Goal: Task Accomplishment & Management: Use online tool/utility

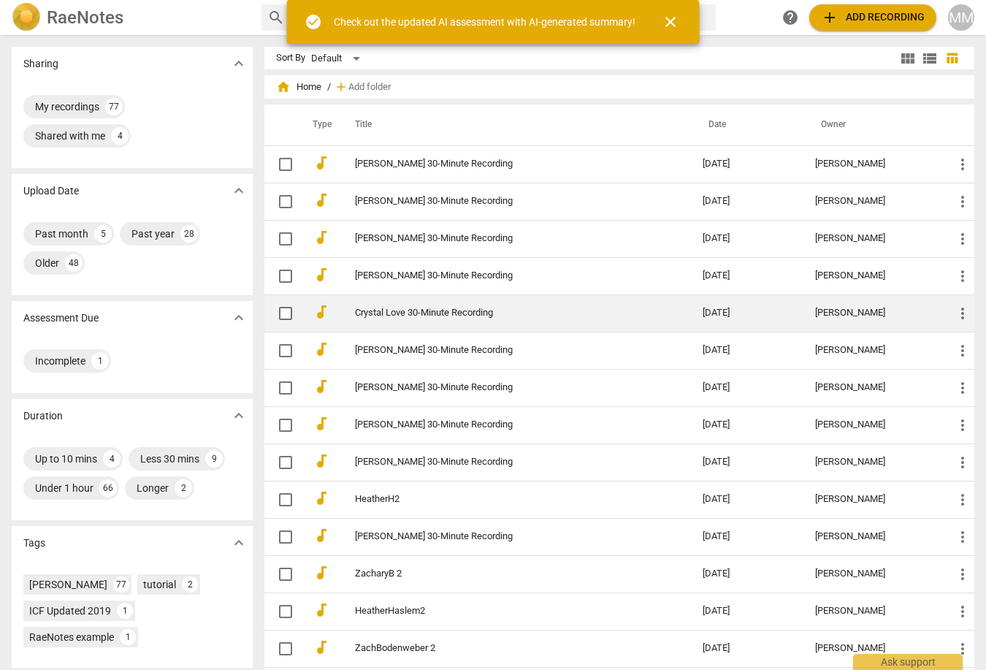
click at [380, 310] on link "Crystal Love 30-Minute Recording" at bounding box center [503, 313] width 296 height 11
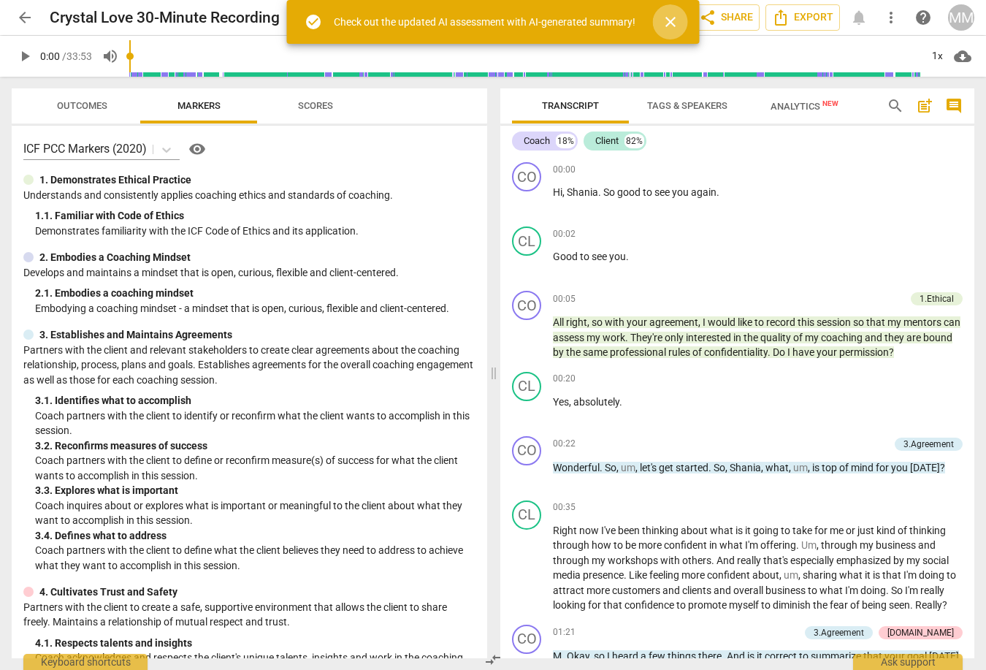
click at [668, 19] on span "close" at bounding box center [671, 22] width 18 height 18
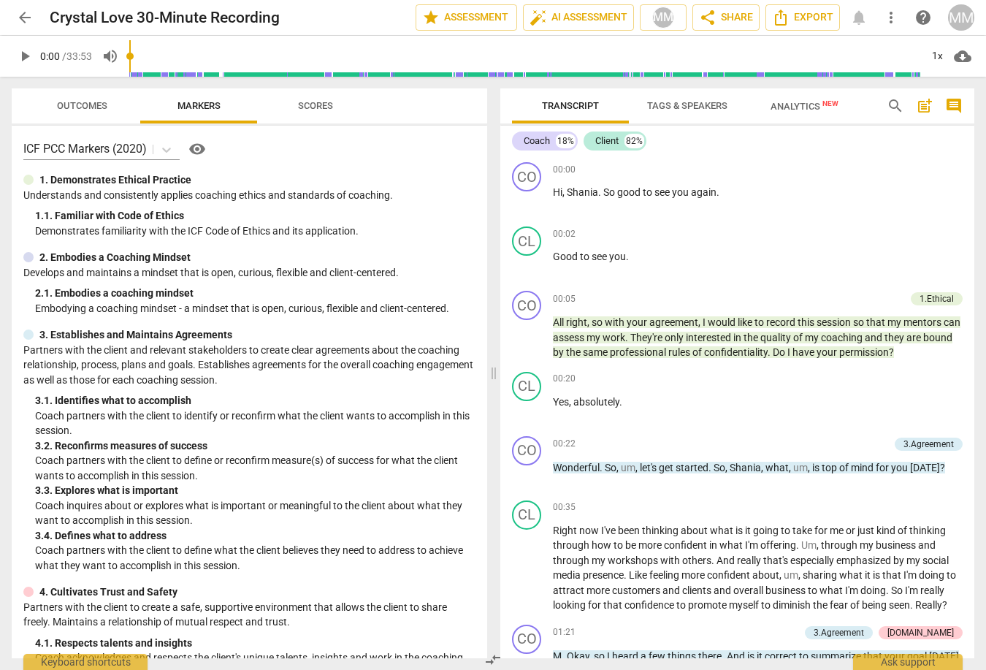
click at [76, 103] on span "Outcomes" at bounding box center [82, 105] width 50 height 11
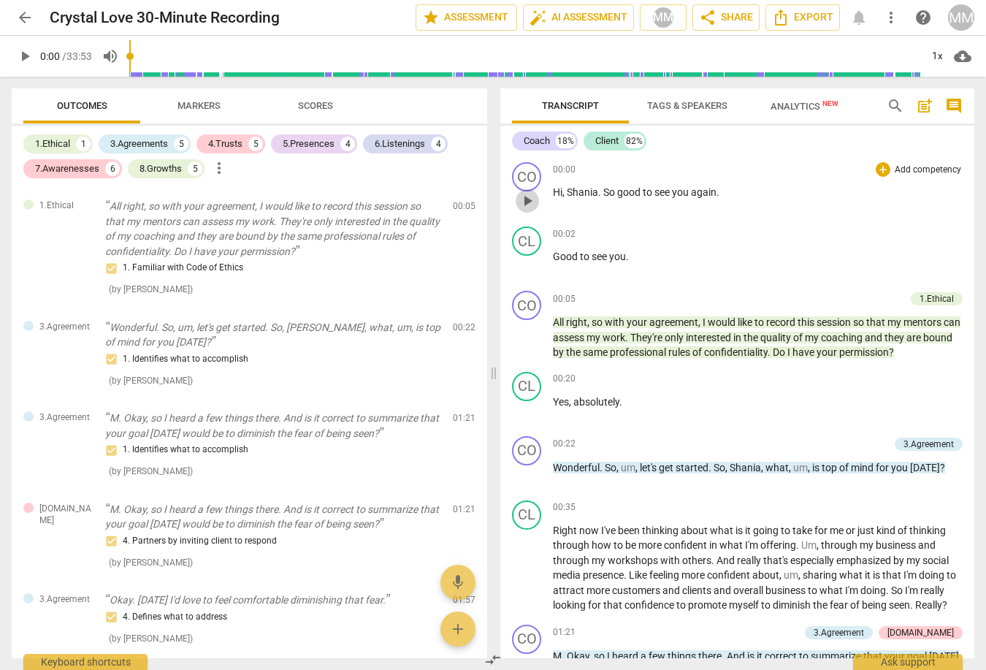
click at [525, 206] on span "play_arrow" at bounding box center [528, 201] width 18 height 18
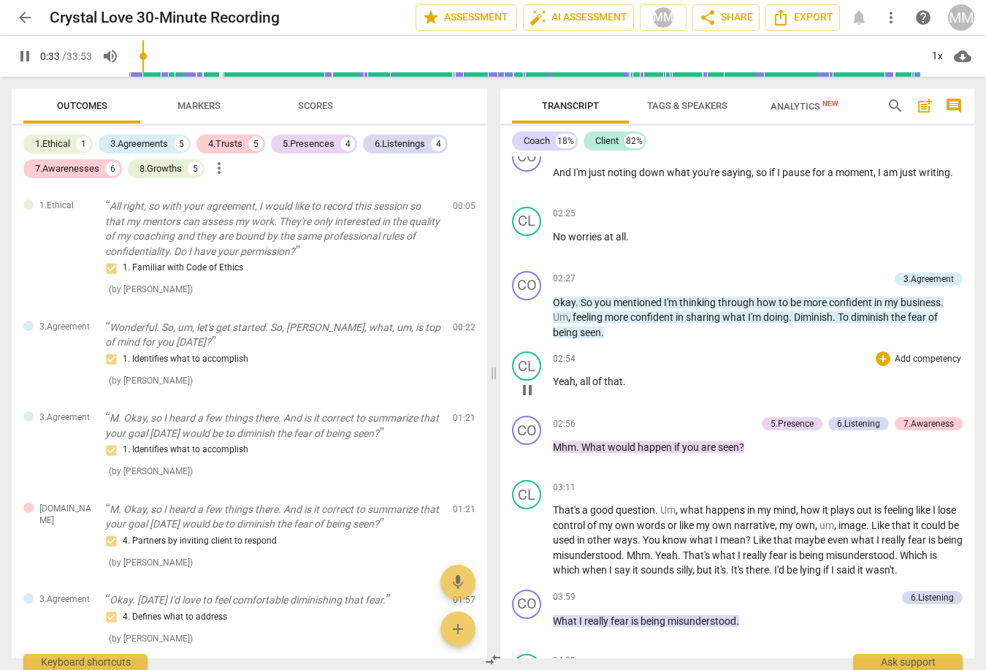
scroll to position [871, 0]
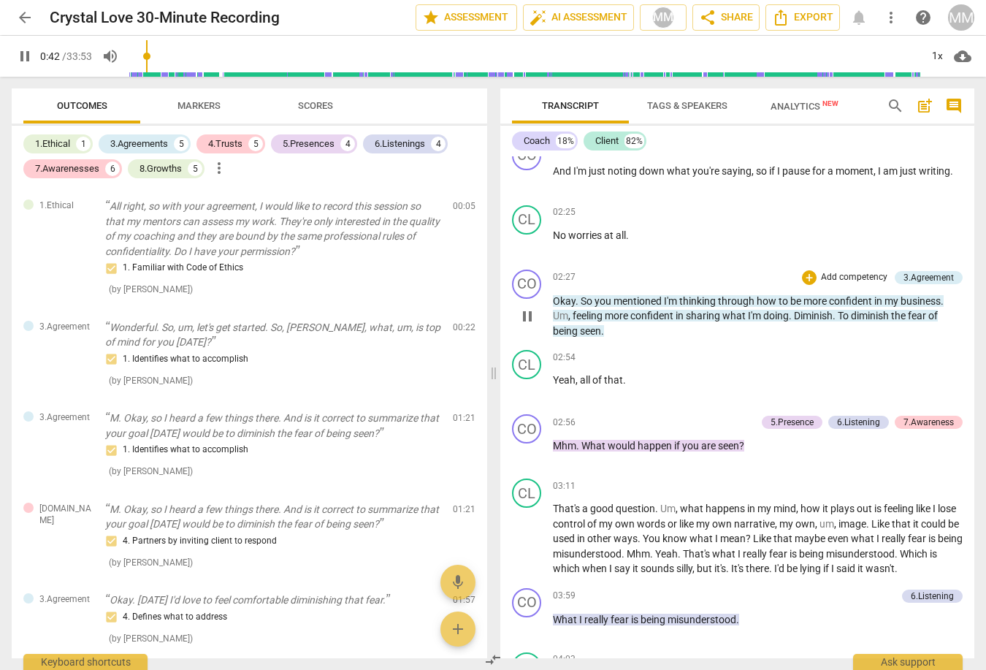
click at [527, 325] on span "pause" at bounding box center [528, 317] width 18 height 18
click at [527, 325] on span "play_arrow" at bounding box center [528, 317] width 18 height 18
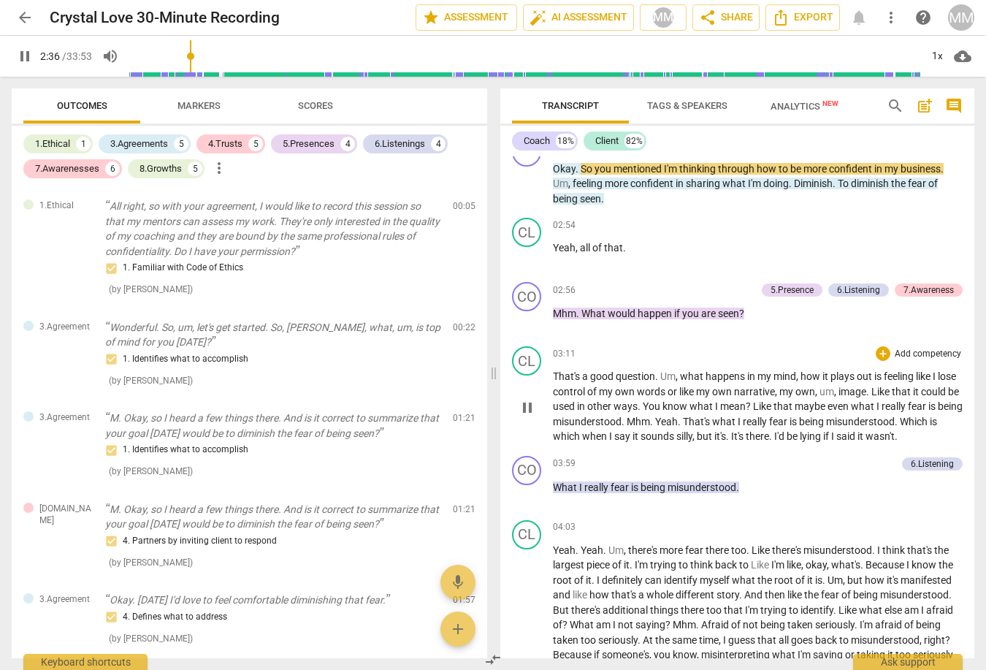
scroll to position [1004, 0]
click at [538, 142] on div "Coach" at bounding box center [537, 141] width 26 height 15
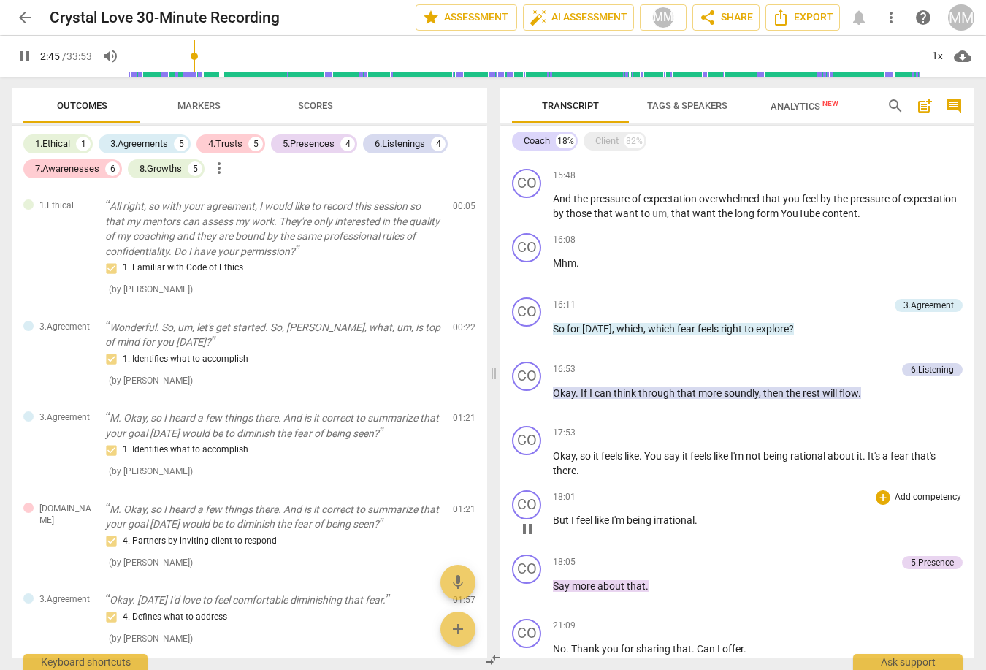
scroll to position [1431, 0]
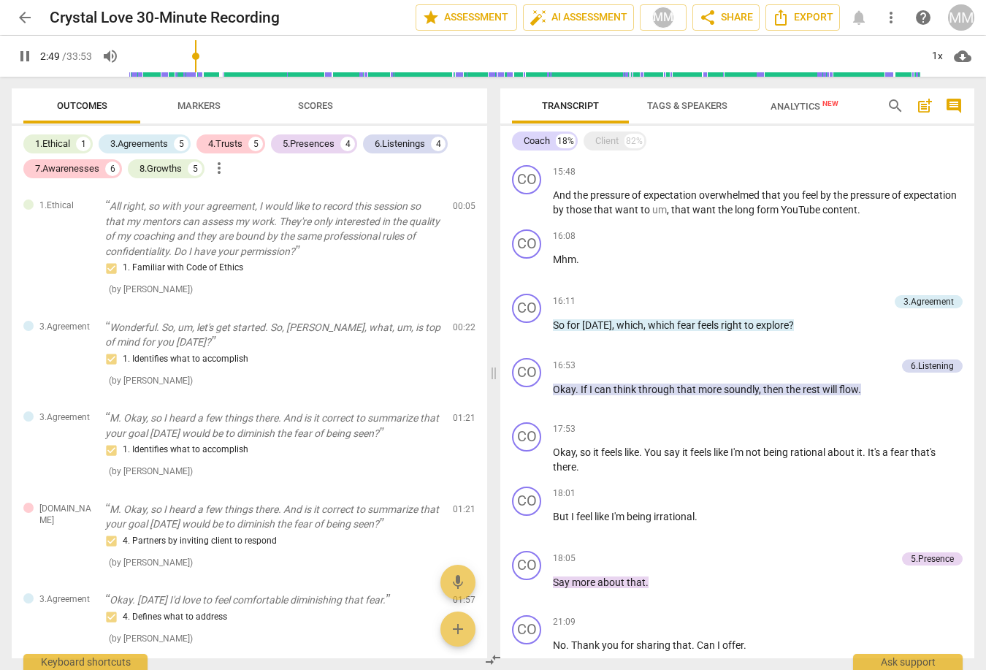
click at [23, 53] on span "pause" at bounding box center [25, 56] width 18 height 18
type input "170"
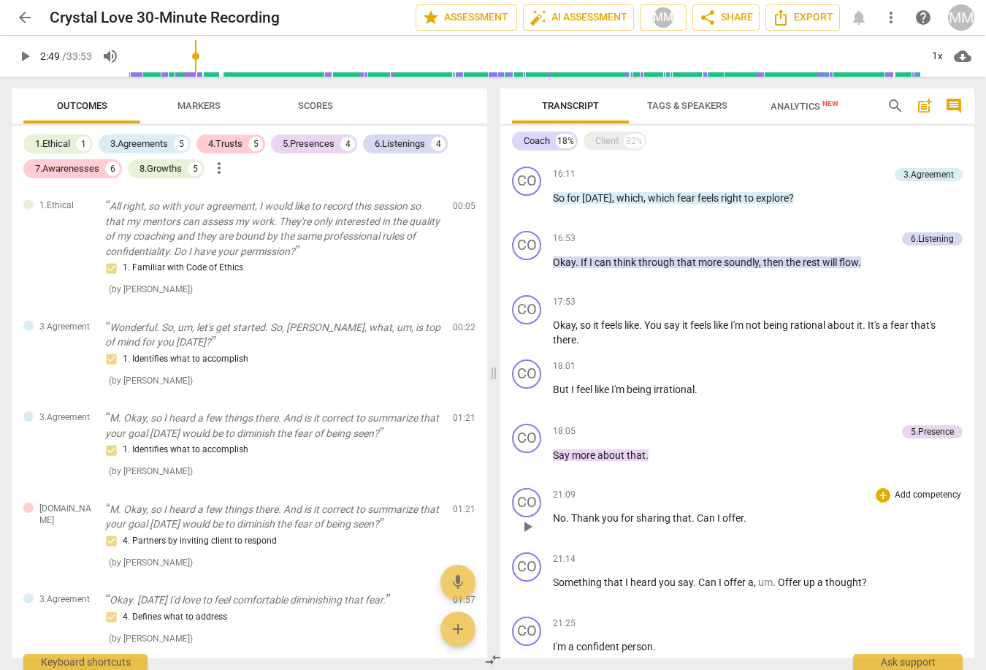
scroll to position [1557, 0]
click at [880, 300] on div "+" at bounding box center [883, 304] width 15 height 15
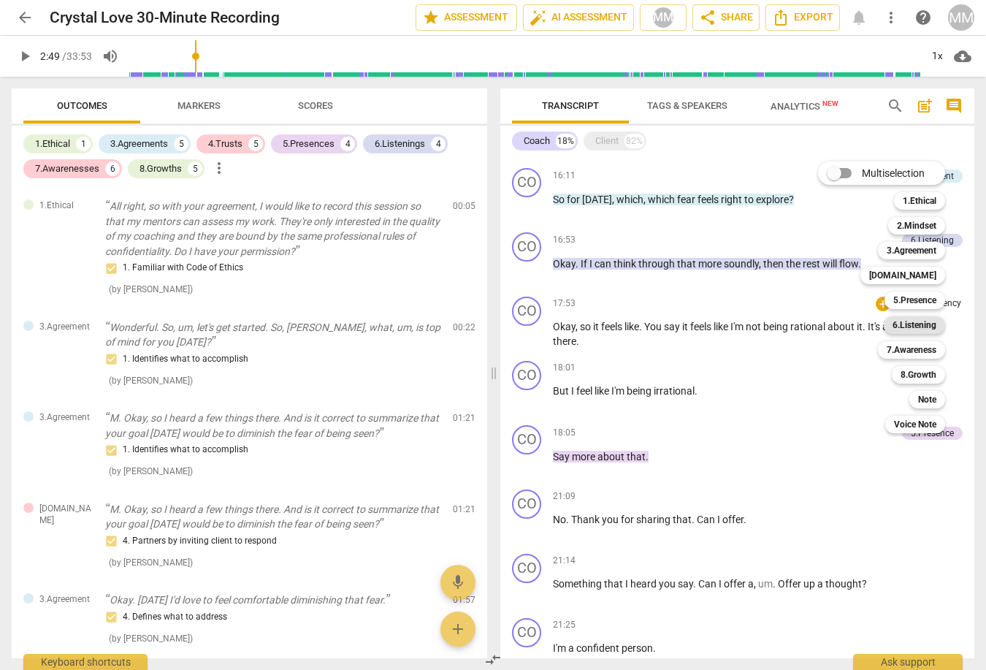
click at [912, 328] on b "6.Listening" at bounding box center [915, 325] width 44 height 18
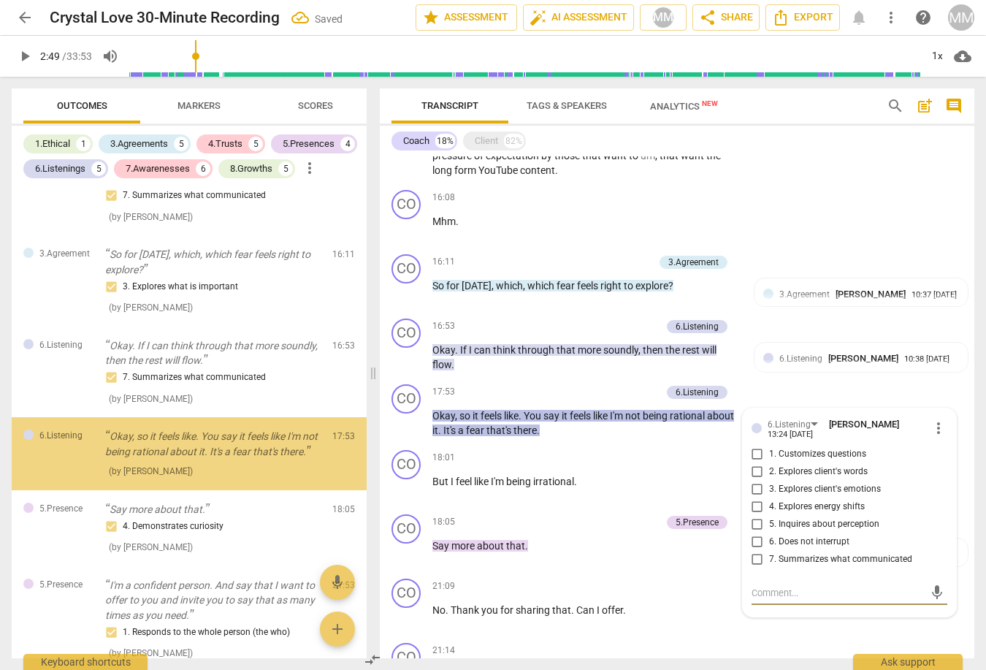
scroll to position [1857, 0]
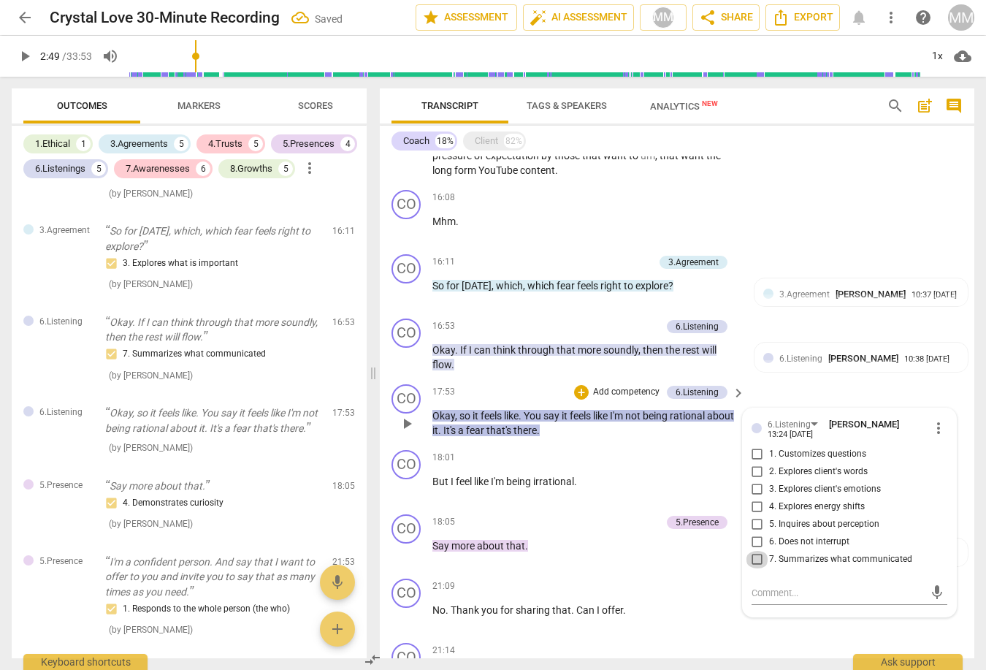
click at [753, 551] on input "7. Summarizes what communicated" at bounding box center [757, 560] width 23 height 18
checkbox input "true"
click at [755, 463] on input "2. Explores client's words" at bounding box center [757, 472] width 23 height 18
checkbox input "true"
click at [848, 217] on div "CO play_arrow pause 16:08 + Add competency keyboard_arrow_right Mhm ." at bounding box center [677, 216] width 595 height 64
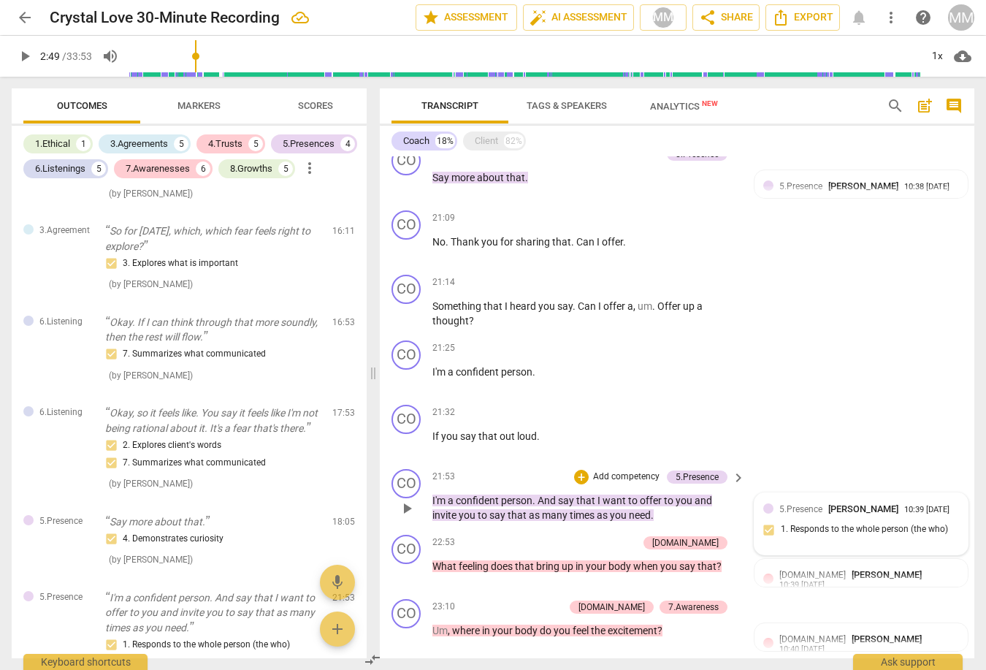
scroll to position [1932, 0]
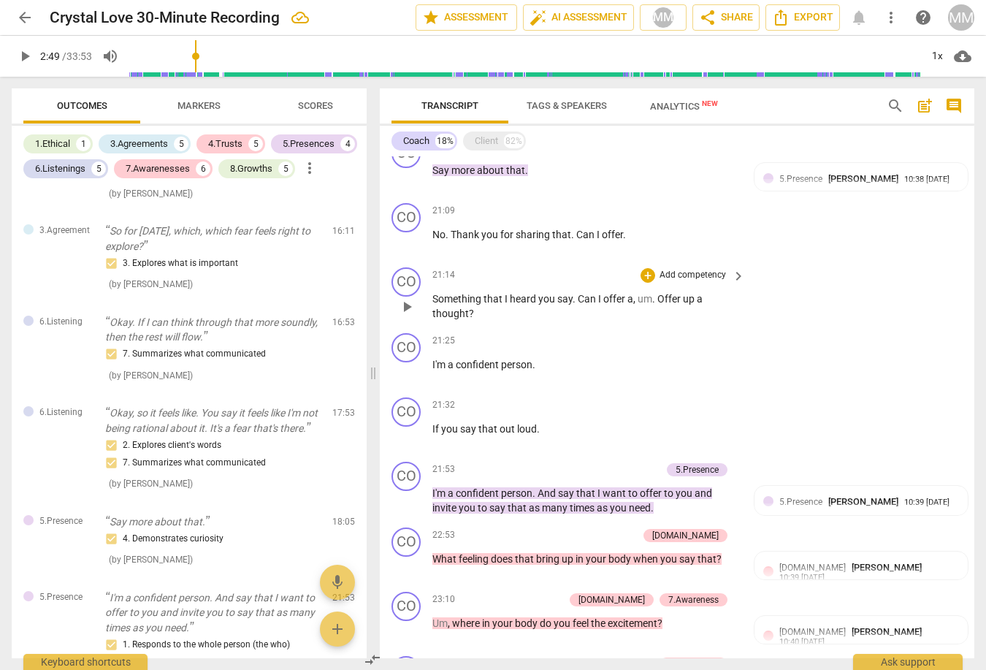
click at [405, 298] on span "play_arrow" at bounding box center [407, 307] width 18 height 18
click at [647, 268] on div "+" at bounding box center [648, 275] width 15 height 15
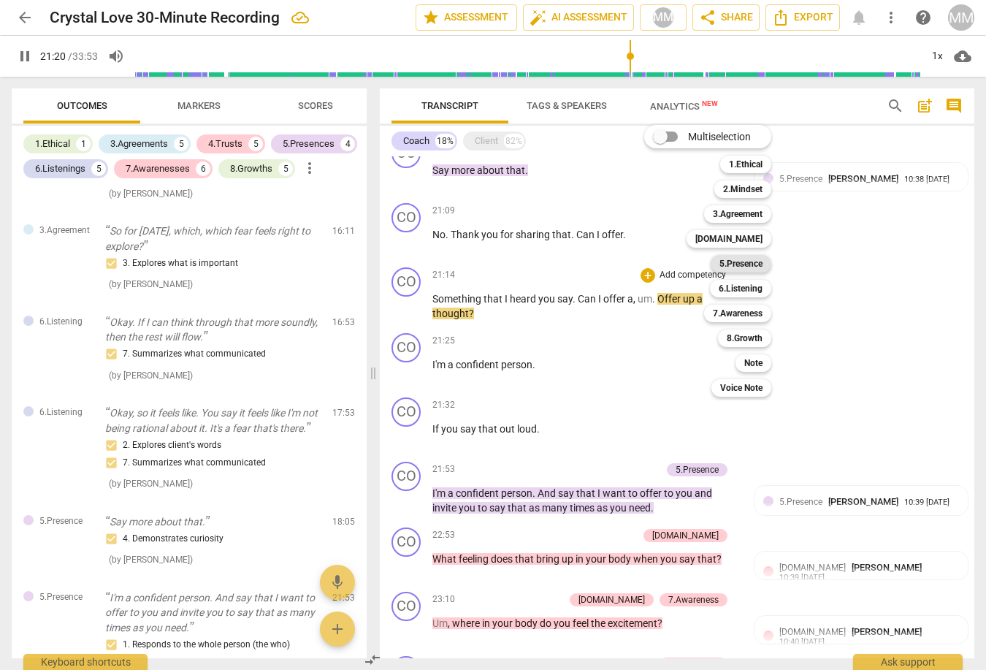
click at [756, 263] on b "5.Presence" at bounding box center [741, 264] width 43 height 18
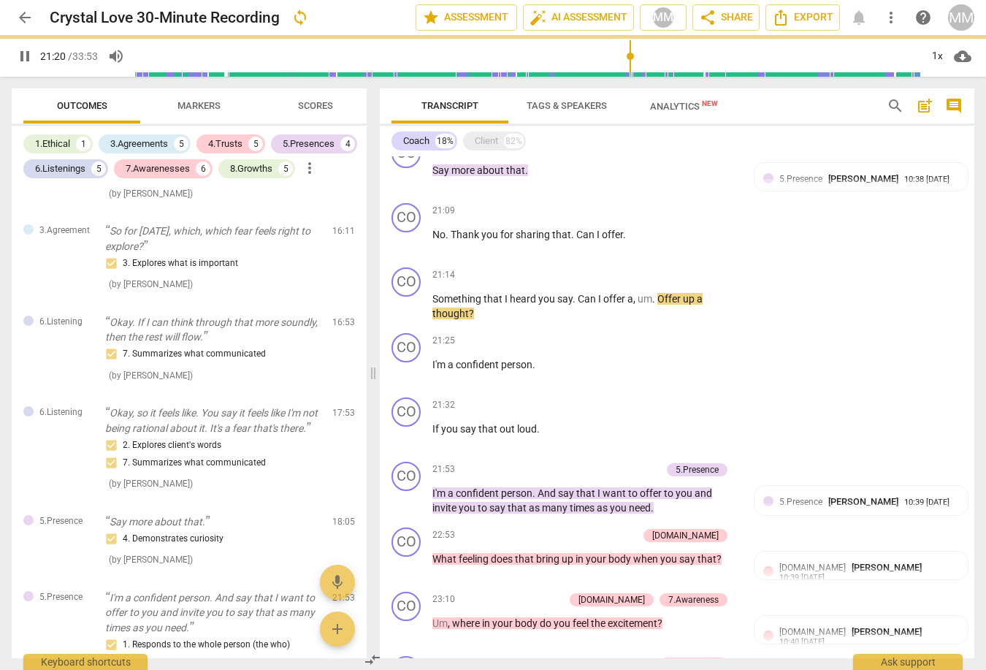
type input "1280"
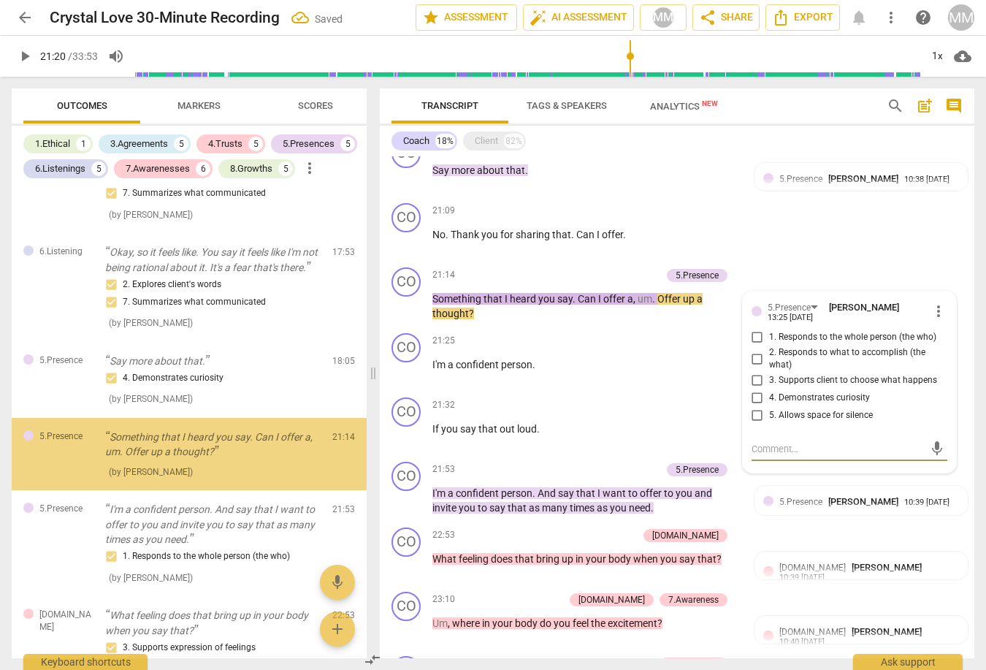
scroll to position [2047, 0]
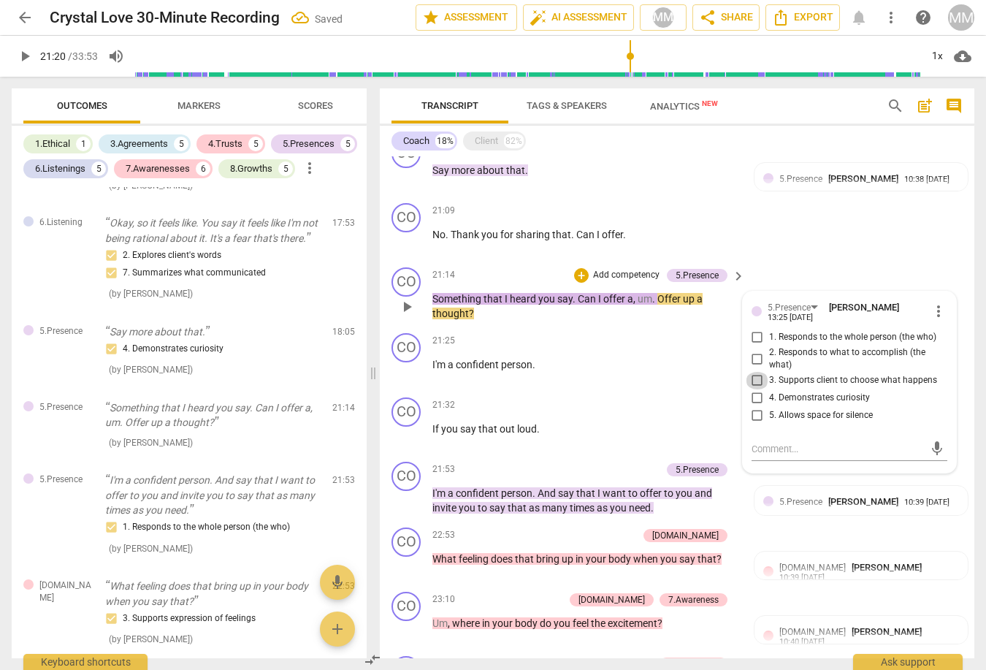
click at [752, 372] on input "3. Supports client to choose what happens" at bounding box center [757, 381] width 23 height 18
checkbox input "true"
click at [801, 197] on div "CO play_arrow pause 21:09 + Add competency keyboard_arrow_right No . Thank you …" at bounding box center [677, 229] width 595 height 64
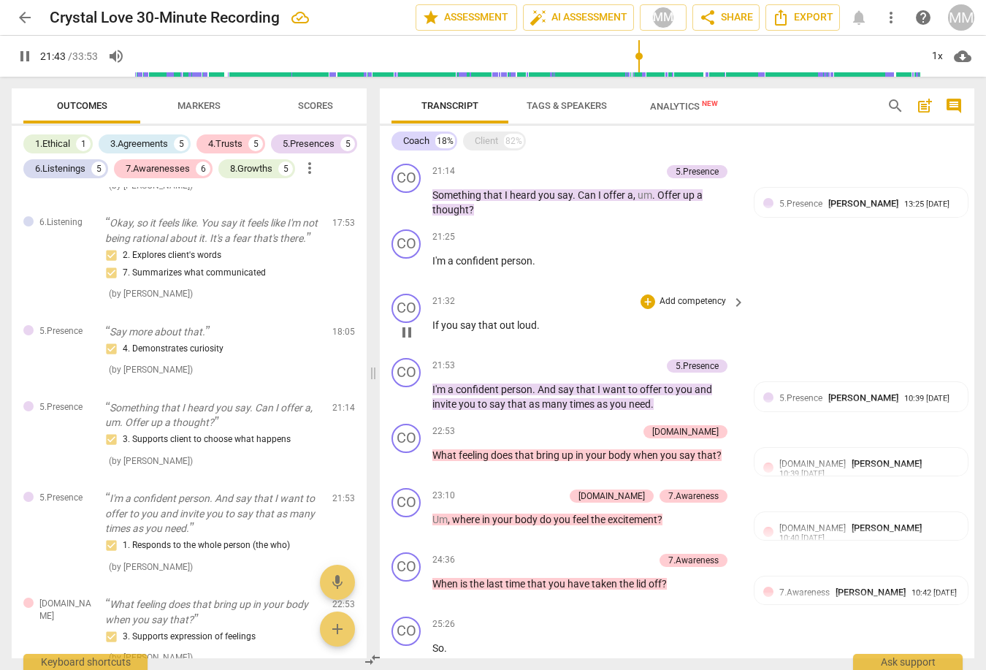
scroll to position [2035, 0]
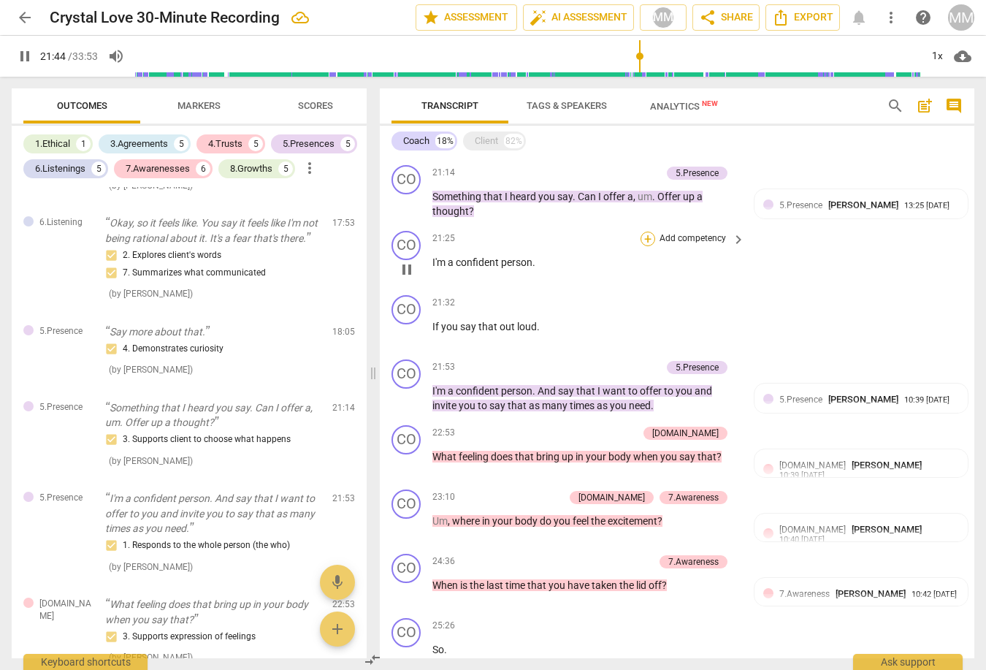
click at [647, 232] on div "+" at bounding box center [648, 239] width 15 height 15
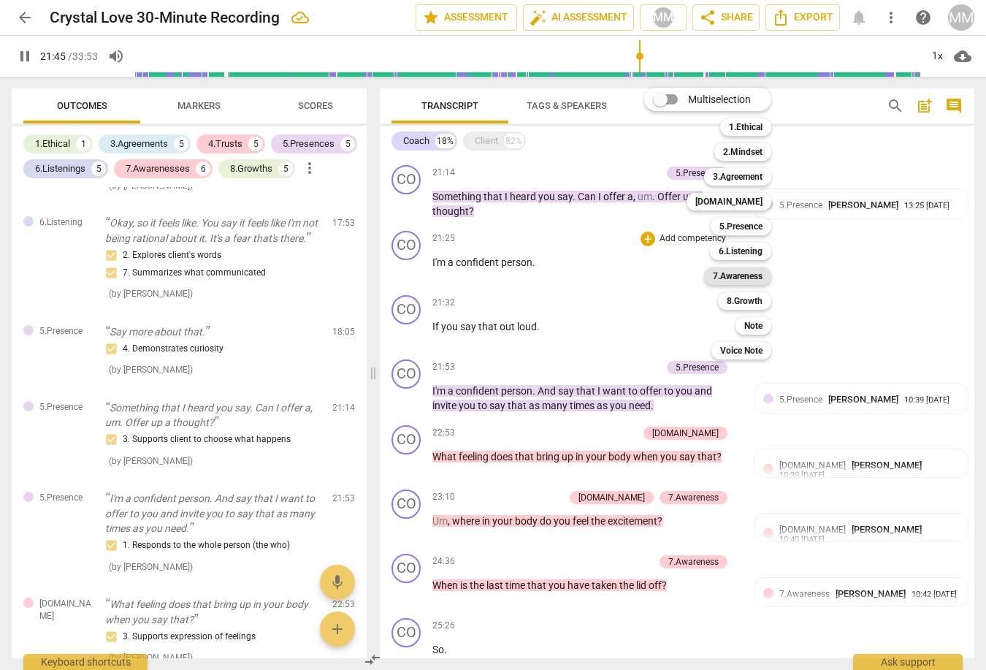
click at [737, 275] on b "7.Awareness" at bounding box center [738, 276] width 50 height 18
type input "1306"
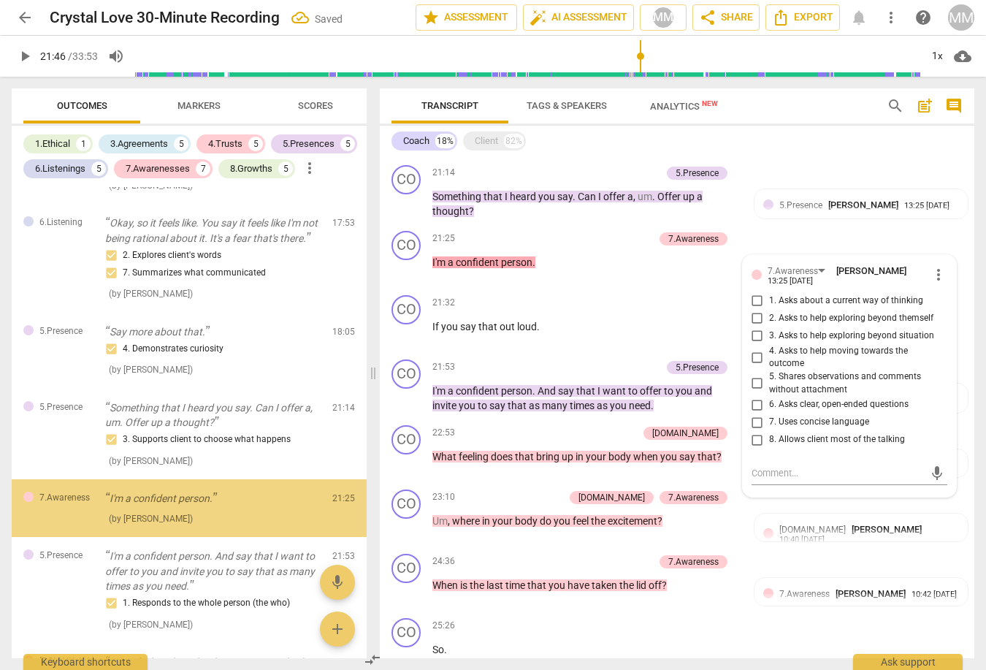
scroll to position [2129, 0]
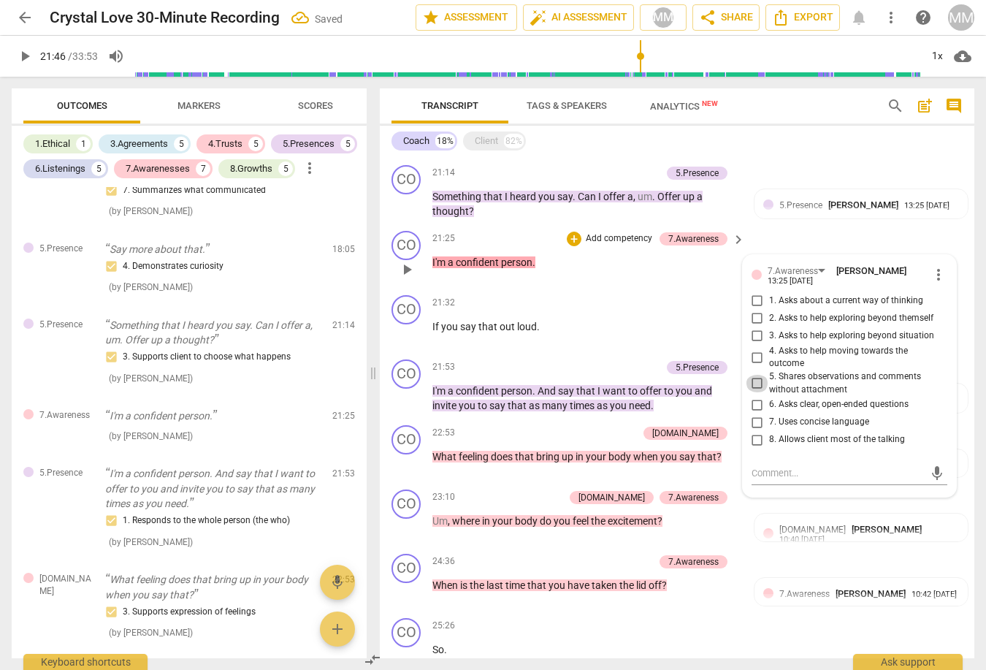
click at [755, 375] on input "5. Shares observations and comments without attachment" at bounding box center [757, 384] width 23 height 18
checkbox input "true"
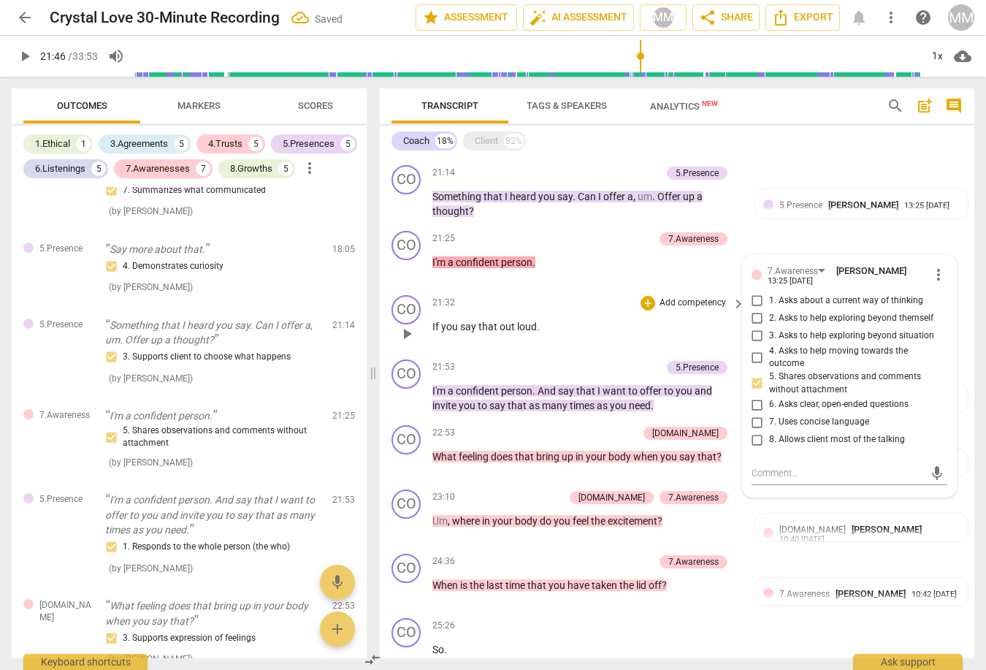
click at [677, 300] on div "21:32 + Add competency keyboard_arrow_right If you say that out loud ." at bounding box center [589, 321] width 314 height 53
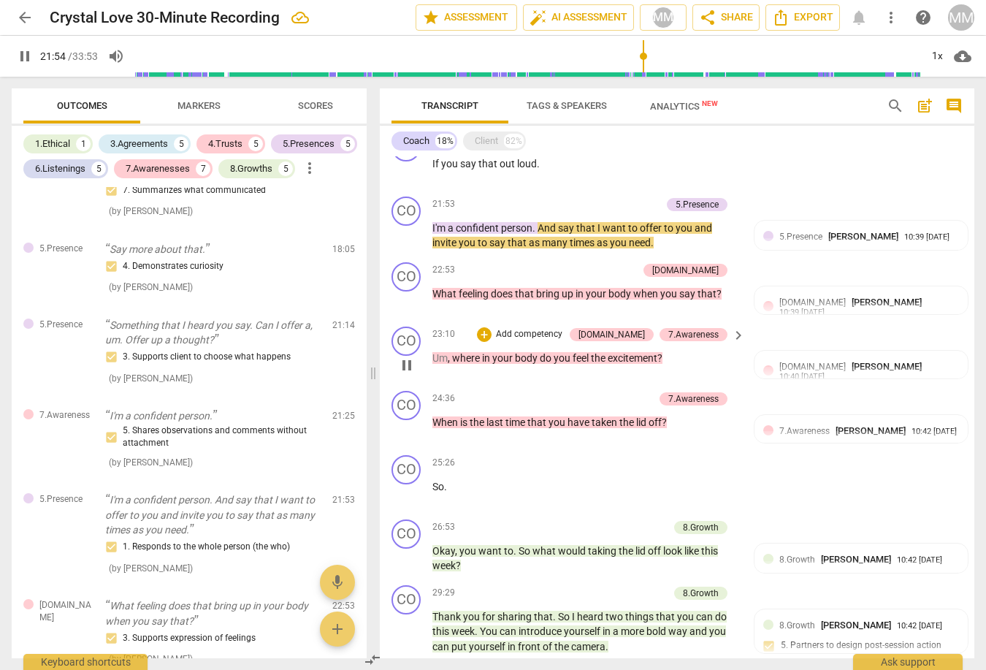
scroll to position [2205, 0]
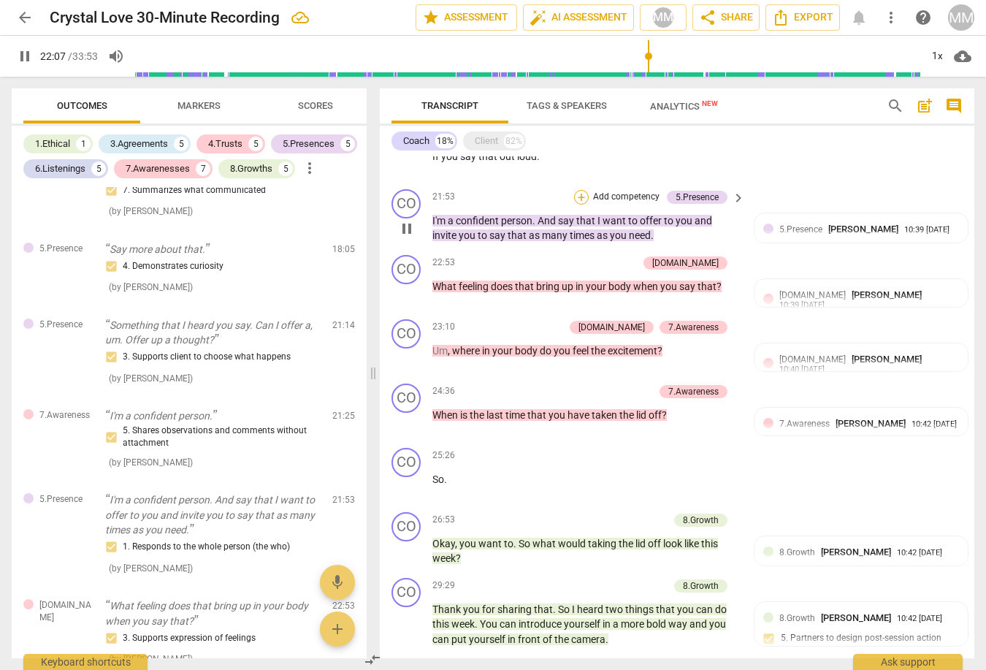
click at [580, 190] on div "+" at bounding box center [581, 197] width 15 height 15
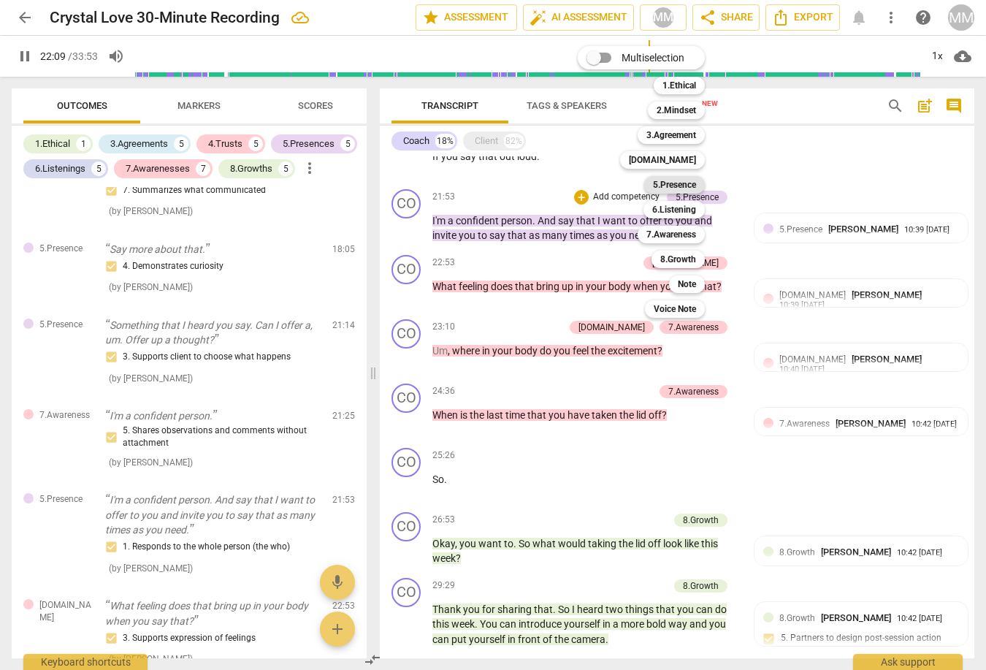
click at [682, 183] on b "5.Presence" at bounding box center [674, 185] width 43 height 18
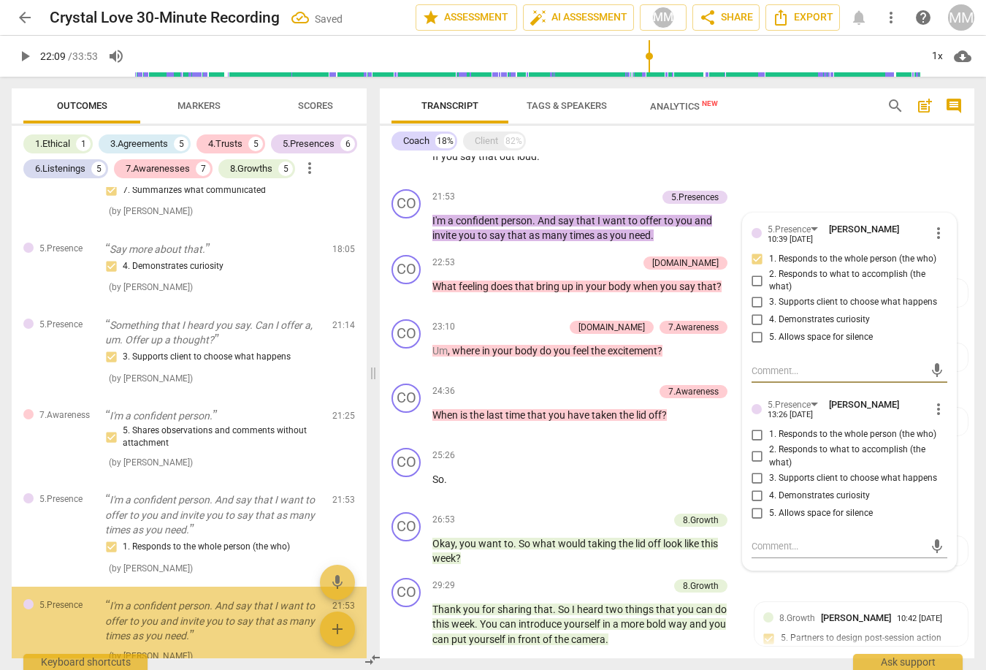
scroll to position [2331, 0]
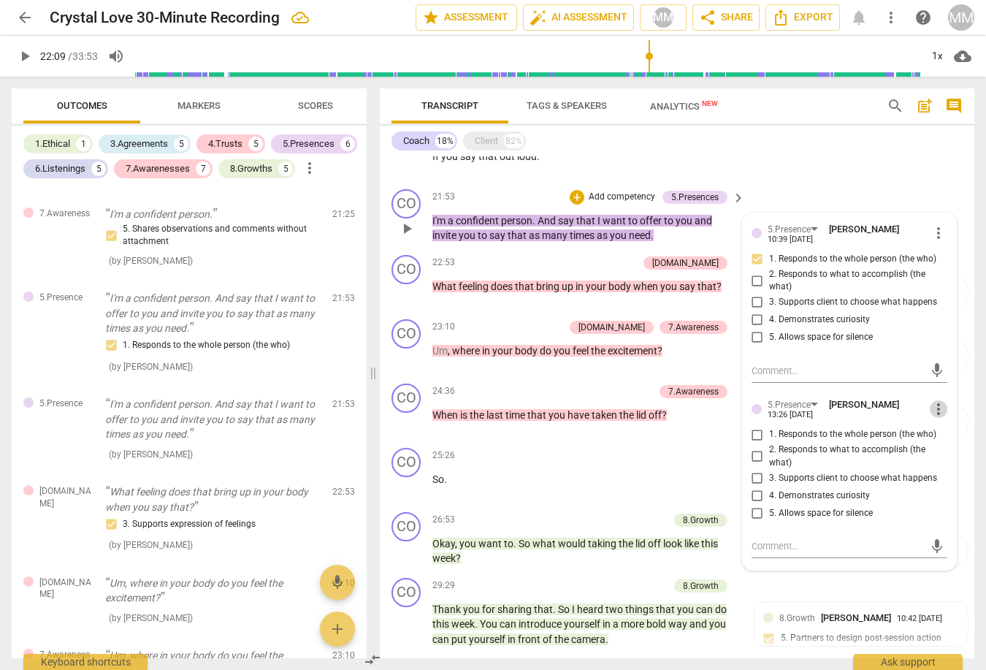
click at [939, 400] on span "more_vert" at bounding box center [939, 409] width 18 height 18
click at [945, 420] on li "Delete" at bounding box center [948, 419] width 50 height 28
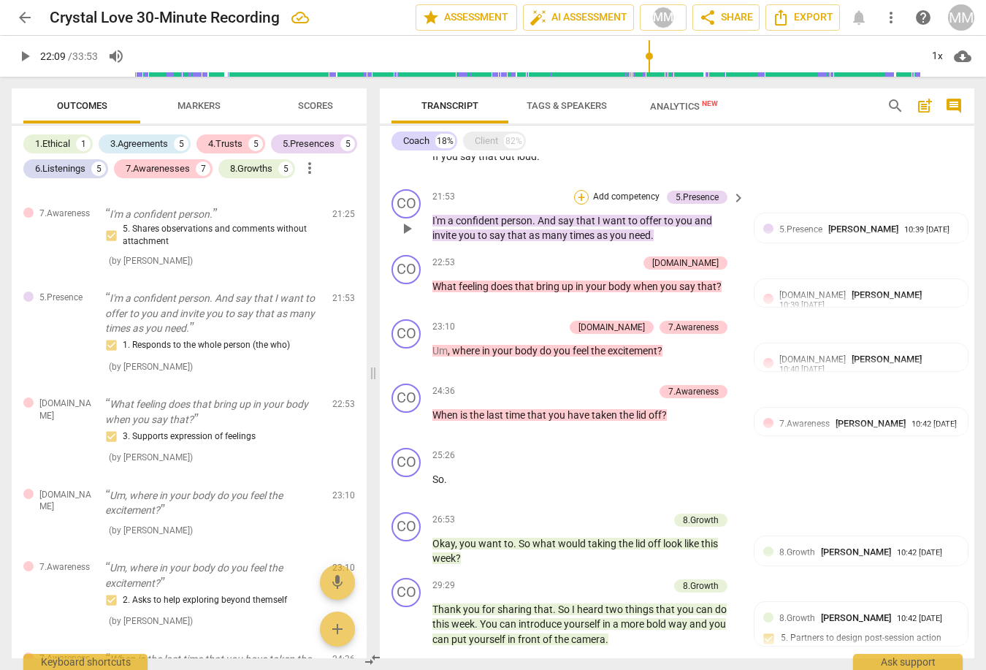
click at [580, 190] on div "+" at bounding box center [581, 197] width 15 height 15
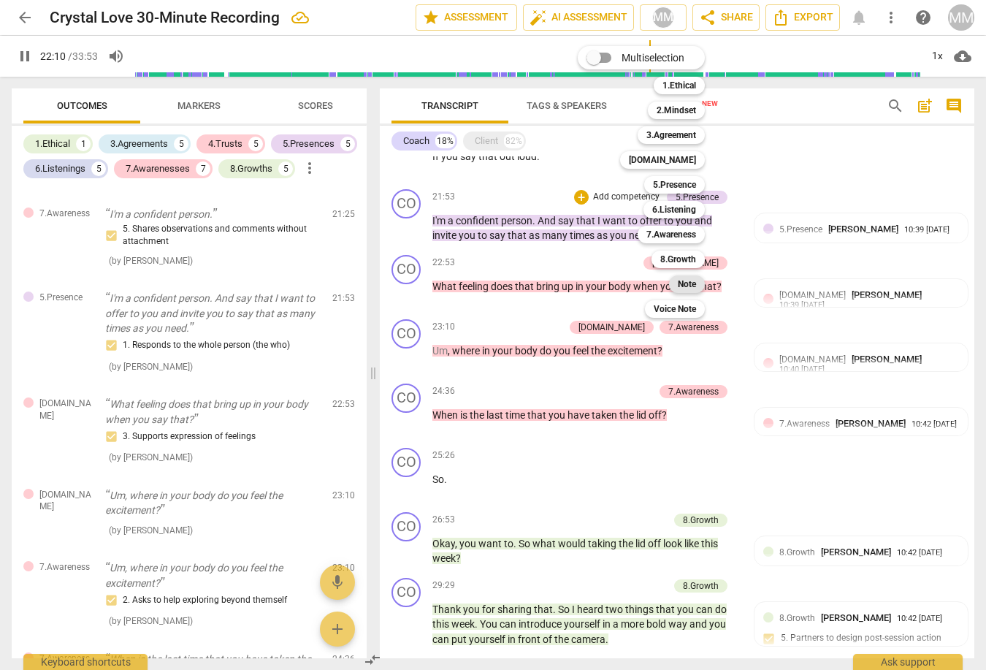
click at [690, 283] on b "Note" at bounding box center [687, 284] width 18 height 18
type input "1331"
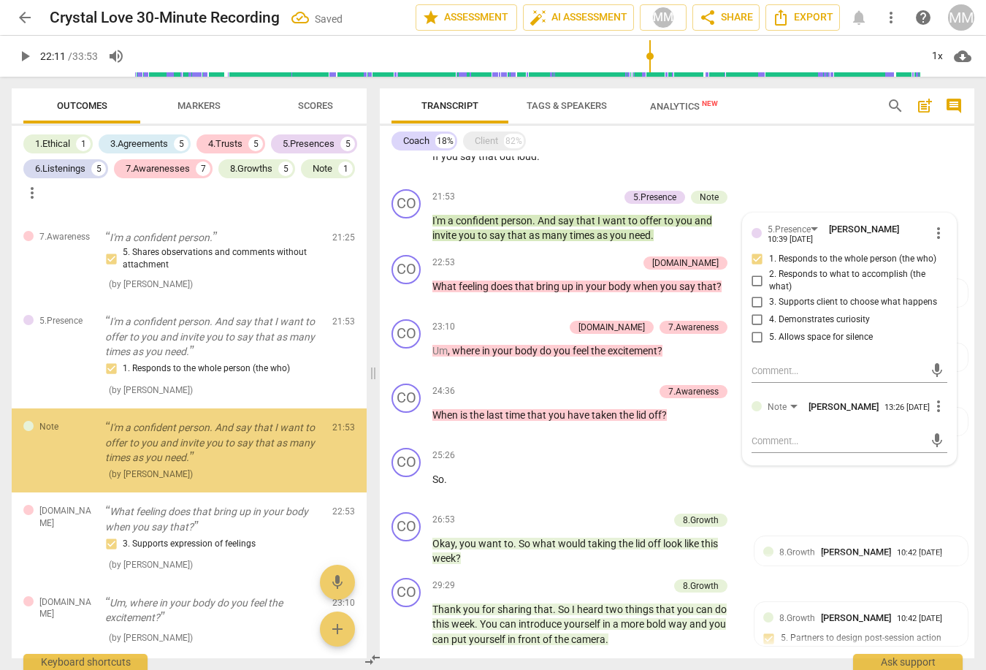
scroll to position [2341, 0]
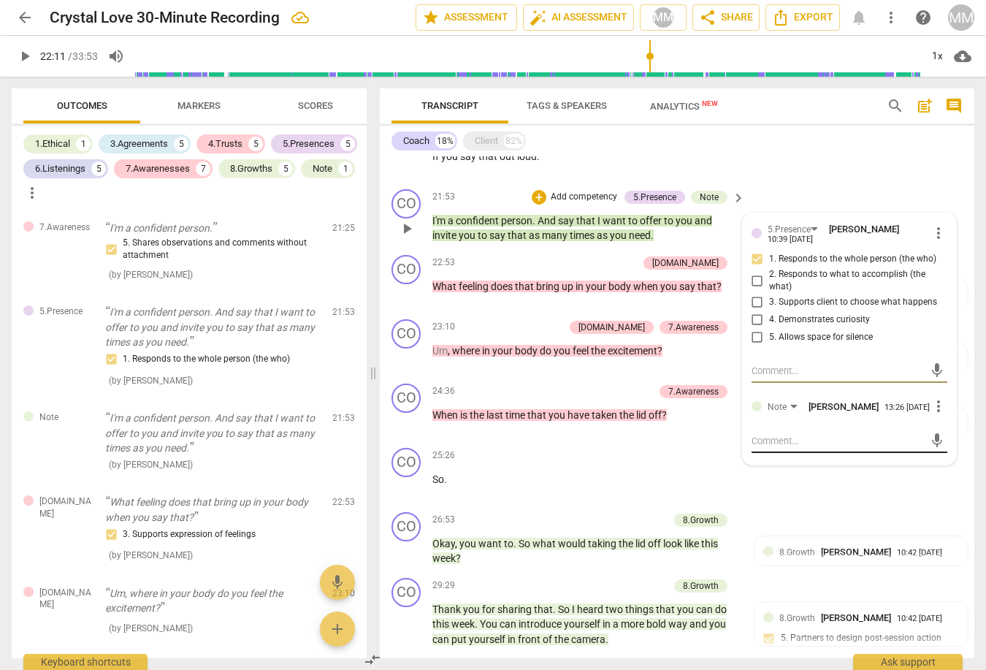
type textarea "A"
type textarea "As"
type textarea "Ask"
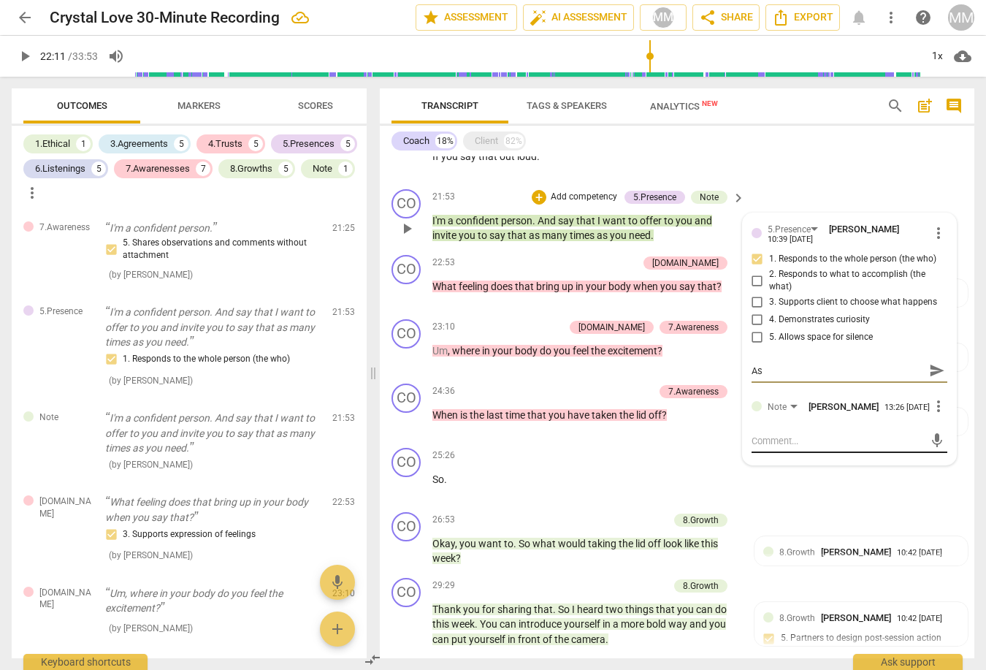
type textarea "Ask"
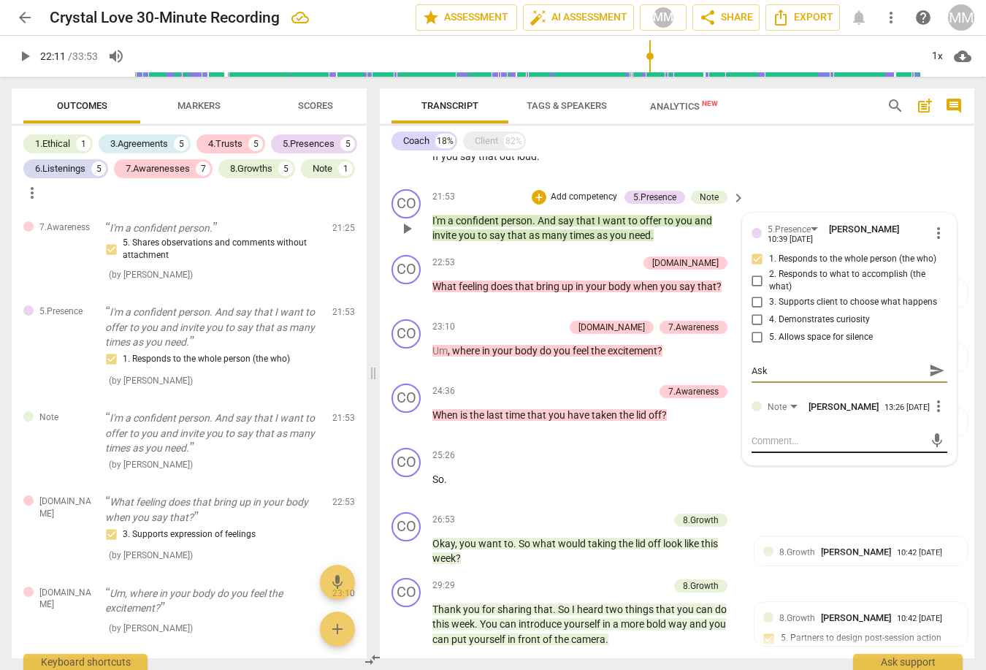
type textarea "As"
type textarea "A"
click at [755, 434] on textarea at bounding box center [838, 441] width 172 height 14
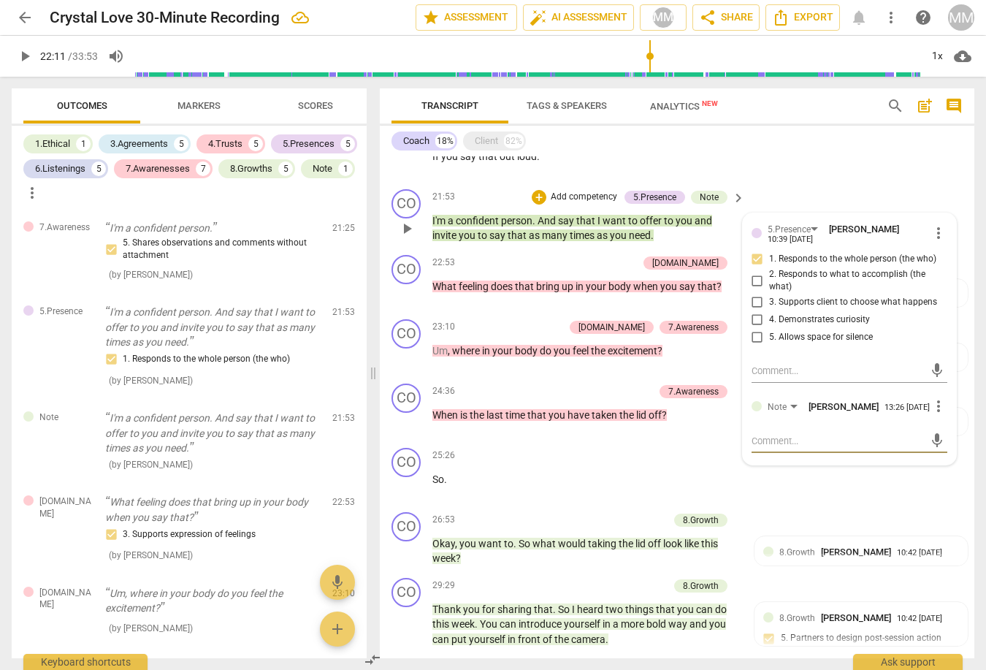
type textarea "A"
type textarea "As"
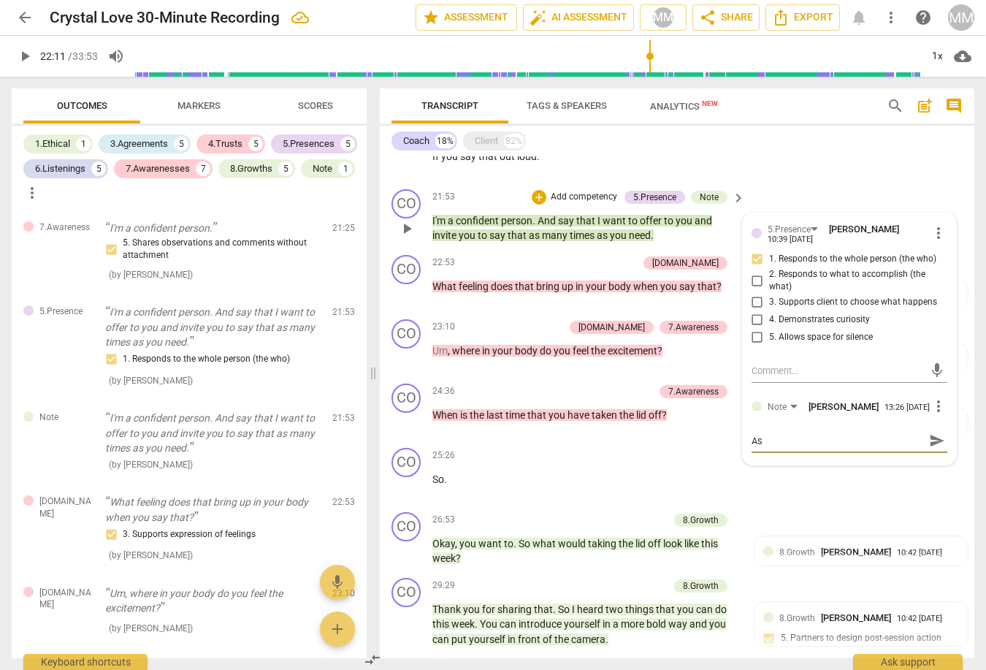
type textarea "As"
type textarea "A"
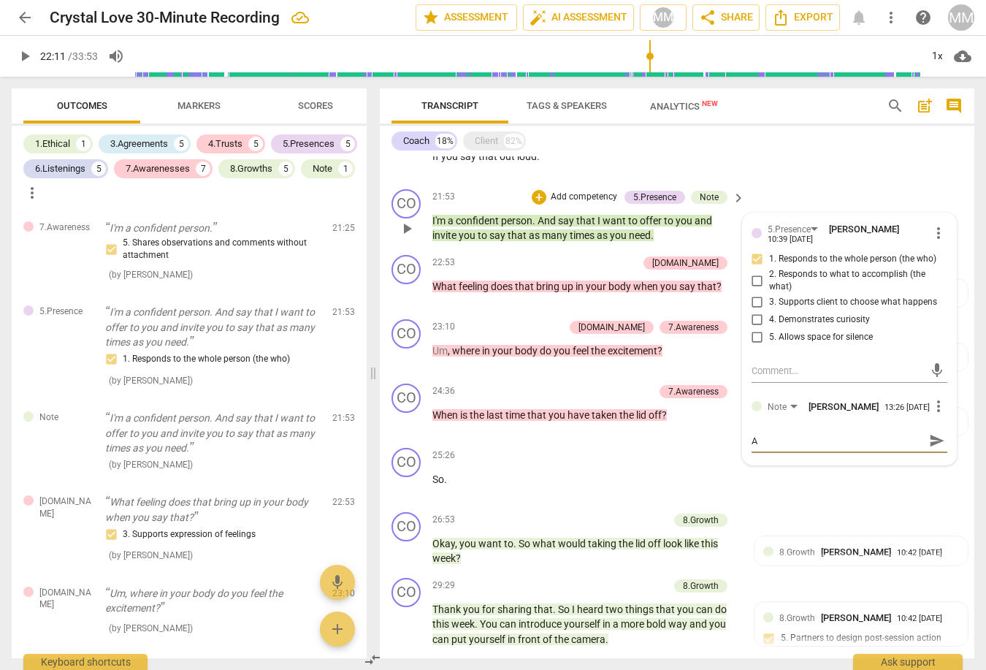
type textarea "As"
type textarea "Ask"
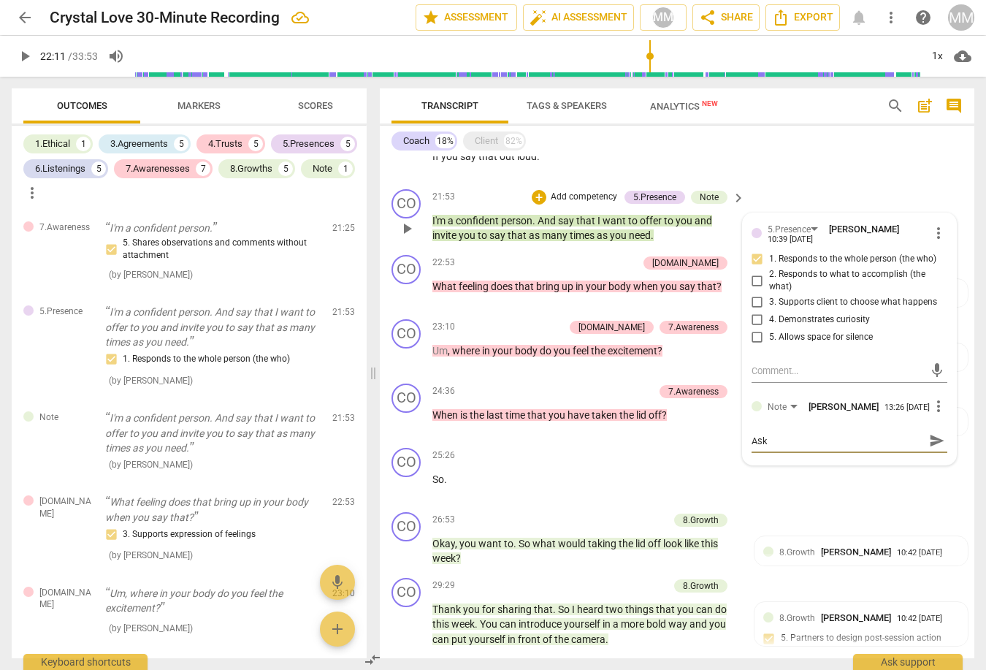
type textarea "Ask"
type textarea "Ask p"
type textarea "Ask pe"
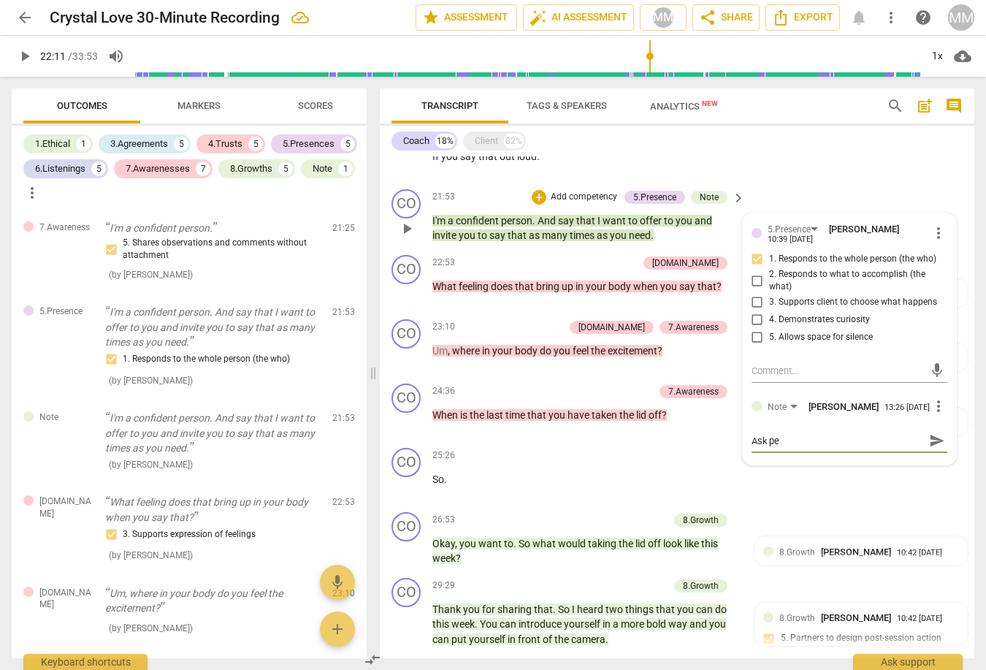
type textarea "Ask per"
type textarea "Ask perm"
type textarea "Ask permi"
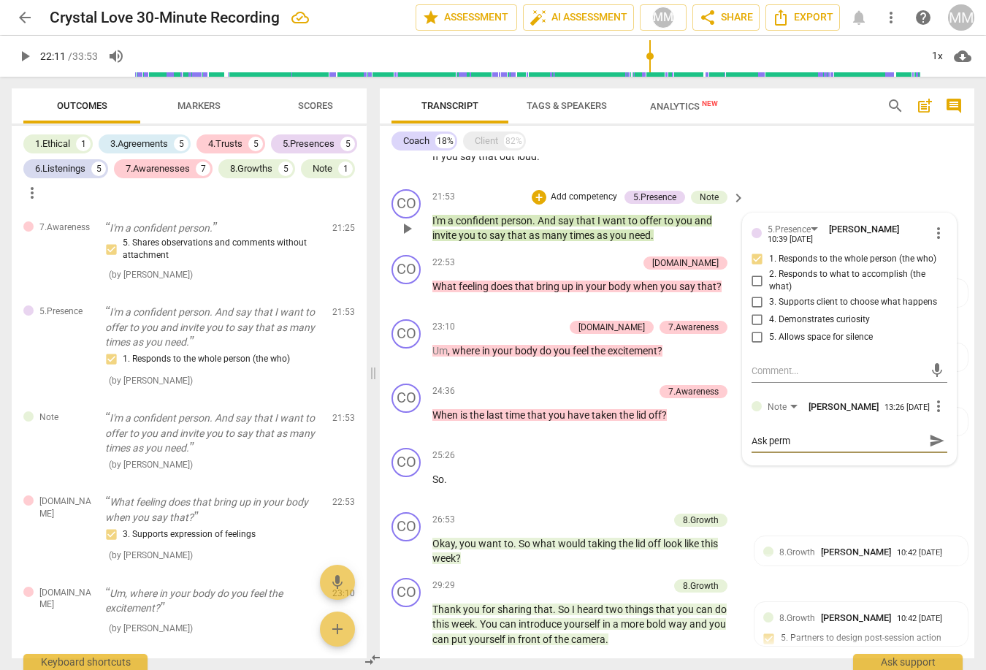
type textarea "Ask permi"
type textarea "Ask permis"
type textarea "Ask permiss"
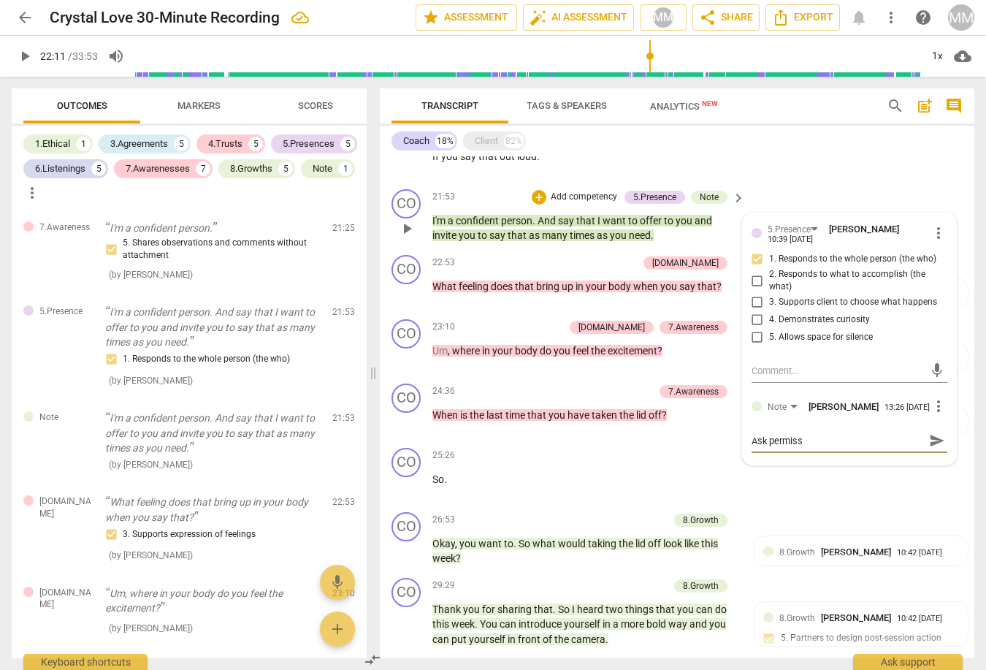
type textarea "Ask permissi"
type textarea "Ask permissio"
type textarea "Ask permission"
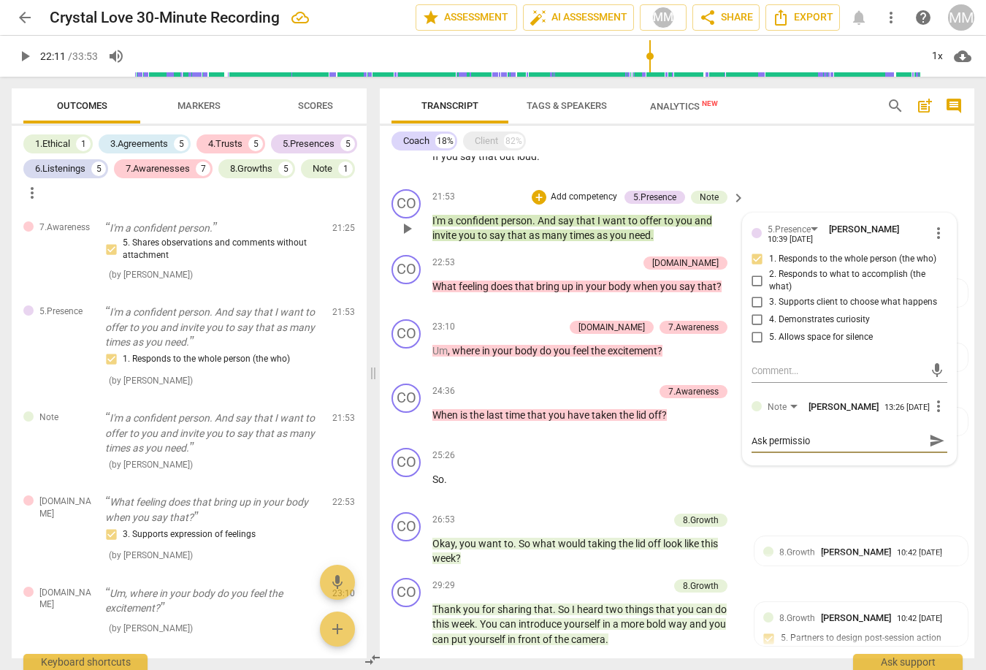
type textarea "Ask permission"
type textarea "Ask permission ""
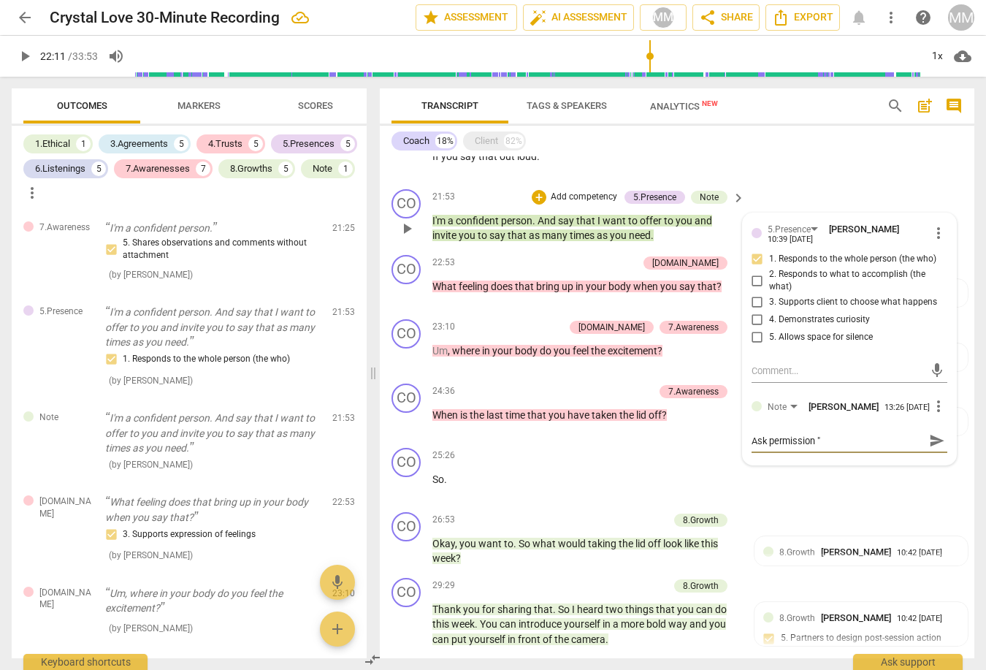
type textarea "Ask permission "m"
type textarea "Ask permission "ma"
type textarea "Ask permission "may"
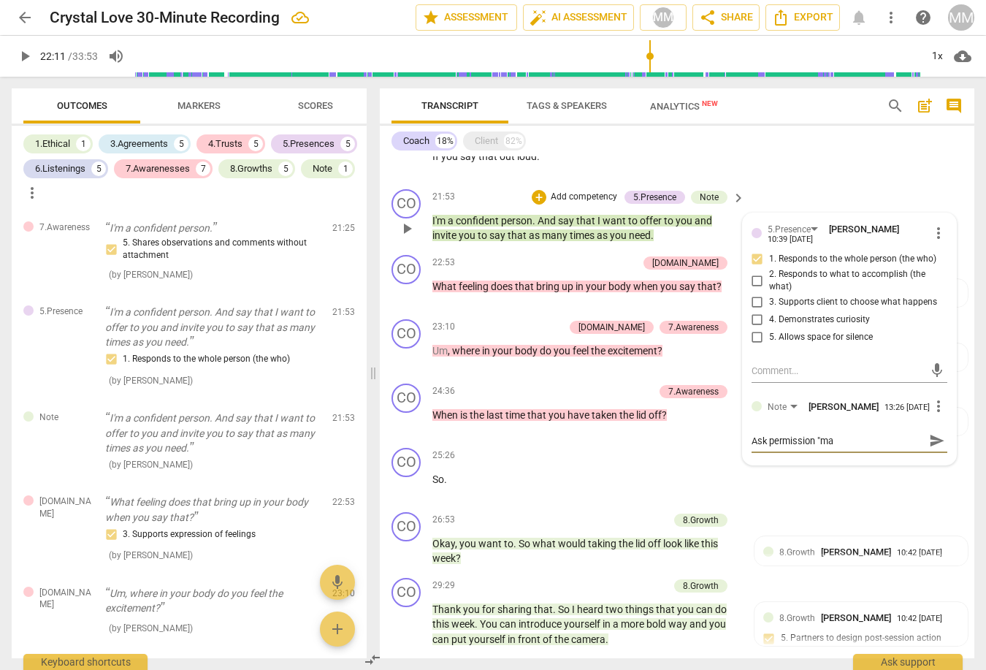
type textarea "Ask permission "may"
type textarea "Ask permission "may I"
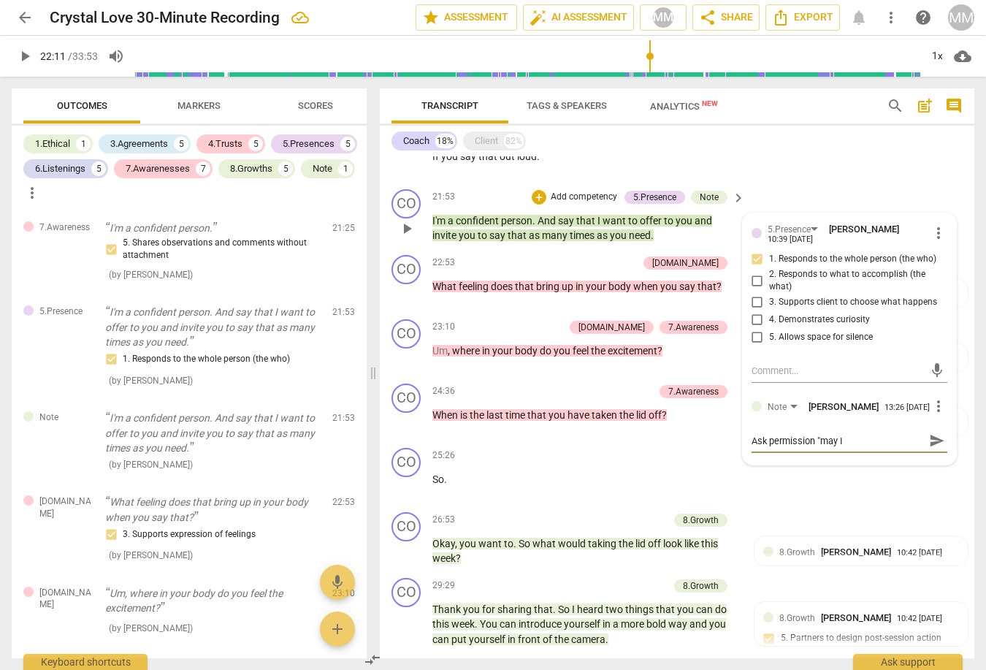
type textarea "Ask permission "may I"
type textarea "Ask permission "may I o"
type textarea "Ask permission "may I of"
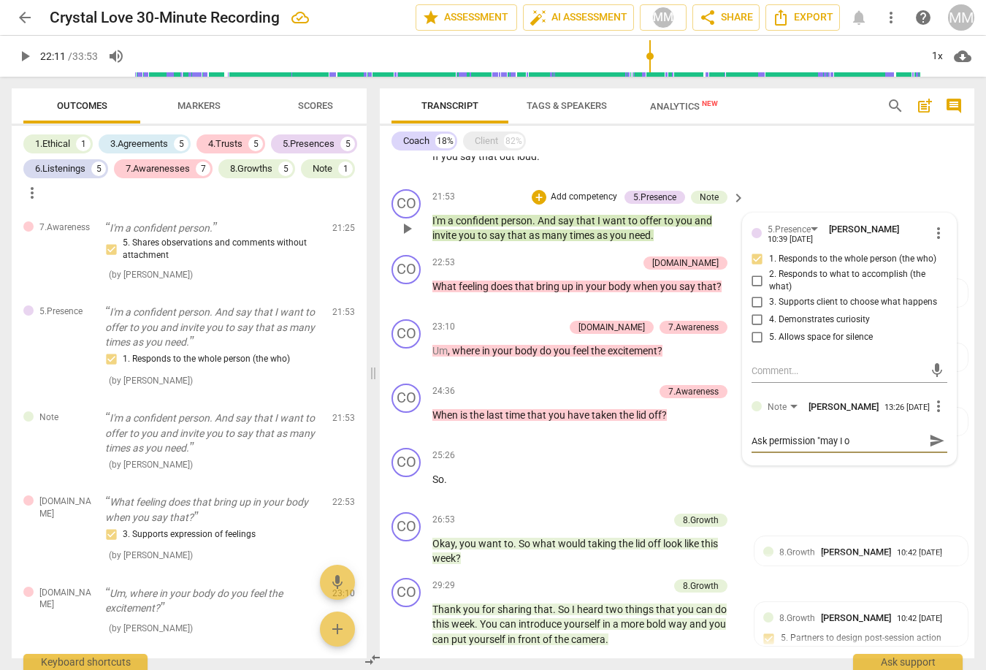
type textarea "Ask permission "may I of"
type textarea "Ask permission "may I off"
type textarea "Ask permission "may I offe"
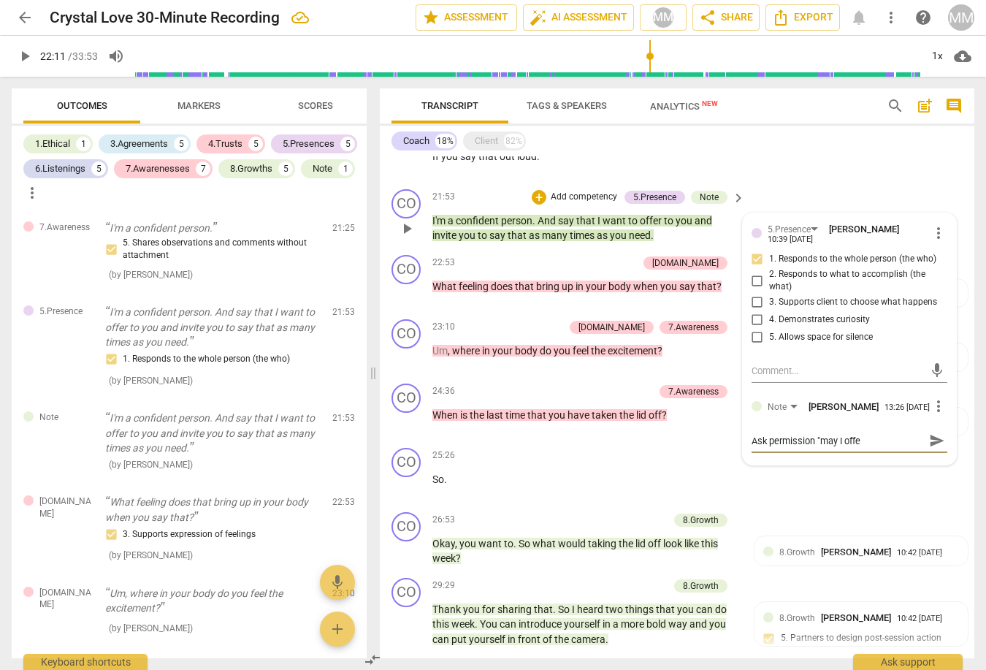
type textarea "Ask permission "may I offer"
type textarea "Ask permission "may I offer a"
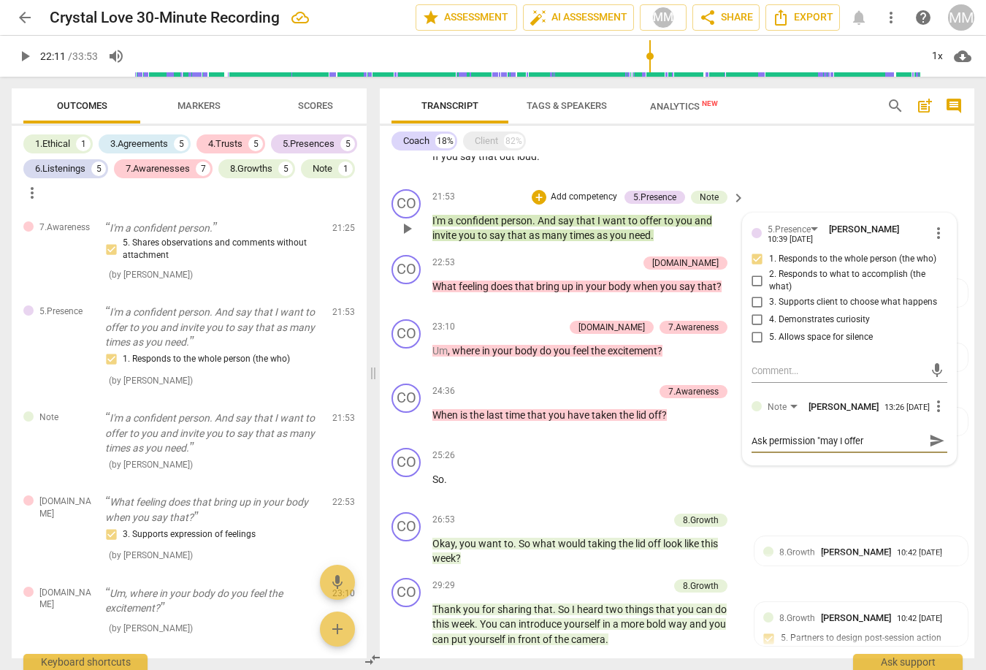
type textarea "Ask permission "may I offer a"
type textarea "Ask permission "may I offer a t"
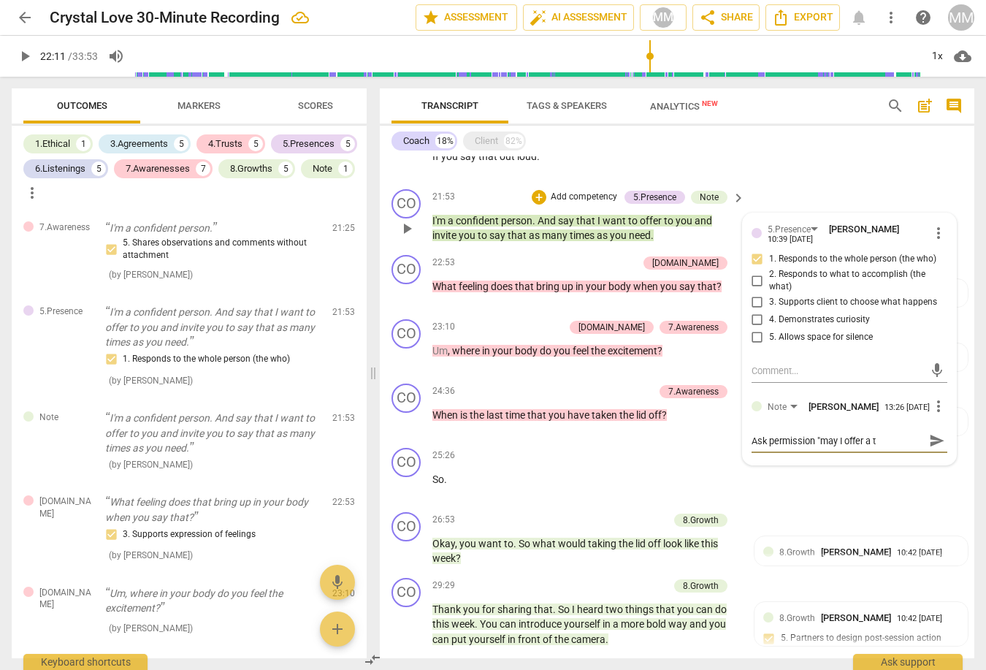
type textarea "Ask permission "may I offer a th"
type textarea "Ask permission "may I offer a tho"
type textarea "Ask permission "may I offer a thou"
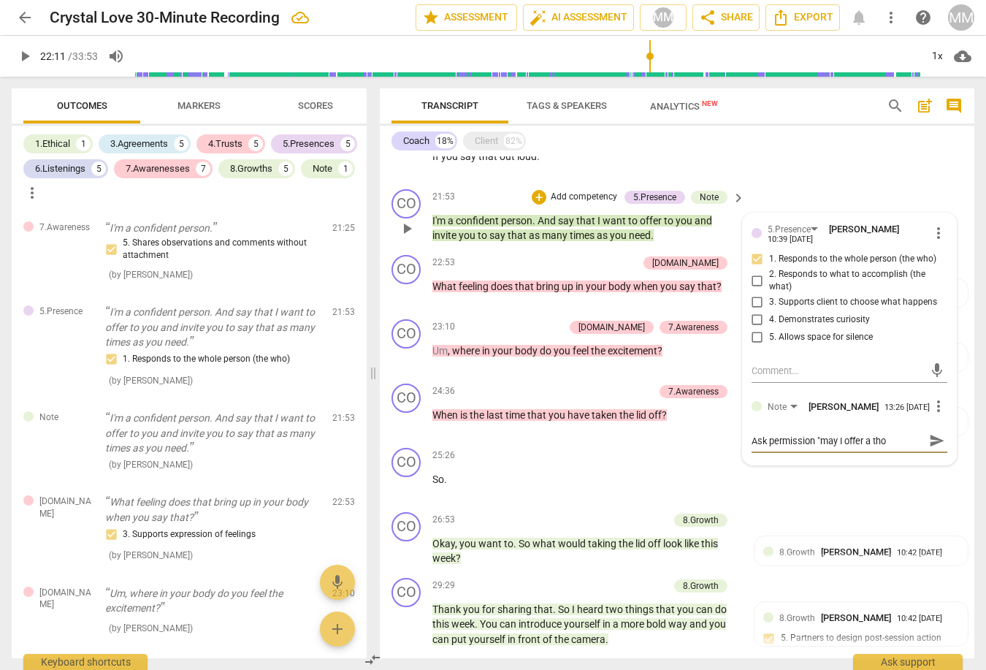
type textarea "Ask permission "may I offer a thou"
type textarea "Ask permission "may I offer a thoug"
type textarea "Ask permission "may I offer a though"
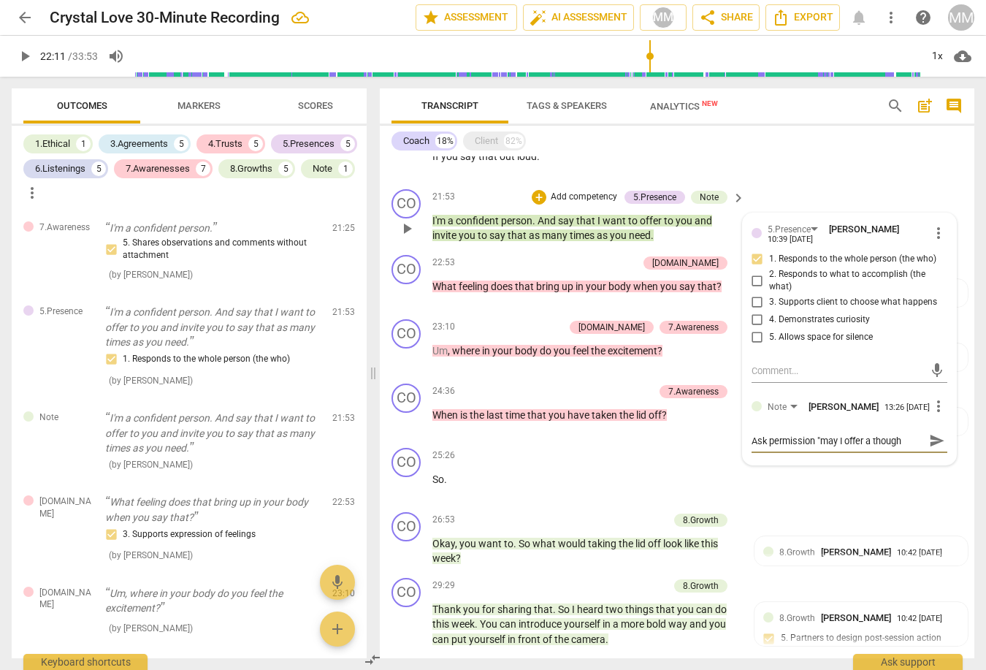
type textarea "Ask permission "may I offer a thought"
type textarea "Ask permission "may I offer a thought?"
type textarea "Ask permission "may I offer a thought?""
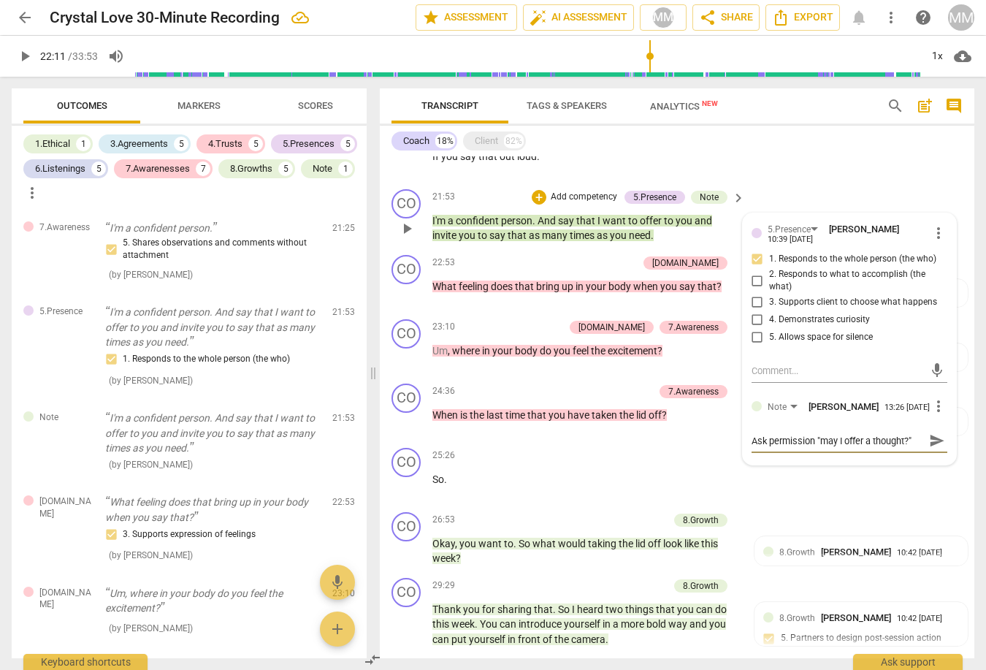
type textarea "Ask permission "may I offer a thought?""
click at [930, 433] on span "send" at bounding box center [937, 441] width 16 height 16
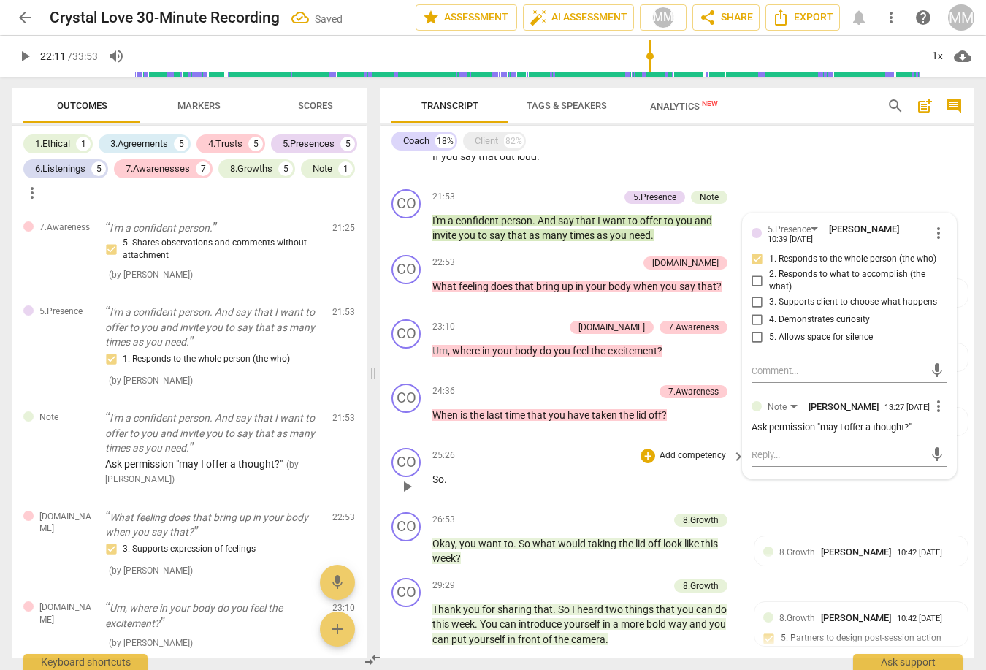
click at [605, 448] on div "25:26 + Add competency keyboard_arrow_right" at bounding box center [589, 456] width 314 height 16
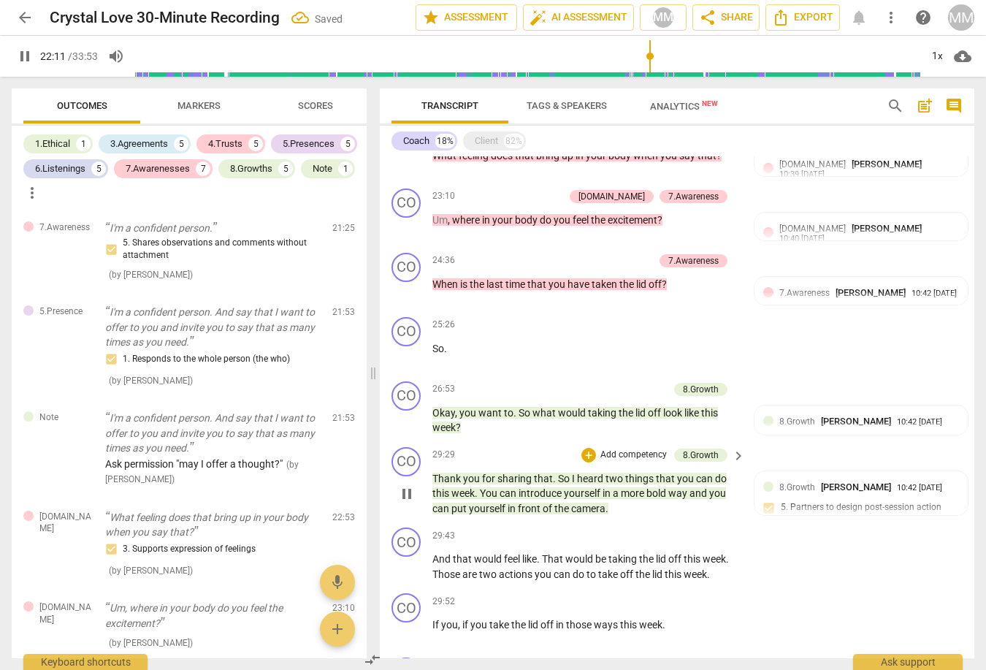
scroll to position [2336, 0]
click at [405, 412] on span "pause" at bounding box center [407, 421] width 18 height 18
click at [405, 412] on span "play_arrow" at bounding box center [407, 421] width 18 height 18
click at [408, 485] on span "pause" at bounding box center [407, 494] width 18 height 18
click at [408, 485] on span "play_arrow" at bounding box center [407, 494] width 18 height 18
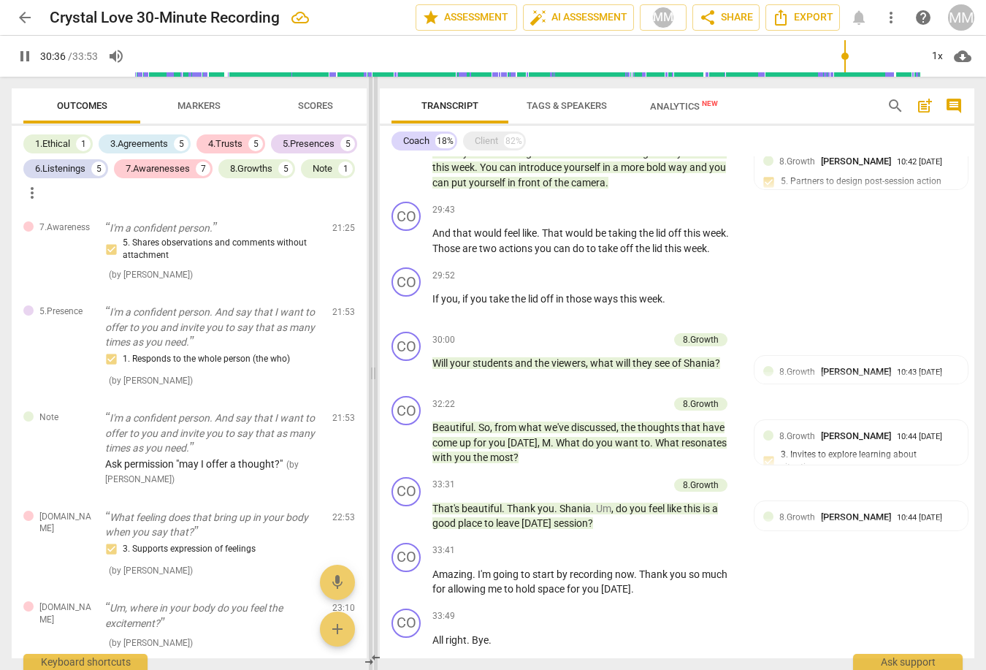
scroll to position [0, 0]
click at [398, 508] on span "pause" at bounding box center [407, 517] width 18 height 18
click at [398, 508] on span "play_arrow" at bounding box center [407, 517] width 18 height 18
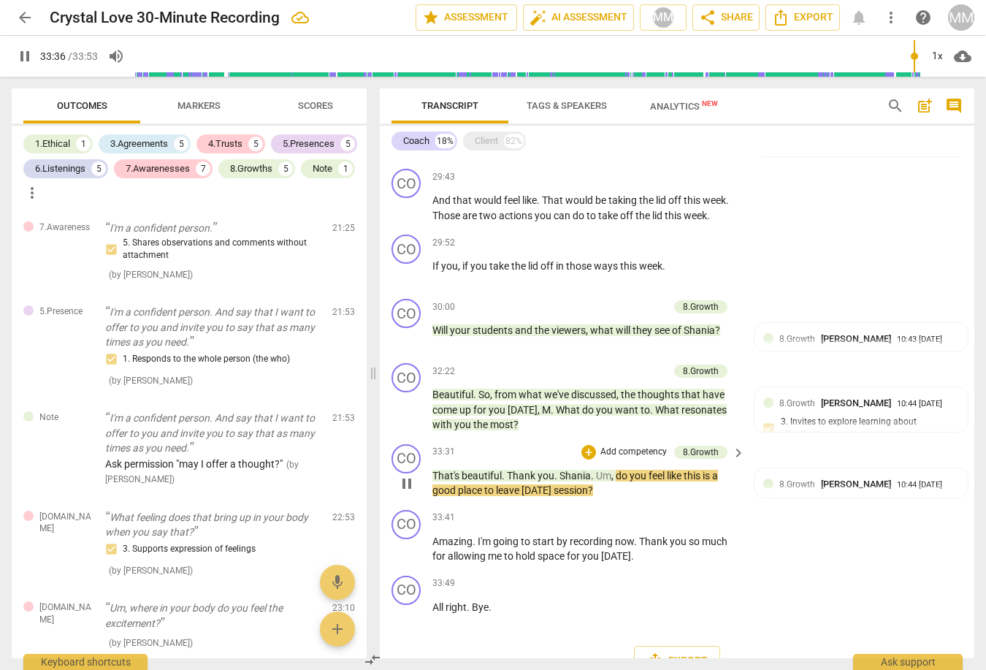
scroll to position [2684, 0]
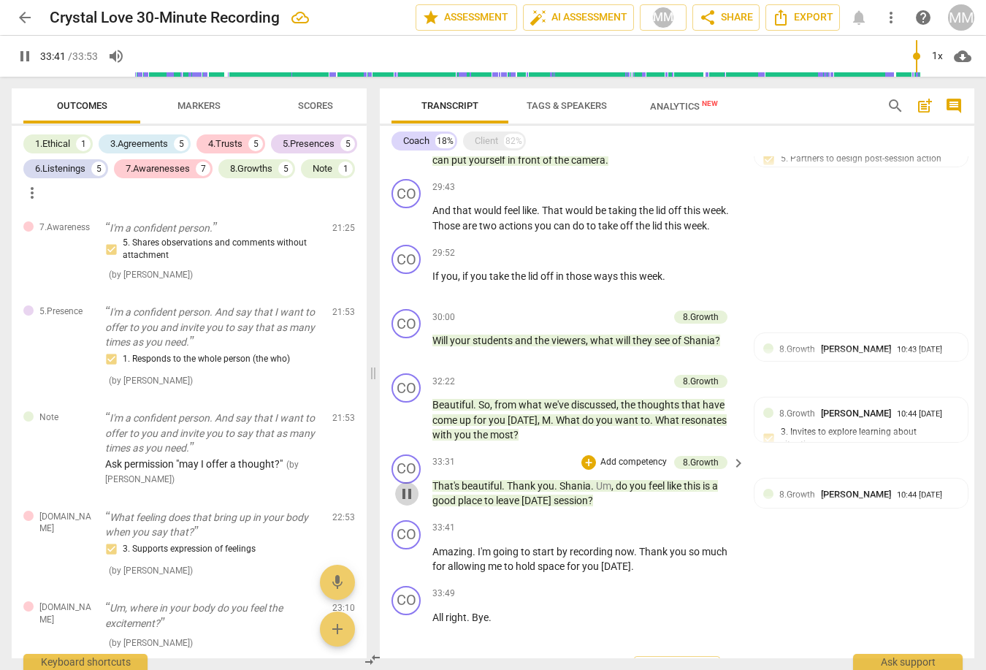
click at [403, 485] on span "pause" at bounding box center [407, 494] width 18 height 18
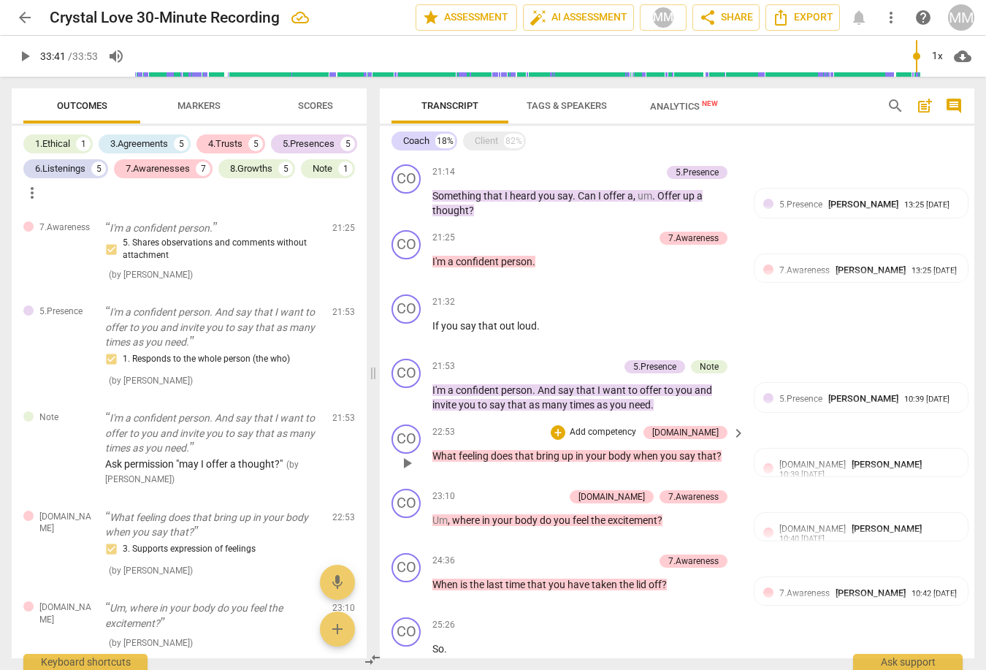
scroll to position [2038, 0]
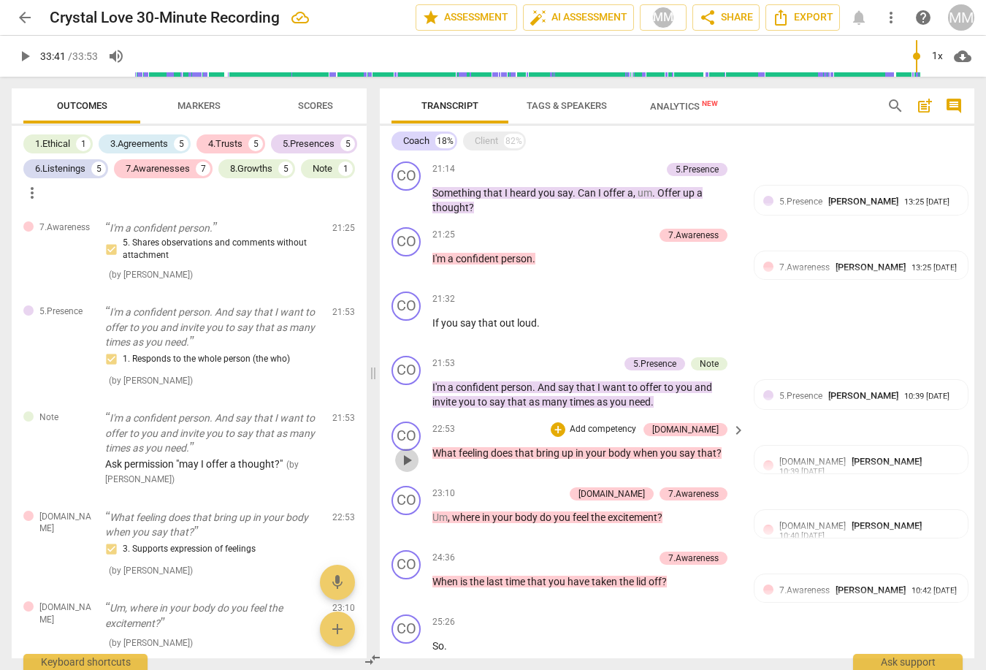
click at [408, 451] on span "play_arrow" at bounding box center [407, 460] width 18 height 18
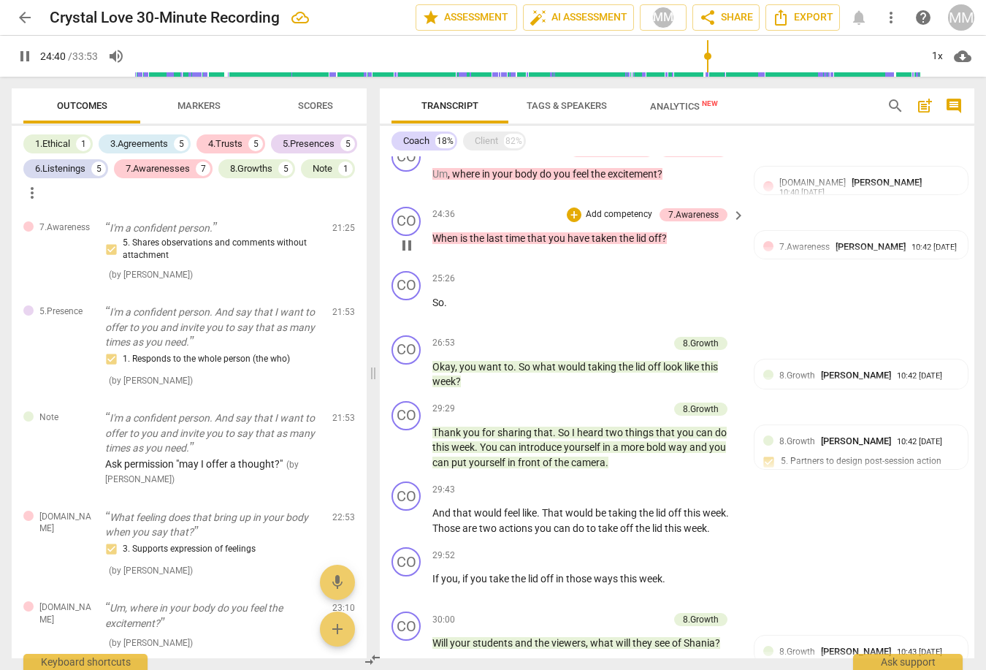
scroll to position [2378, 0]
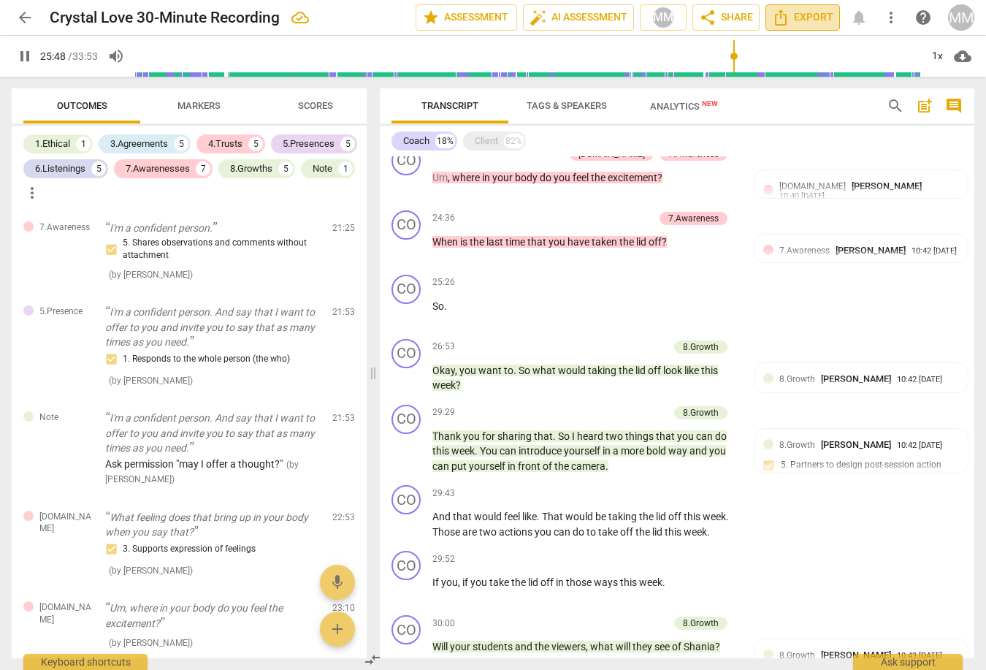
click at [801, 18] on span "Export" at bounding box center [802, 18] width 61 height 18
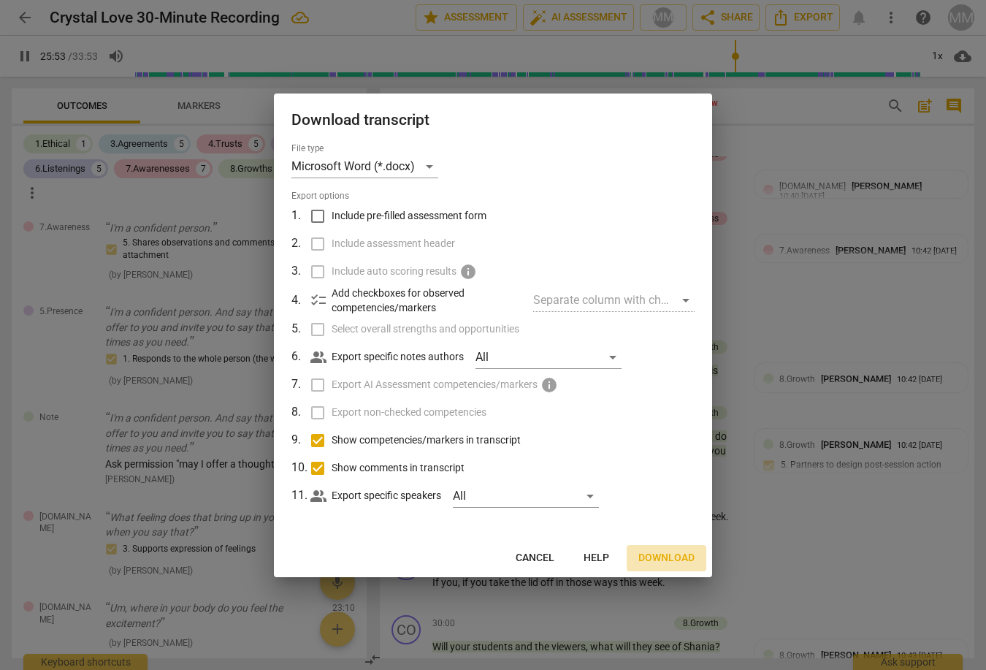
click at [660, 556] on span "Download" at bounding box center [666, 558] width 56 height 15
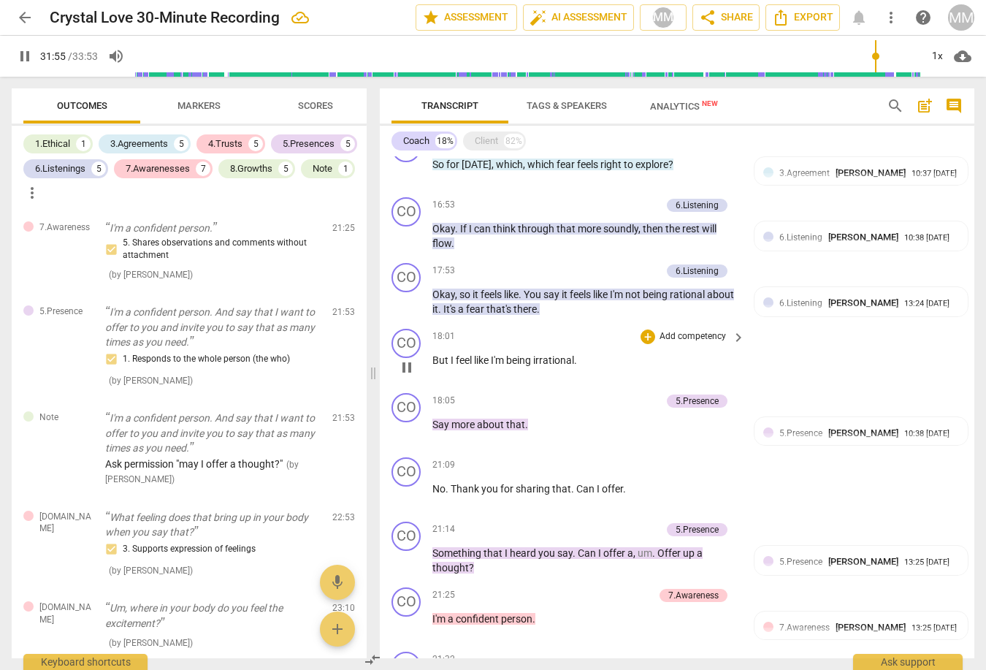
scroll to position [1644, 0]
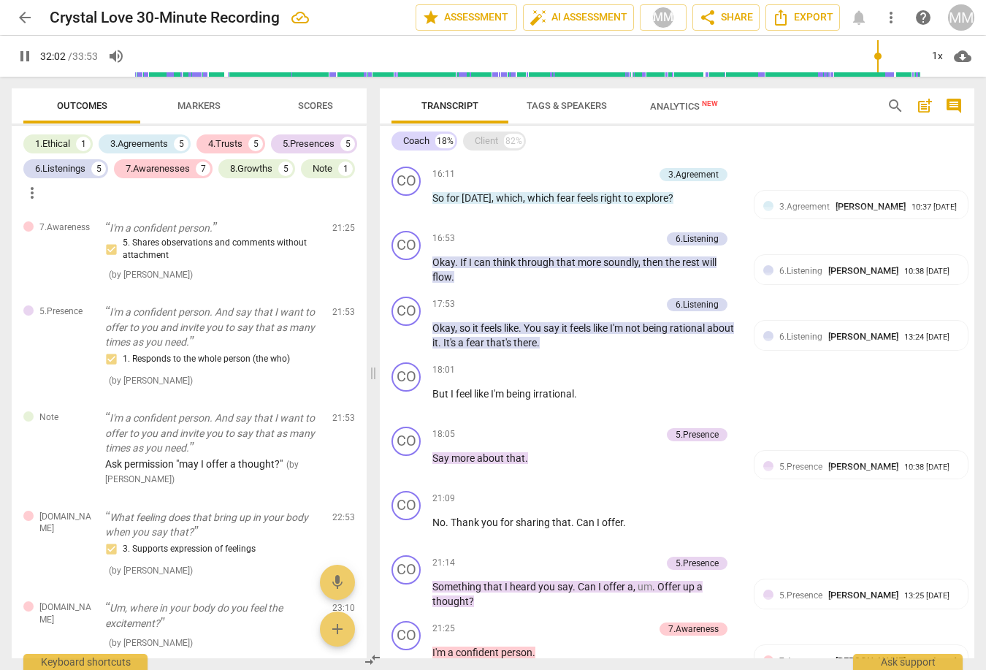
click at [493, 140] on div "Client" at bounding box center [486, 141] width 23 height 15
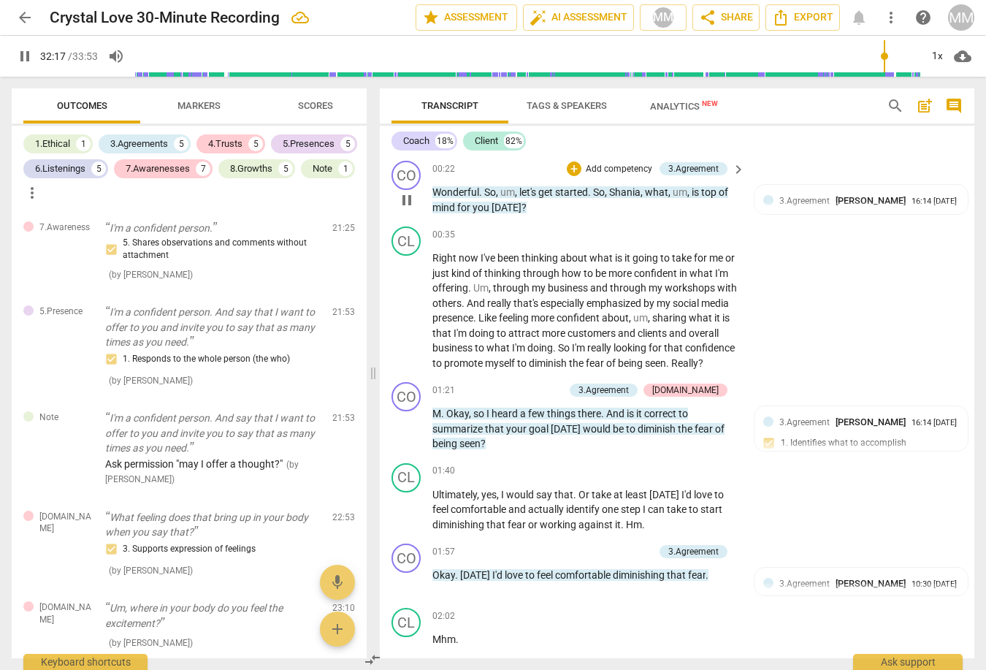
scroll to position [294, 0]
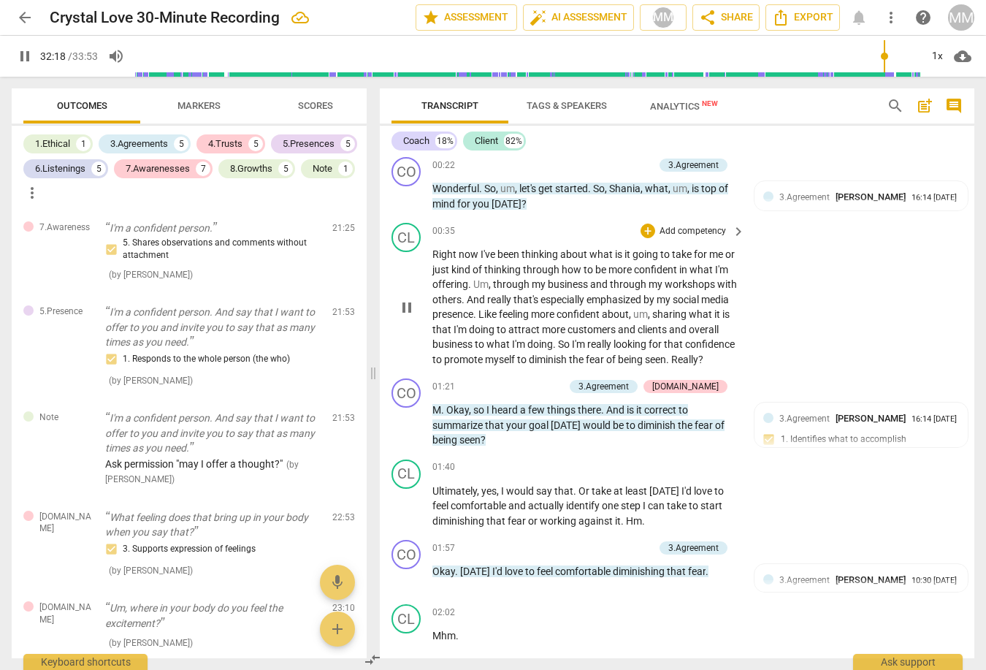
click at [403, 302] on span "pause" at bounding box center [407, 308] width 18 height 18
click at [403, 302] on span "play_arrow" at bounding box center [407, 308] width 18 height 18
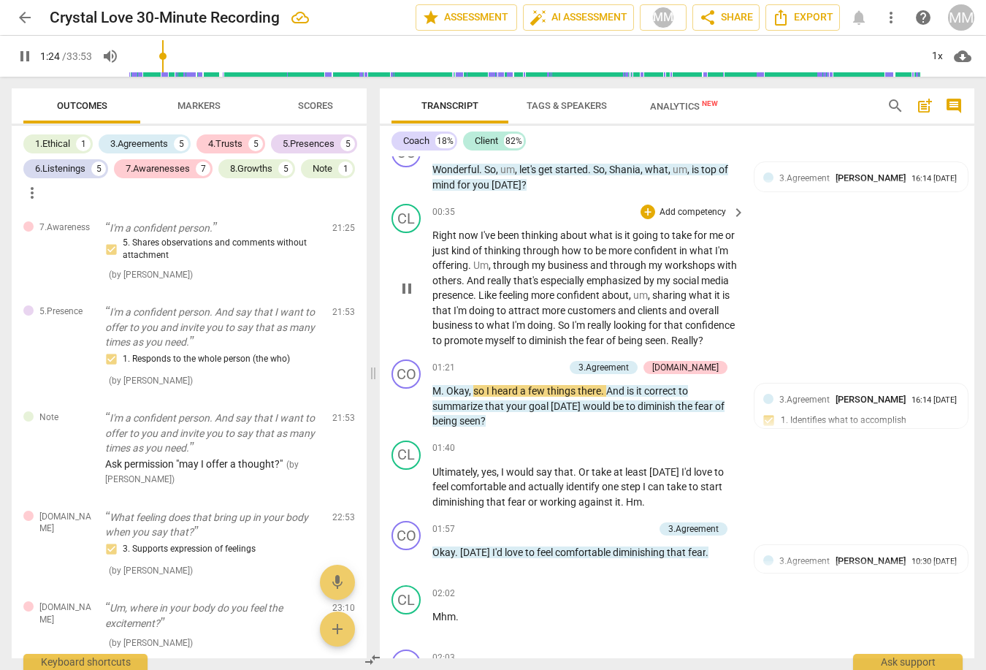
scroll to position [286, 0]
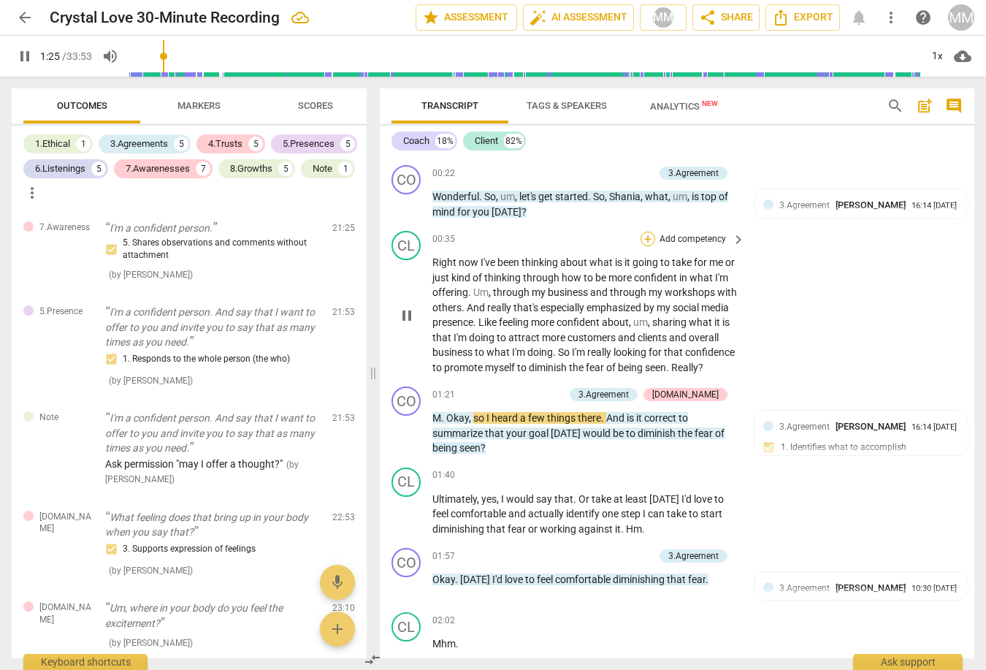
click at [649, 235] on div "+" at bounding box center [648, 239] width 15 height 15
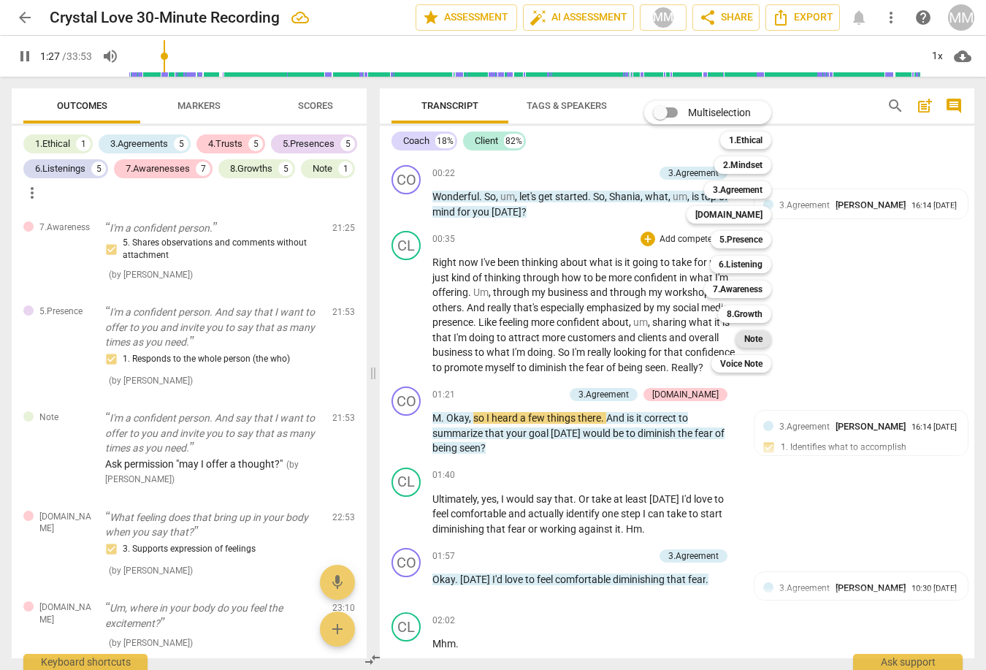
click at [759, 335] on b "Note" at bounding box center [753, 339] width 18 height 18
type input "88"
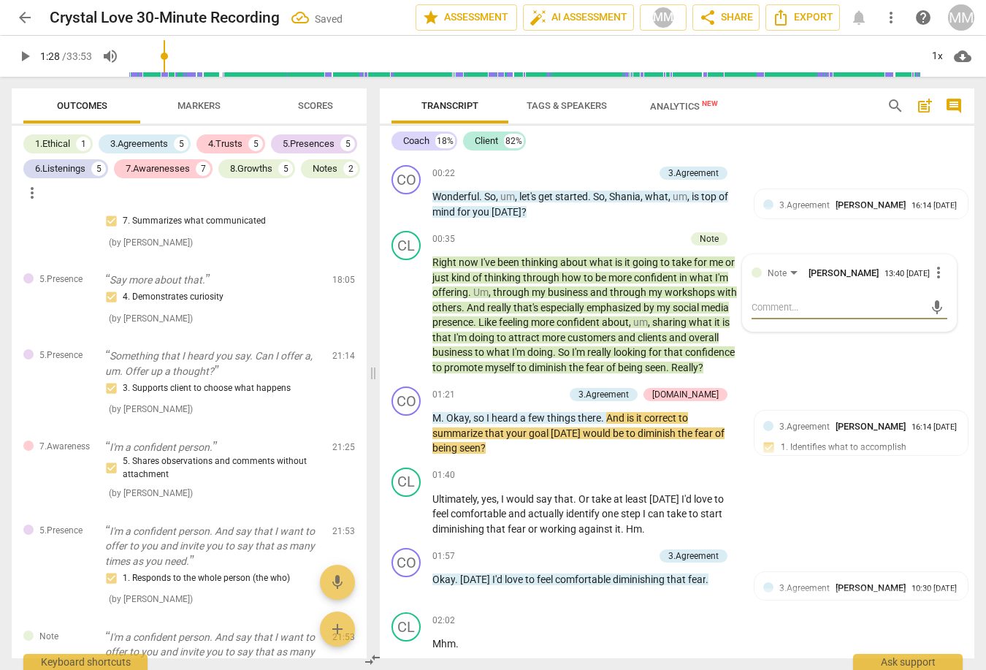
scroll to position [137, 0]
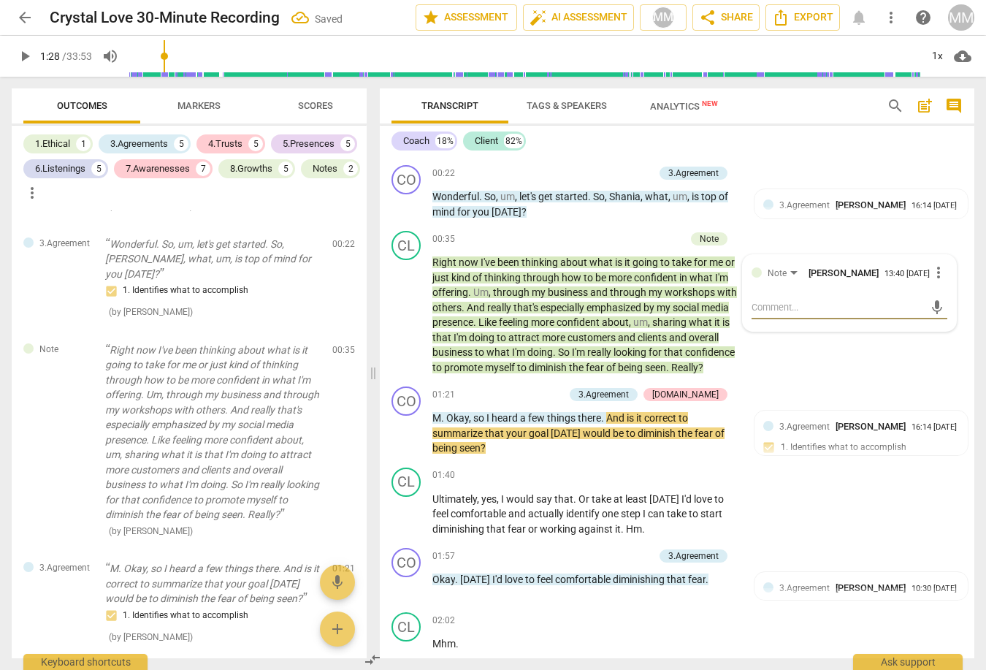
type textarea "F"
type textarea "Fe"
type textarea "Fea"
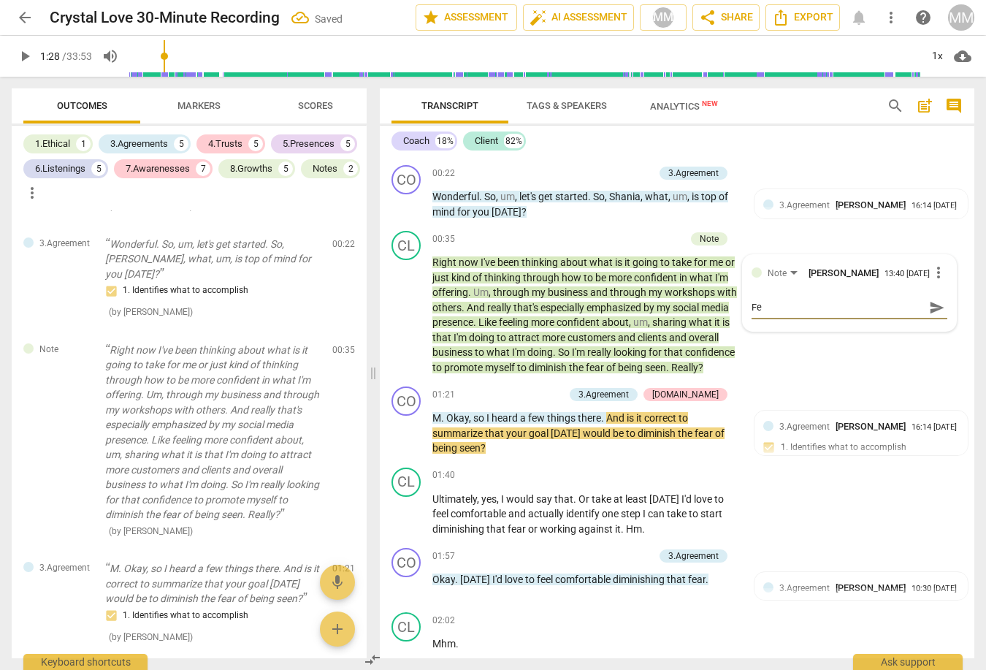
type textarea "Fea"
type textarea "Fear"
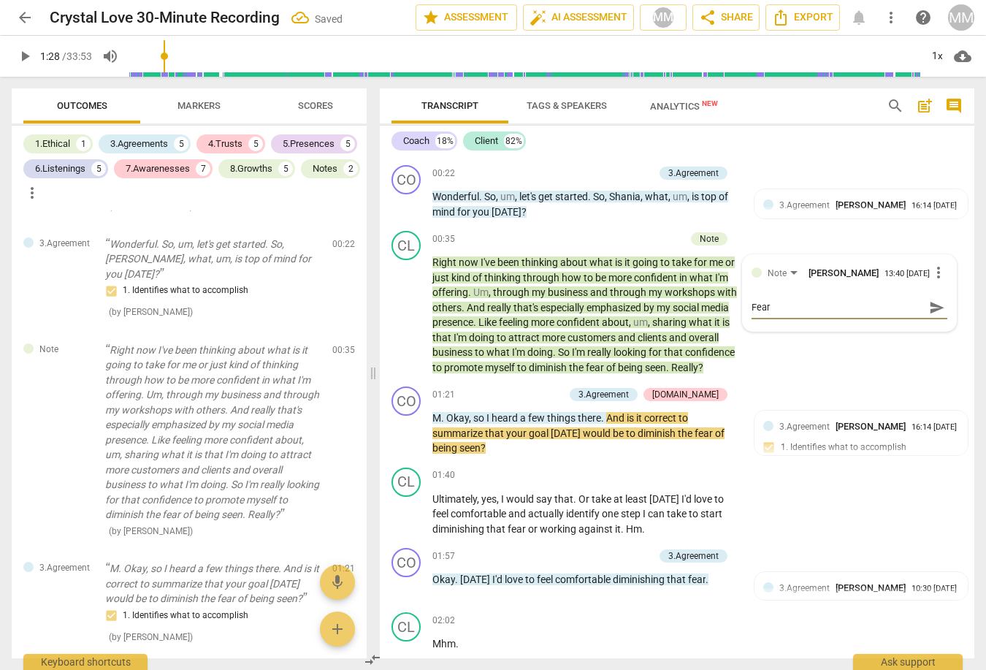
type textarea "Fear o"
type textarea "Fear of"
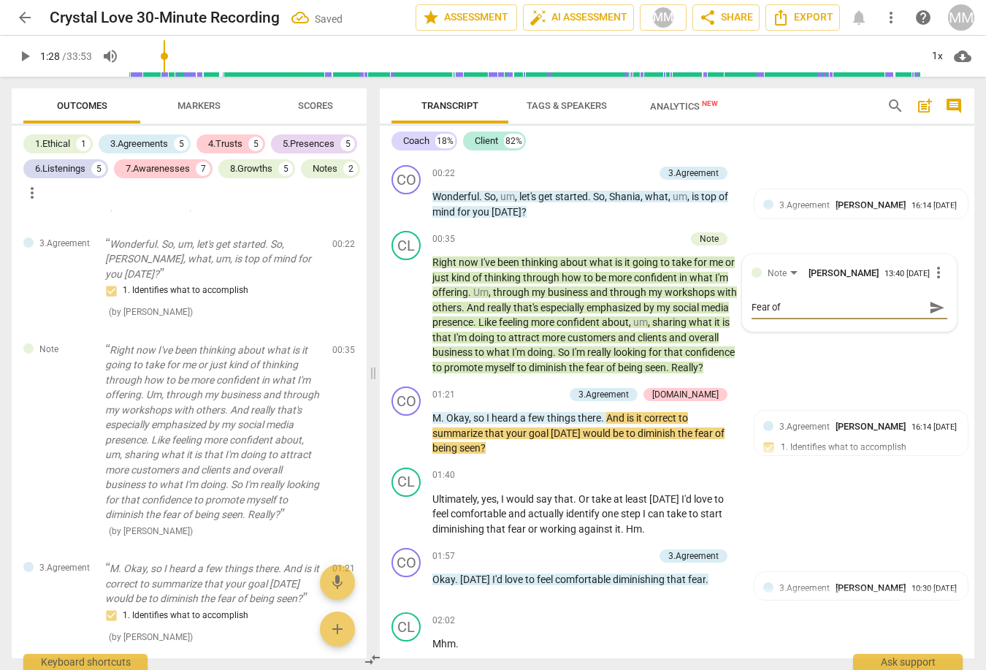
type textarea "Fear of"
type textarea "Fear of b"
type textarea "Fear of be"
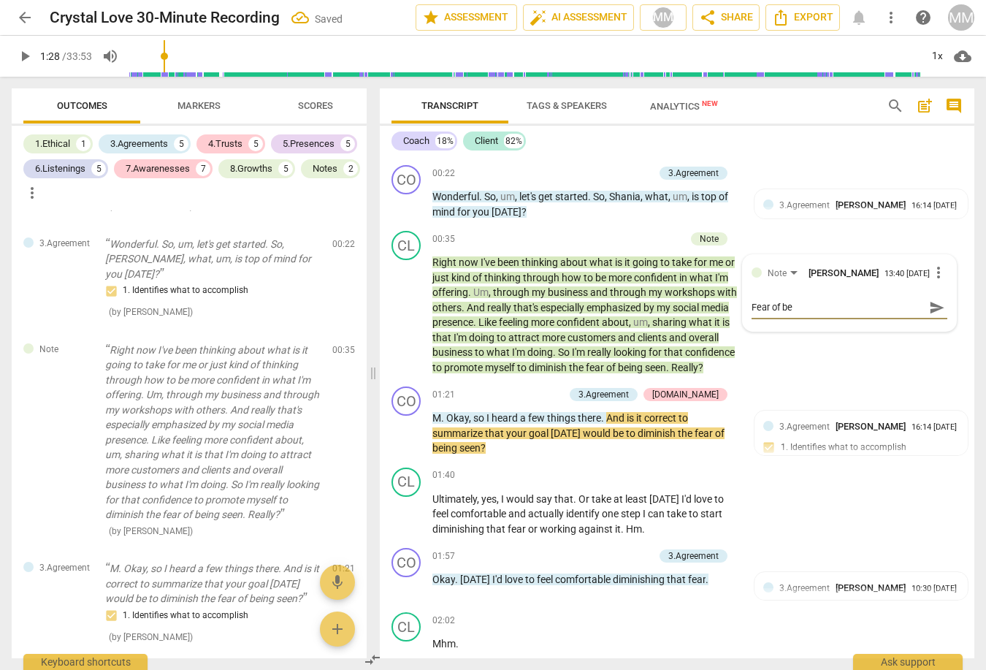
type textarea "Fear of bei"
type textarea "Fear of bein"
type textarea "Fear of being"
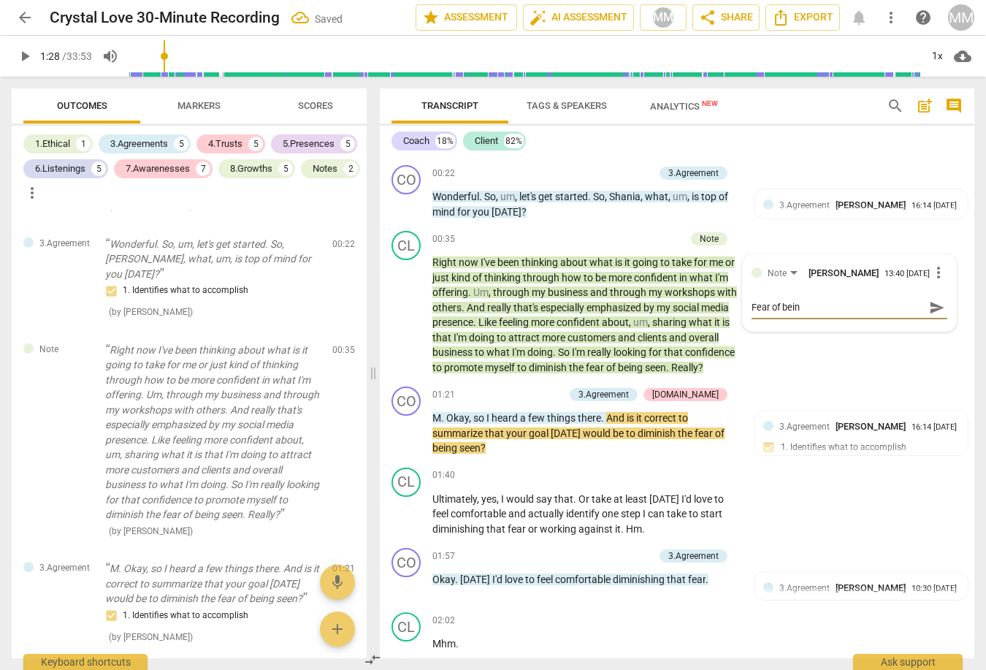
type textarea "Fear of being"
type textarea "Fear of being s"
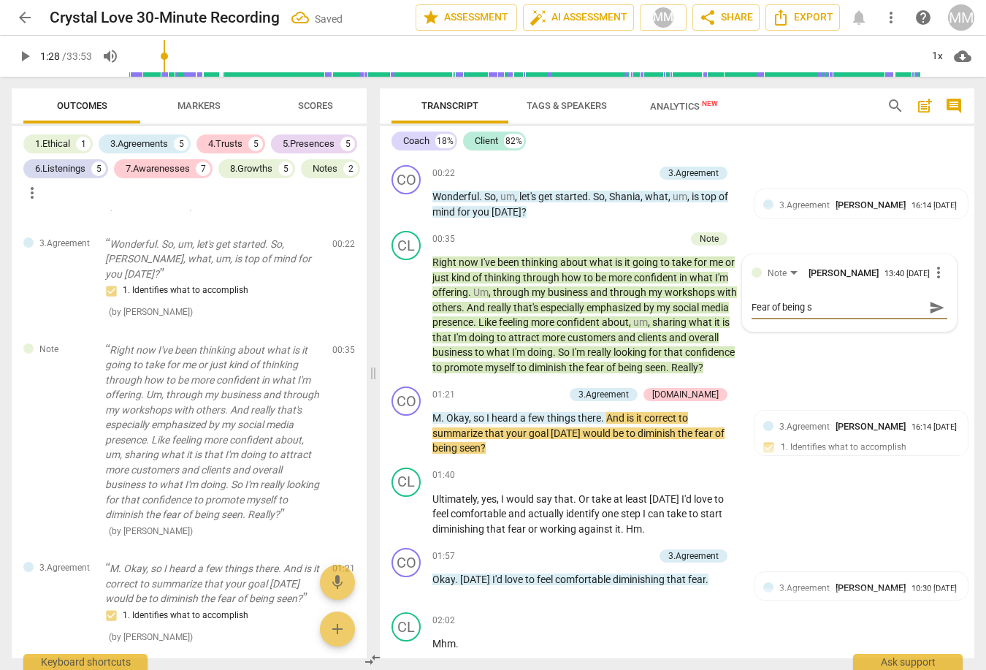
type textarea "Fear of being se"
type textarea "Fear of being see"
type textarea "Fear of being seen"
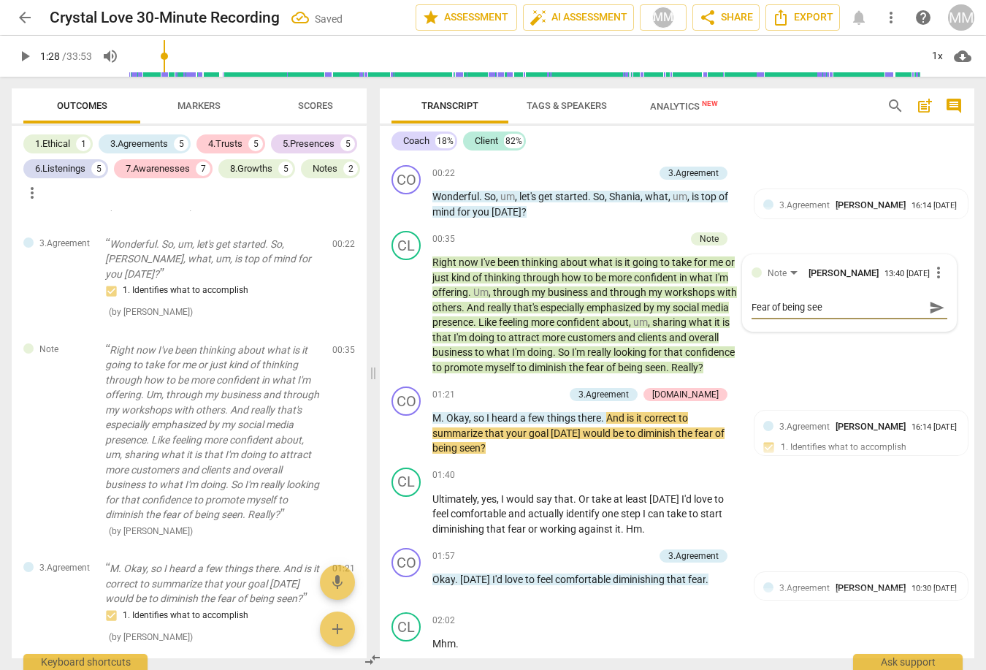
type textarea "Fear of being seen"
type textarea "Fear of being seen."
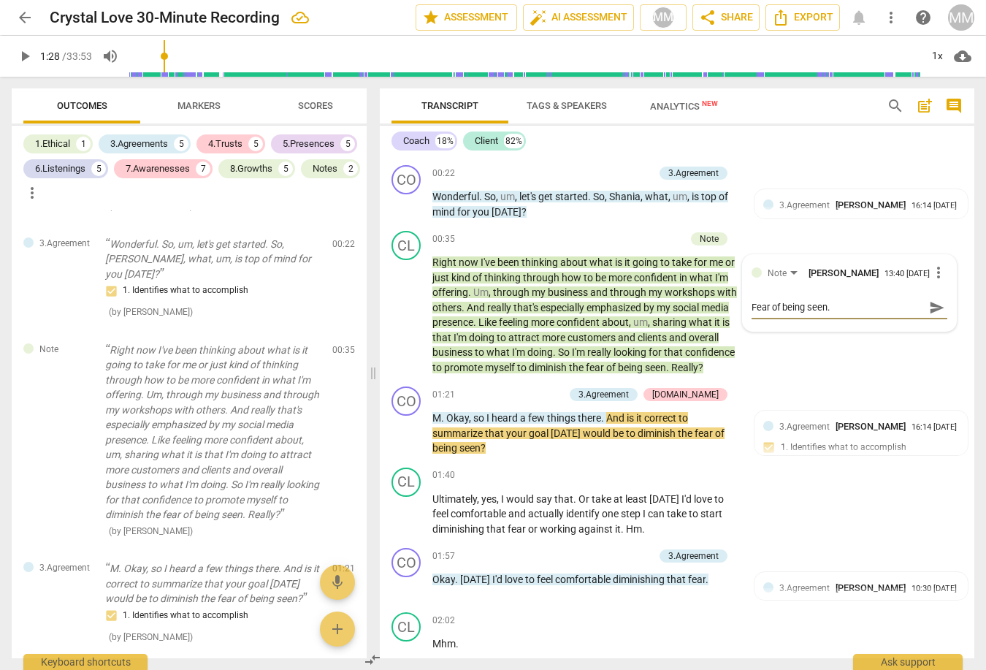
type textarea "Fear of being seen. S"
type textarea "Fear of being seen. Sa"
type textarea "Fear of being seen. Say"
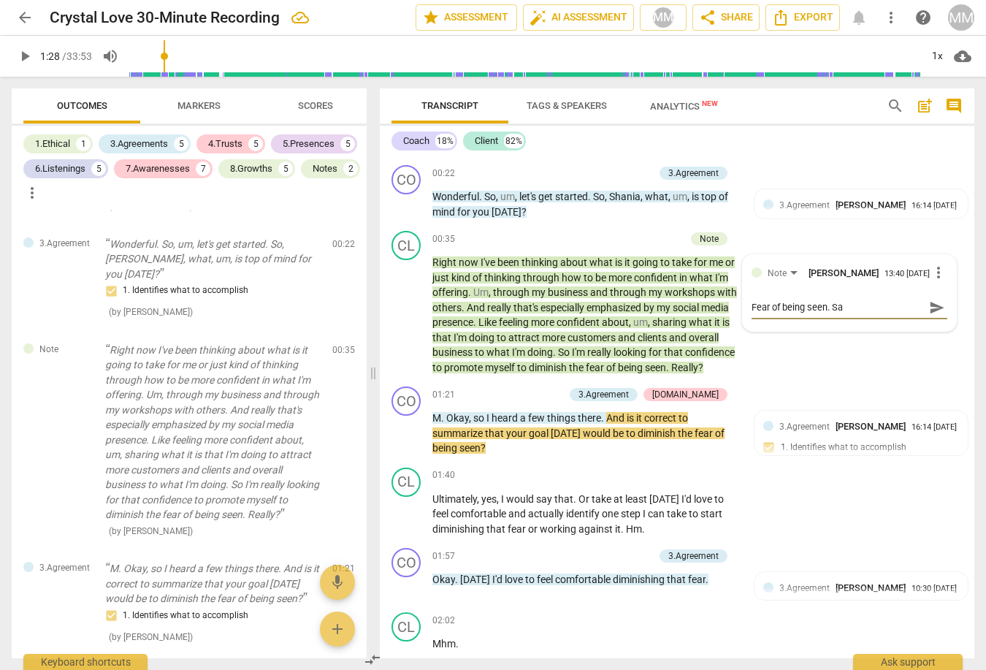
type textarea "Fear of being seen. Say"
type textarea "Fear of being seen. Say m"
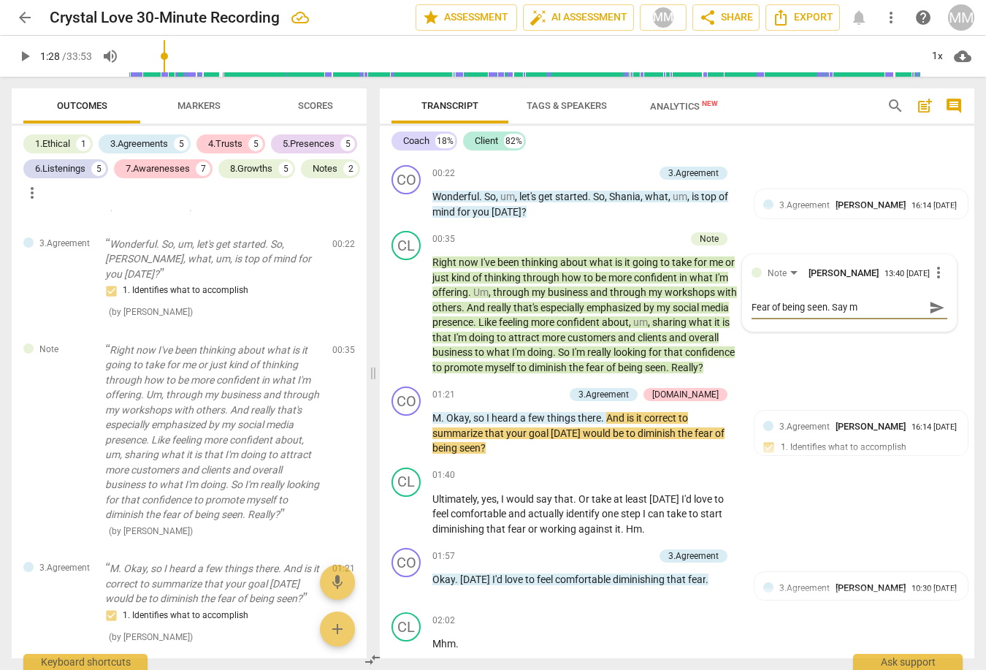
type textarea "Fear of being seen. Say mo"
type textarea "Fear of being seen. Say mor"
type textarea "Fear of being seen. Say more"
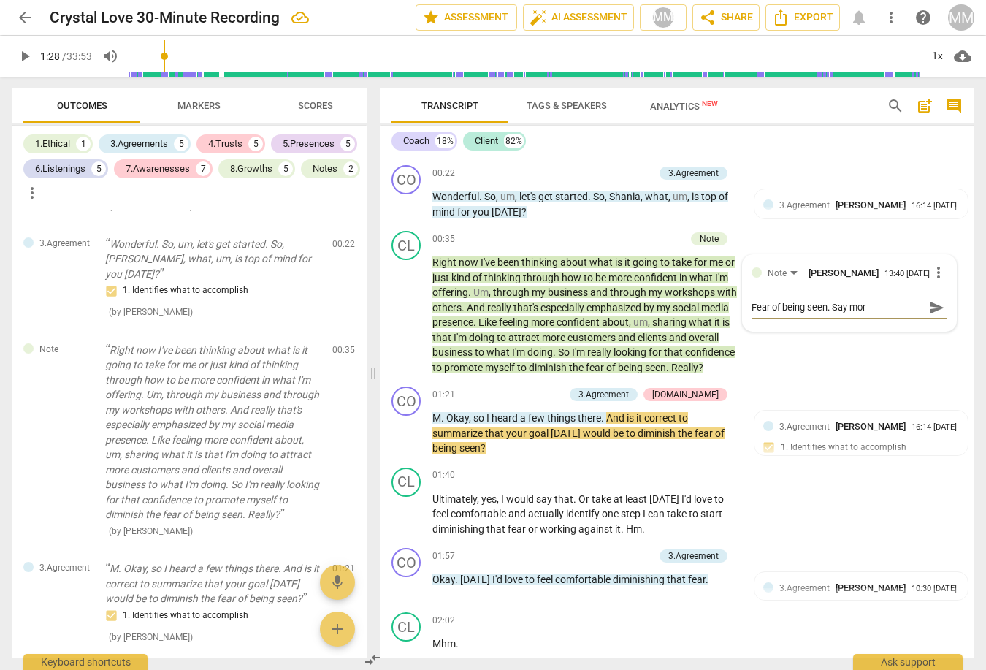
type textarea "Fear of being seen. Say more"
type textarea "Fear of being seen. Say more a"
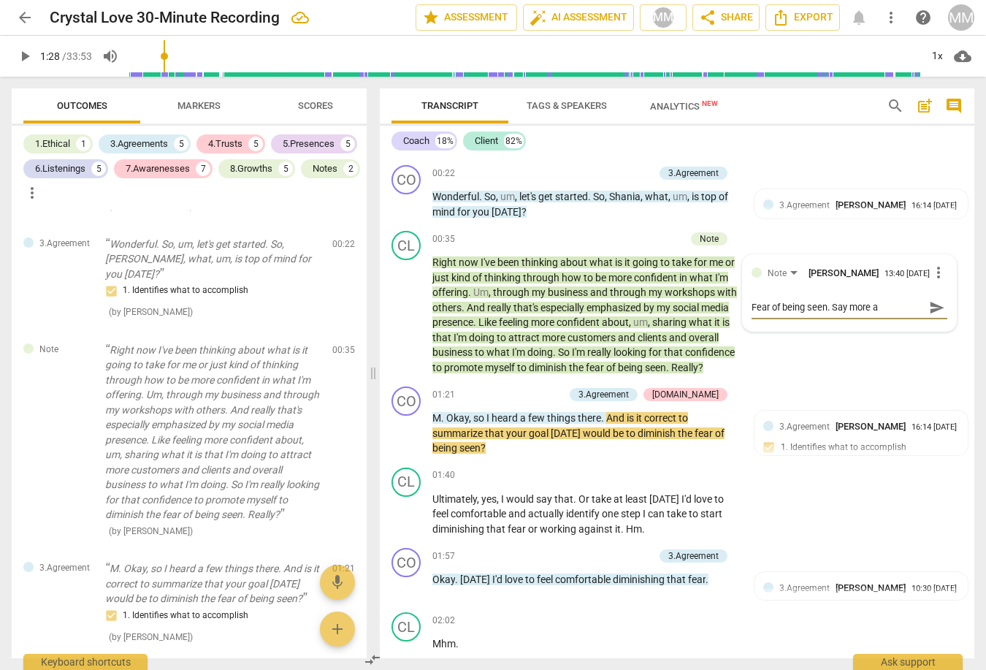
type textarea "Fear of being seen. Say more ab"
type textarea "Fear of being seen. Say more abo"
type textarea "Fear of being seen. Say more abou"
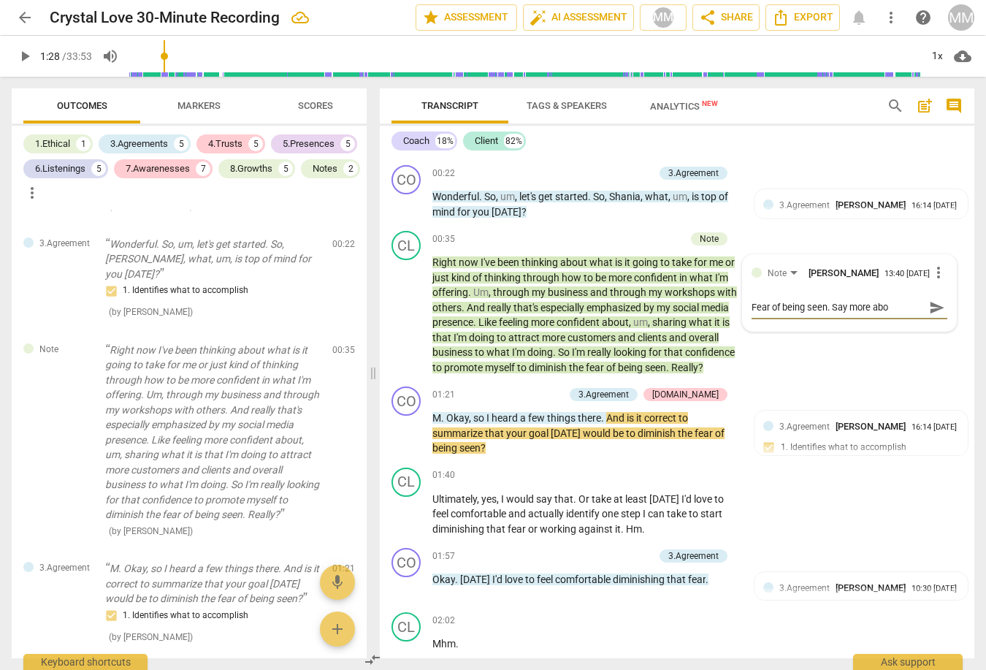
type textarea "Fear of being seen. Say more abou"
type textarea "Fear of being seen. Say more about"
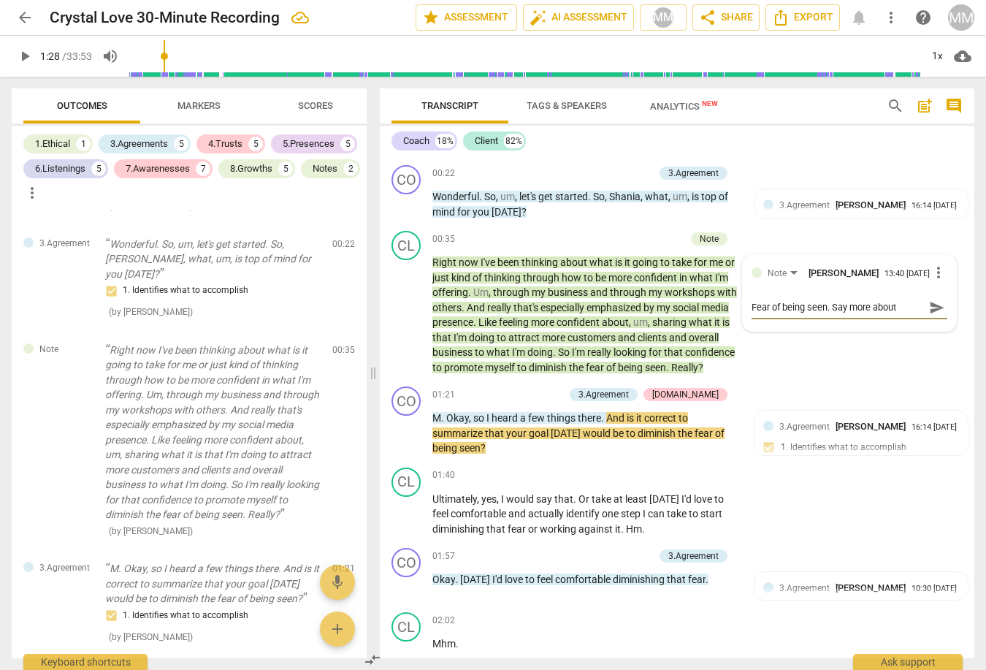
type textarea "Fear of being seen. Say more about t"
type textarea "Fear of being seen. Say more about th"
type textarea "Fear of being seen. Say more about the"
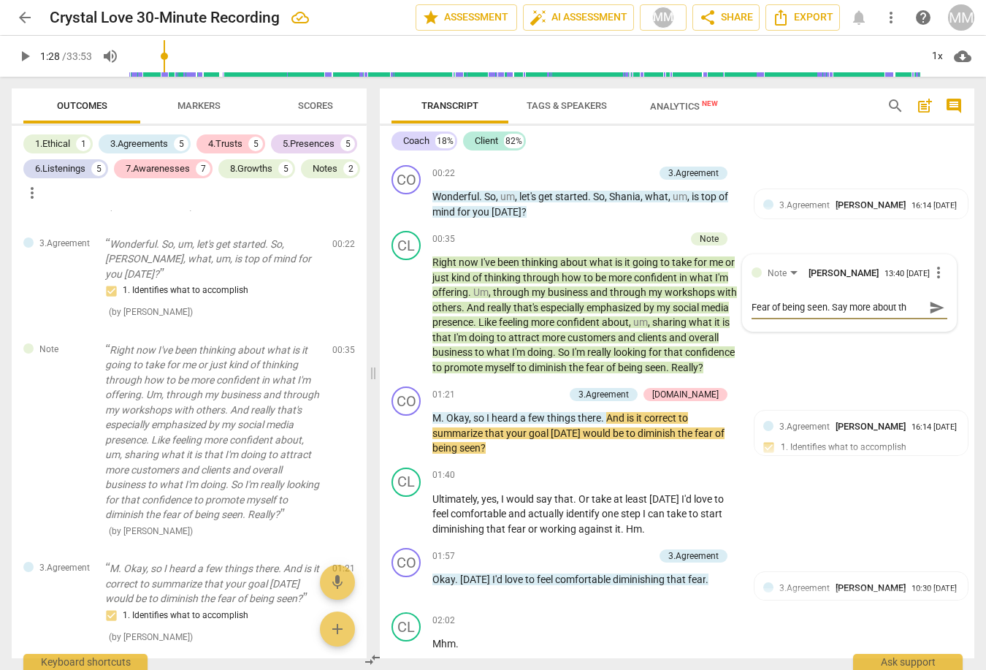
type textarea "Fear of being seen. Say more about the"
type textarea "Fear of being seen. Say more about the f"
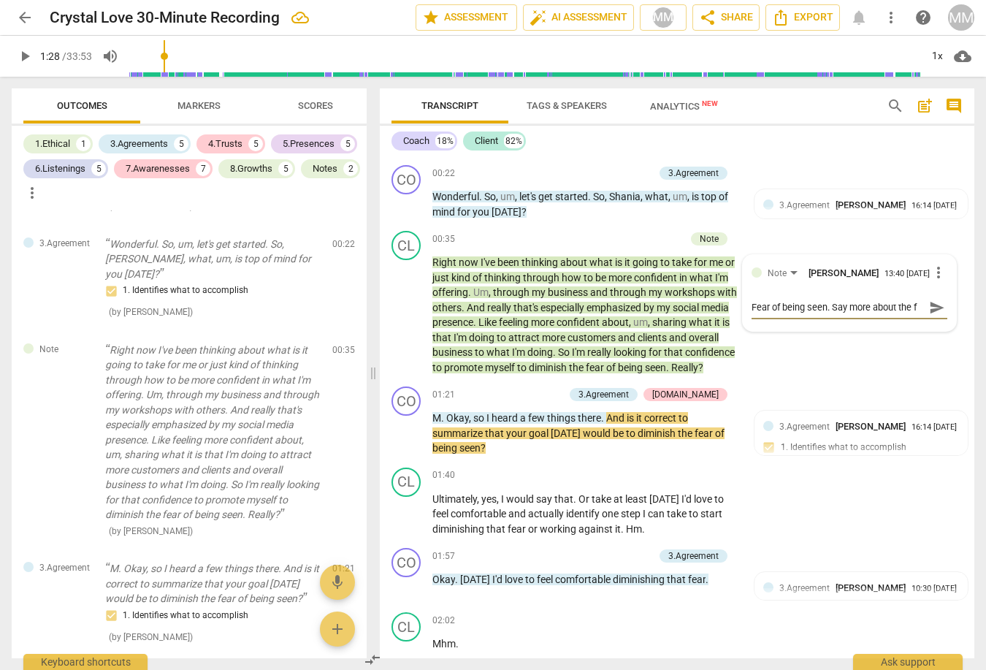
type textarea "Fear of being seen. Say more about the fe"
type textarea "Fear of being seen. Say more about the fea"
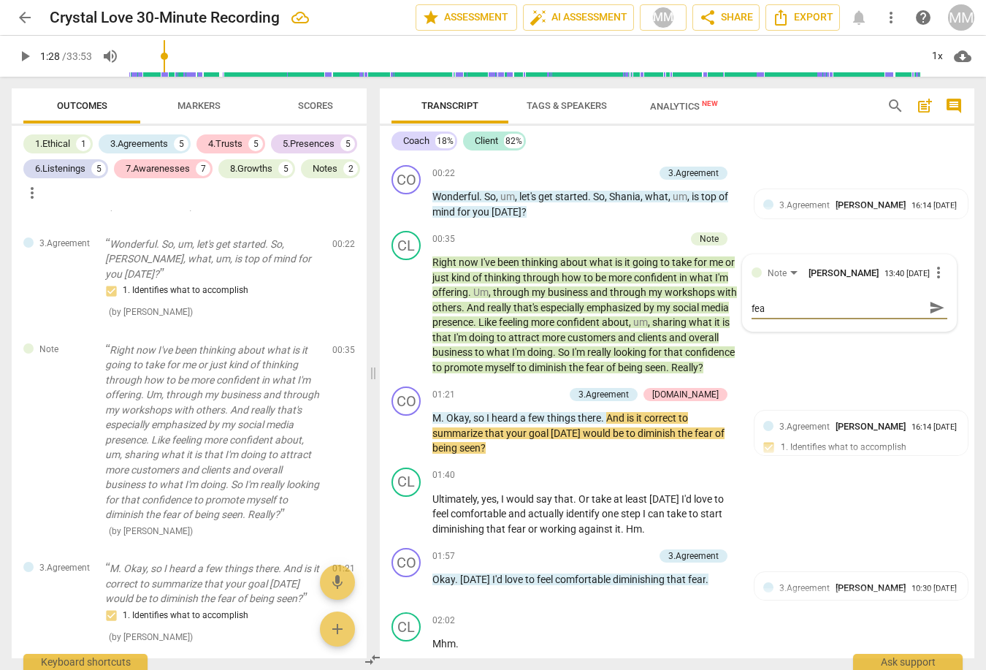
type textarea "Fear of being seen. Say more about the fear"
type textarea "Fear of being seen. Say more about the fear."
click at [930, 317] on span "send" at bounding box center [937, 314] width 16 height 16
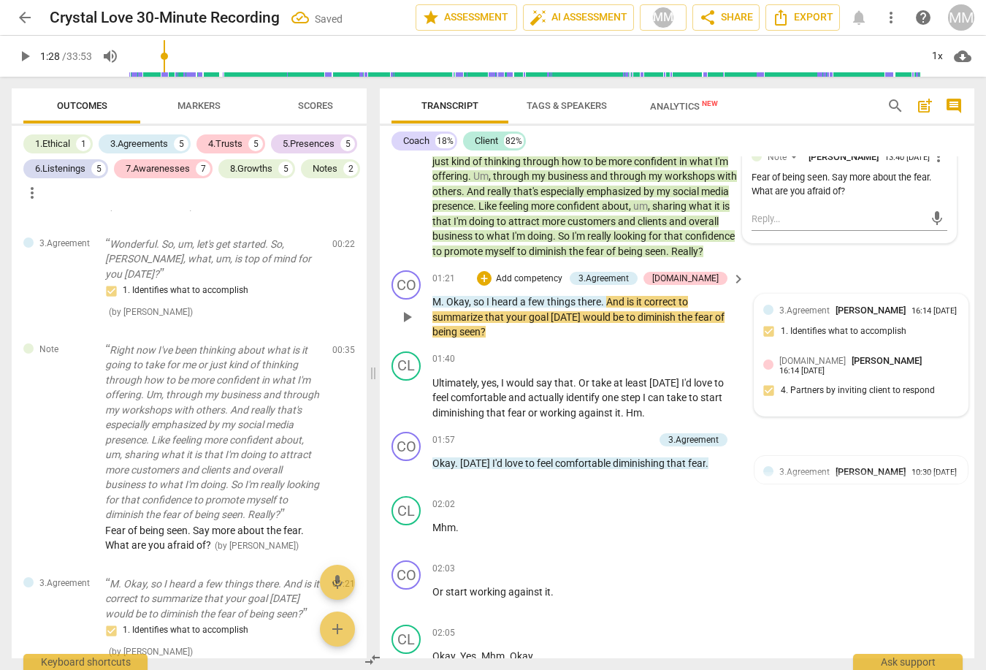
scroll to position [444, 0]
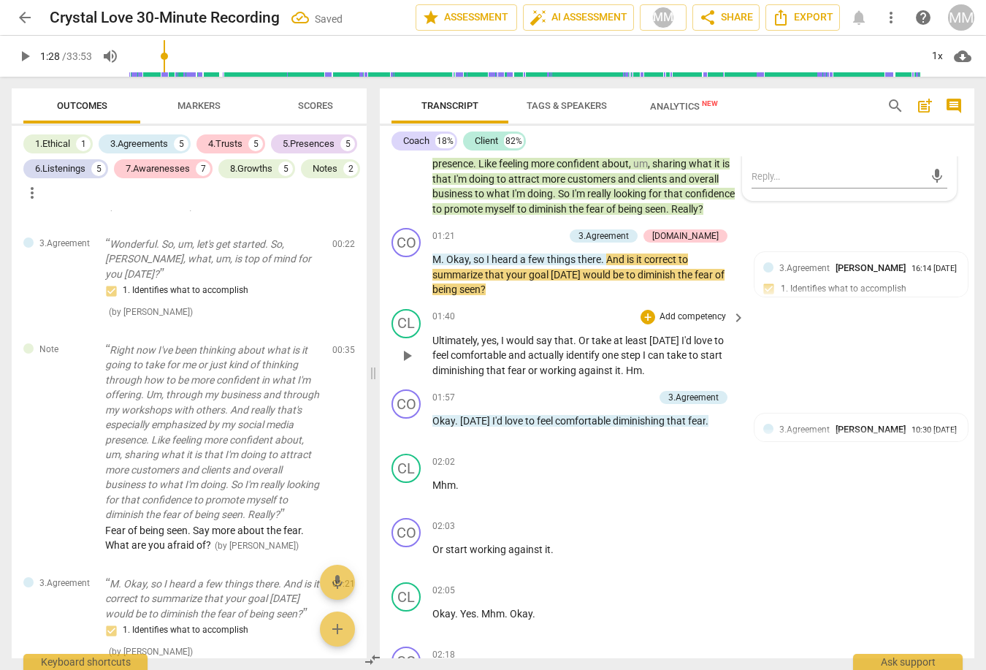
click at [568, 319] on div "01:40 + Add competency keyboard_arrow_right" at bounding box center [589, 317] width 314 height 16
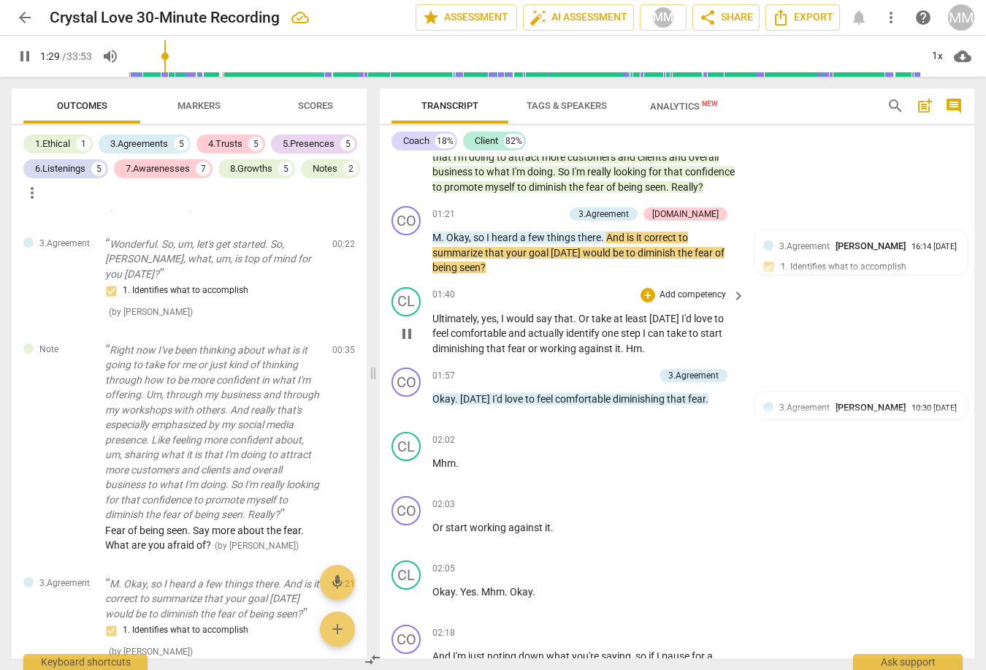
scroll to position [470, 0]
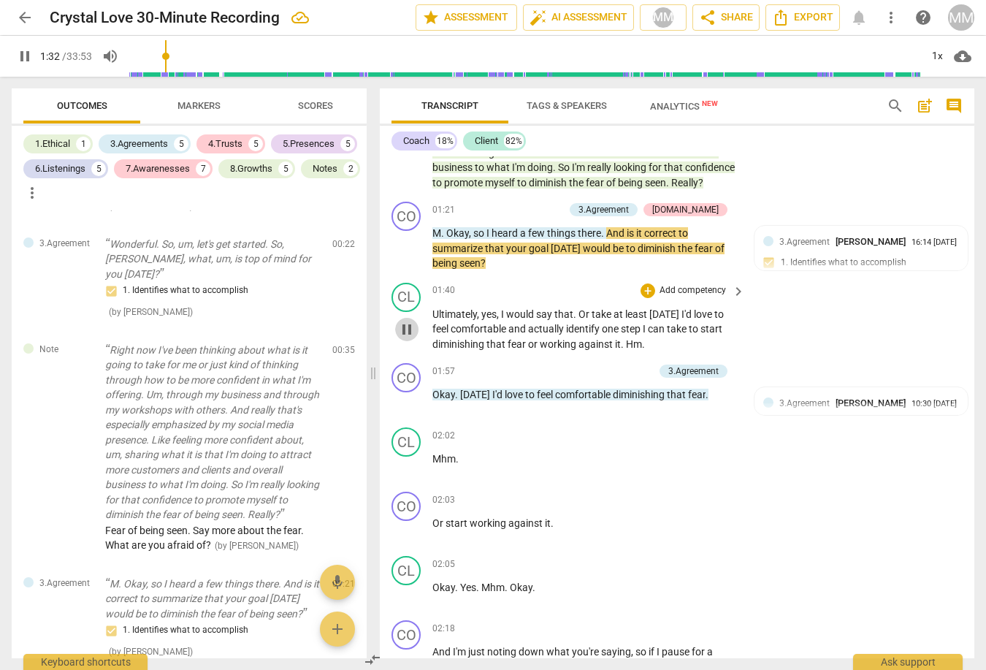
click at [405, 338] on span "pause" at bounding box center [407, 330] width 18 height 18
click at [405, 338] on span "play_arrow" at bounding box center [407, 330] width 18 height 18
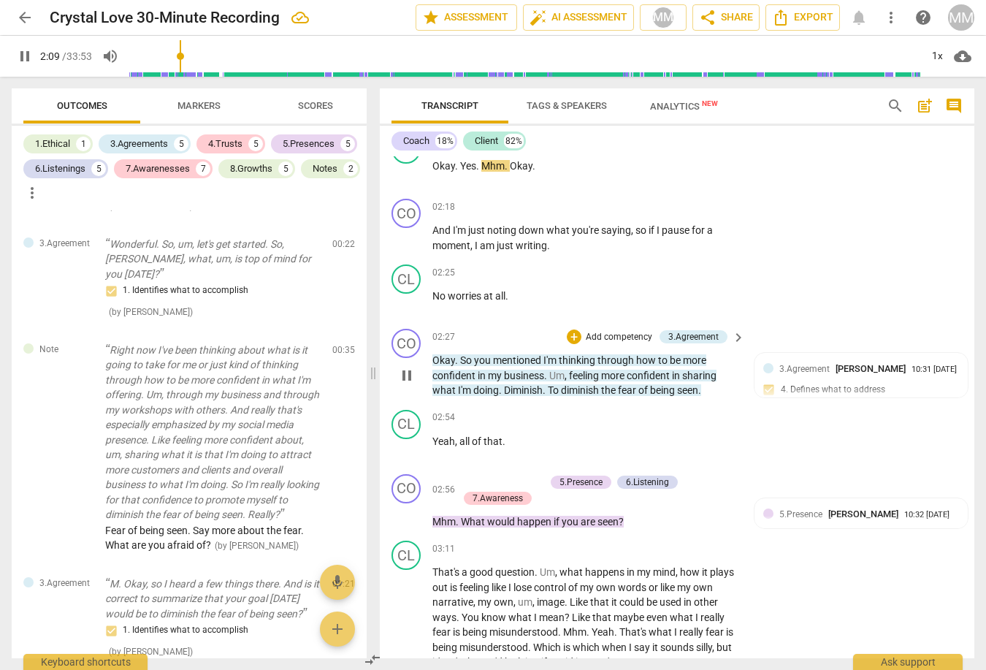
scroll to position [906, 0]
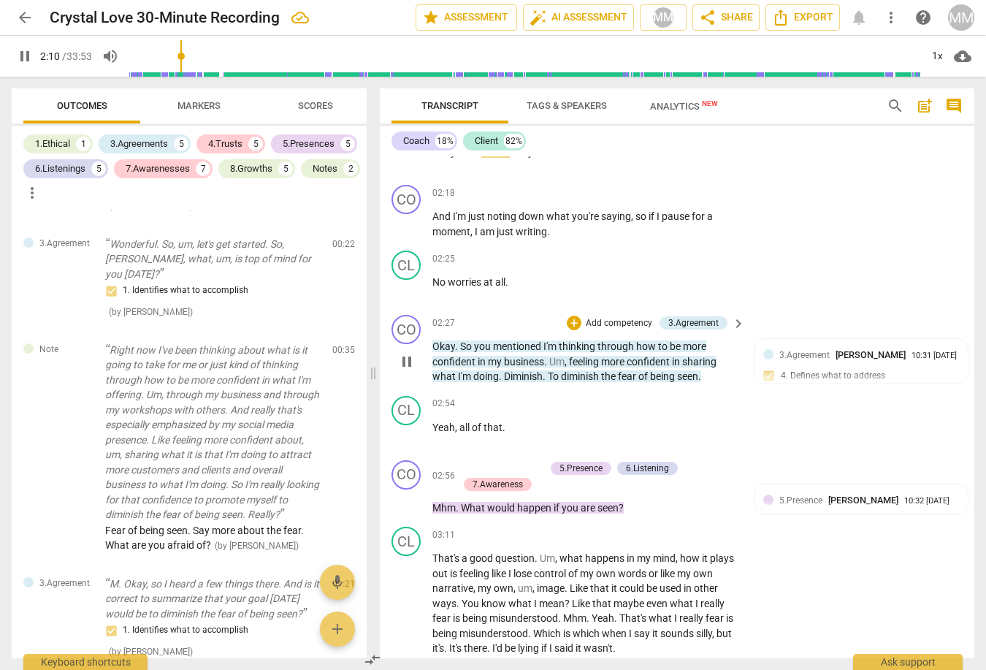
click at [406, 367] on span "pause" at bounding box center [407, 362] width 18 height 18
click at [406, 367] on span "play_arrow" at bounding box center [407, 362] width 18 height 18
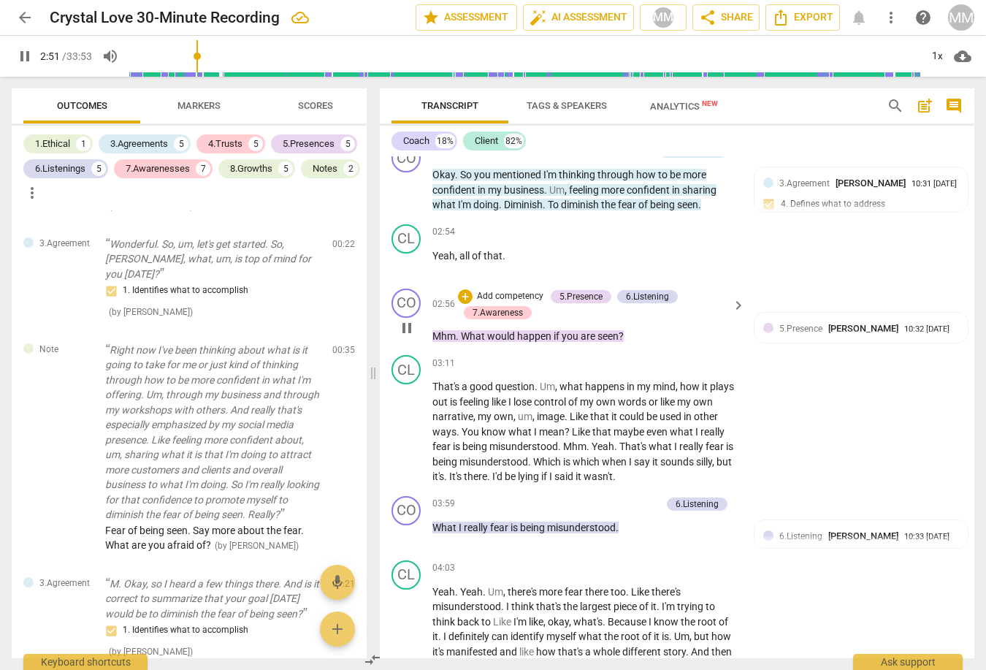
scroll to position [1067, 0]
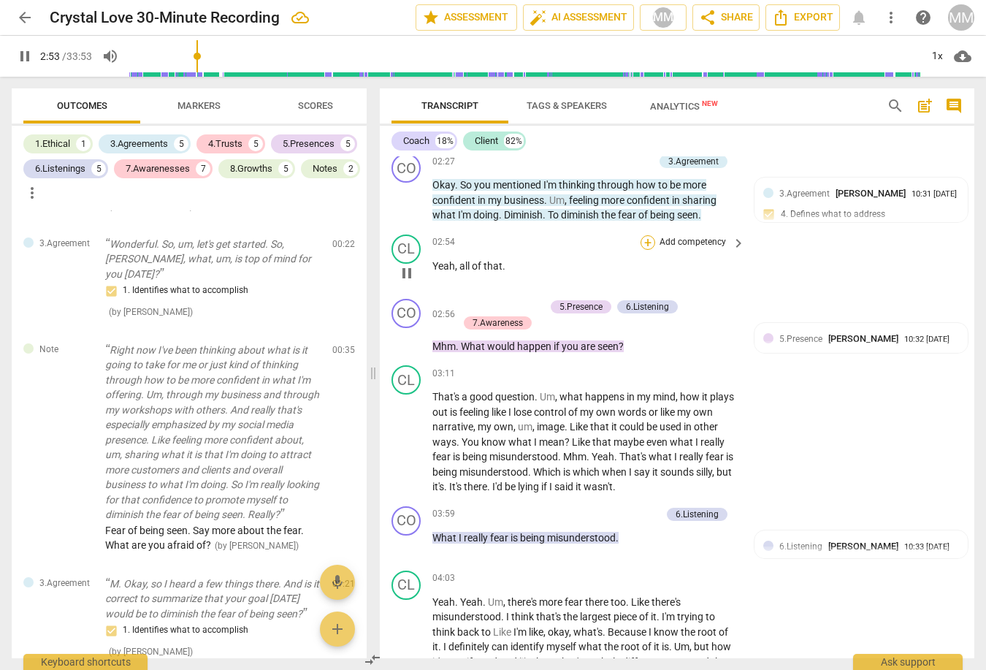
click at [648, 246] on div "+" at bounding box center [648, 242] width 15 height 15
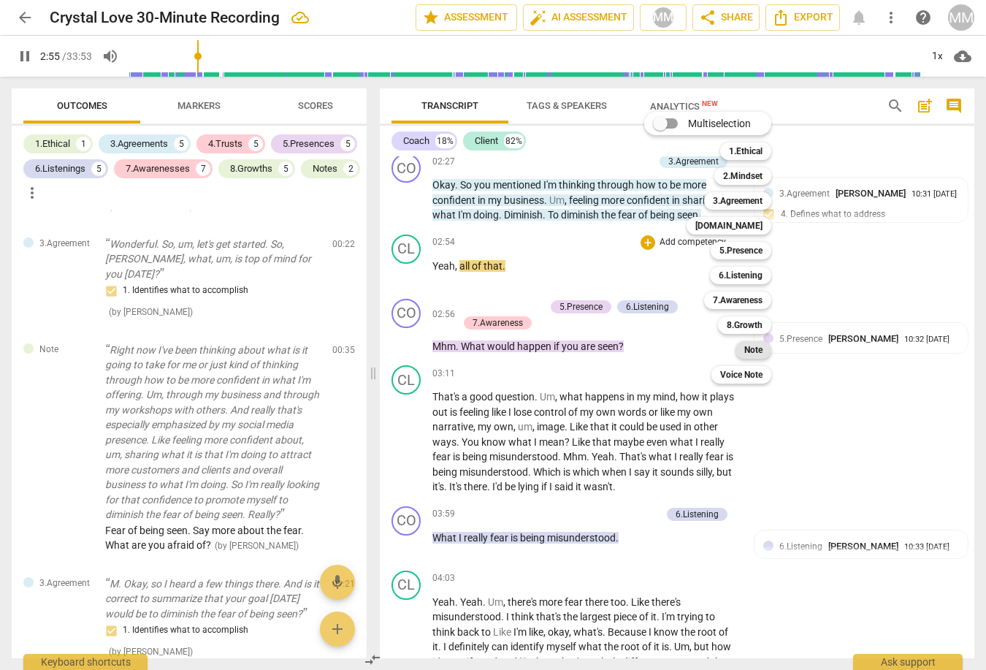
click at [757, 347] on b "Note" at bounding box center [753, 350] width 18 height 18
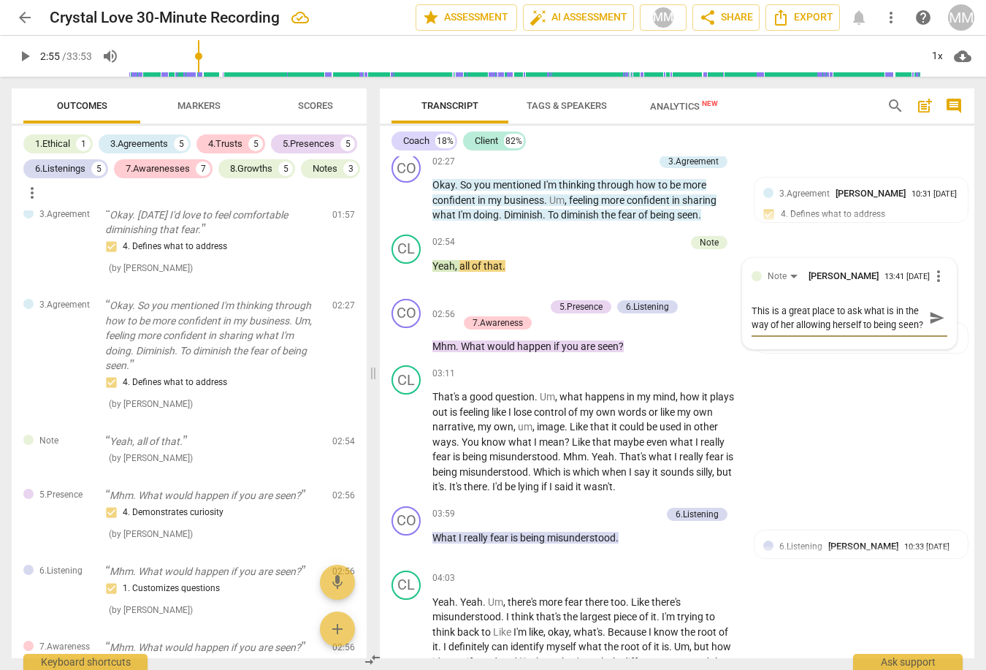
scroll to position [12, 0]
click at [933, 326] on span "send" at bounding box center [937, 318] width 16 height 16
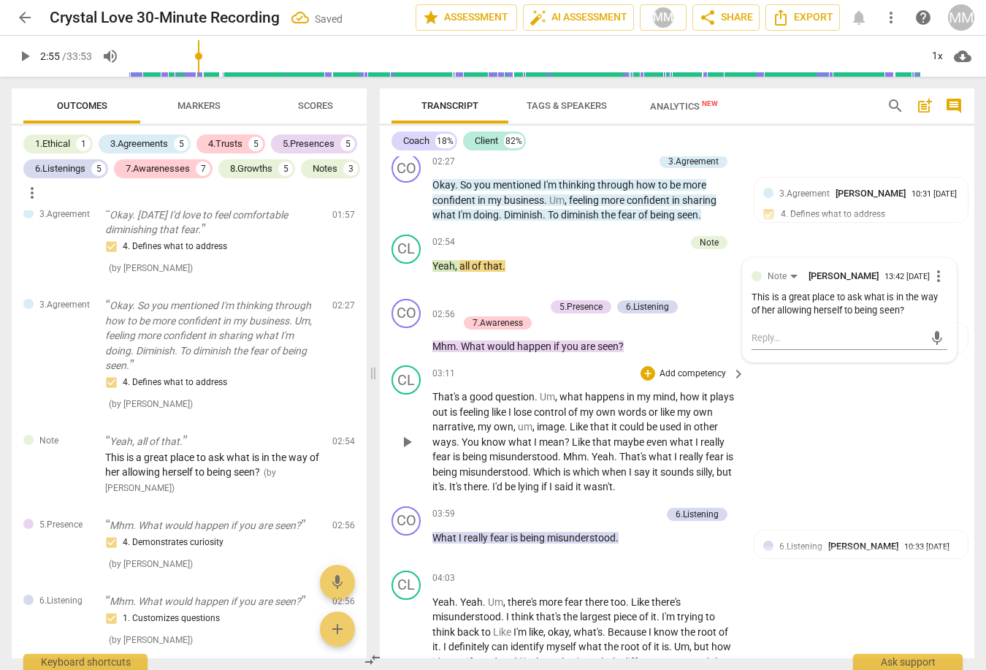
scroll to position [0, 0]
click at [889, 419] on div "CL play_arrow pause 03:11 + Add competency keyboard_arrow_right That's a good q…" at bounding box center [677, 429] width 595 height 141
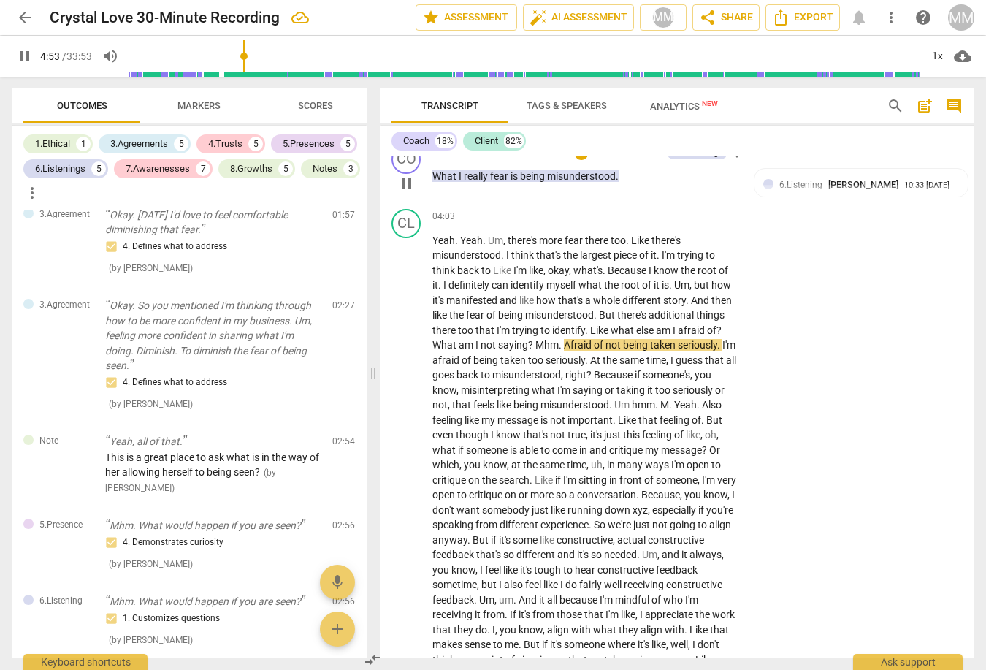
scroll to position [1460, 0]
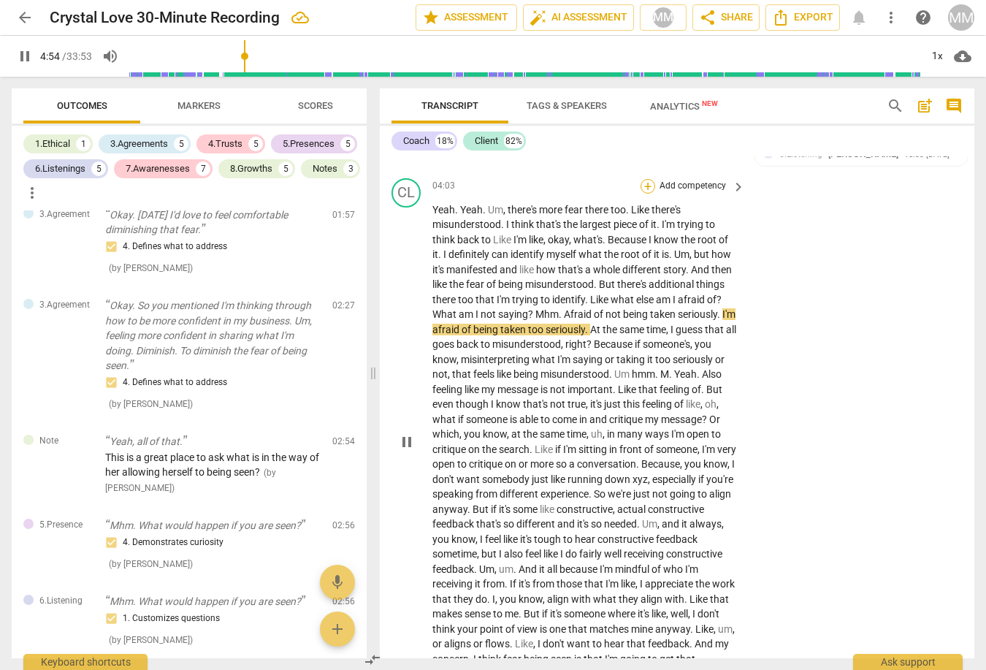
click at [647, 187] on div "+" at bounding box center [648, 186] width 15 height 15
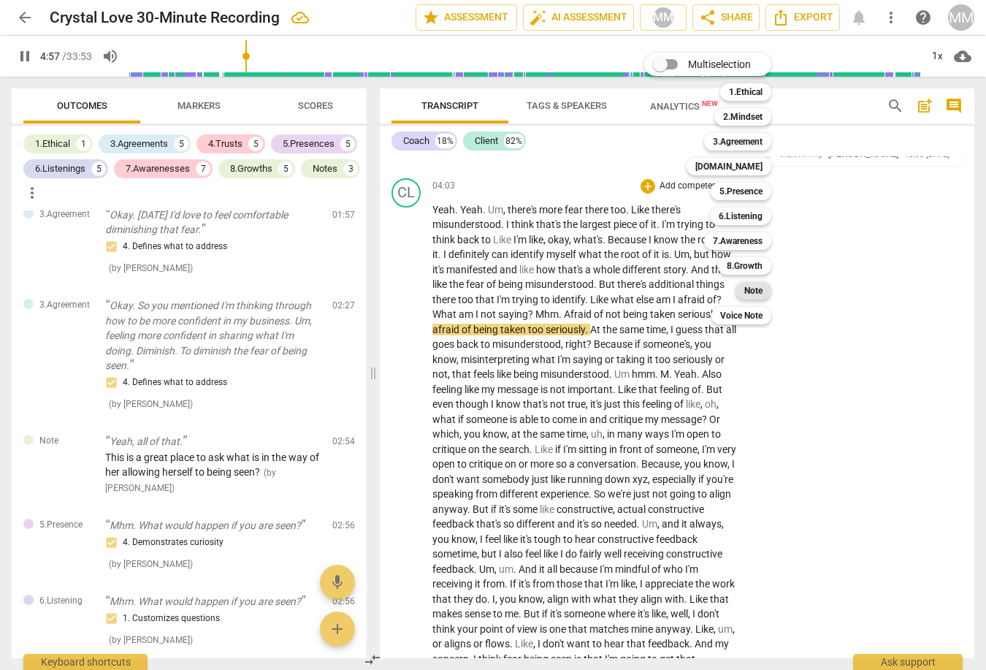
click at [757, 291] on b "Note" at bounding box center [753, 291] width 18 height 18
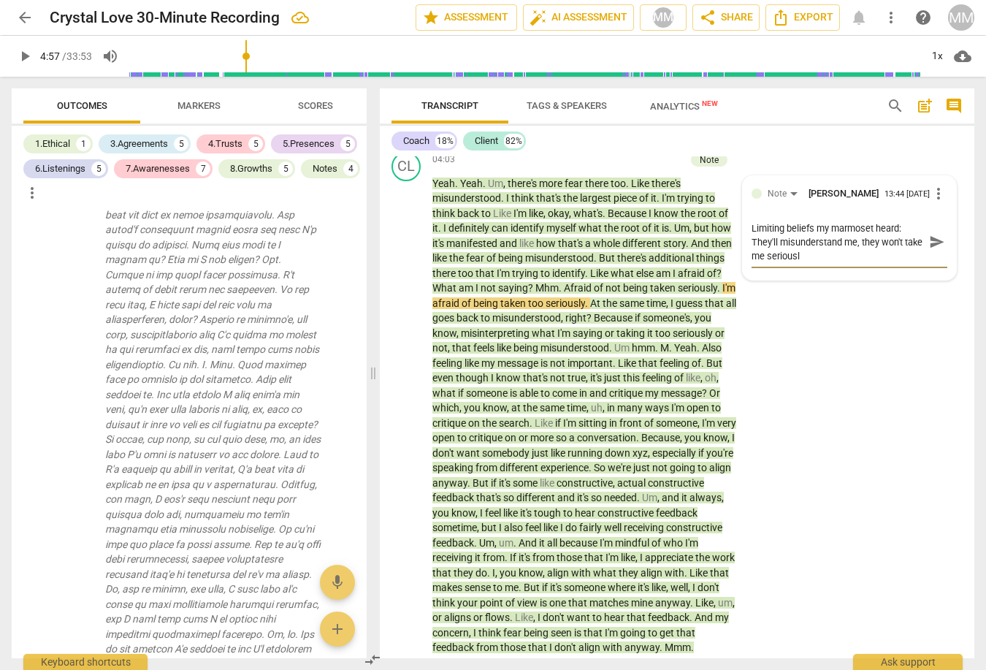
scroll to position [0, 0]
click at [934, 247] on span "send" at bounding box center [937, 242] width 16 height 16
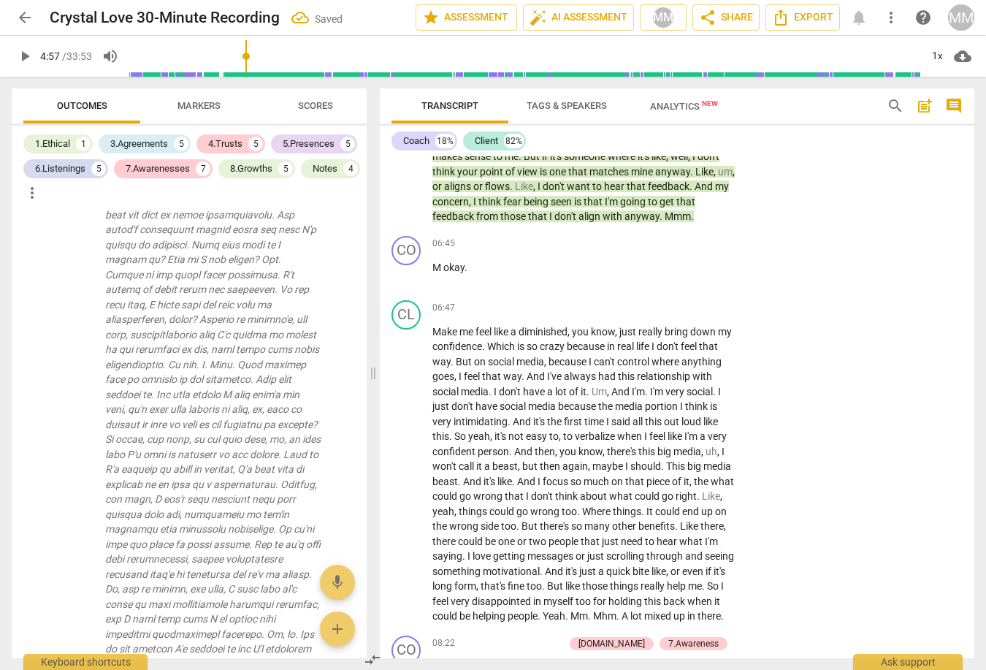
scroll to position [1923, 0]
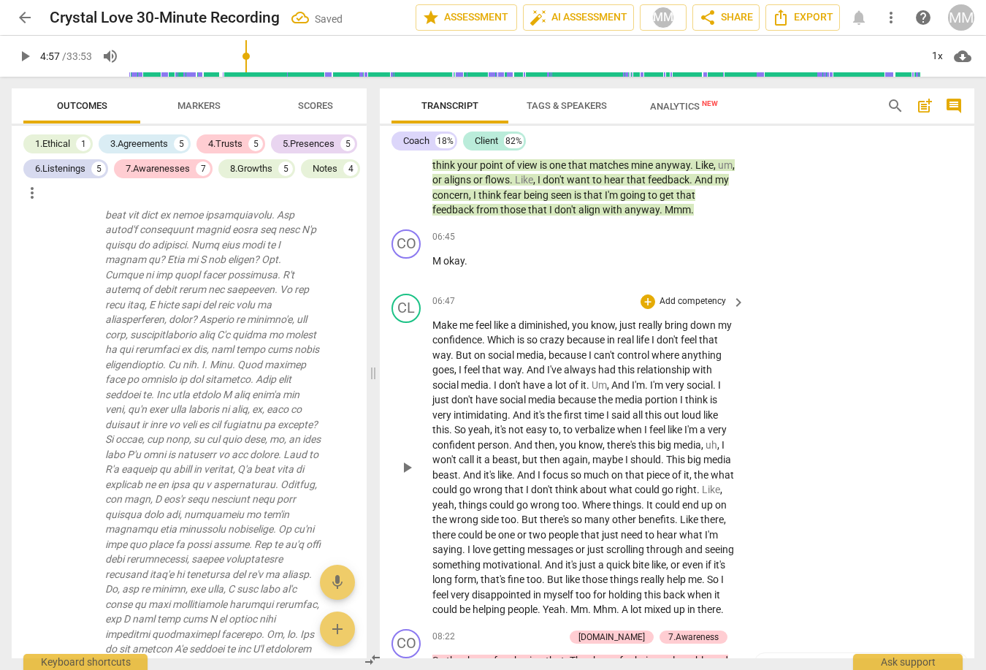
click at [407, 476] on span "play_arrow" at bounding box center [407, 468] width 18 height 18
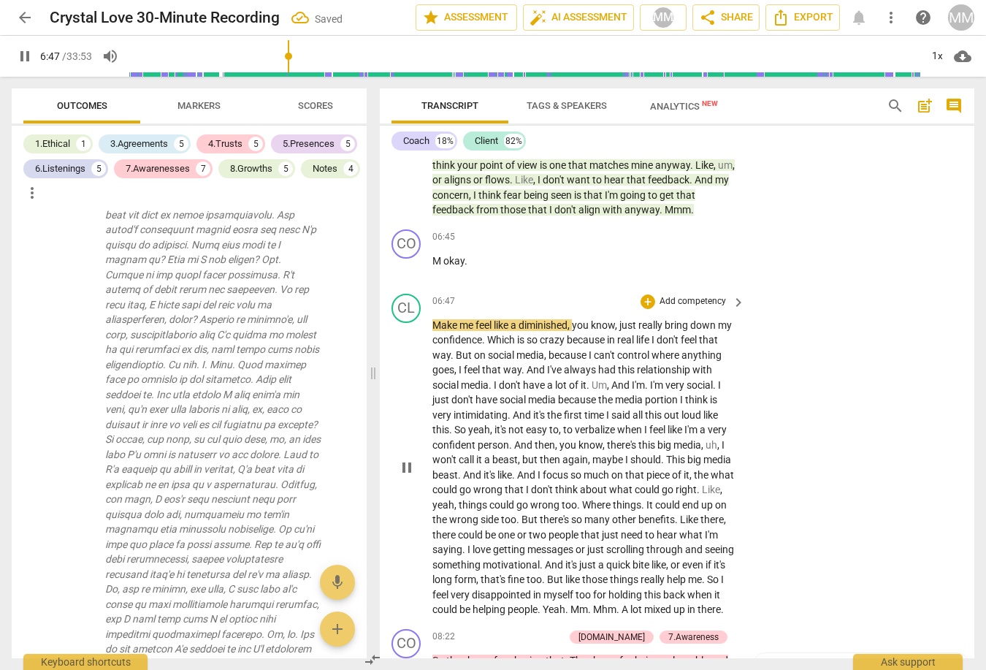
click at [407, 476] on span "pause" at bounding box center [407, 468] width 18 height 18
click at [405, 472] on span "play_arrow" at bounding box center [407, 468] width 18 height 18
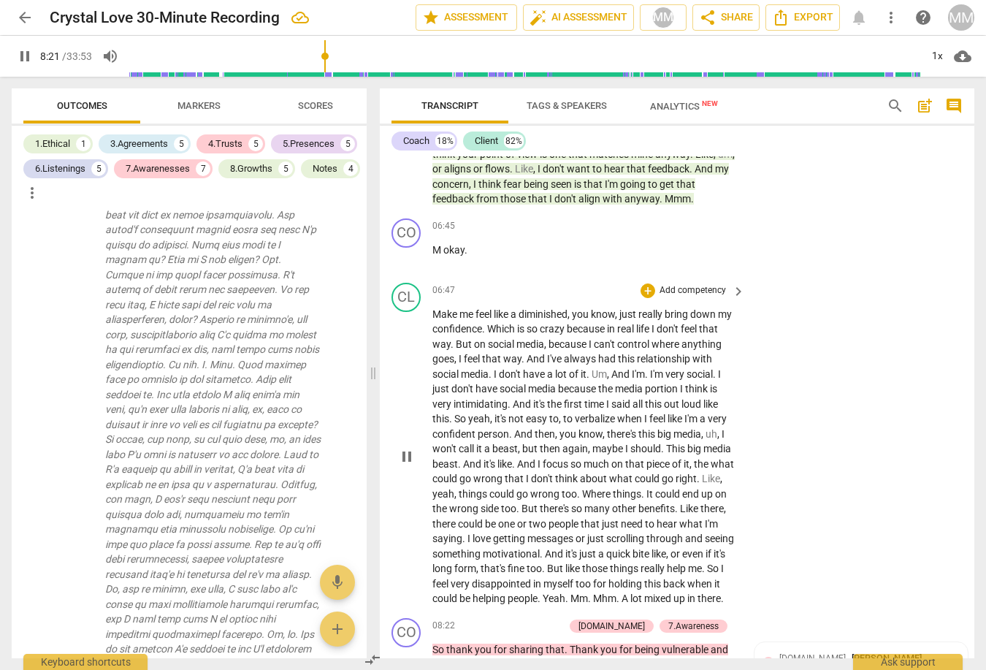
scroll to position [1976, 0]
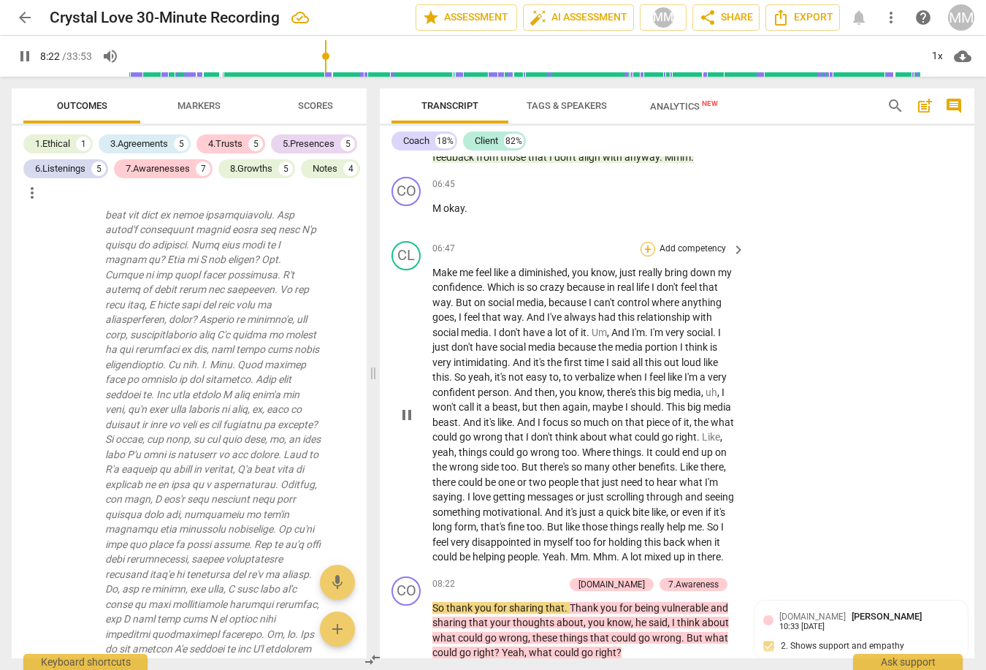
click at [646, 251] on div "+" at bounding box center [648, 249] width 15 height 15
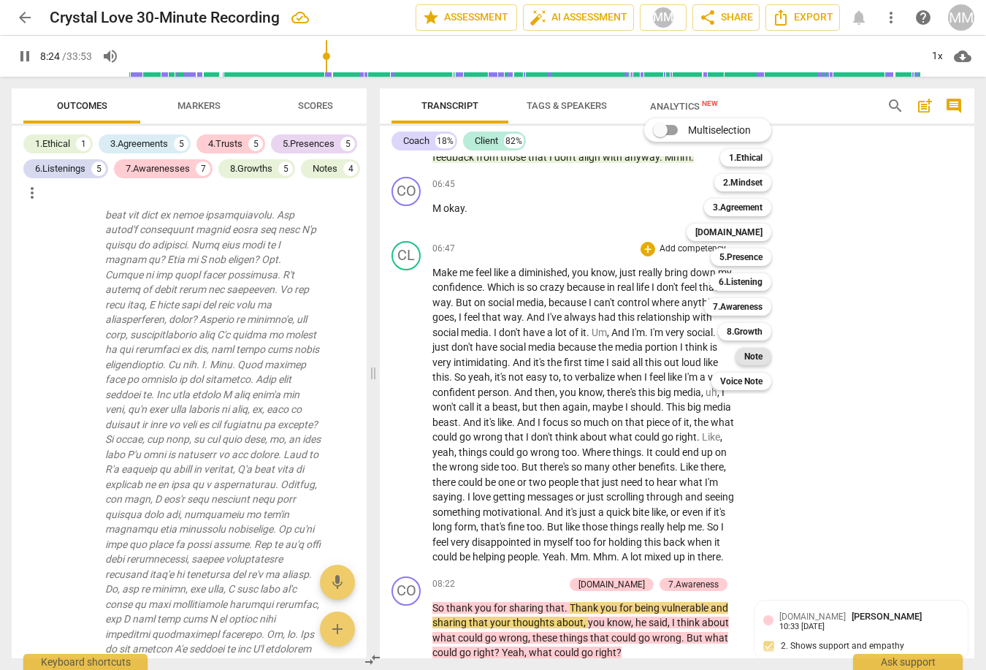
click at [757, 361] on b "Note" at bounding box center [753, 357] width 18 height 18
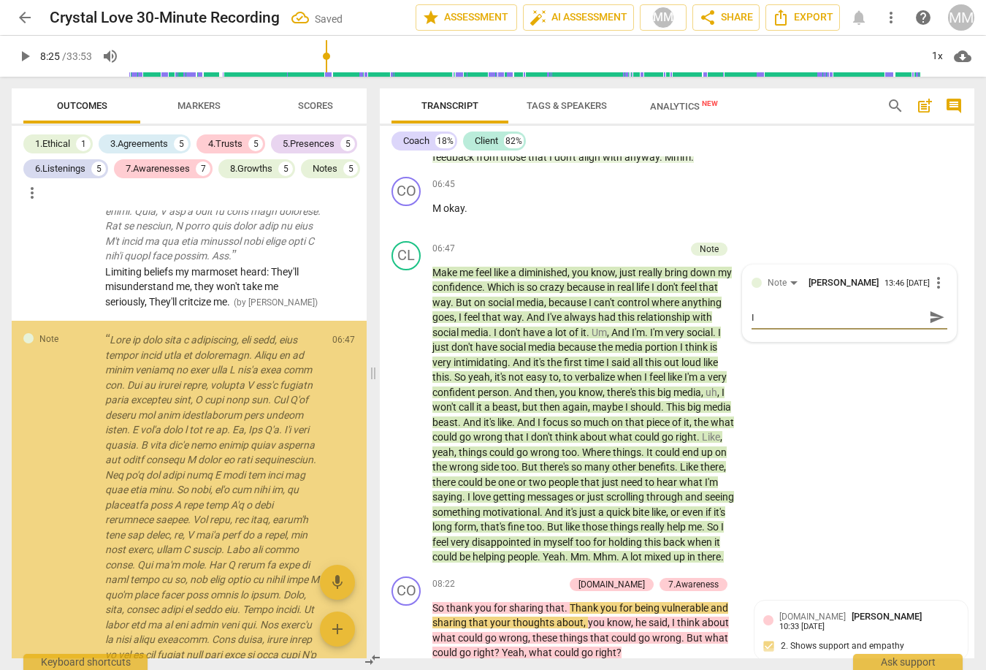
scroll to position [2075, 0]
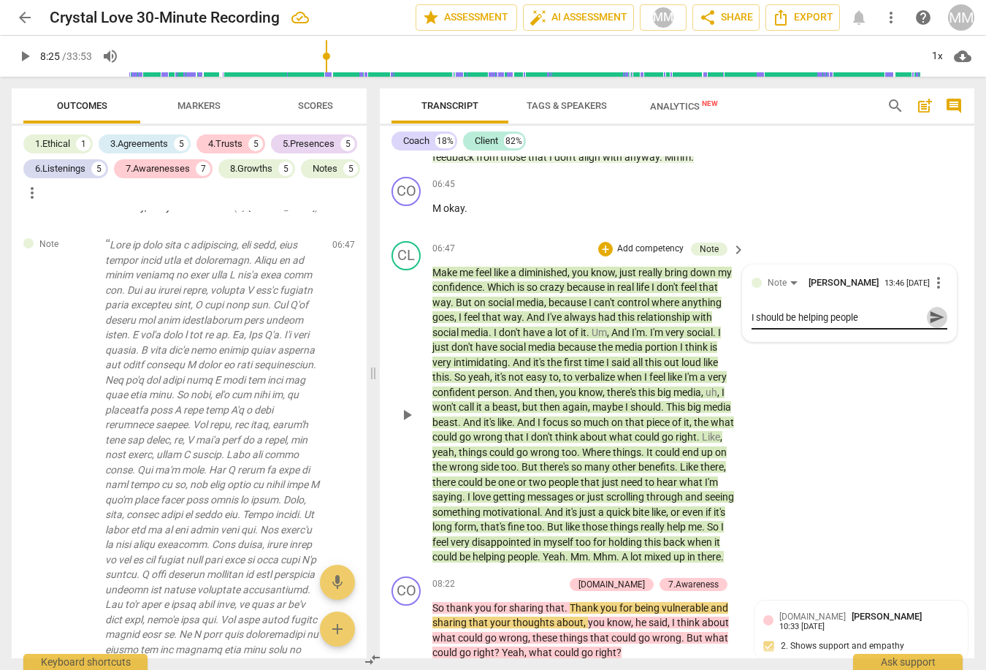
click at [932, 325] on span "send" at bounding box center [937, 317] width 16 height 16
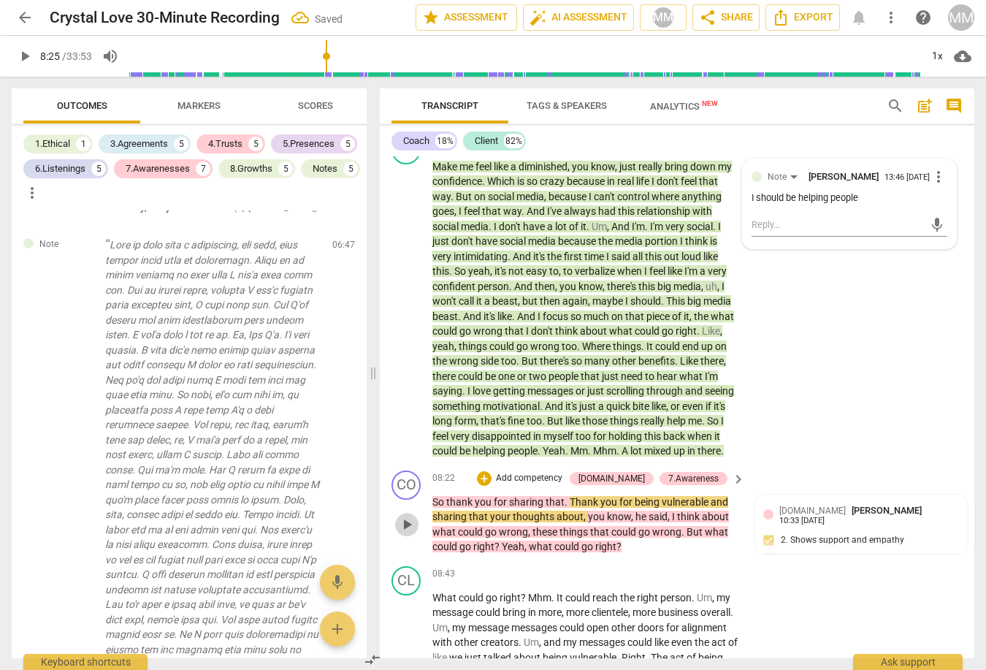
click at [408, 533] on span "play_arrow" at bounding box center [407, 525] width 18 height 18
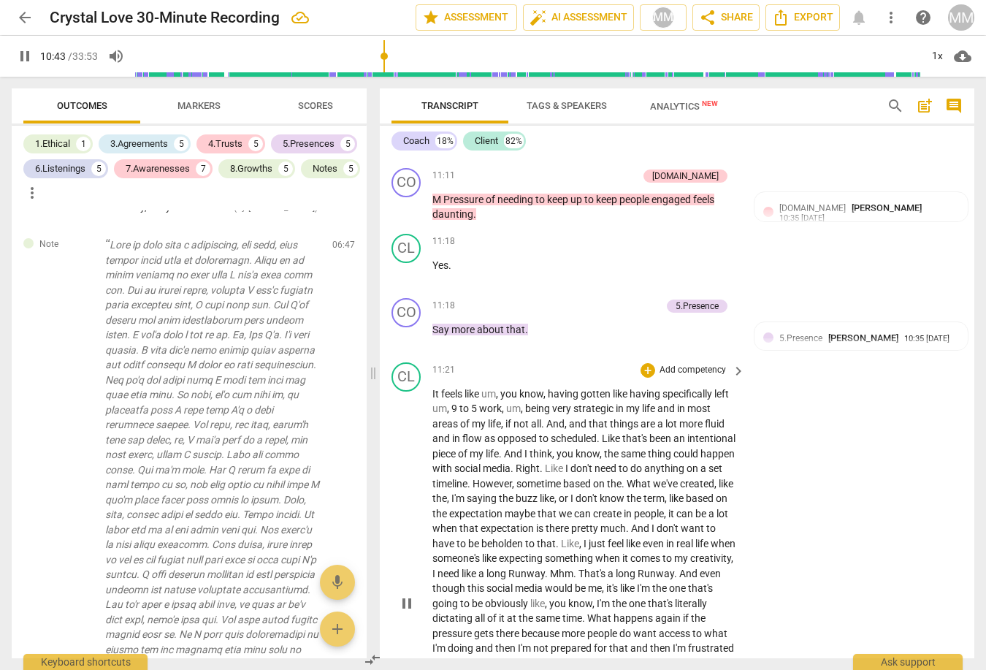
scroll to position [3110, 0]
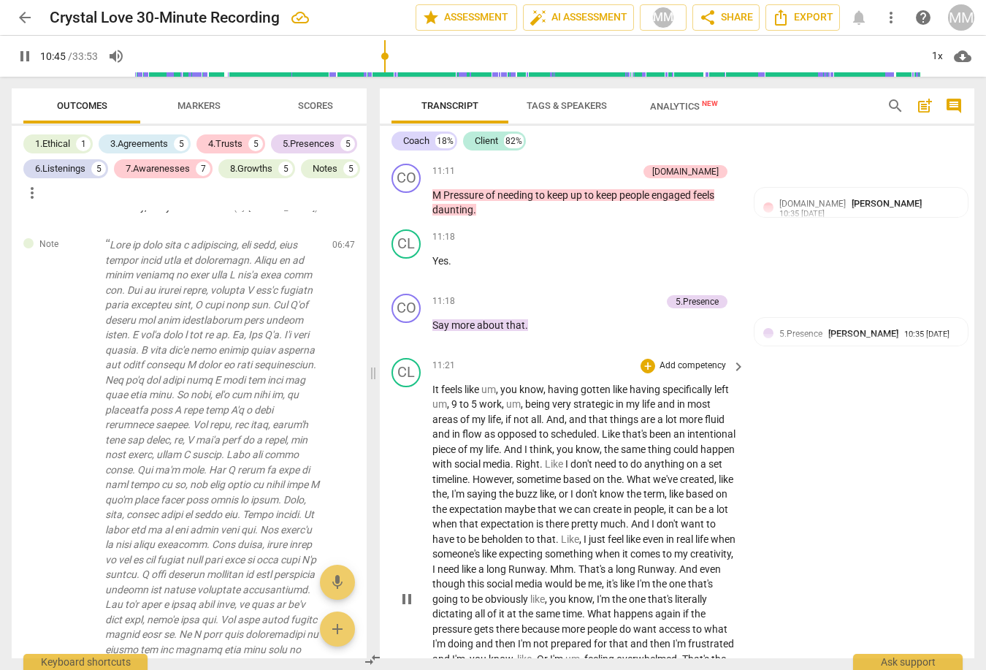
click at [401, 582] on div "play_arrow pause" at bounding box center [413, 599] width 37 height 425
click at [407, 590] on span "pause" at bounding box center [407, 599] width 18 height 18
click at [407, 590] on span "play_arrow" at bounding box center [407, 599] width 18 height 18
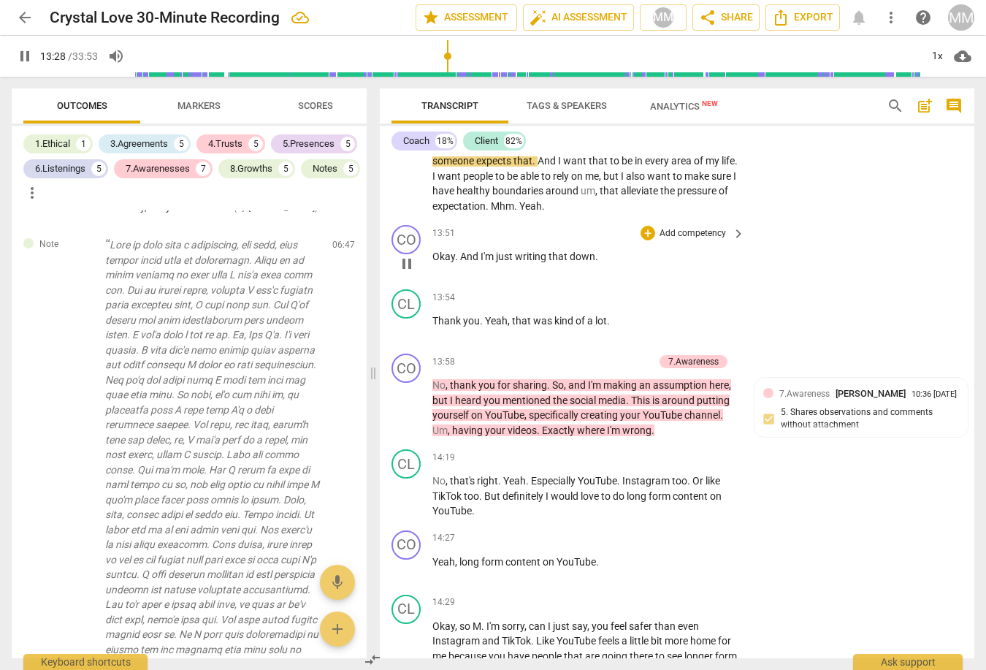
scroll to position [3718, 0]
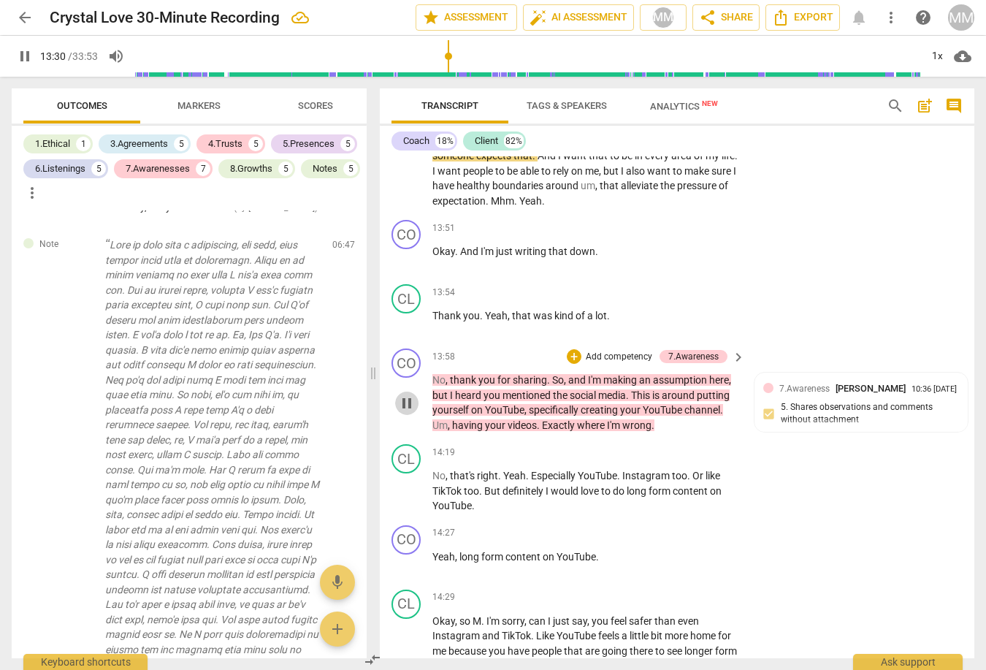
click at [405, 398] on span "pause" at bounding box center [407, 403] width 18 height 18
click at [405, 398] on span "play_arrow" at bounding box center [407, 403] width 18 height 18
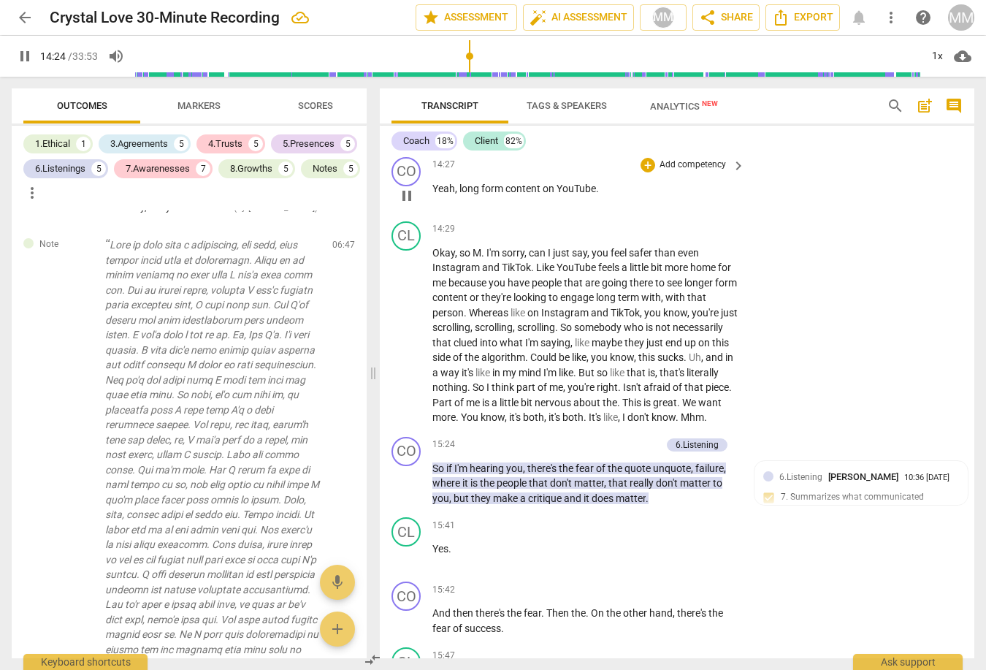
scroll to position [4111, 0]
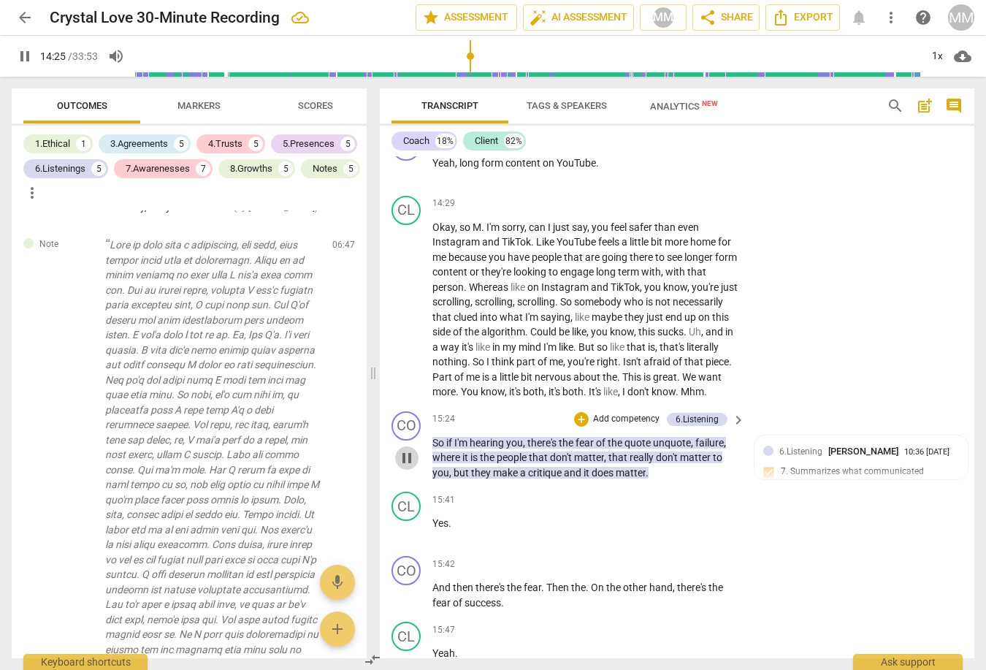
click at [411, 458] on span "pause" at bounding box center [407, 458] width 18 height 18
click at [411, 458] on span "play_arrow" at bounding box center [407, 458] width 18 height 18
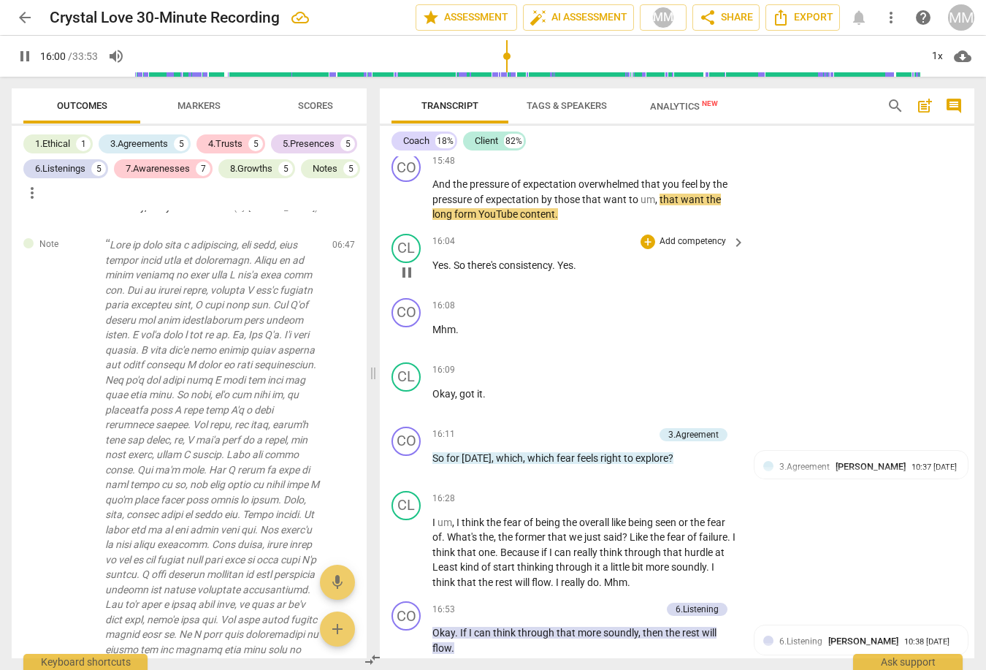
scroll to position [4651, 0]
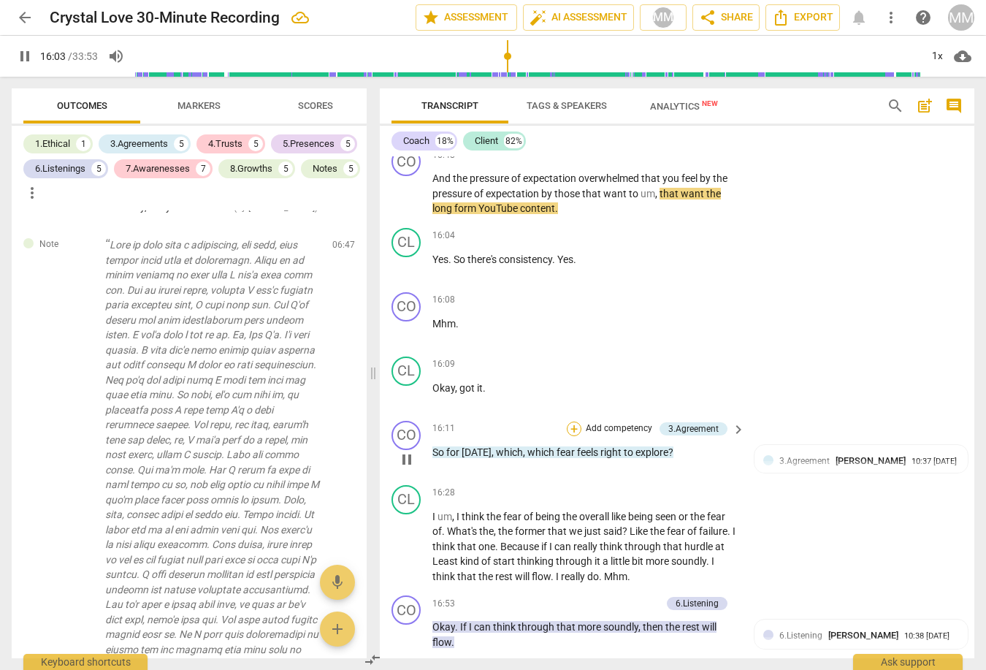
click at [578, 424] on div "+" at bounding box center [574, 429] width 15 height 15
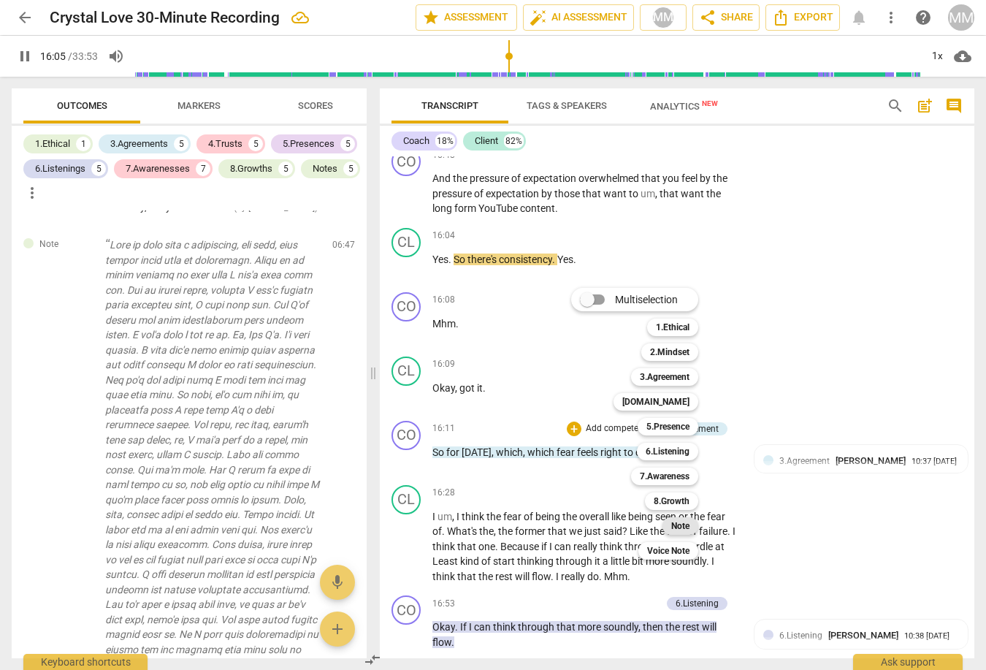
click at [687, 523] on b "Note" at bounding box center [680, 526] width 18 height 18
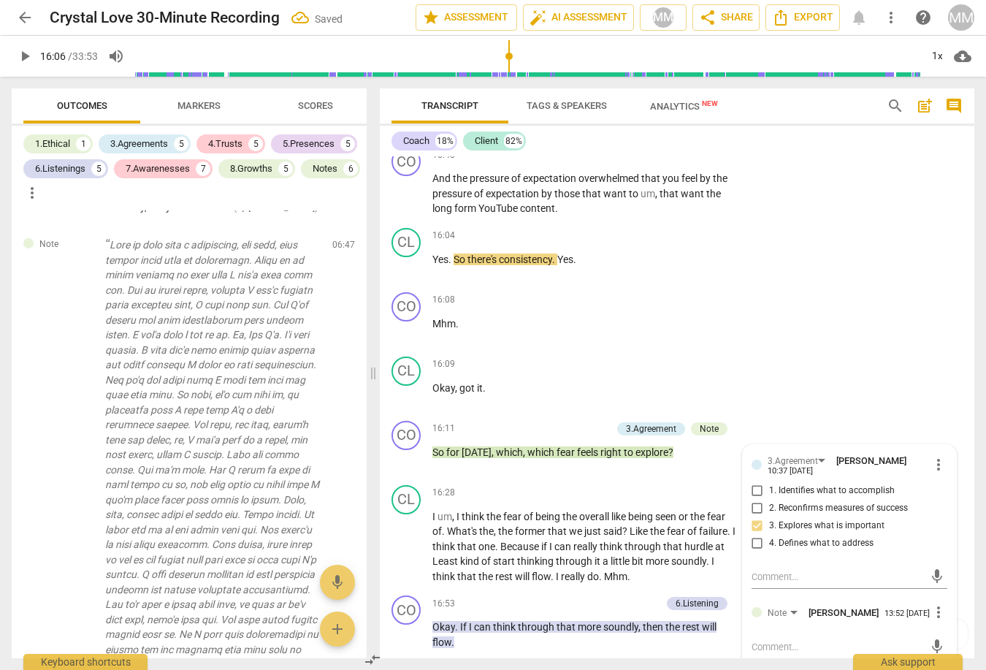
scroll to position [3328, 0]
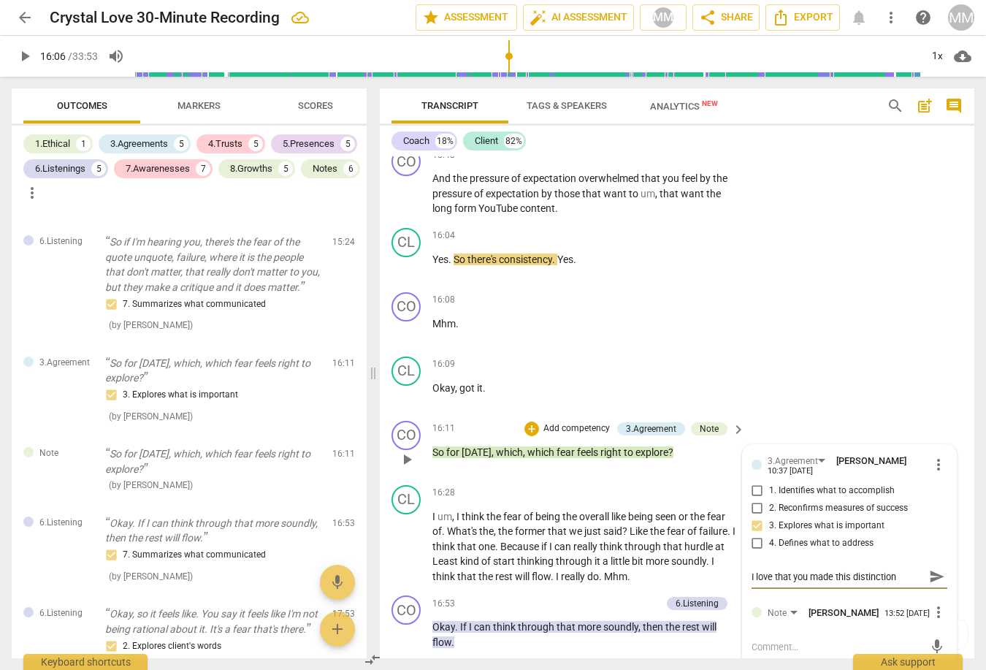
click at [934, 570] on span "send" at bounding box center [937, 576] width 16 height 16
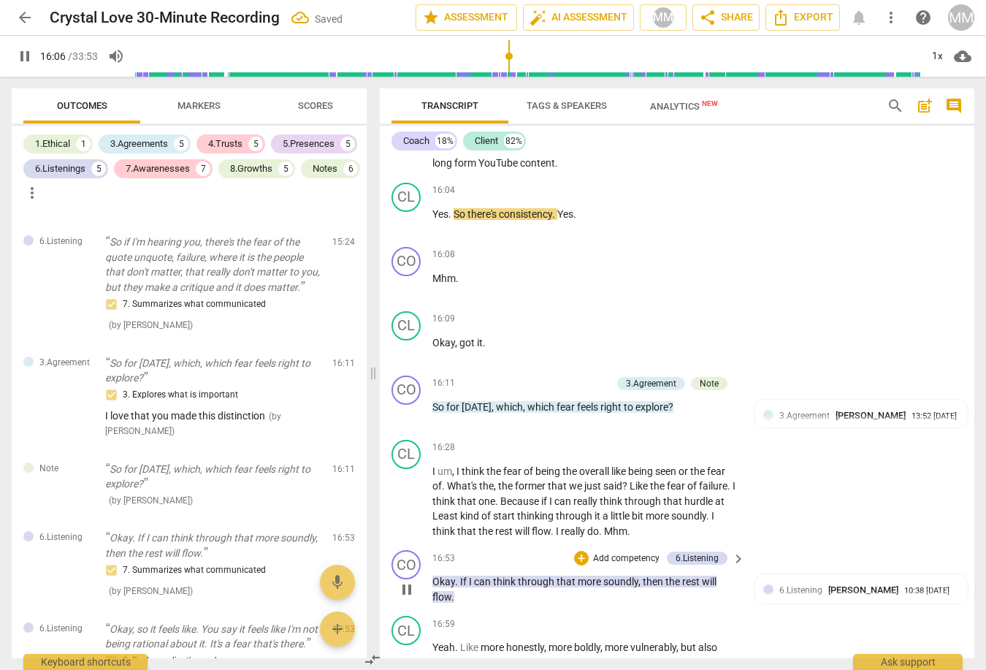
scroll to position [4697, 0]
click at [408, 495] on span "pause" at bounding box center [407, 501] width 18 height 18
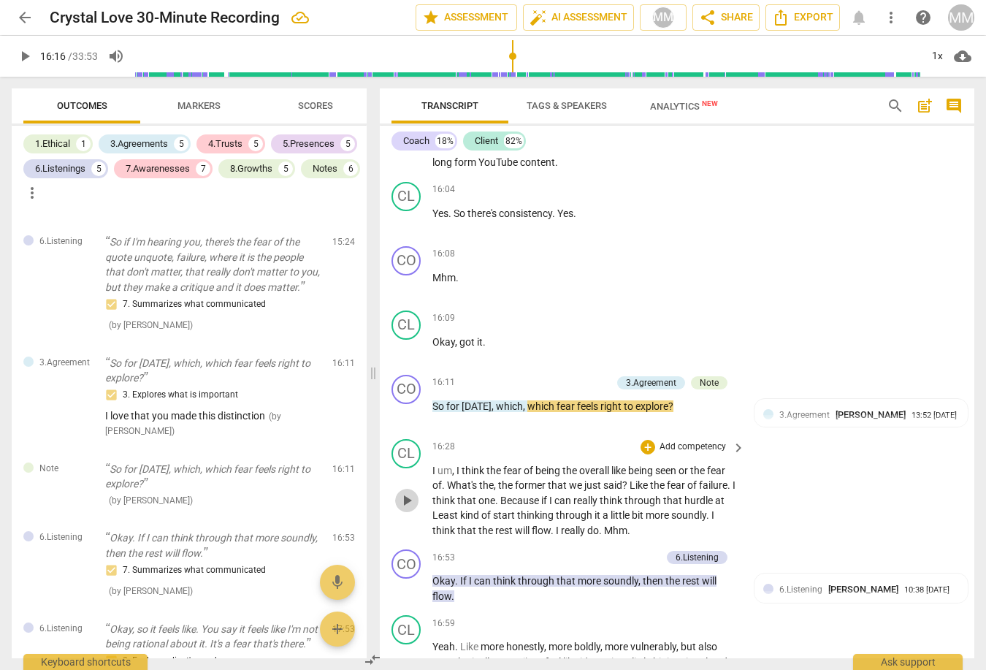
click at [408, 495] on span "play_arrow" at bounding box center [407, 501] width 18 height 18
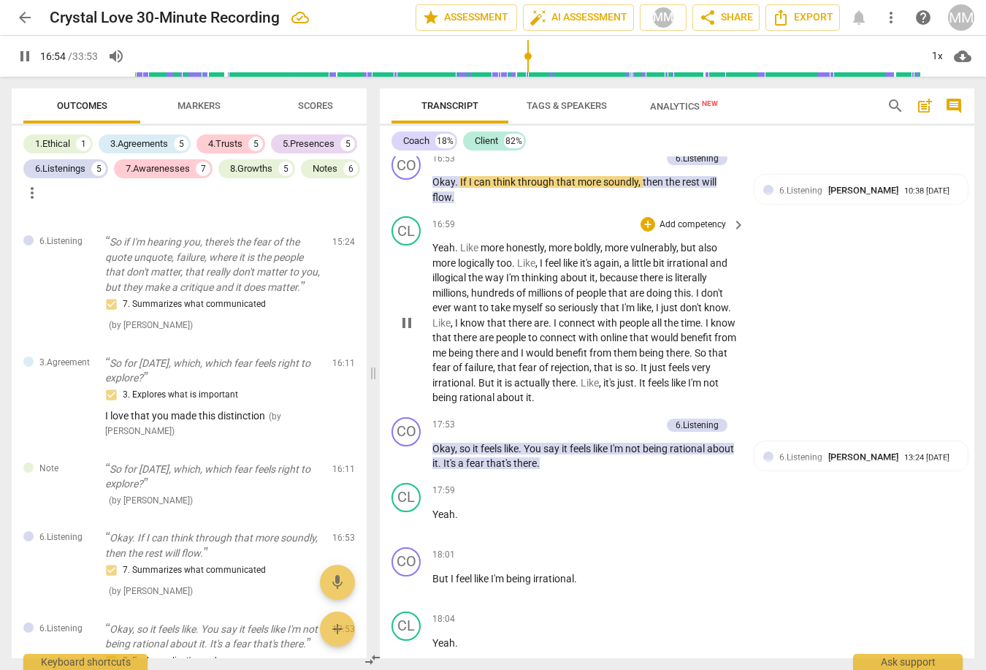
scroll to position [5104, 0]
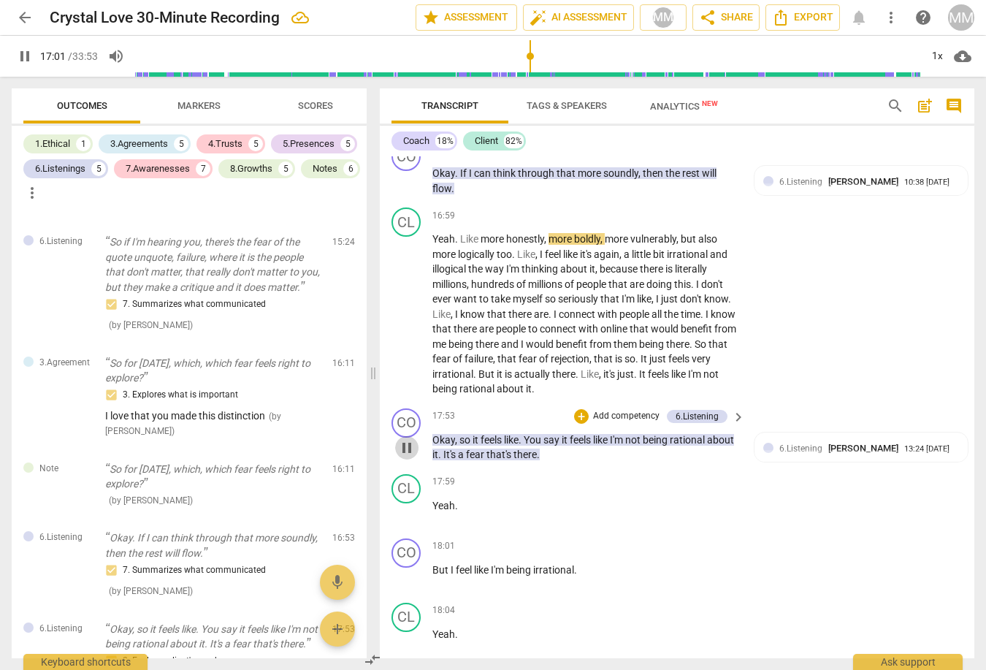
click at [407, 439] on span "pause" at bounding box center [407, 448] width 18 height 18
click at [407, 439] on span "play_arrow" at bounding box center [407, 448] width 18 height 18
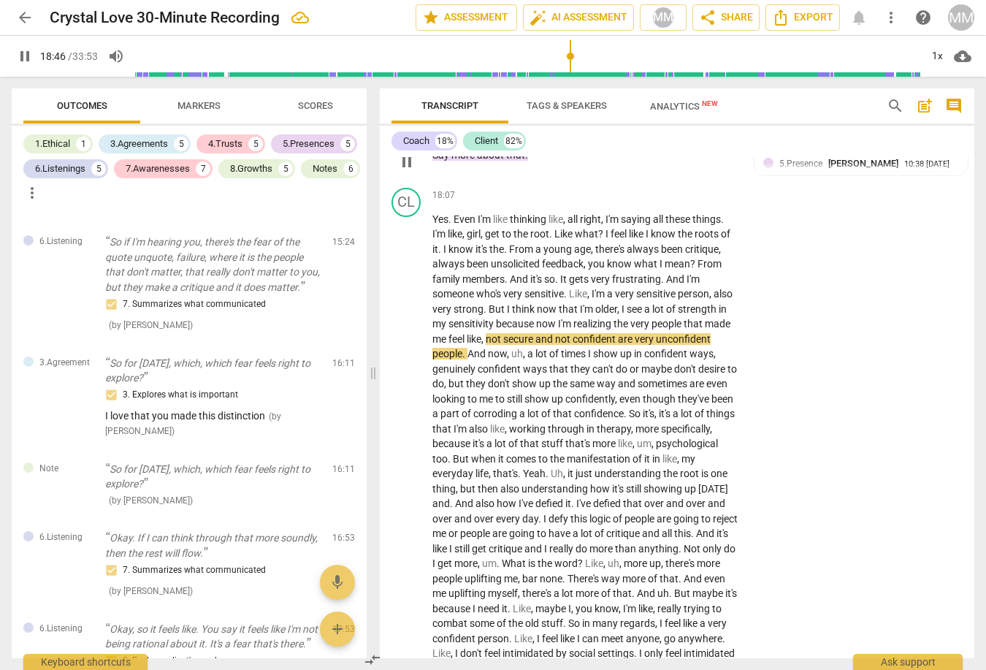
scroll to position [5660, 0]
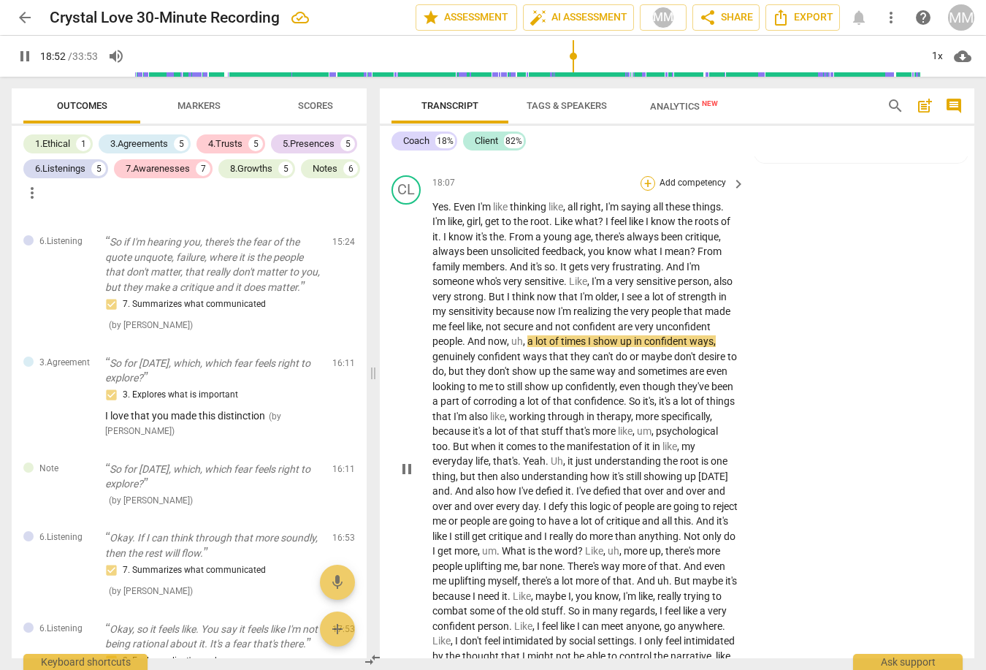
click at [644, 176] on div "+" at bounding box center [648, 183] width 15 height 15
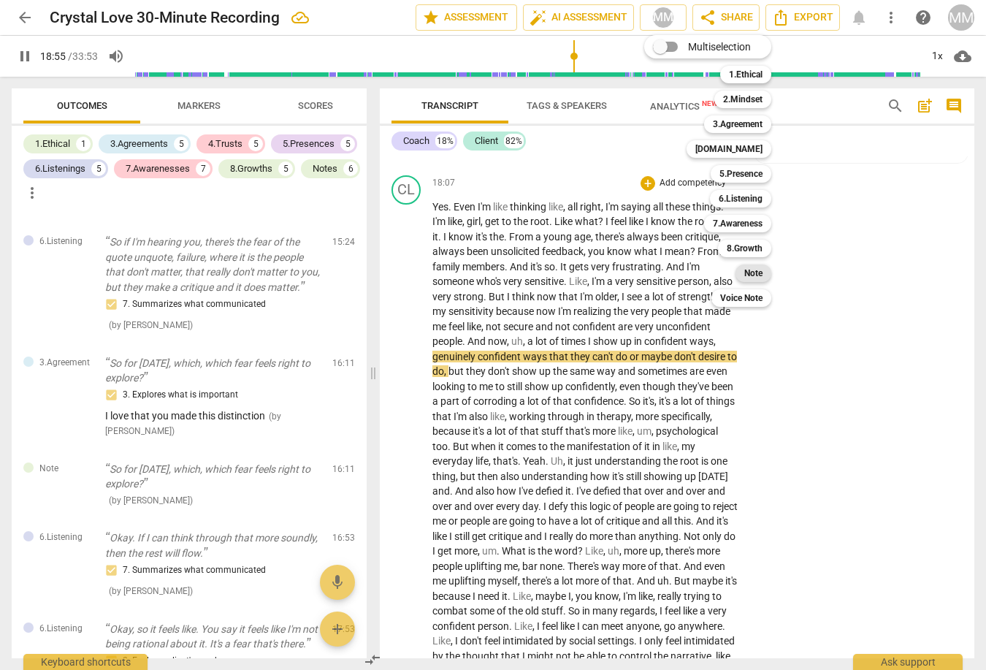
click at [760, 274] on b "Note" at bounding box center [753, 273] width 18 height 18
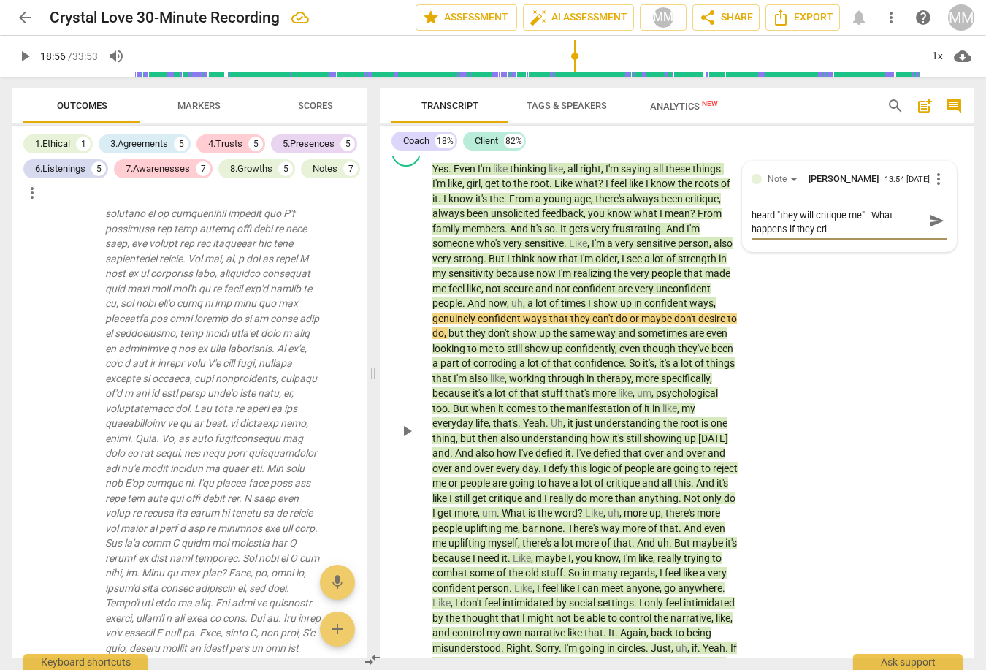
scroll to position [0, 0]
click at [873, 346] on div "CL play_arrow pause 18:07 + Add competency Note keyboard_arrow_right Yes . Even…" at bounding box center [677, 418] width 595 height 575
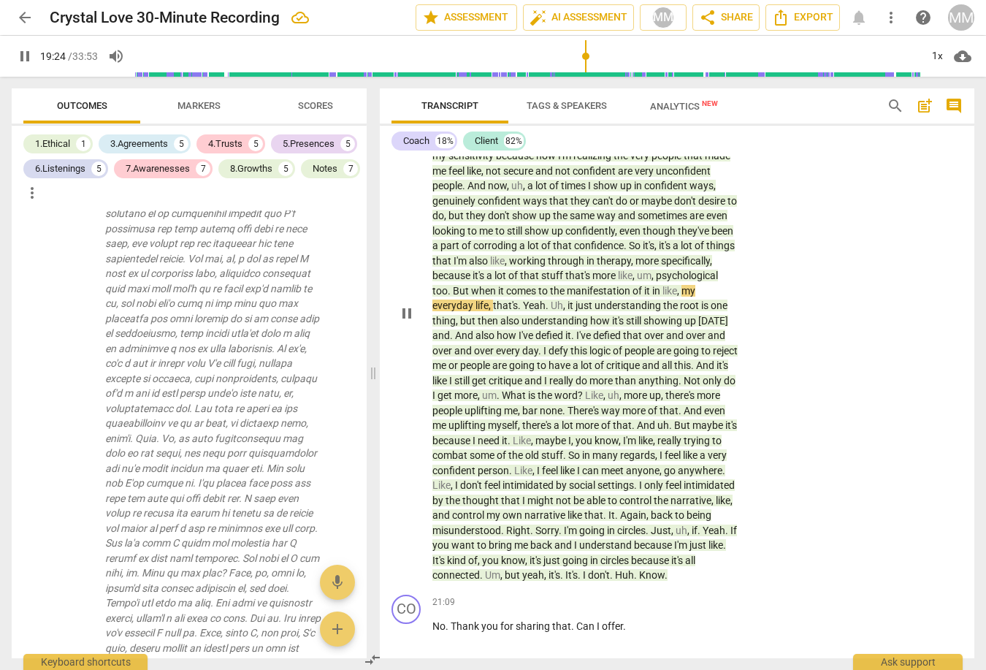
scroll to position [5559, 0]
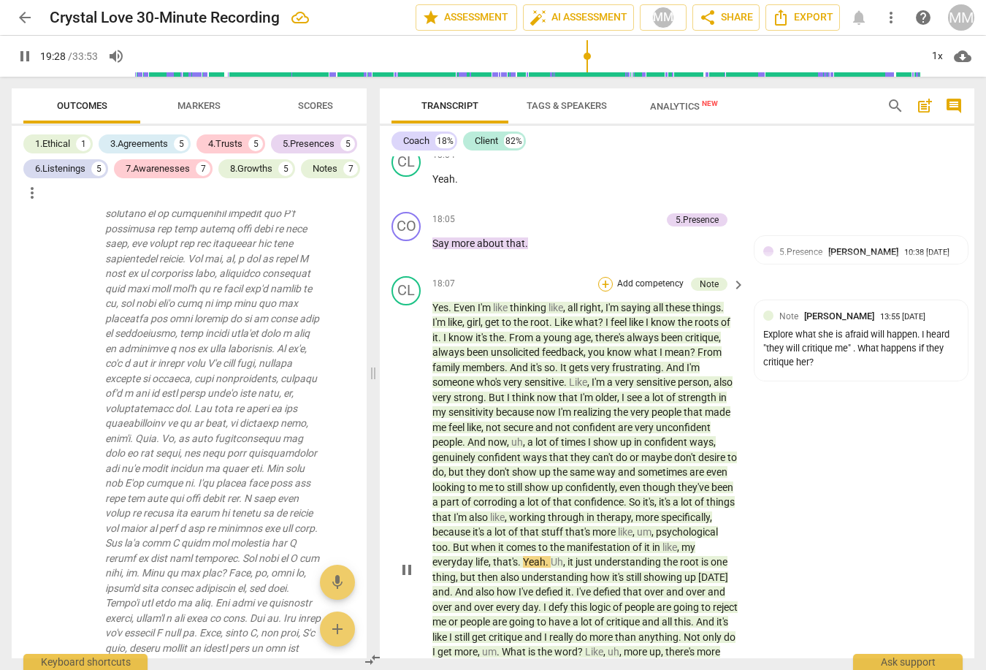
click at [609, 277] on div "+" at bounding box center [605, 284] width 15 height 15
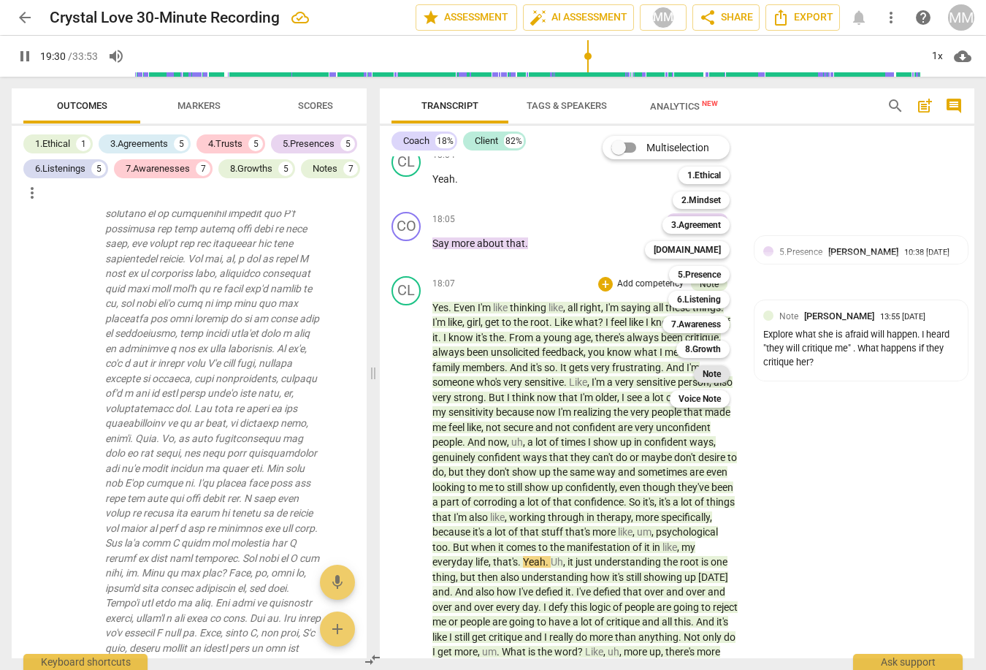
click at [712, 373] on b "Note" at bounding box center [712, 374] width 18 height 18
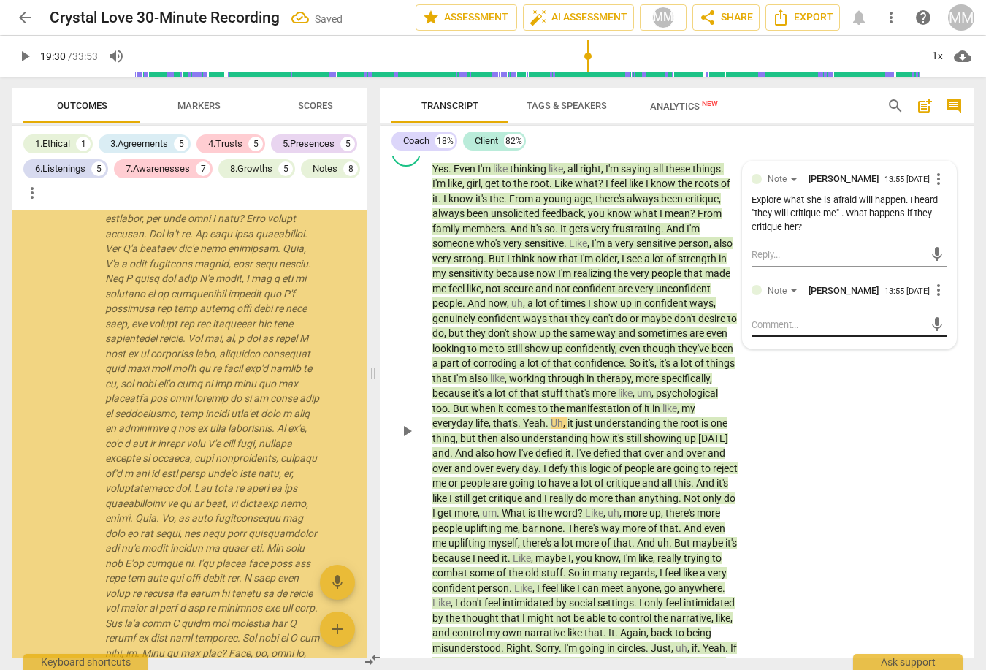
scroll to position [4934, 0]
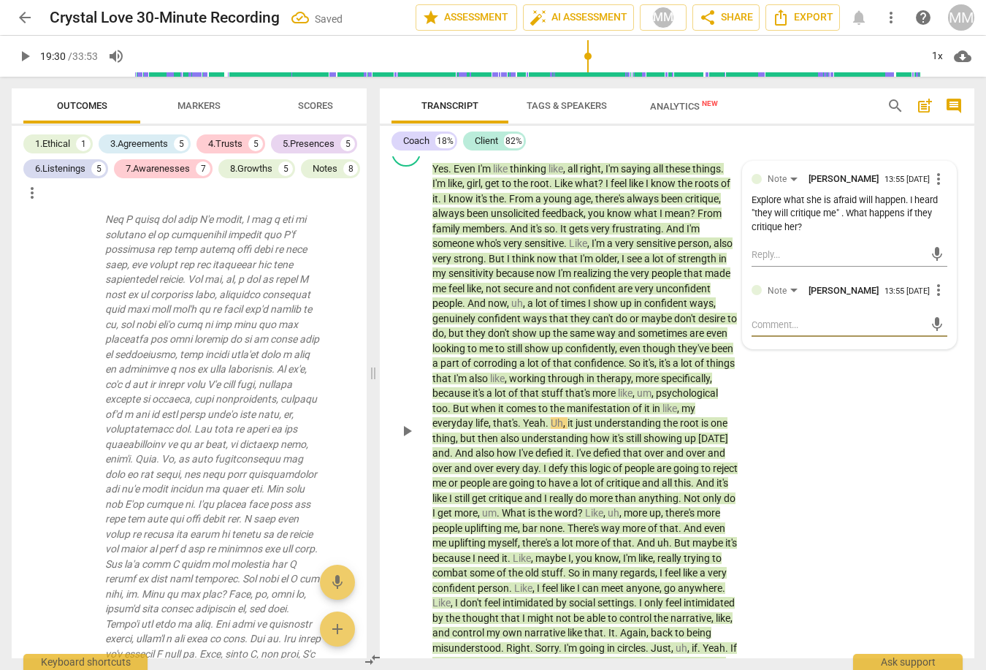
click at [788, 318] on textarea at bounding box center [838, 325] width 172 height 14
click at [929, 325] on span "send" at bounding box center [937, 332] width 16 height 16
click at [942, 492] on div "CL play_arrow pause 18:07 + Add competency Notes keyboard_arrow_right Yes . Eve…" at bounding box center [677, 418] width 595 height 575
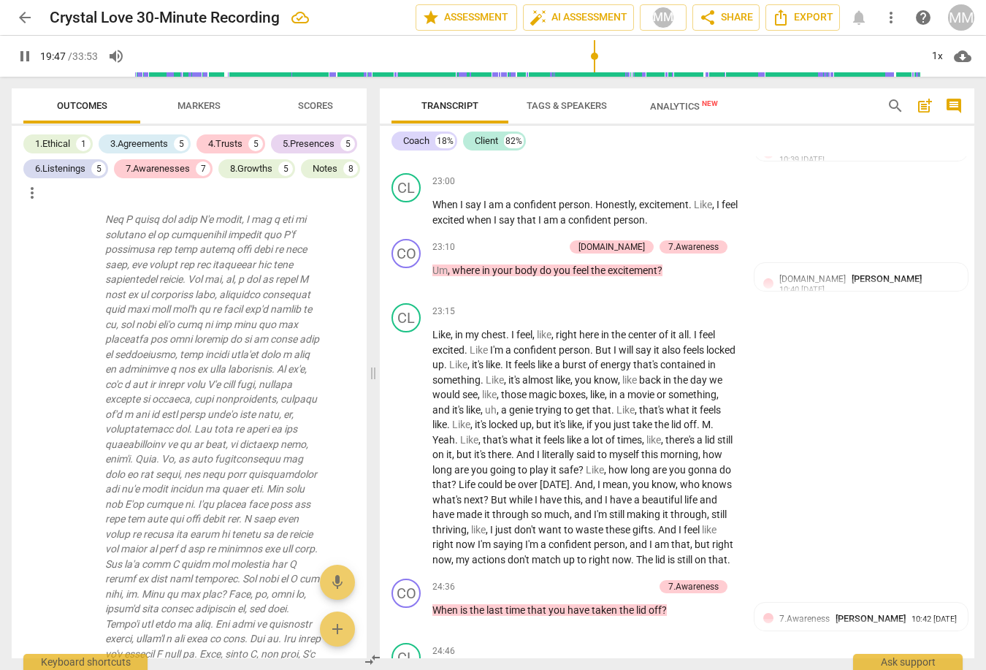
scroll to position [7056, 0]
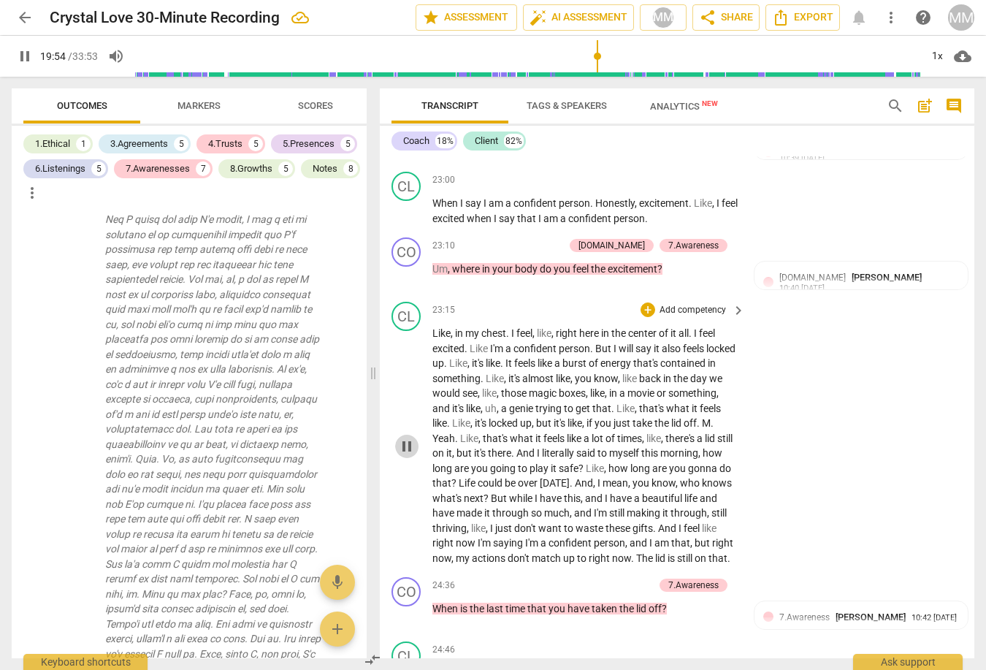
click at [403, 438] on span "pause" at bounding box center [407, 447] width 18 height 18
click at [403, 438] on span "play_arrow" at bounding box center [407, 447] width 18 height 18
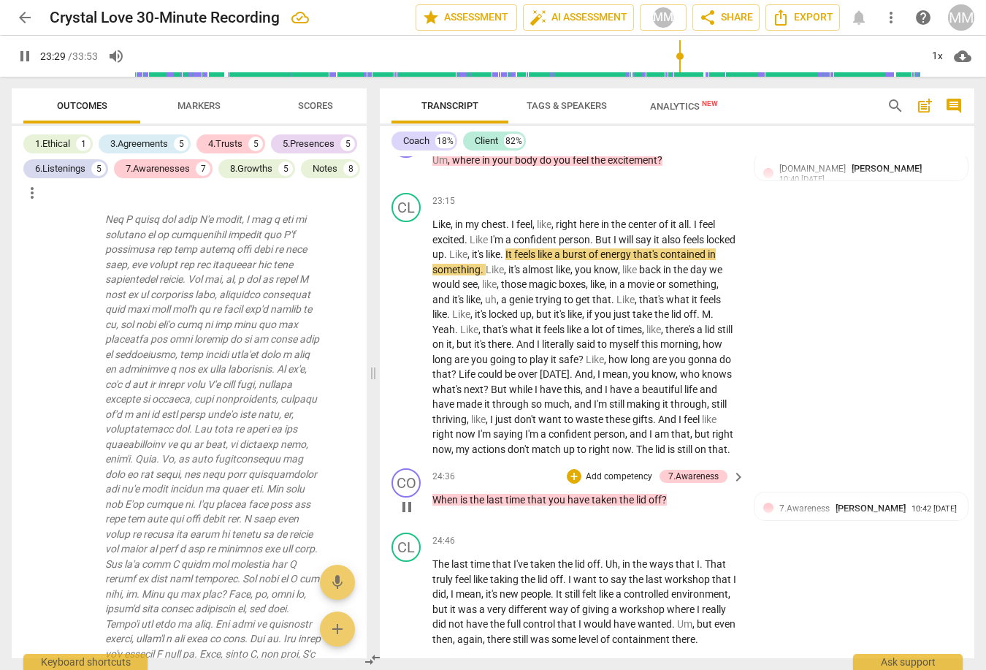
scroll to position [7168, 0]
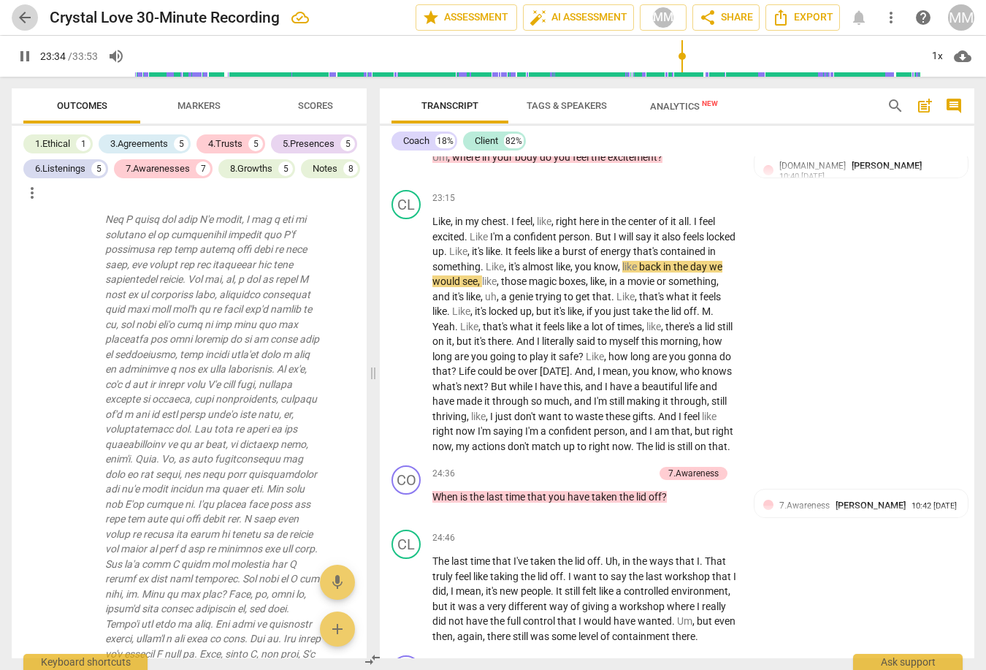
click at [25, 15] on span "arrow_back" at bounding box center [25, 18] width 18 height 18
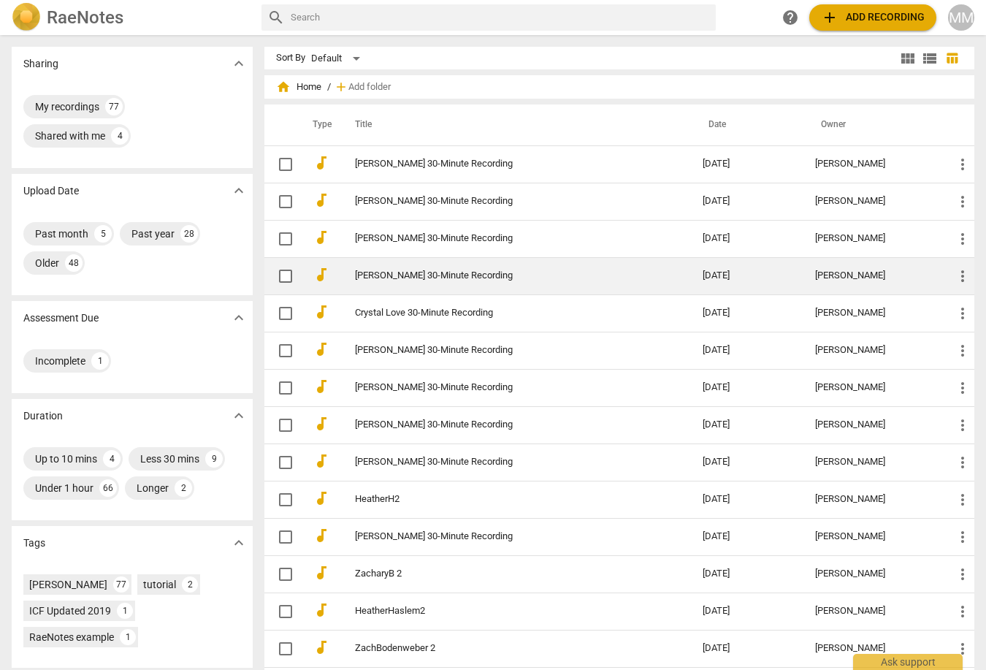
click at [394, 272] on link "[PERSON_NAME] 30-Minute Recording" at bounding box center [503, 275] width 296 height 11
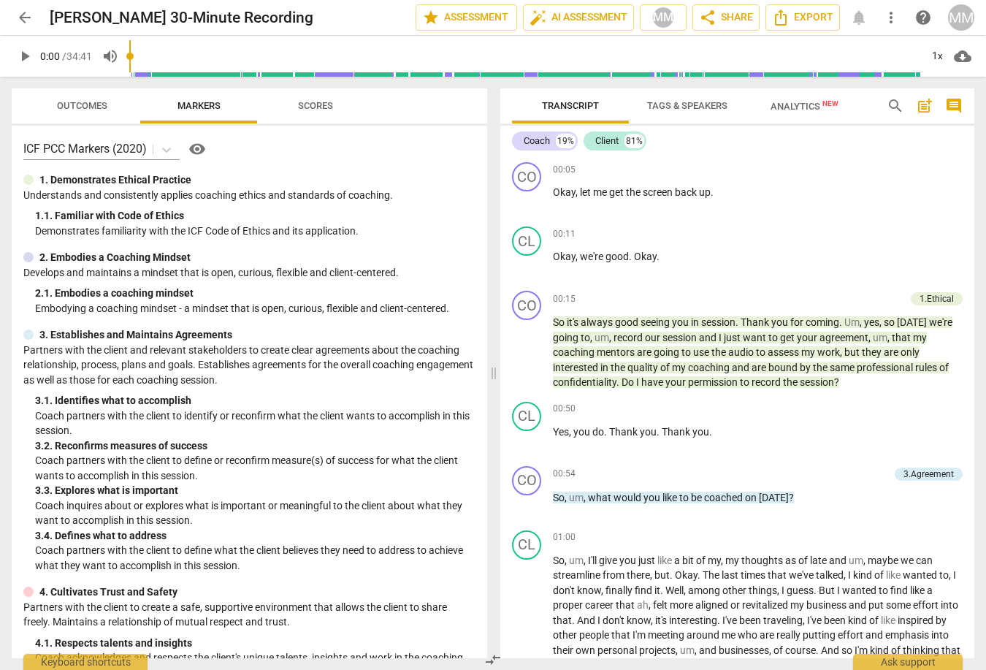
scroll to position [1, 0]
click at [26, 58] on span "play_arrow" at bounding box center [25, 56] width 18 height 18
click at [532, 350] on span "pause" at bounding box center [528, 353] width 18 height 18
click at [532, 350] on span "play_arrow" at bounding box center [528, 353] width 18 height 18
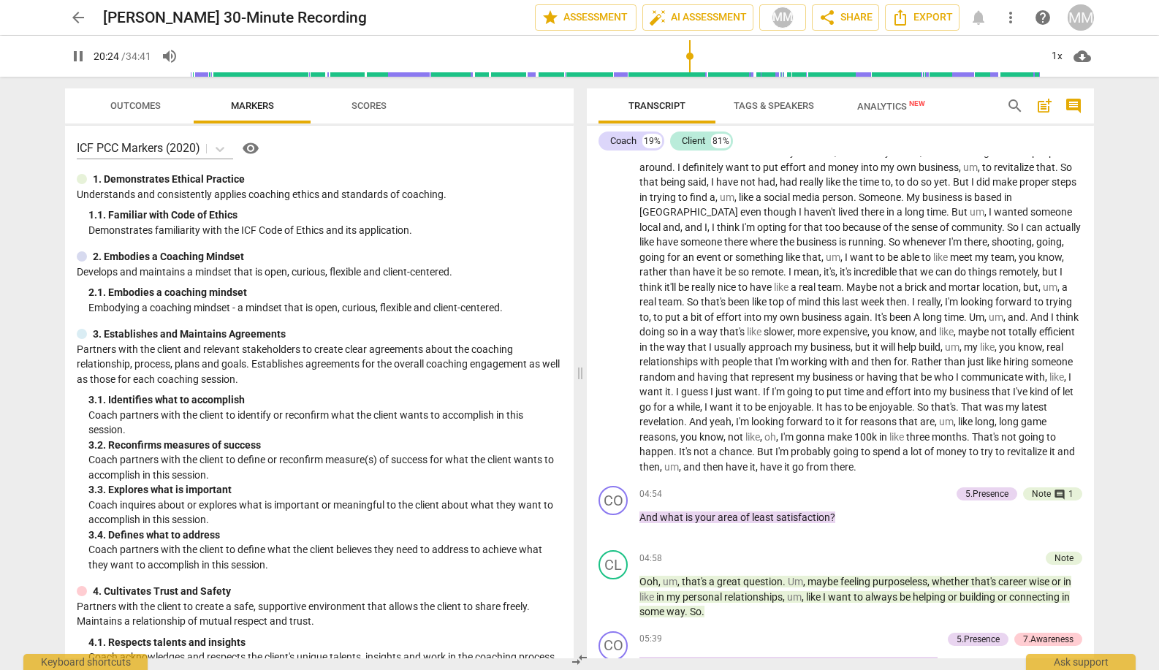
scroll to position [3183, 0]
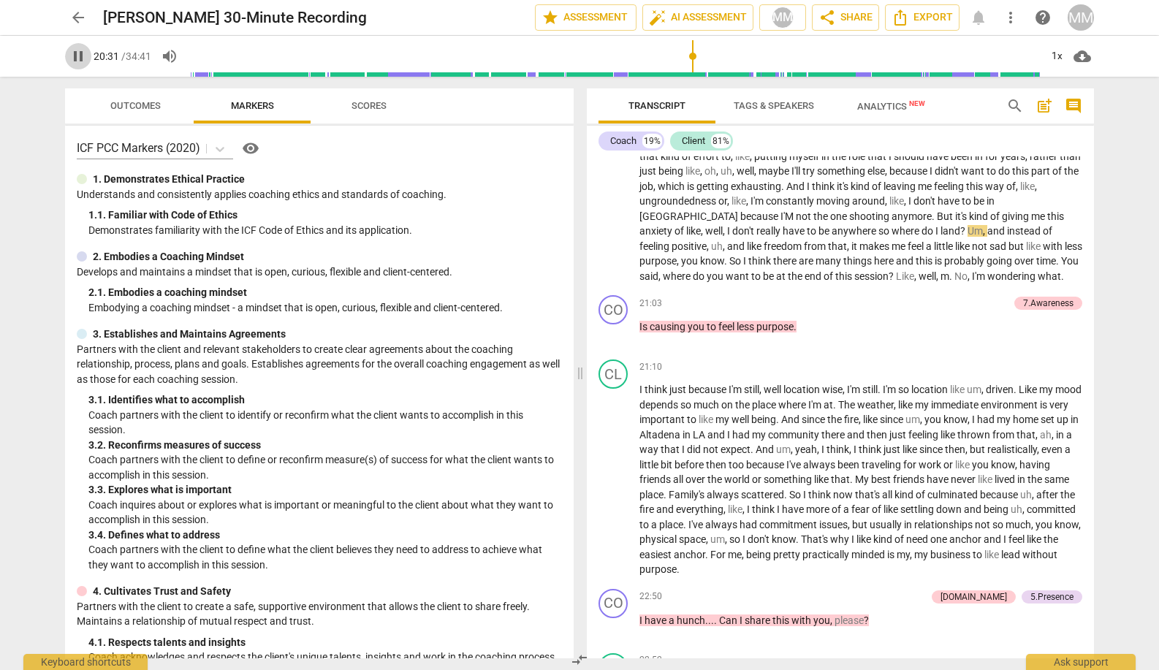
click at [75, 54] on span "pause" at bounding box center [78, 56] width 18 height 18
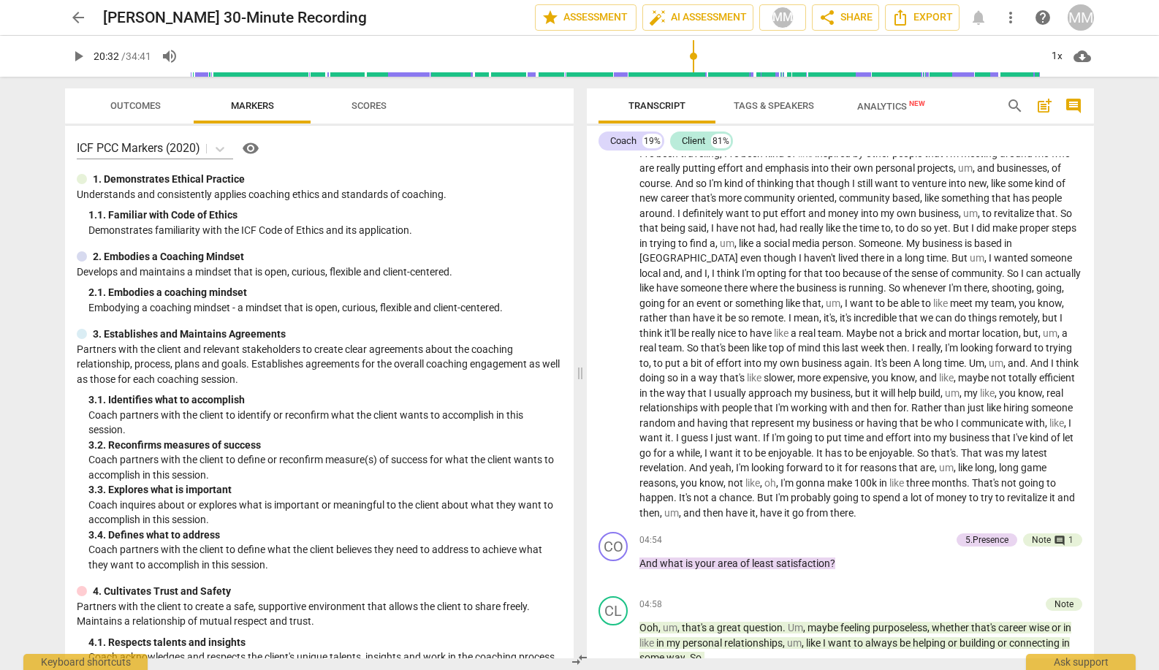
scroll to position [442, 0]
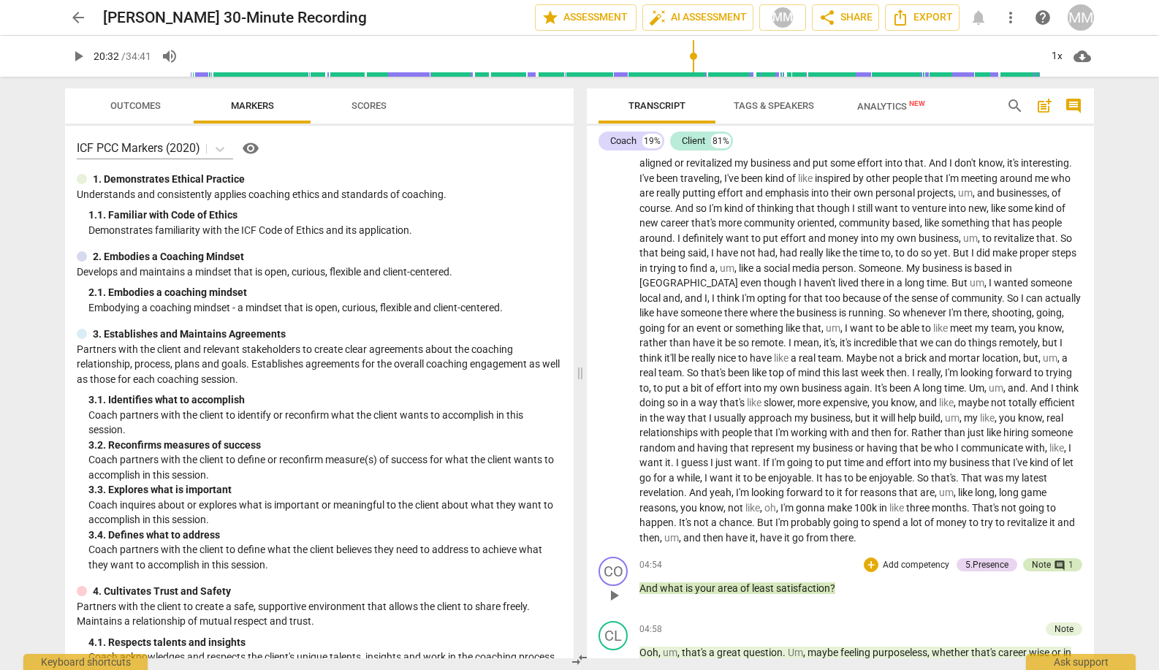
click at [985, 560] on span "comment" at bounding box center [1059, 566] width 12 height 12
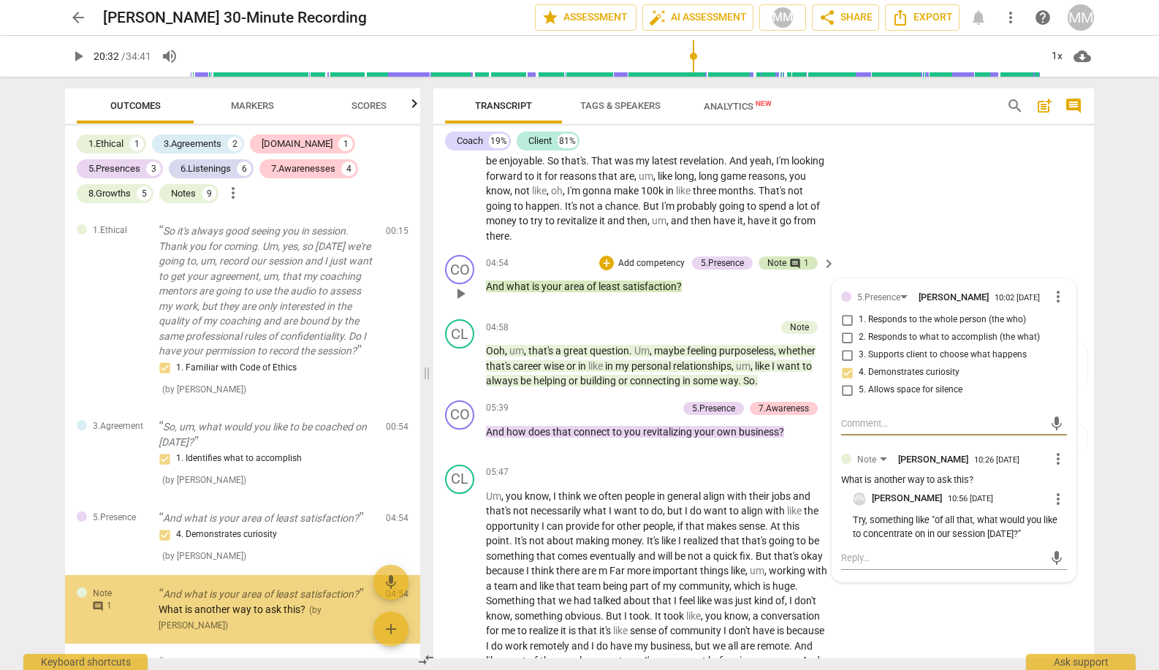
scroll to position [90, 0]
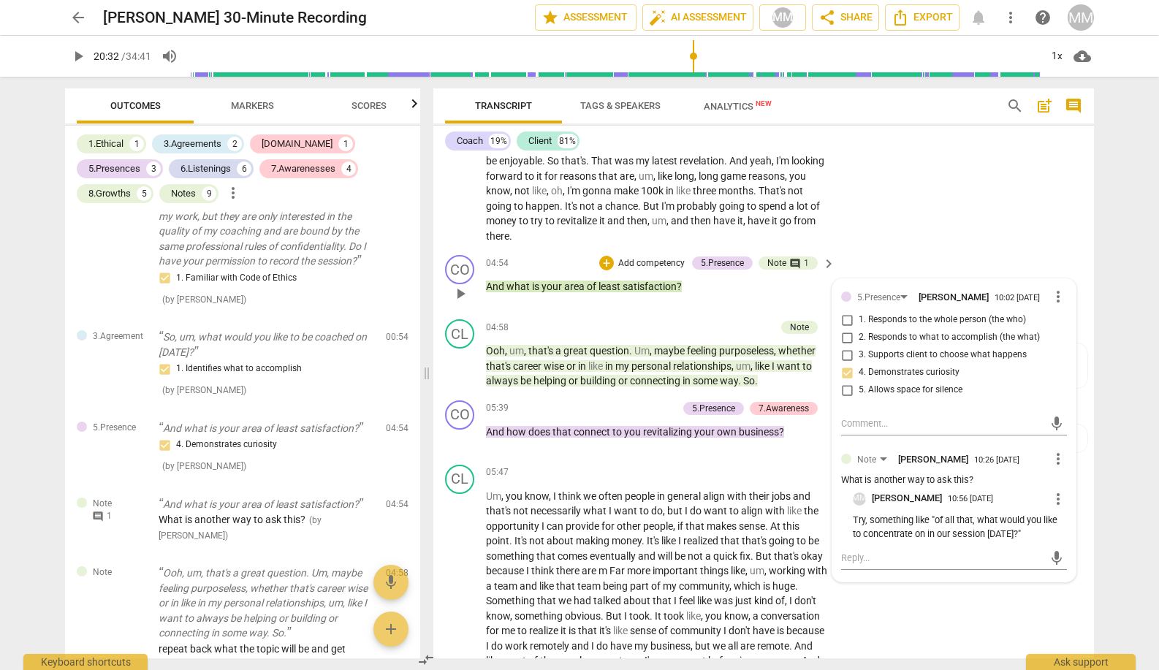
click at [985, 553] on div "mic" at bounding box center [954, 557] width 226 height 32
click at [985, 610] on div "CL play_arrow pause 05:47 + Add competency keyboard_arrow_right Um , you know ,…" at bounding box center [763, 581] width 660 height 245
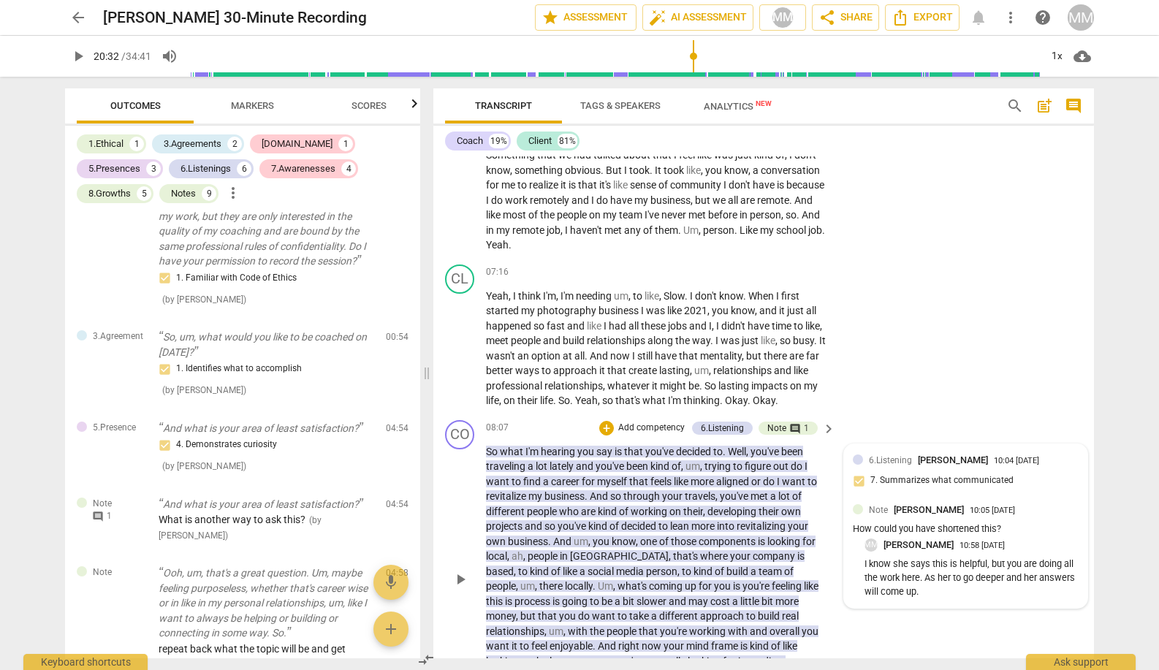
scroll to position [1344, 0]
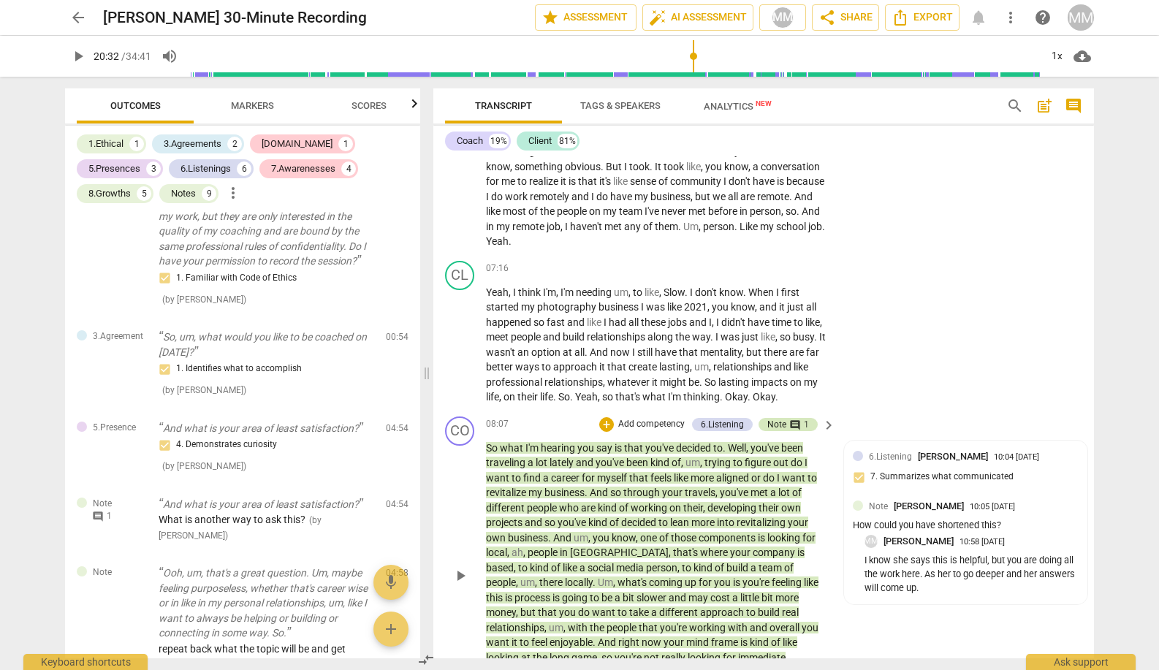
click at [792, 419] on span "comment" at bounding box center [795, 425] width 12 height 12
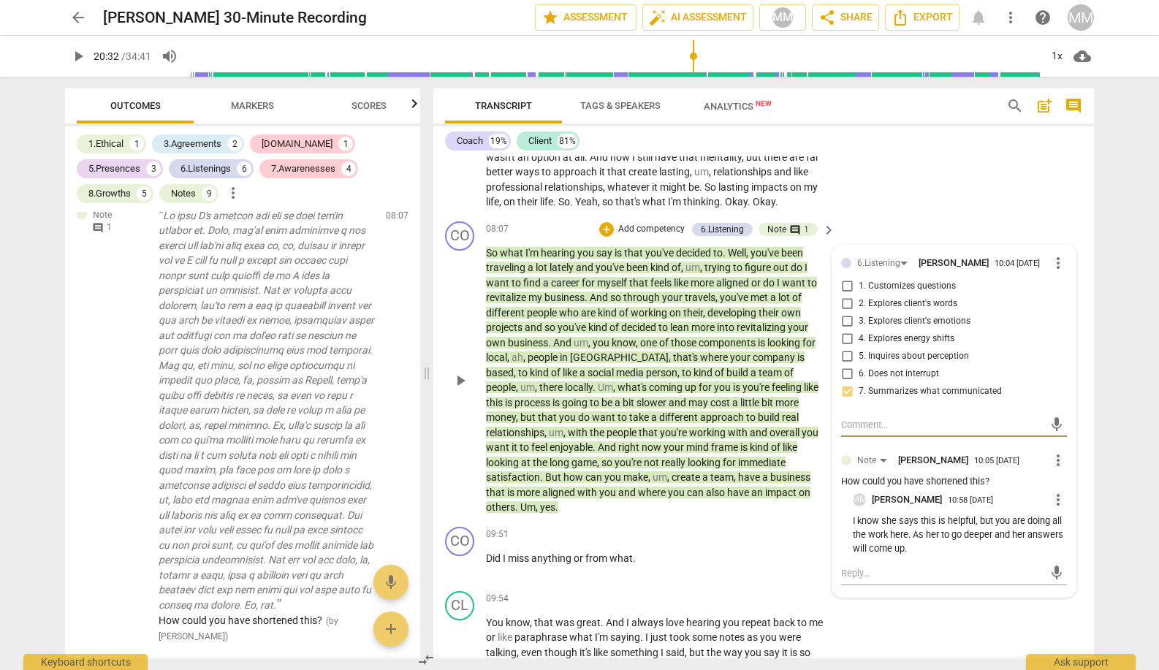
scroll to position [1549, 0]
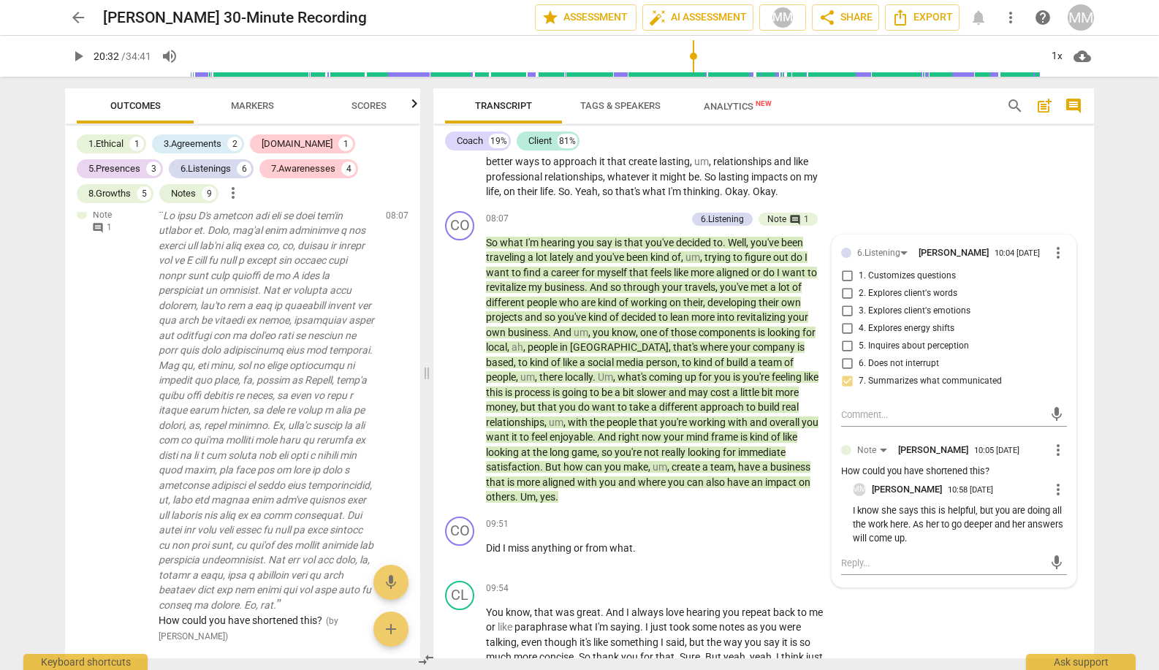
click at [926, 150] on div "Coach 19% Client 81%" at bounding box center [763, 141] width 637 height 25
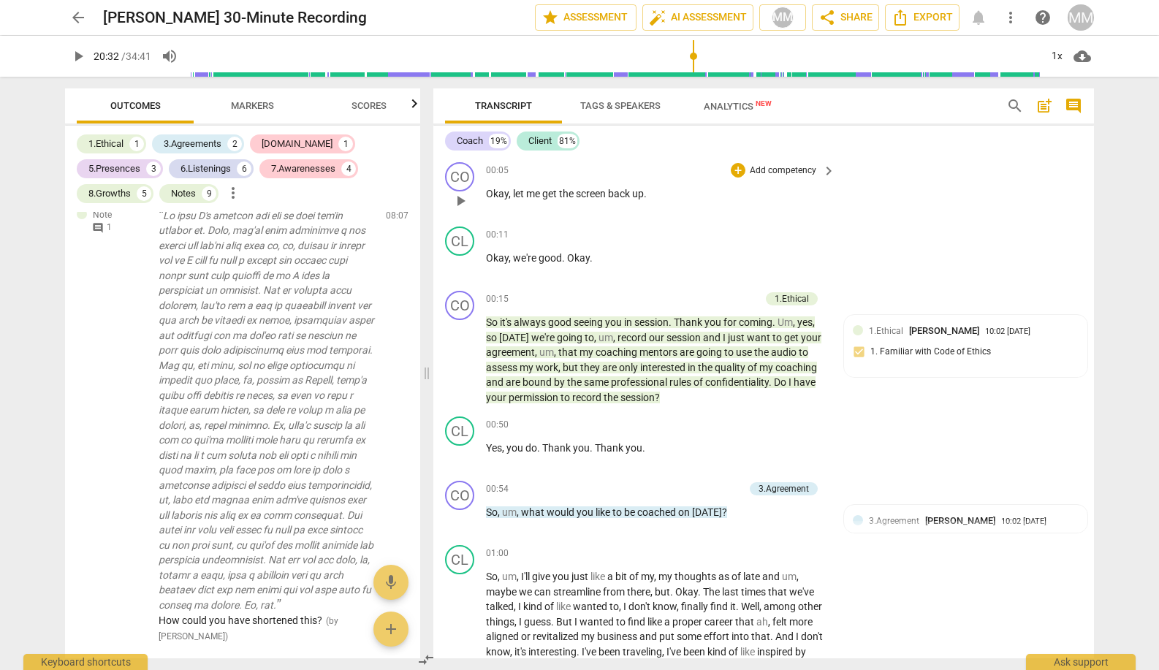
scroll to position [0, 0]
click at [77, 12] on span "arrow_back" at bounding box center [78, 18] width 18 height 18
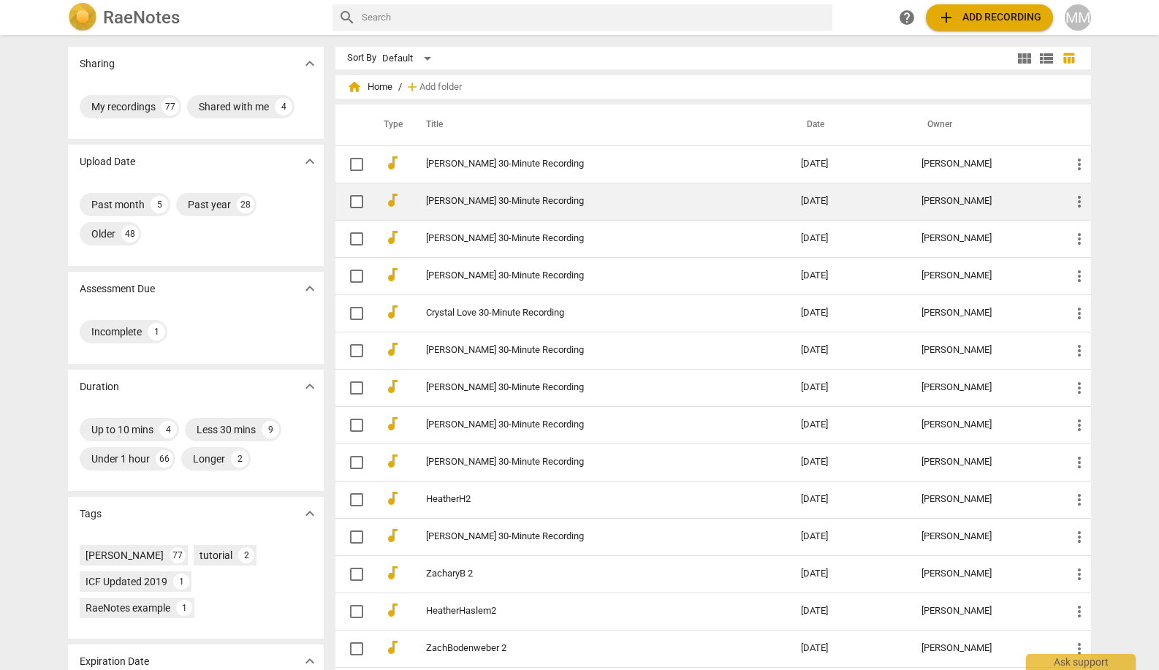
click at [462, 197] on link "[PERSON_NAME] 30-Minute Recording" at bounding box center [587, 201] width 322 height 11
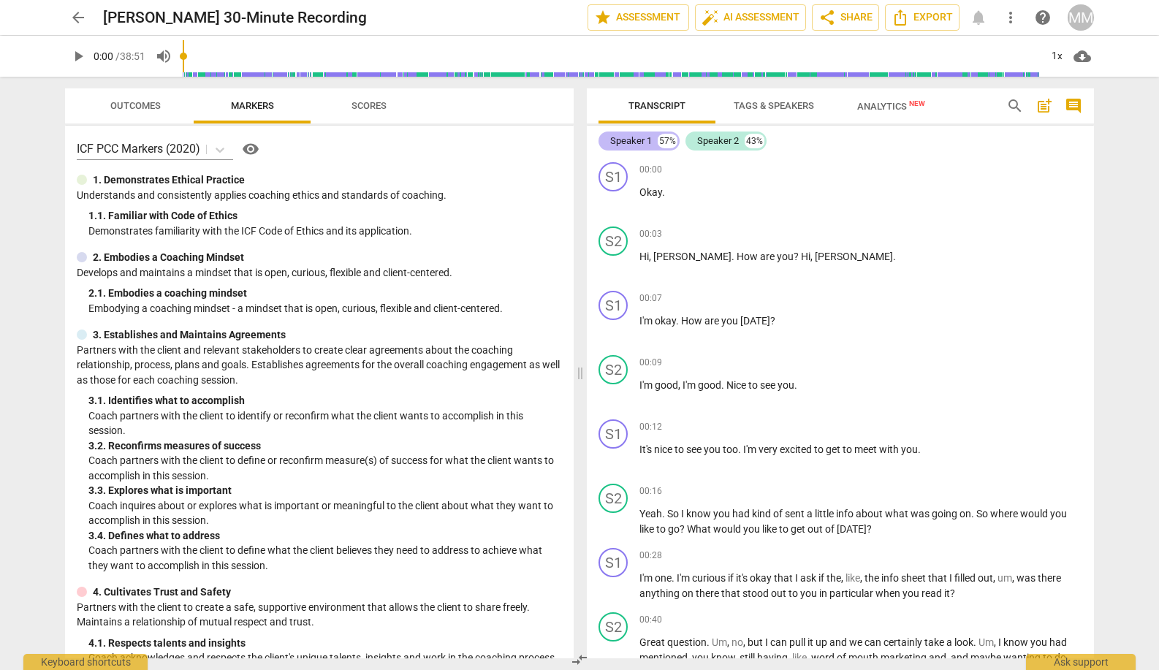
click at [636, 141] on div "Speaker 1" at bounding box center [631, 141] width 42 height 15
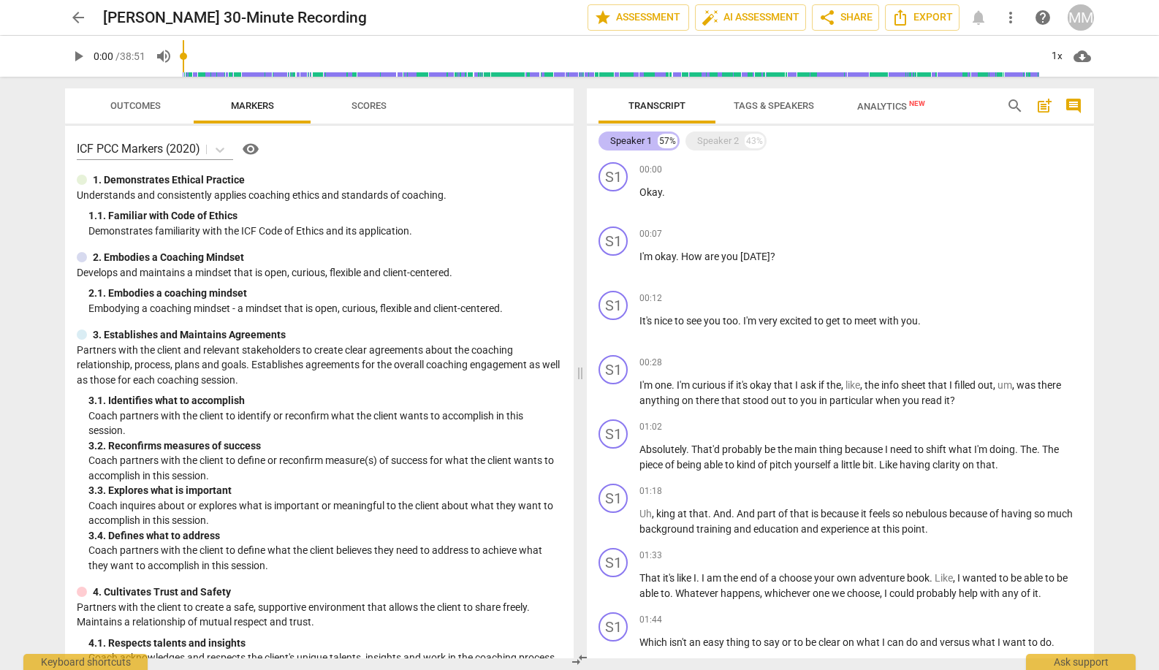
click at [635, 141] on div "Speaker 1" at bounding box center [631, 141] width 42 height 15
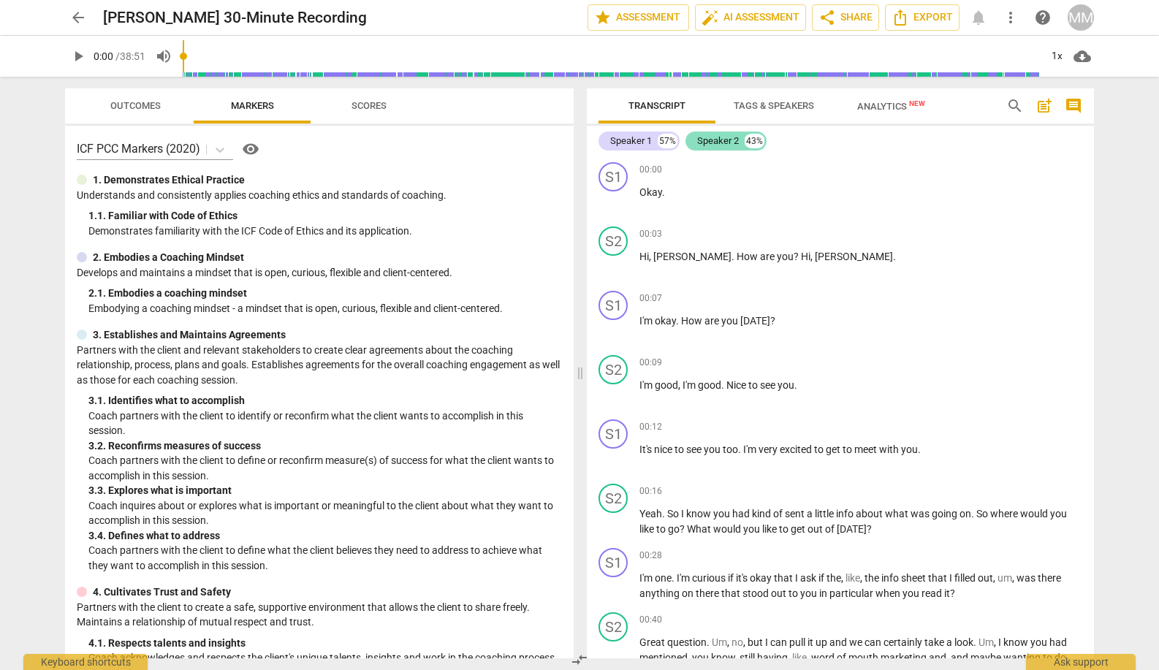
click at [717, 141] on div "Speaker 2" at bounding box center [718, 141] width 42 height 15
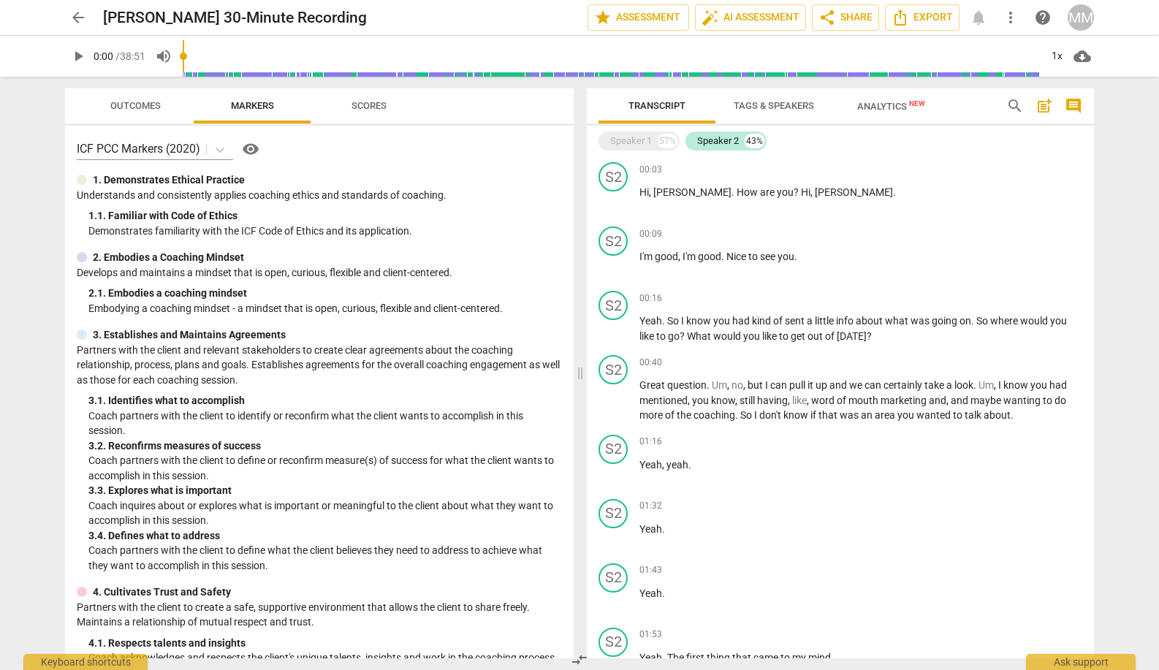
click at [755, 99] on span "Tags & Speakers" at bounding box center [773, 106] width 115 height 20
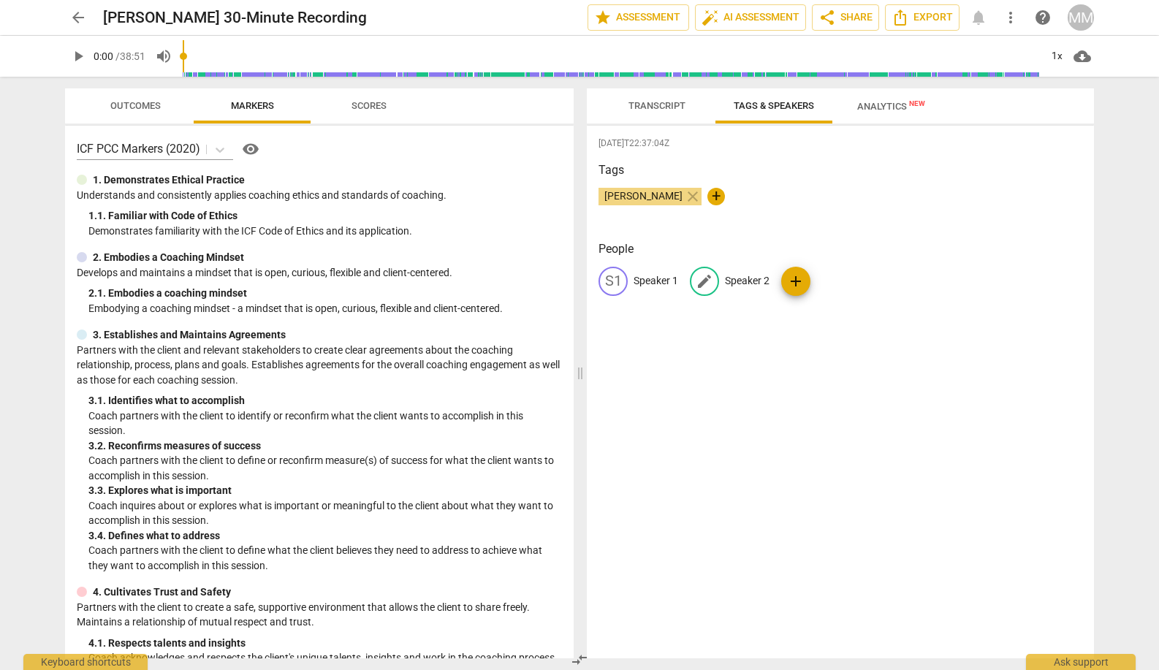
click at [747, 275] on p "Speaker 2" at bounding box center [747, 280] width 45 height 15
click at [648, 275] on p "Speaker 1" at bounding box center [655, 280] width 45 height 15
click at [724, 341] on div "2025-08-01T22:37:04Z Tags Mary McEvilly close + People edit Client delete CO Co…" at bounding box center [840, 392] width 507 height 533
click at [652, 102] on span "Transcript" at bounding box center [656, 105] width 57 height 11
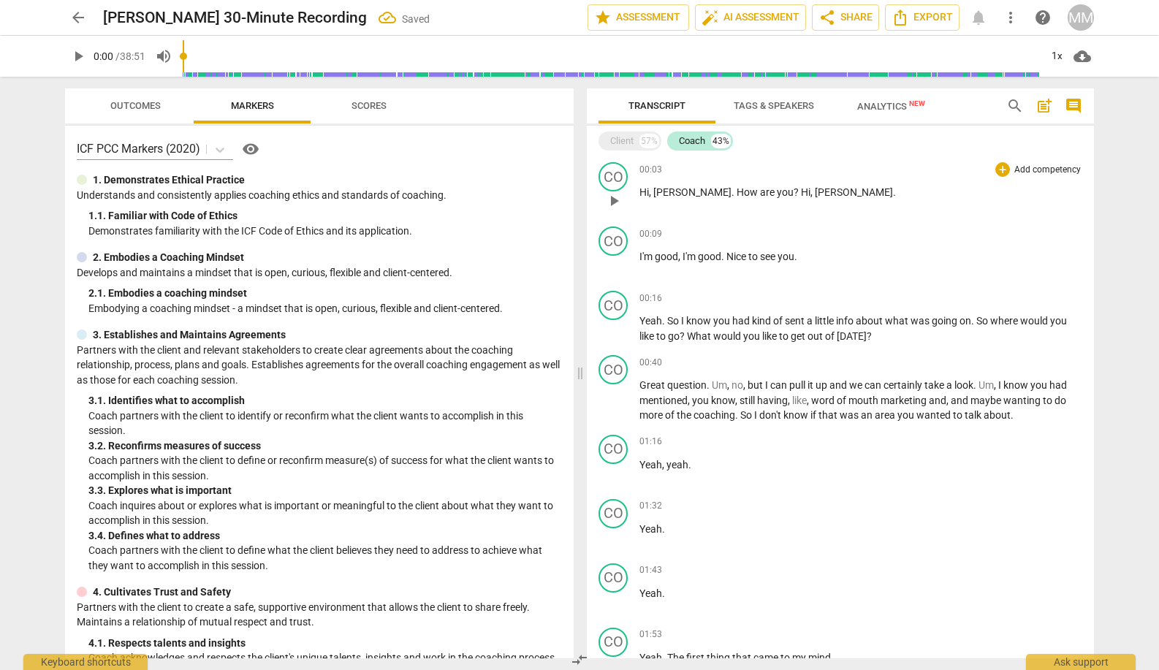
click at [616, 205] on span "play_arrow" at bounding box center [614, 201] width 18 height 18
drag, startPoint x: 802, startPoint y: 194, endPoint x: 754, endPoint y: 187, distance: 48.7
click at [753, 187] on p "Hi , Donna . How are you ? Hi , Martha ." at bounding box center [860, 192] width 443 height 15
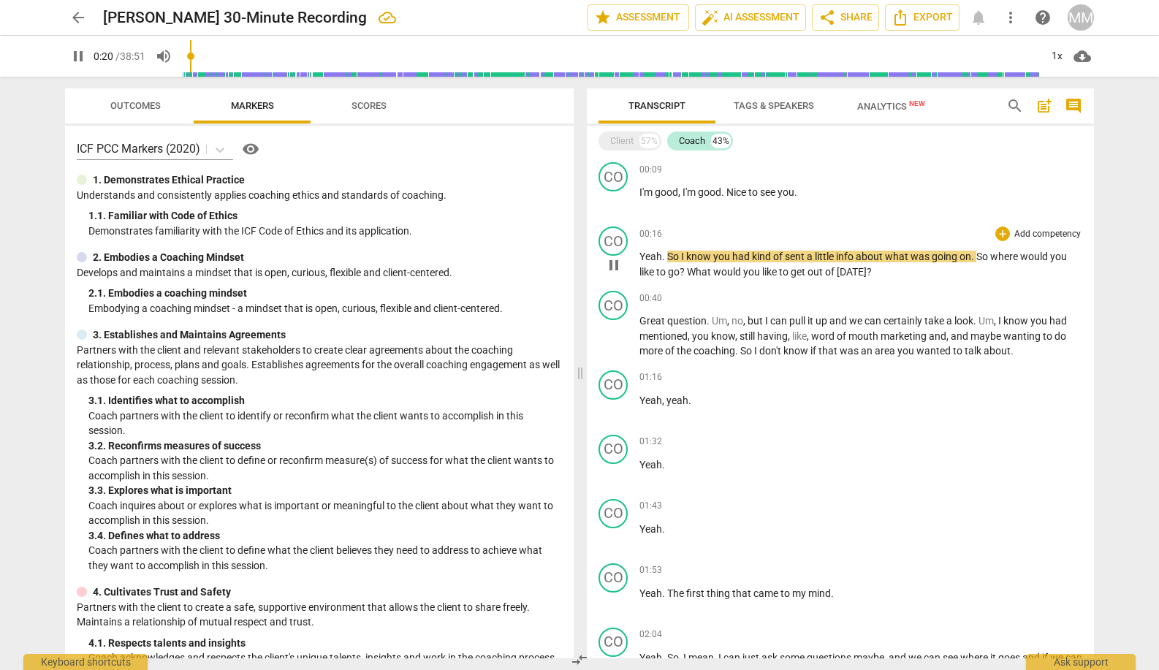
scroll to position [67, 0]
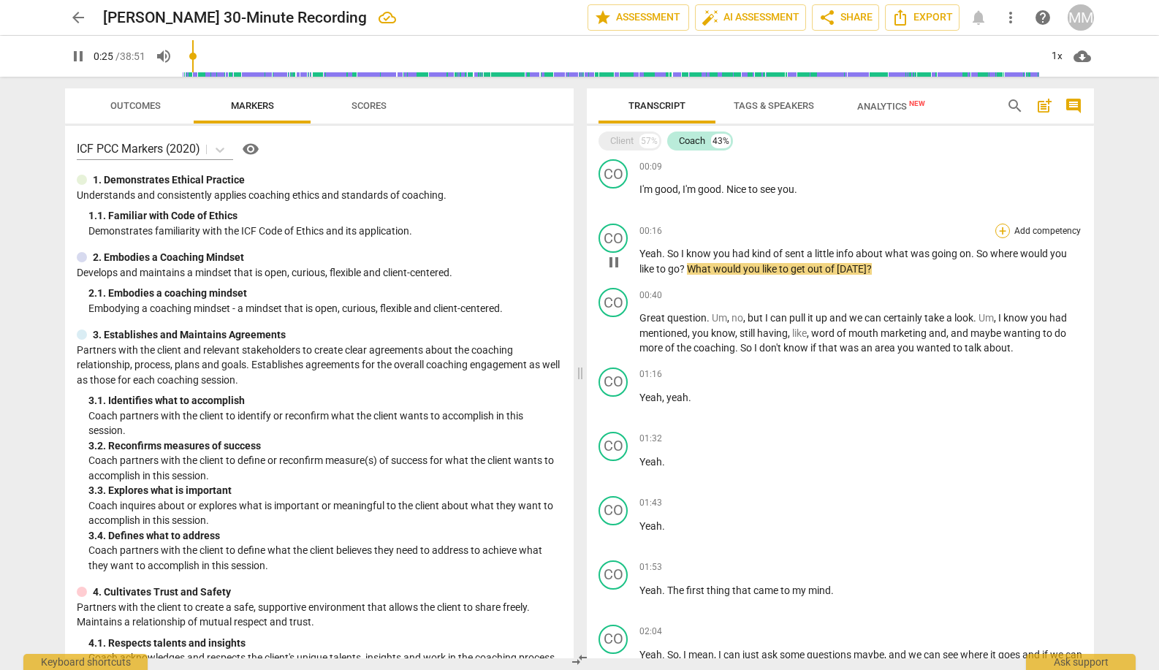
click at [985, 229] on div "+" at bounding box center [1002, 231] width 15 height 15
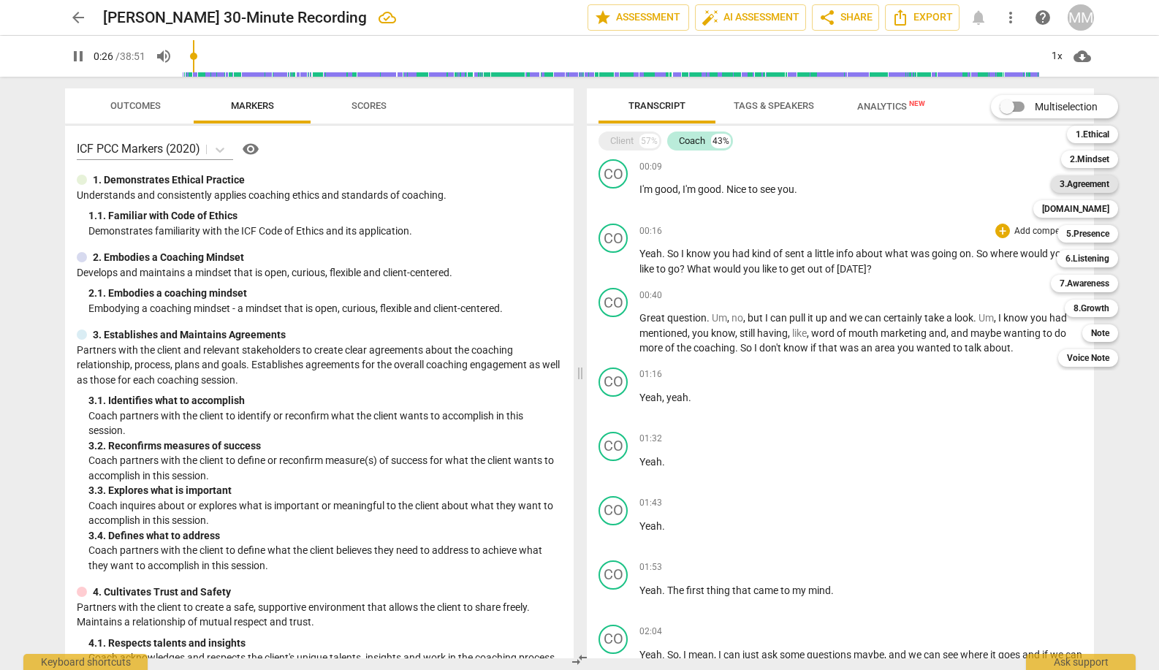
click at [985, 180] on b "3.Agreement" at bounding box center [1084, 184] width 50 height 18
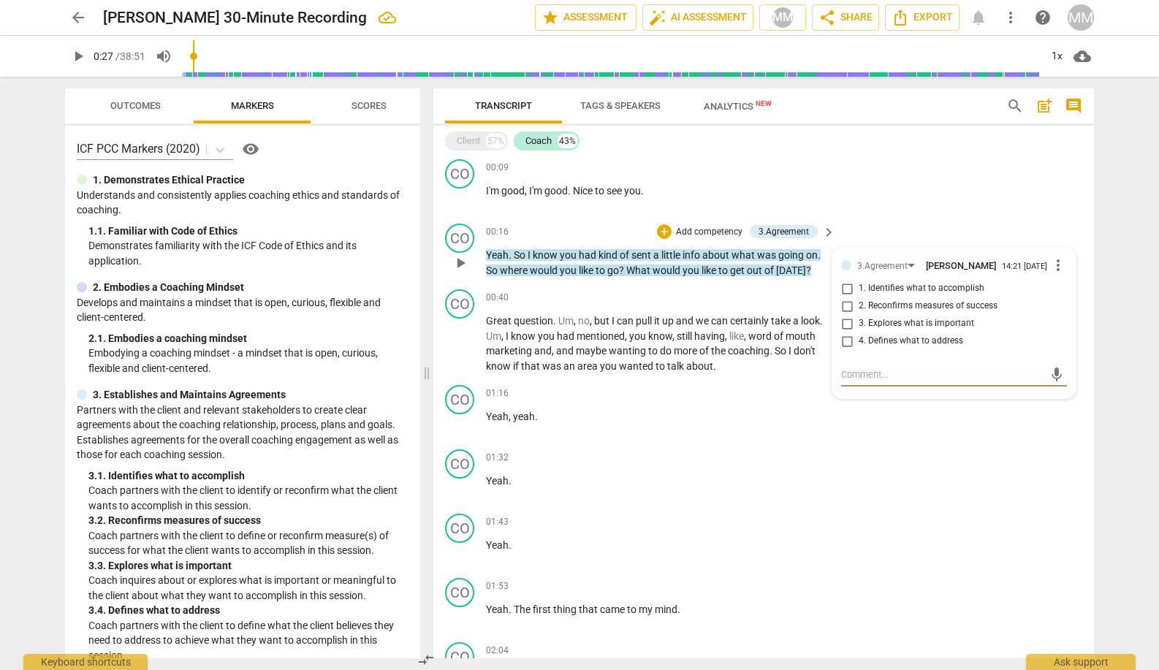
click at [845, 294] on input "1. Identifies what to accomplish" at bounding box center [846, 289] width 23 height 18
click at [910, 202] on div "CO play_arrow pause 00:09 + Add competency keyboard_arrow_right I'm good , I'm …" at bounding box center [763, 185] width 660 height 64
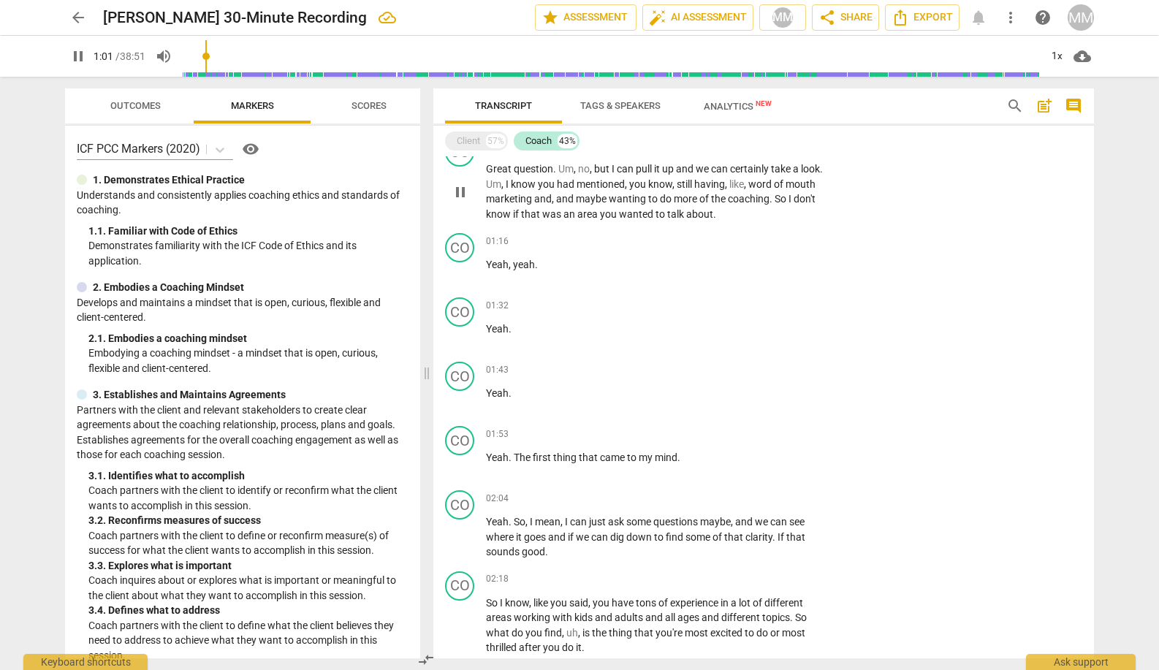
scroll to position [200, 0]
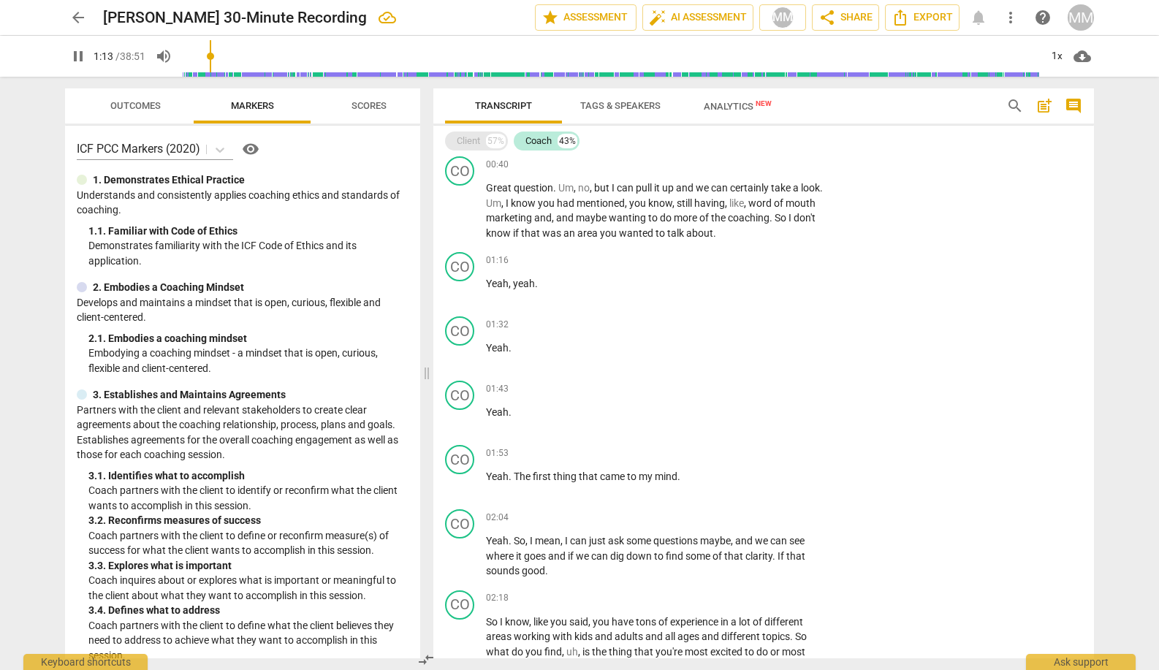
click at [485, 142] on div "Client 57%" at bounding box center [476, 140] width 63 height 19
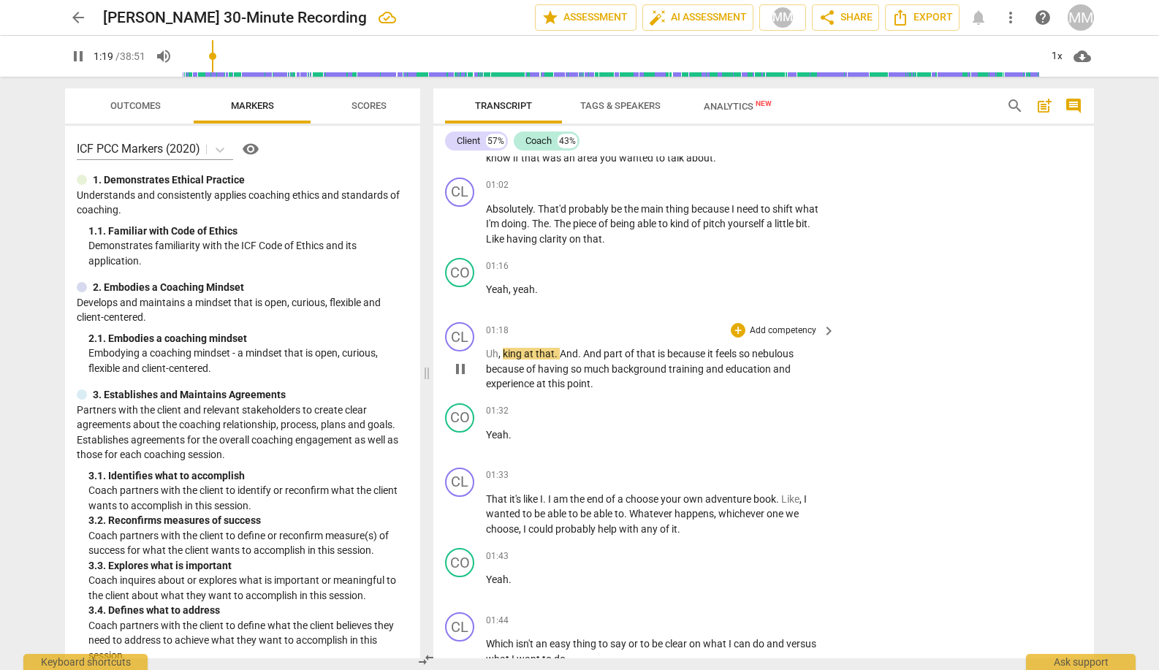
scroll to position [548, 0]
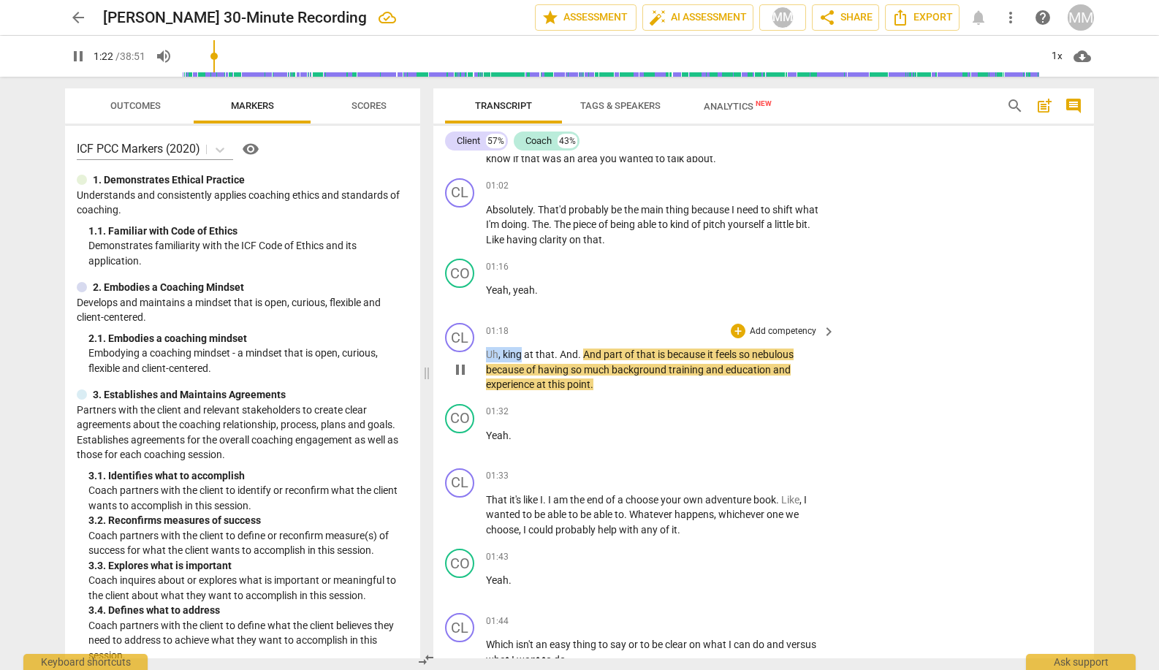
drag, startPoint x: 520, startPoint y: 350, endPoint x: 484, endPoint y: 346, distance: 36.7
click at [484, 346] on div "CL play_arrow pause 01:18 + Add competency keyboard_arrow_right Uh , king at th…" at bounding box center [763, 357] width 660 height 81
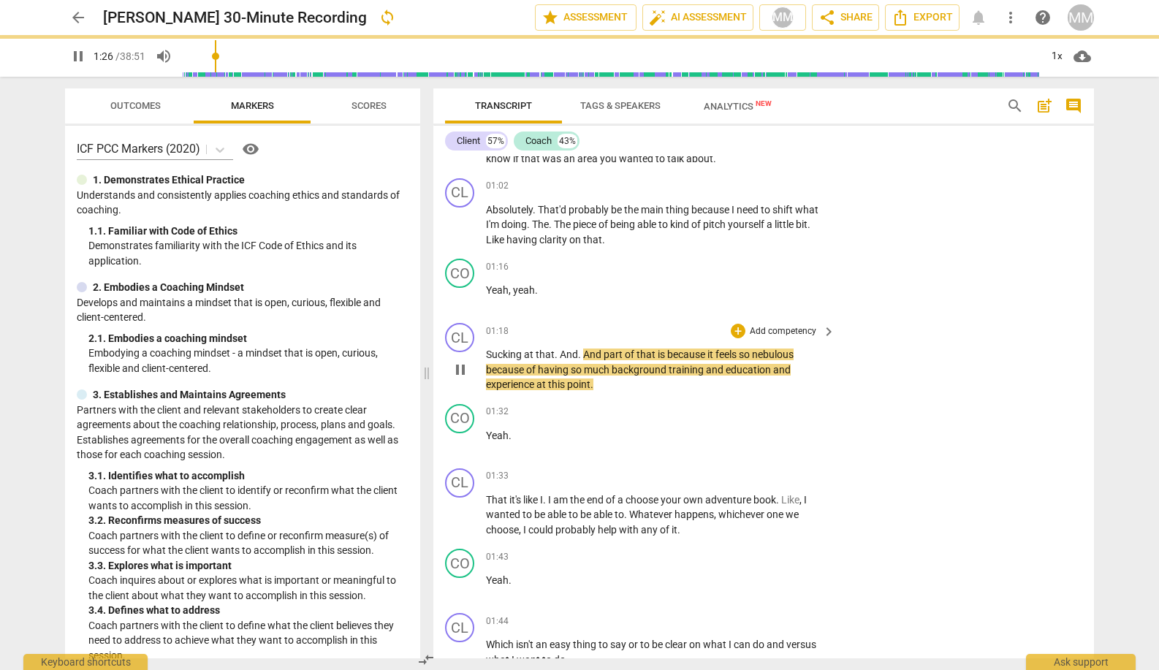
click at [887, 346] on div "CL play_arrow pause 01:18 + Add competency keyboard_arrow_right Sucking at that…" at bounding box center [763, 357] width 660 height 81
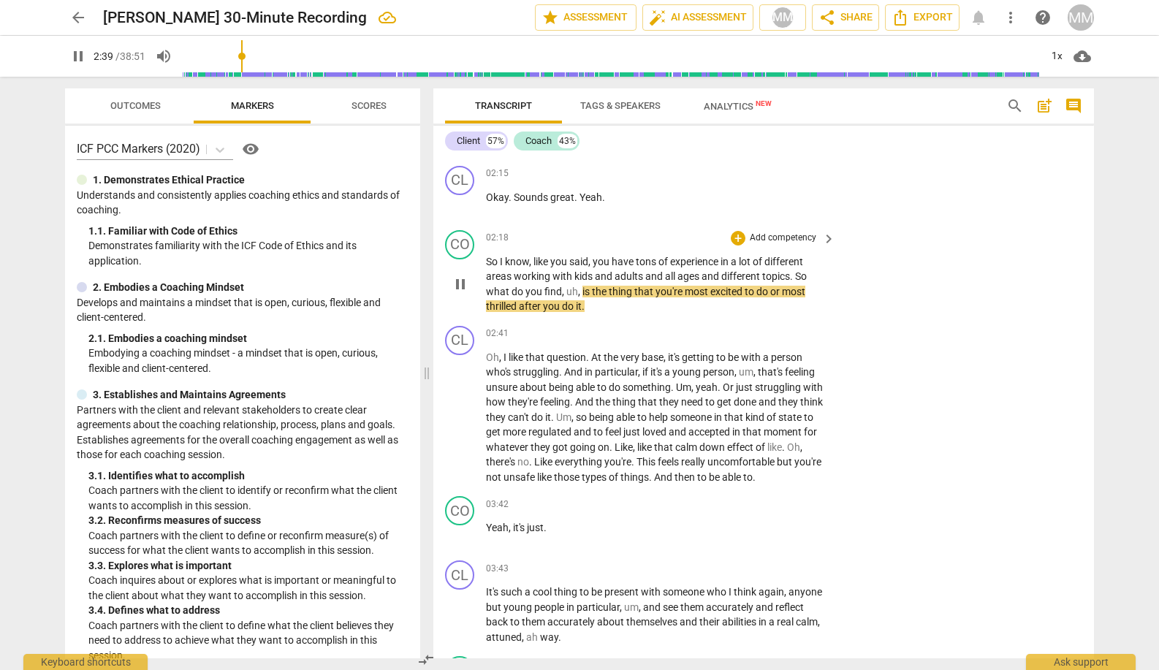
scroll to position [1274, 0]
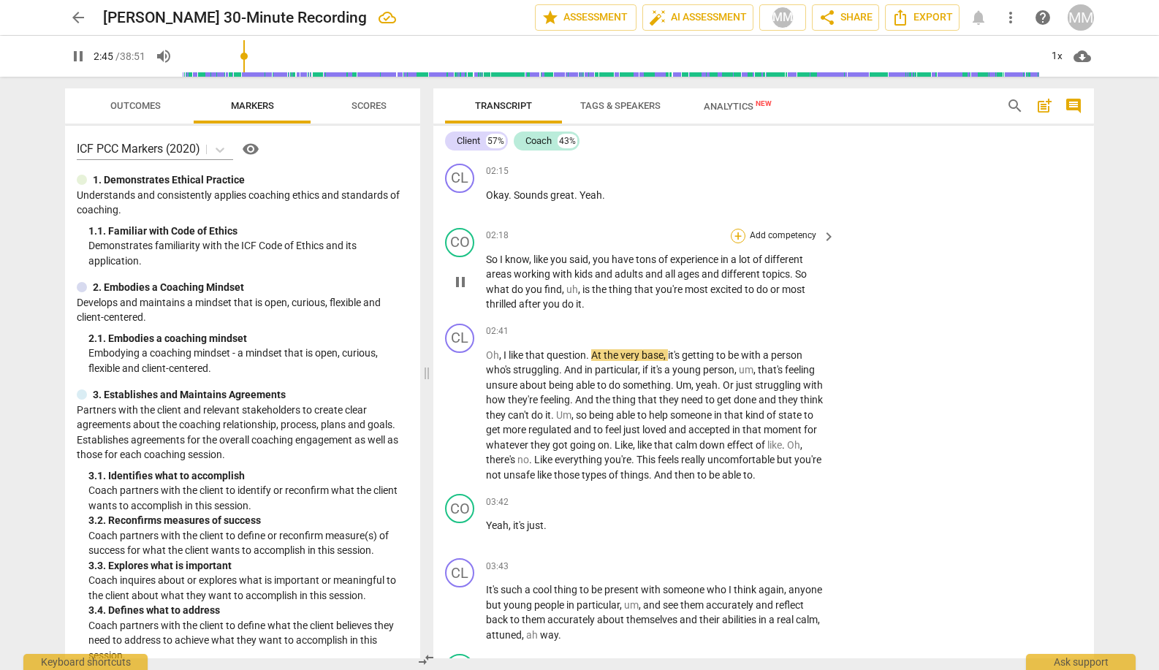
click at [736, 229] on div "+" at bounding box center [738, 236] width 15 height 15
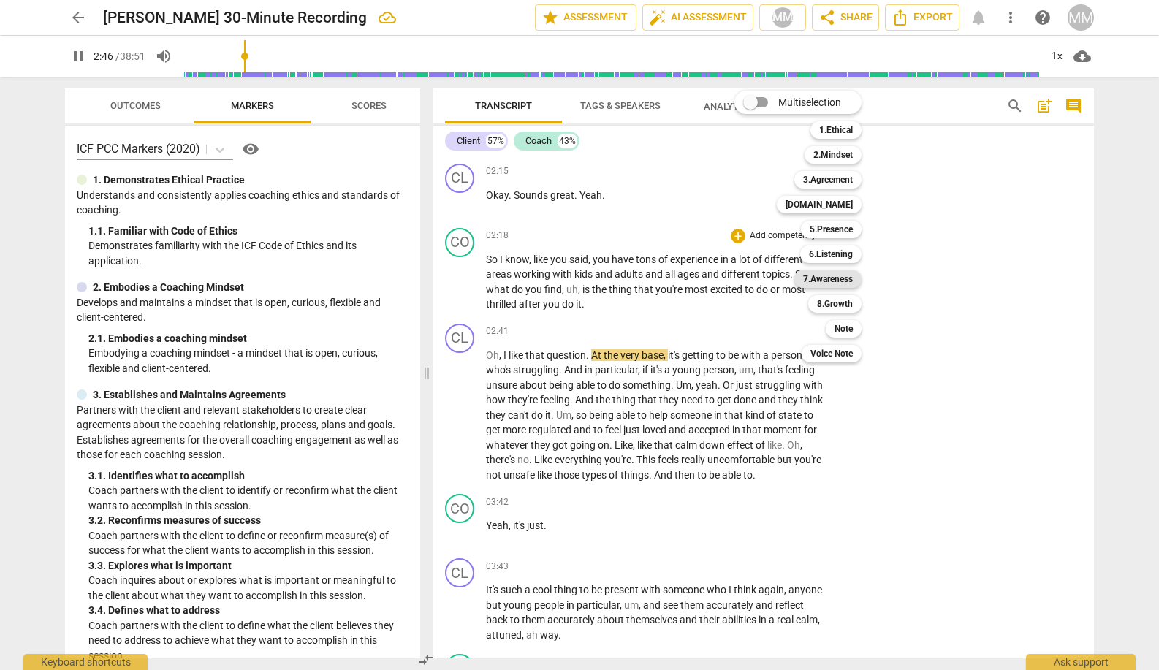
click at [831, 281] on b "7.Awareness" at bounding box center [828, 279] width 50 height 18
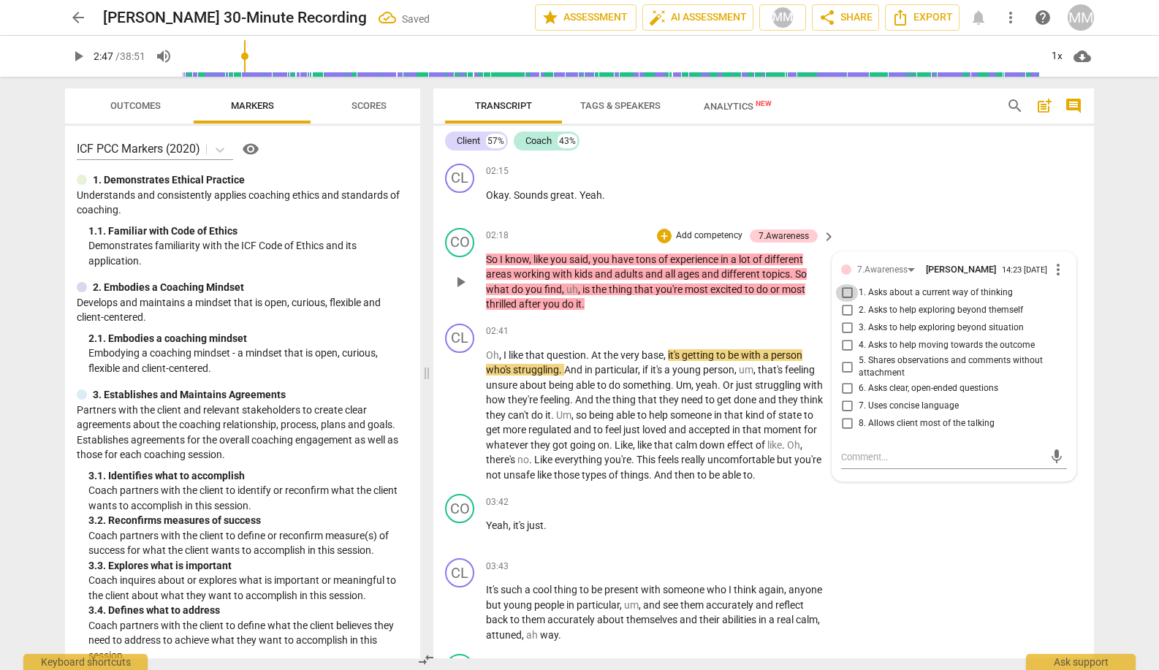
click at [844, 289] on input "1. Asks about a current way of thinking" at bounding box center [846, 293] width 23 height 18
click at [965, 210] on div "CL play_arrow pause 02:15 + Add competency keyboard_arrow_right Okay . Sounds g…" at bounding box center [763, 190] width 660 height 64
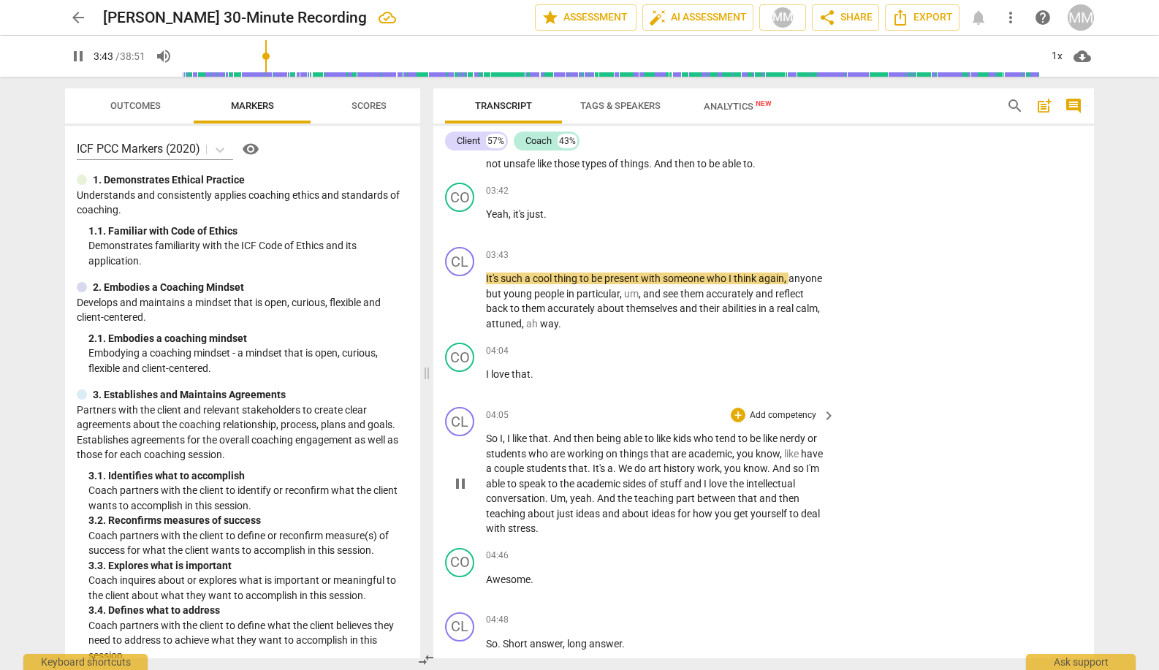
scroll to position [1587, 0]
drag, startPoint x: 565, startPoint y: 197, endPoint x: 488, endPoint y: 190, distance: 77.8
click at [488, 190] on div "03:42 + Add competency keyboard_arrow_right Yeah , it's just ." at bounding box center [661, 207] width 351 height 53
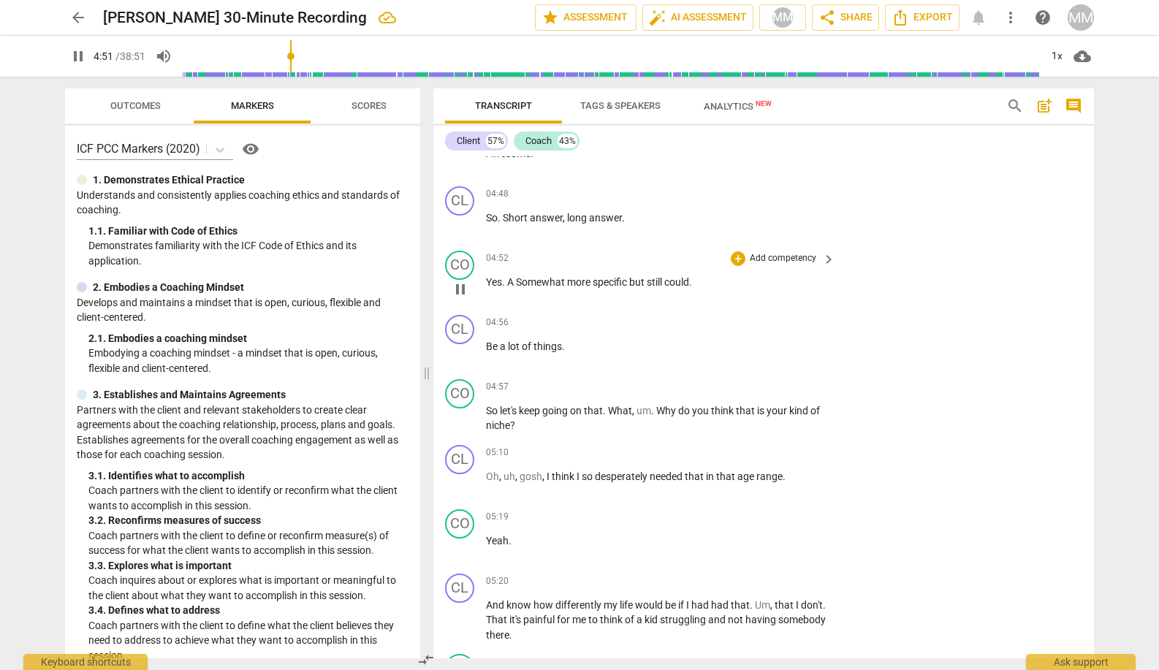
scroll to position [1956, 0]
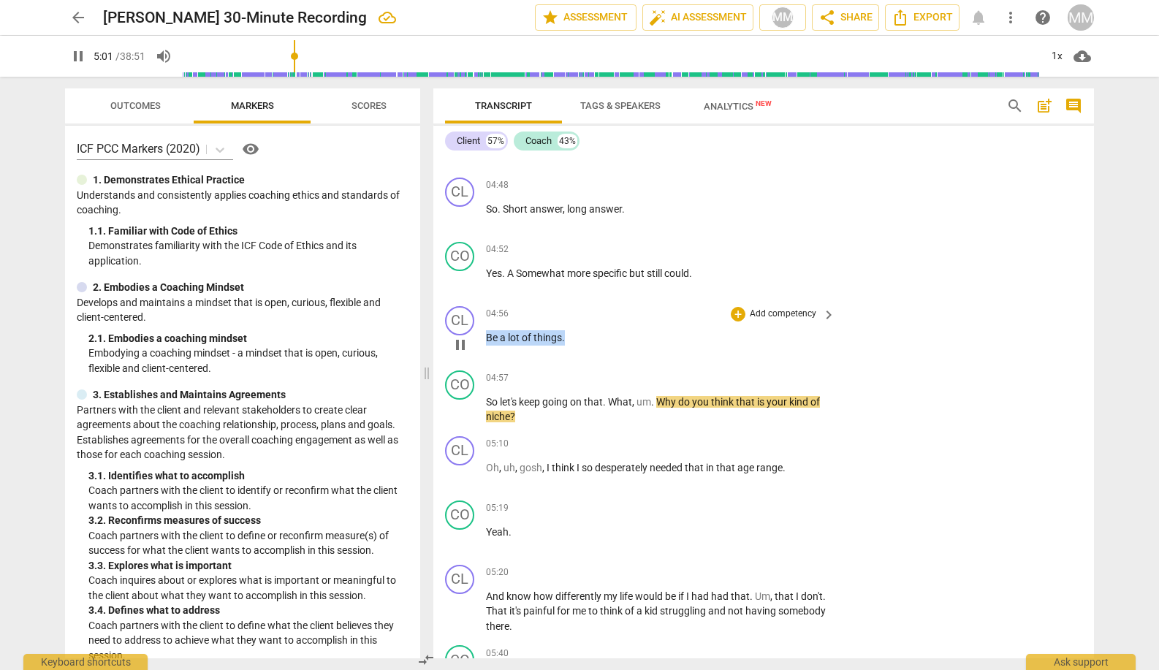
drag, startPoint x: 569, startPoint y: 320, endPoint x: 475, endPoint y: 319, distance: 94.2
click at [475, 319] on div "CL play_arrow pause 04:56 + Add competency keyboard_arrow_right Be a lot of thi…" at bounding box center [763, 332] width 660 height 64
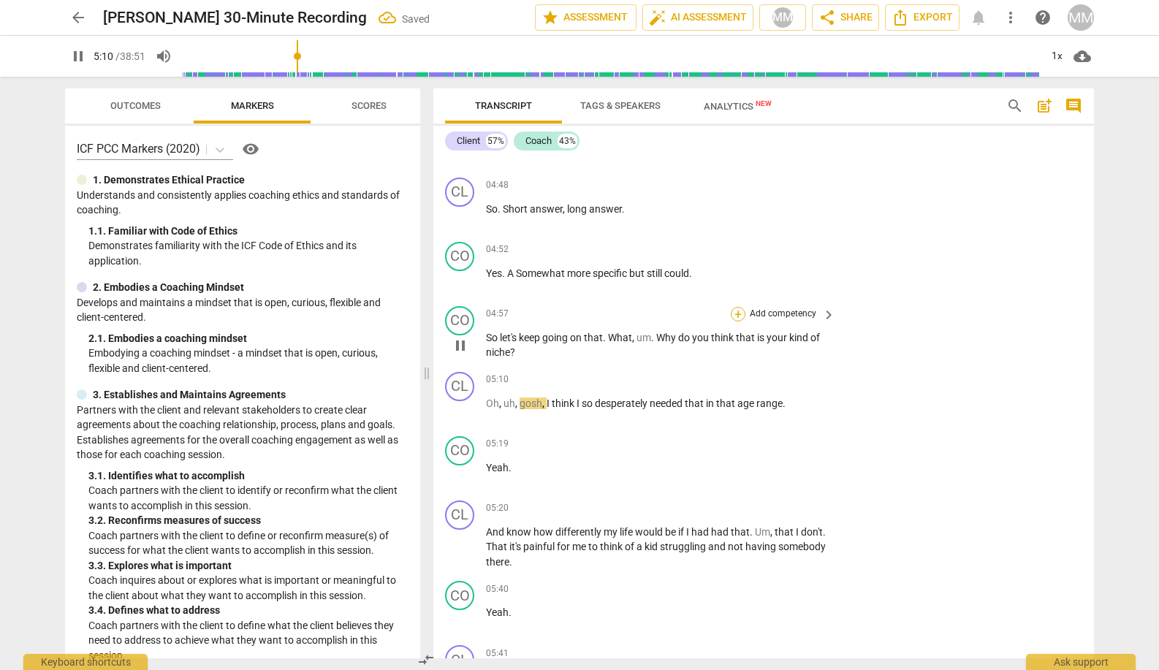
click at [736, 307] on div "+" at bounding box center [738, 314] width 15 height 15
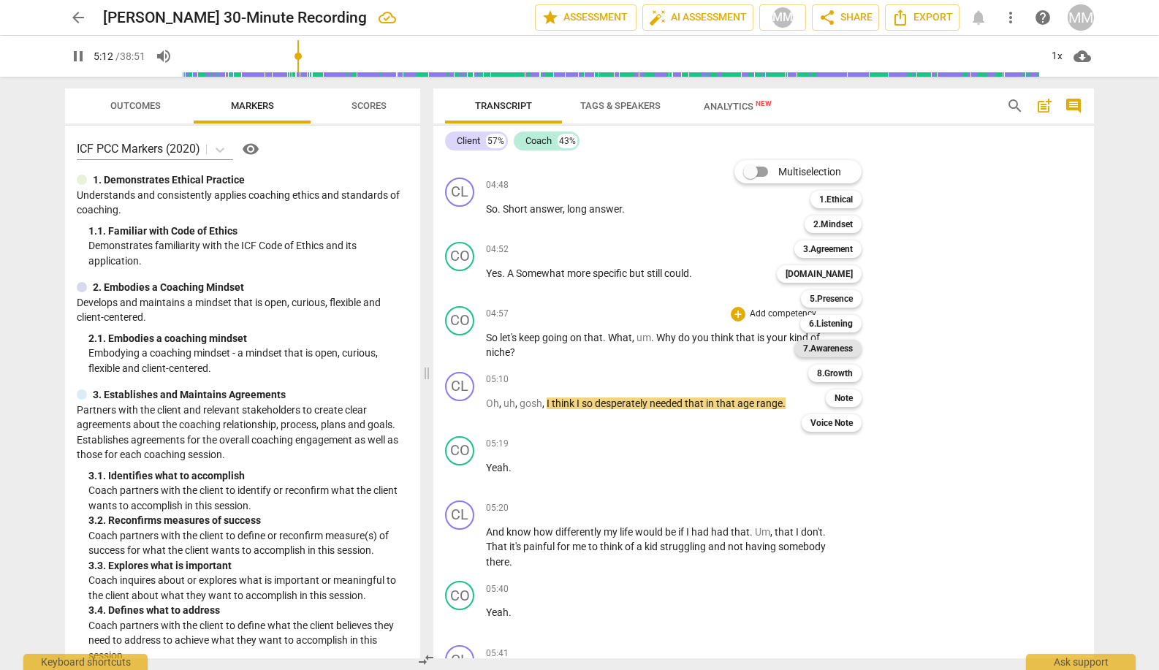
click at [833, 351] on b "7.Awareness" at bounding box center [828, 349] width 50 height 18
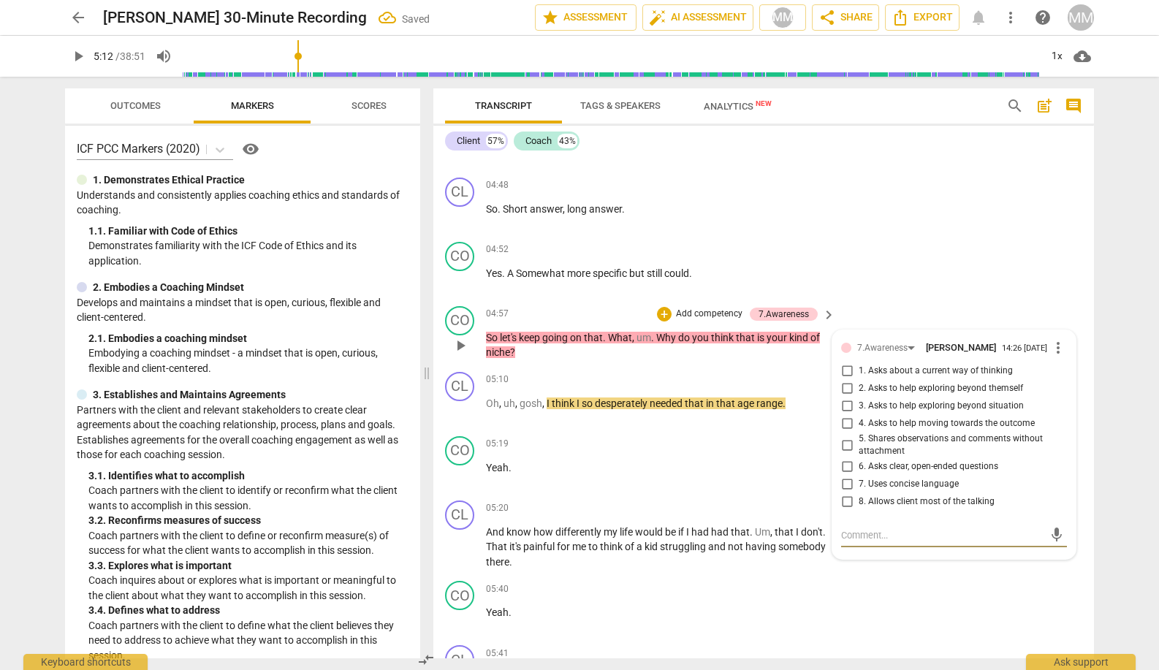
click at [844, 362] on input "1. Asks about a current way of thinking" at bounding box center [846, 371] width 23 height 18
click at [890, 236] on div "CO play_arrow pause 04:52 + Add competency keyboard_arrow_right Yes . A Somewha…" at bounding box center [763, 268] width 660 height 64
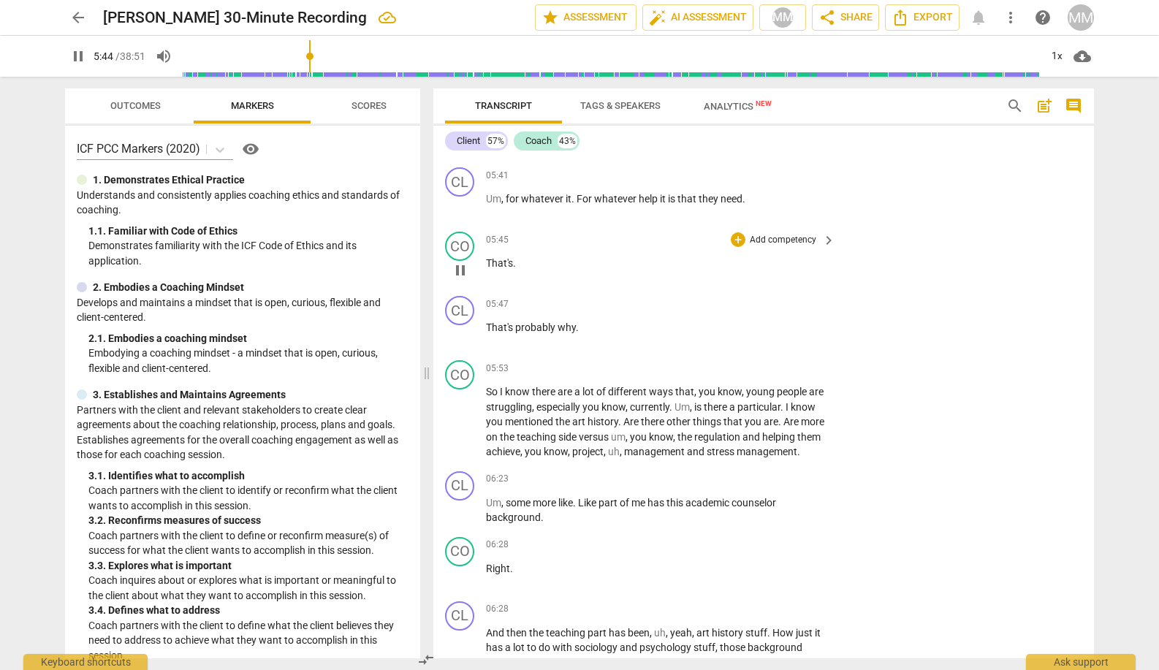
scroll to position [2438, 0]
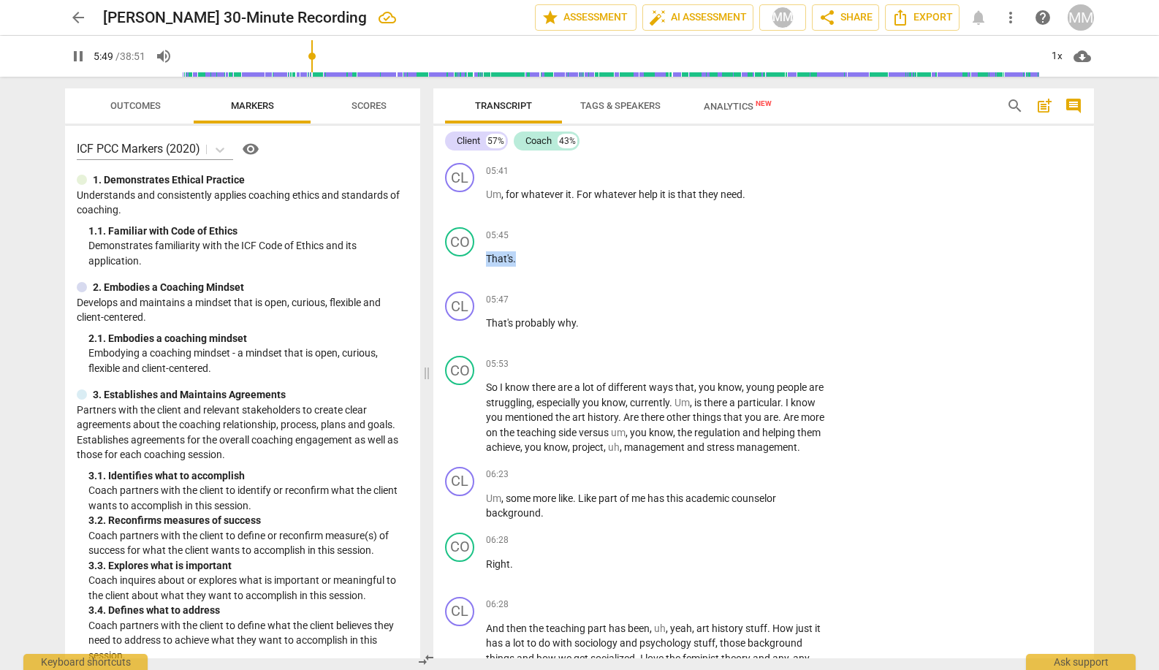
drag, startPoint x: 530, startPoint y: 239, endPoint x: 417, endPoint y: 230, distance: 112.8
click at [417, 230] on div "Outcomes Markers Scores ICF PCC Markers (2020) visibility 1. Demonstrates Ethic…" at bounding box center [579, 373] width 1052 height 593
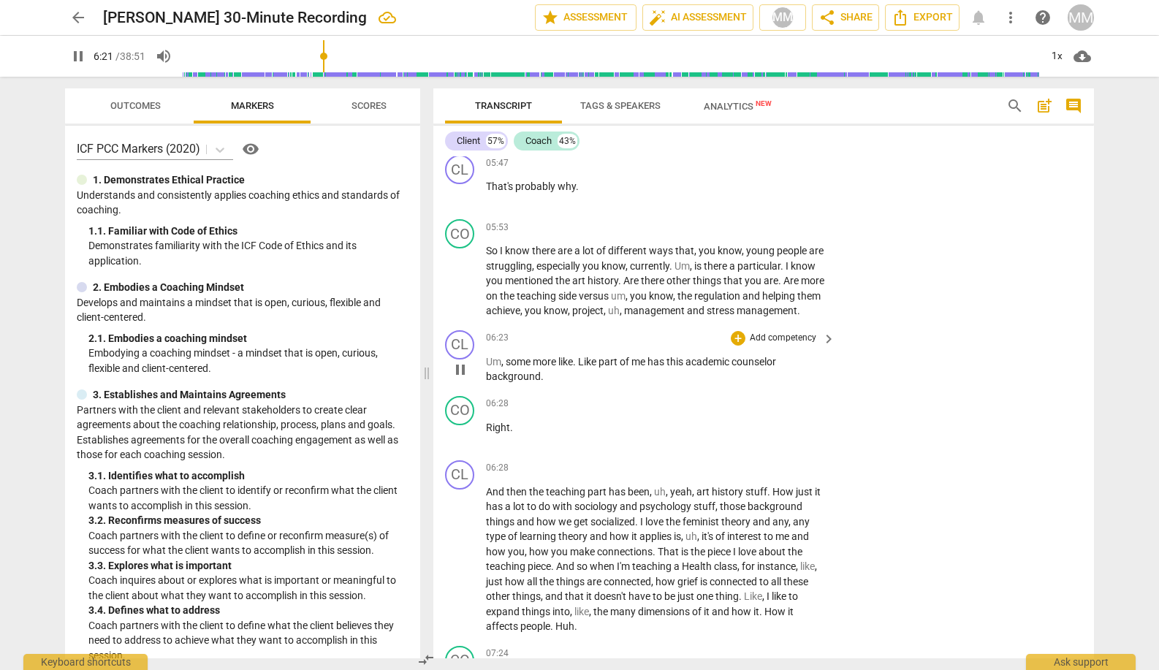
scroll to position [2517, 0]
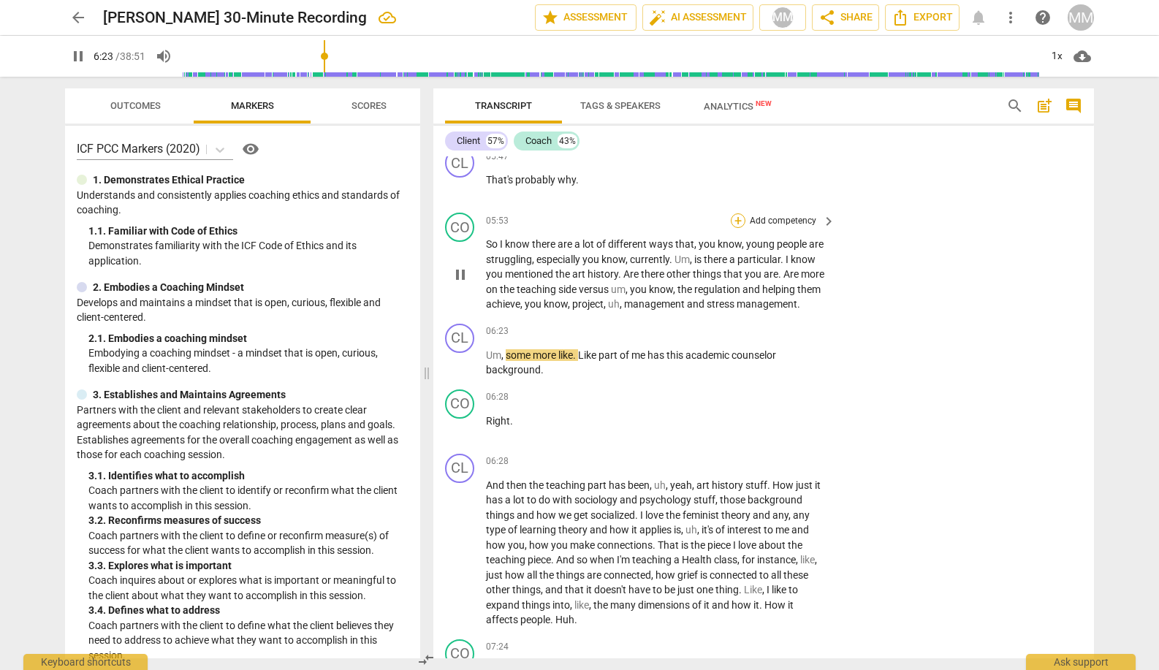
click at [736, 213] on div "+" at bounding box center [738, 220] width 15 height 15
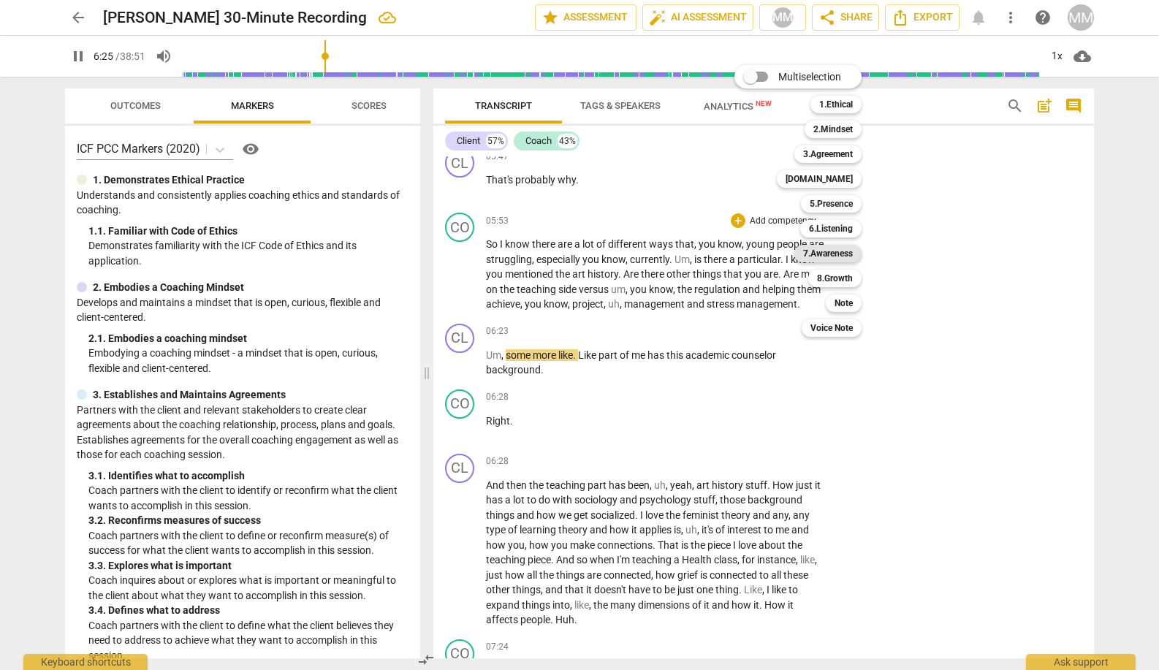
click at [835, 252] on b "7.Awareness" at bounding box center [828, 254] width 50 height 18
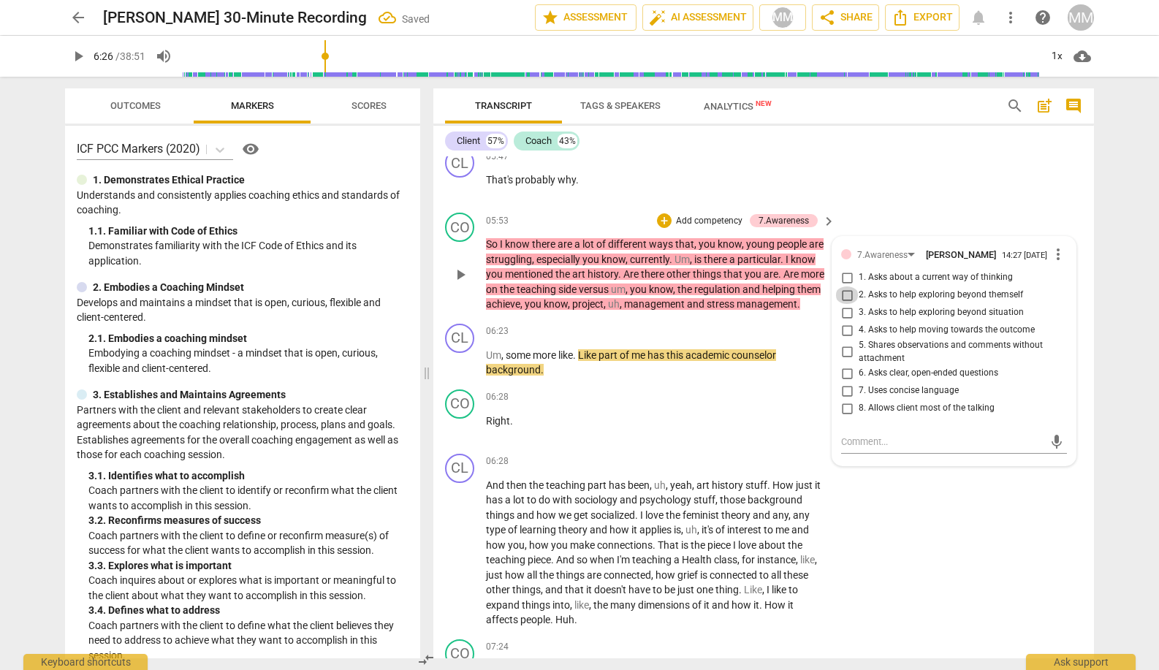
click at [844, 286] on input "2. Asks to help exploring beyond themself" at bounding box center [846, 295] width 23 height 18
click at [885, 138] on div "Client 57% Coach 43%" at bounding box center [763, 141] width 637 height 25
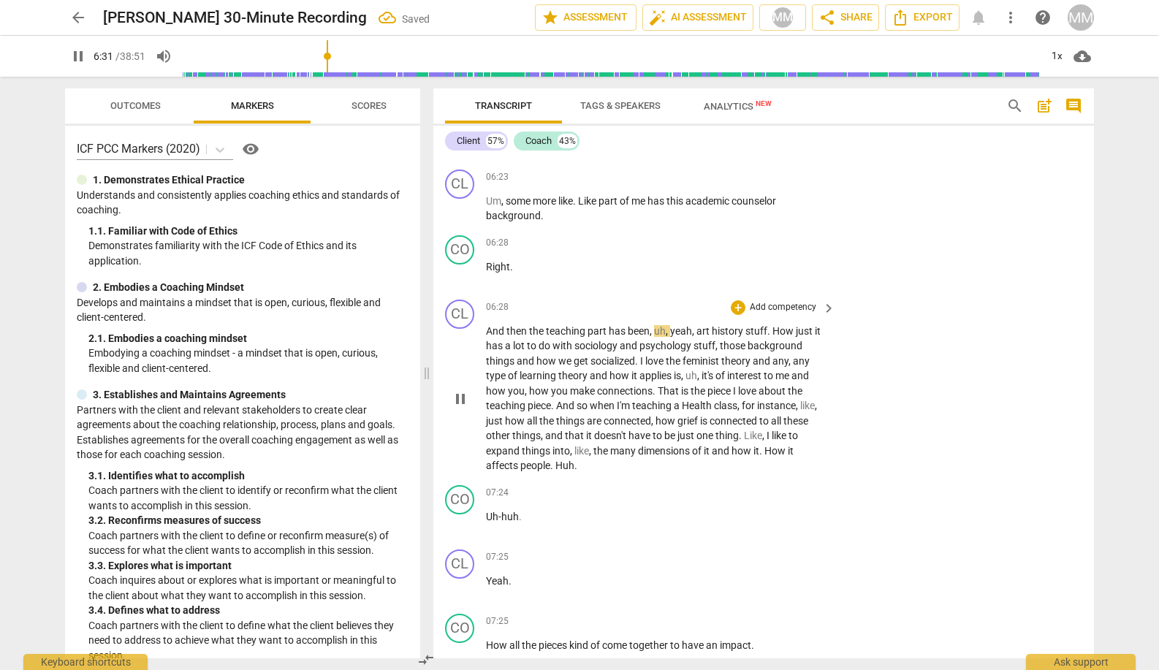
scroll to position [2684, 0]
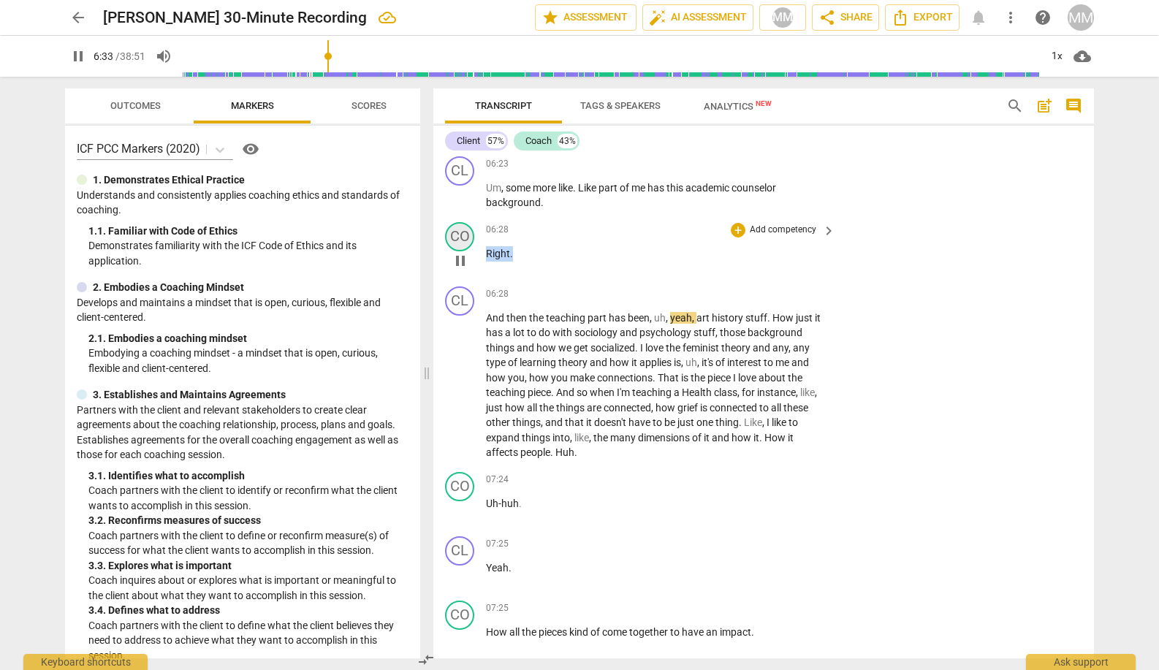
drag, startPoint x: 512, startPoint y: 244, endPoint x: 451, endPoint y: 238, distance: 61.6
click at [451, 238] on div "CO play_arrow pause 06:28 + Add competency keyboard_arrow_right Right ." at bounding box center [763, 248] width 660 height 64
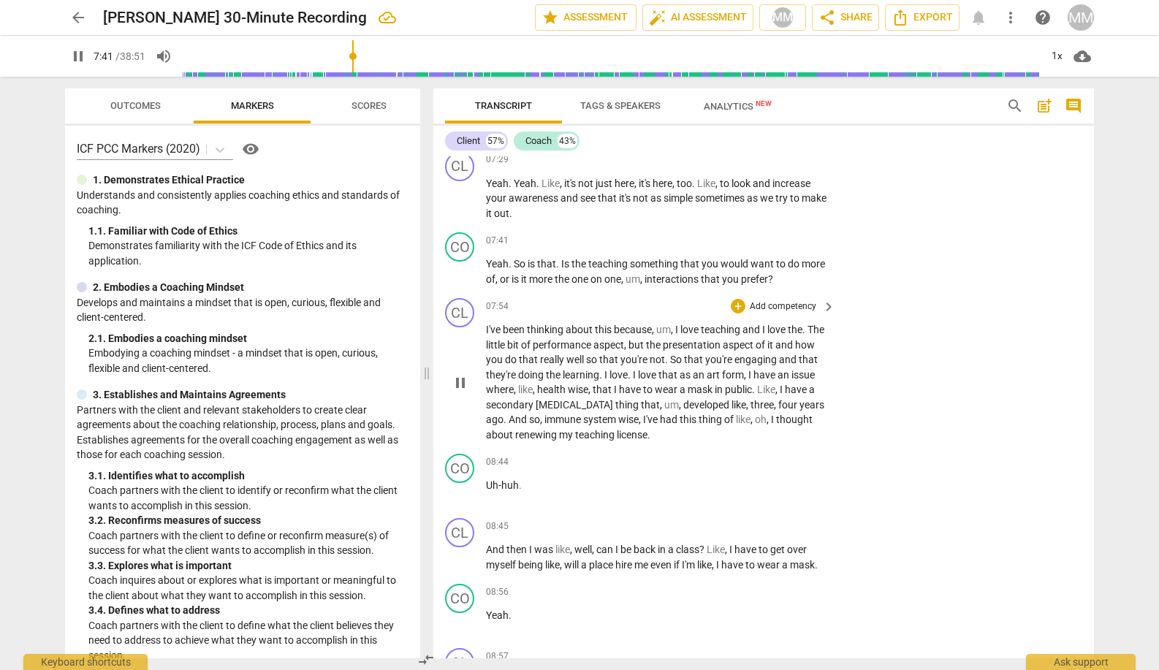
scroll to position [3143, 0]
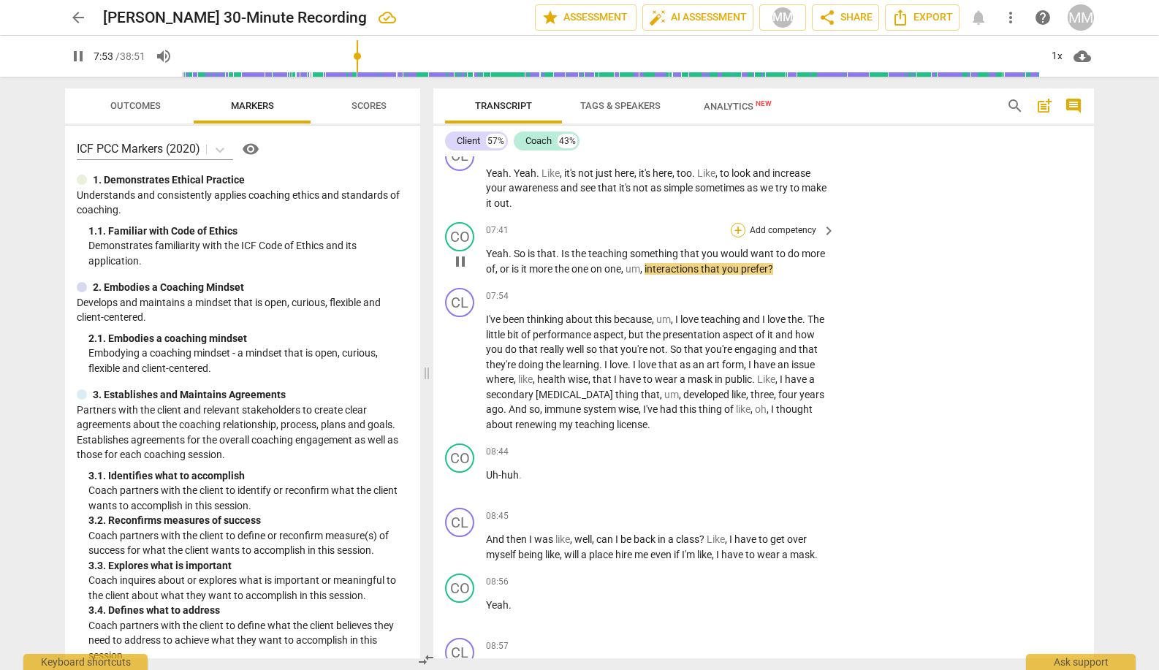
click at [736, 223] on div "+" at bounding box center [738, 230] width 15 height 15
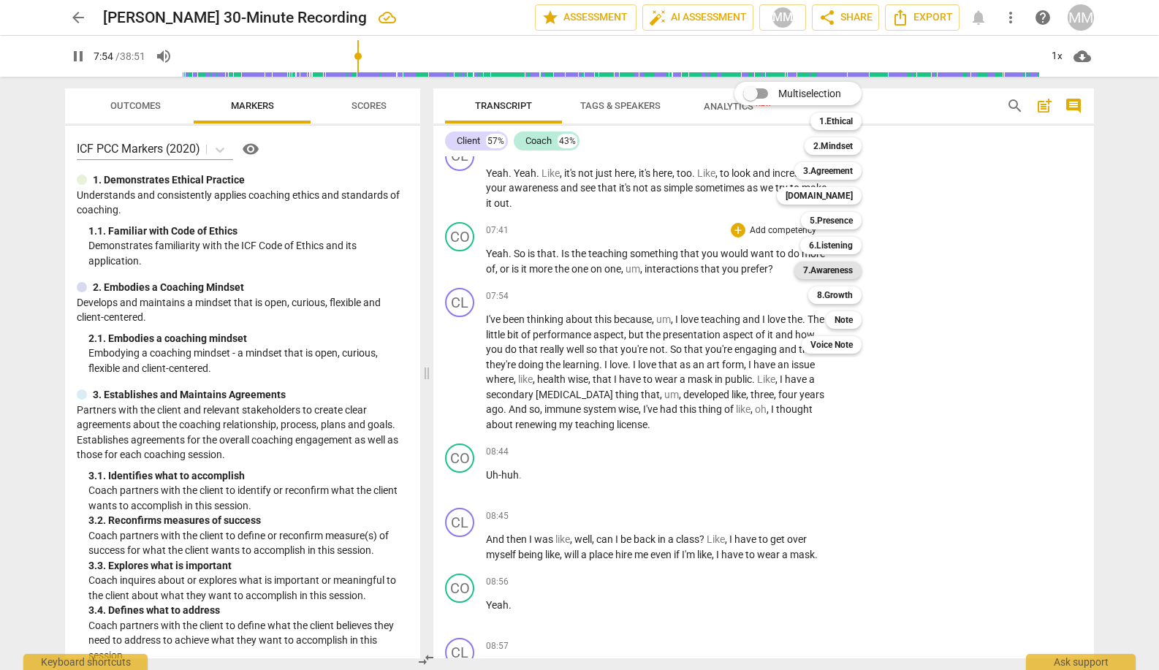
click at [837, 267] on b "7.Awareness" at bounding box center [828, 271] width 50 height 18
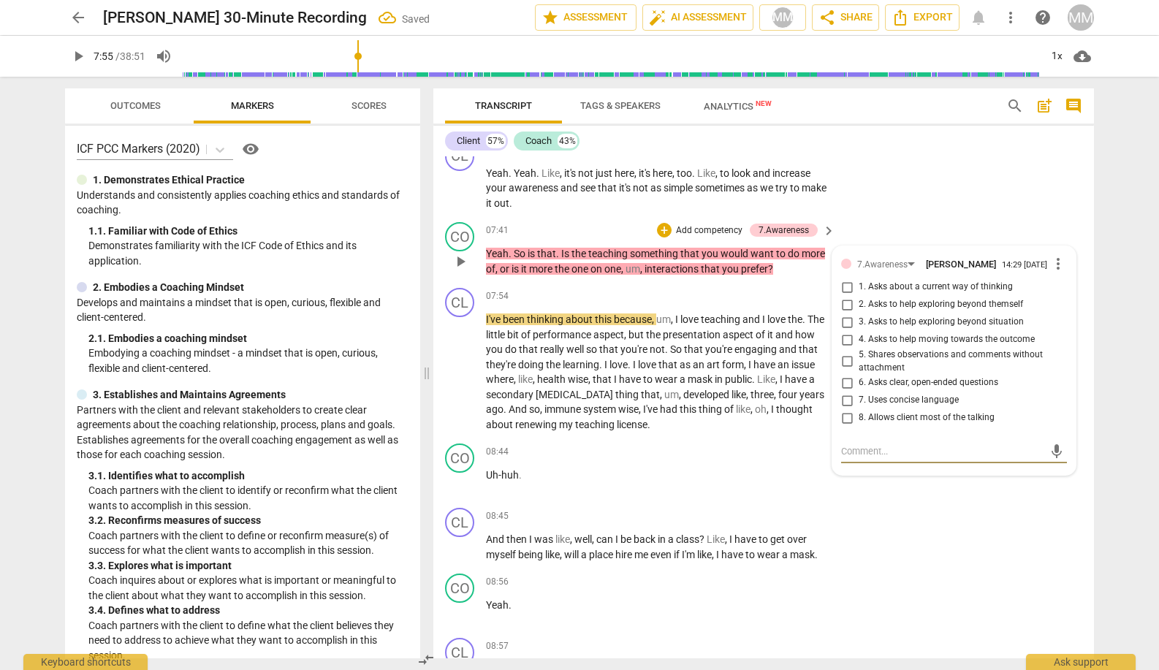
click at [846, 279] on input "1. Asks about a current way of thinking" at bounding box center [846, 287] width 23 height 18
click at [891, 156] on div "CL play_arrow pause 07:29 + Add competency keyboard_arrow_right Yeah . Yeah . L…" at bounding box center [763, 176] width 660 height 81
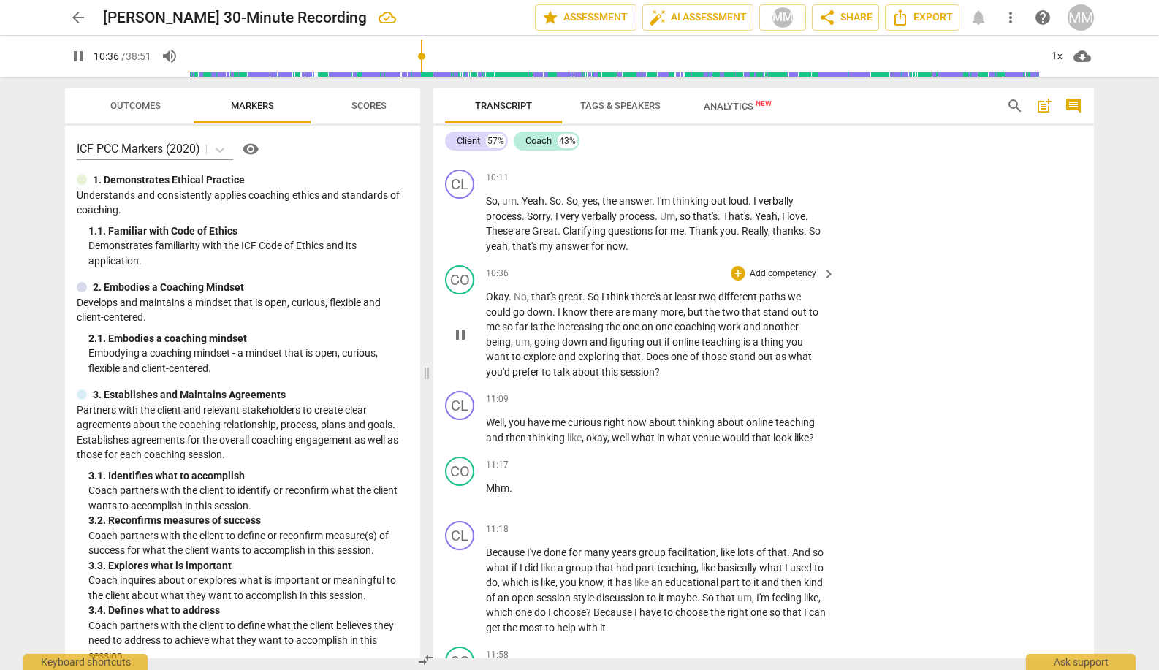
scroll to position [4092, 0]
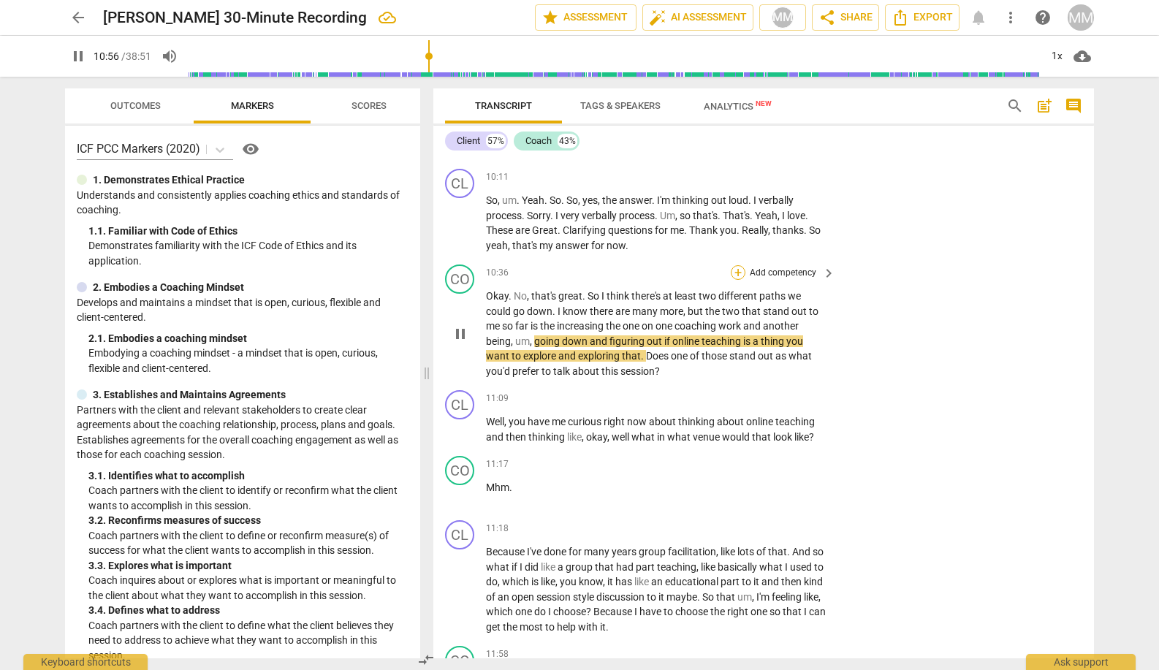
click at [734, 265] on div "+" at bounding box center [738, 272] width 15 height 15
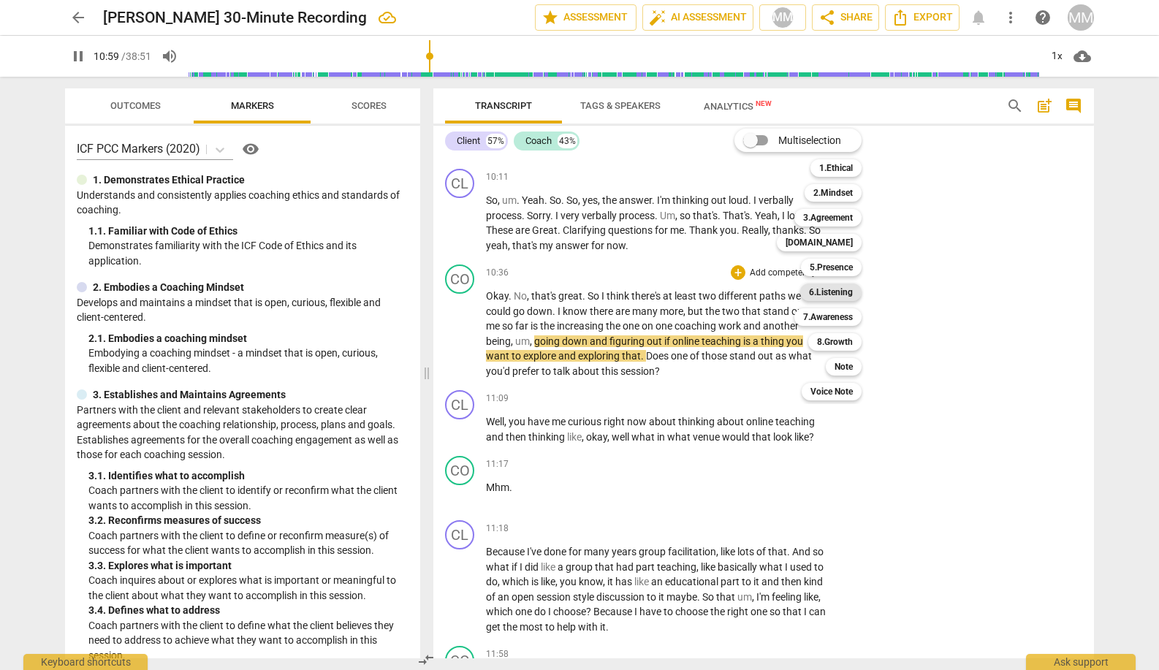
click at [834, 295] on b "6.Listening" at bounding box center [831, 292] width 44 height 18
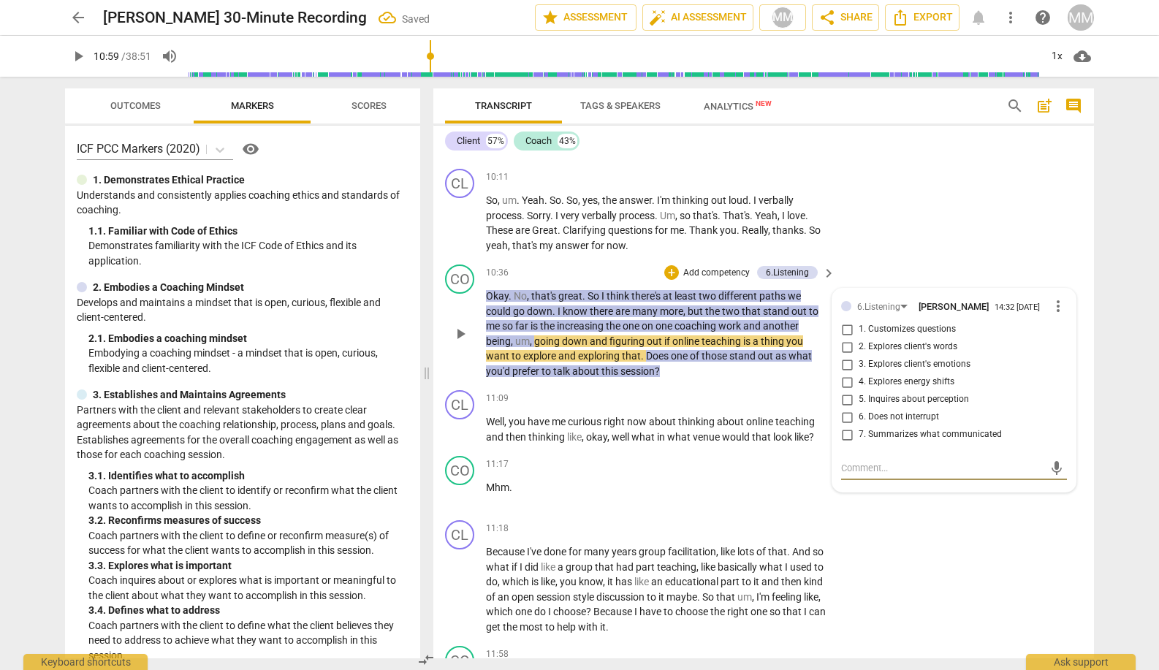
click at [842, 426] on input "7. Summarizes what communicated" at bounding box center [846, 435] width 23 height 18
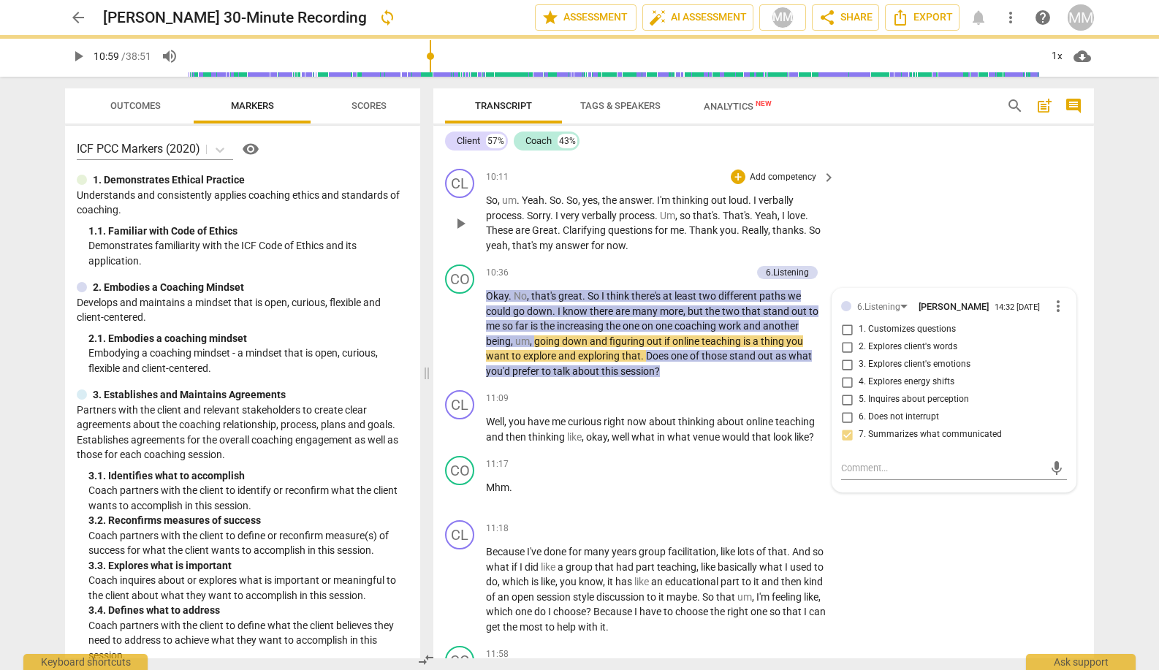
click at [892, 226] on div "CL play_arrow pause 10:11 + Add competency keyboard_arrow_right So , um . Yeah …" at bounding box center [763, 211] width 660 height 96
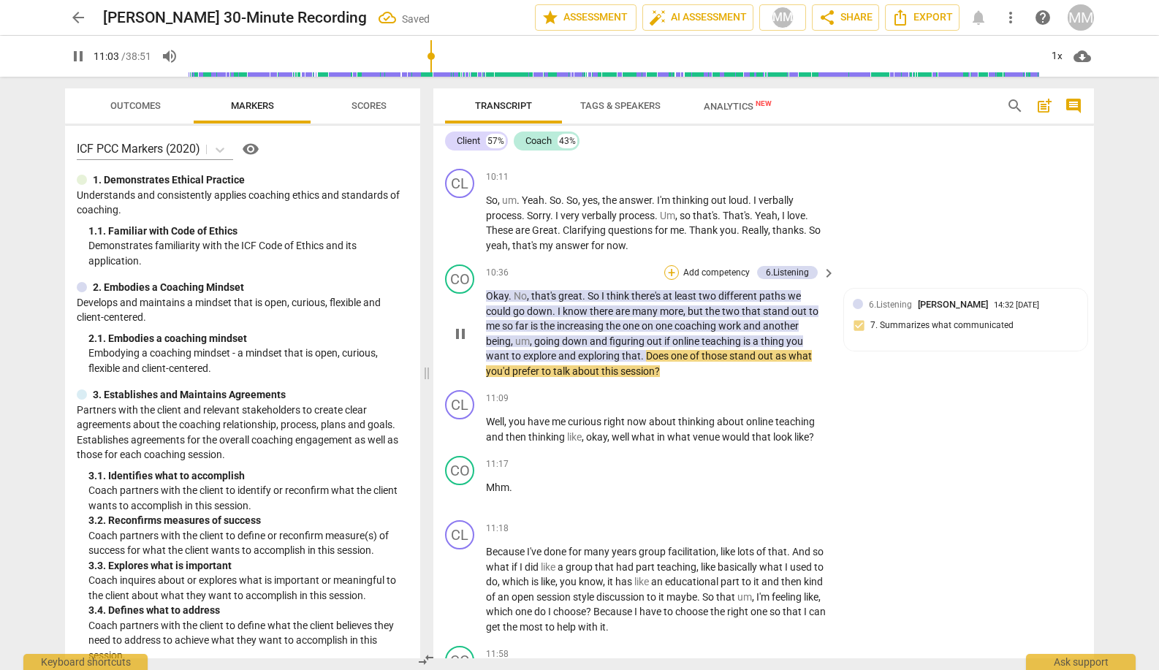
click at [670, 265] on div "+" at bounding box center [671, 272] width 15 height 15
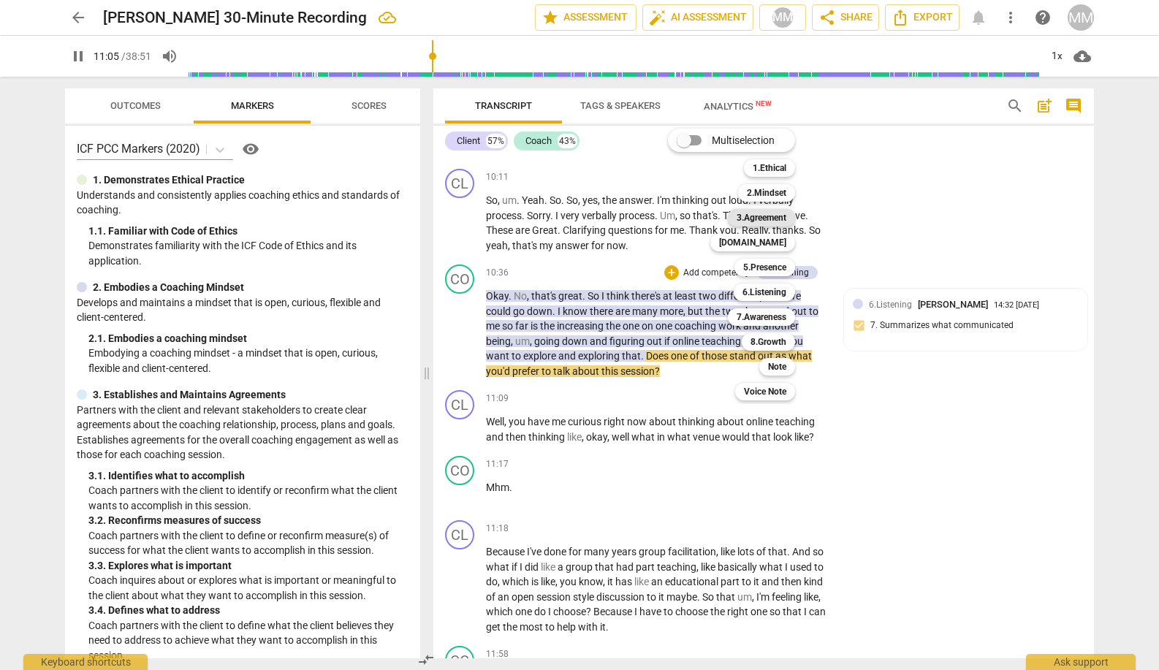
click at [774, 214] on b "3.Agreement" at bounding box center [761, 218] width 50 height 18
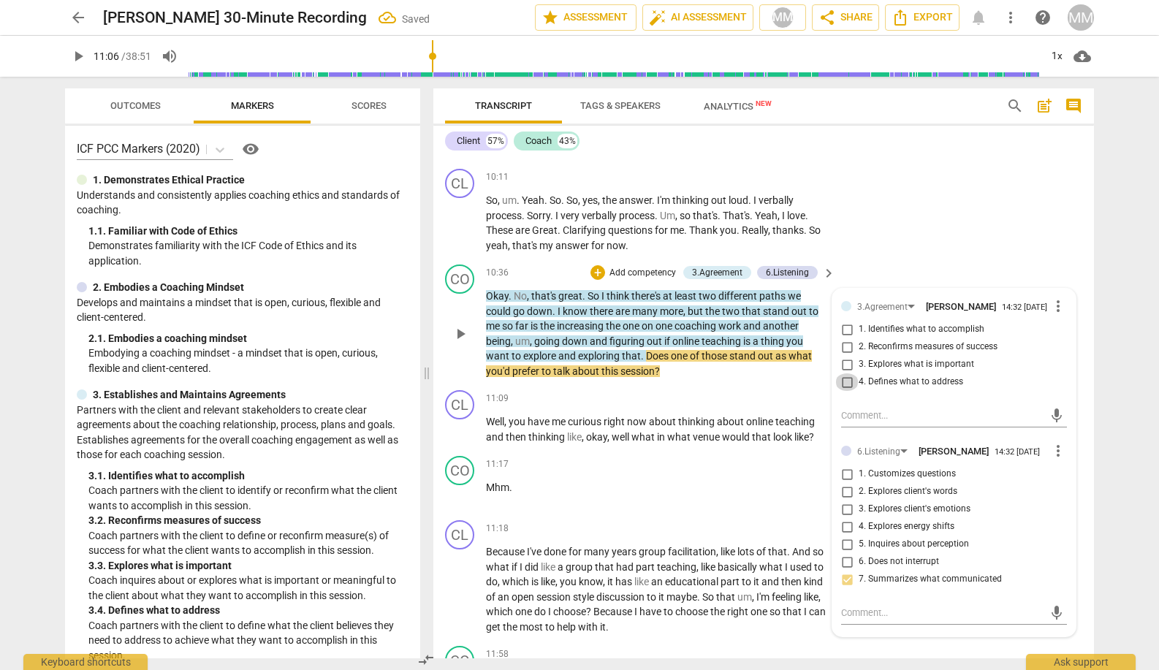
click at [846, 377] on input "4. Defines what to address" at bounding box center [846, 382] width 23 height 18
click at [904, 183] on div "CL play_arrow pause 10:11 + Add competency keyboard_arrow_right So , um . Yeah …" at bounding box center [763, 211] width 660 height 96
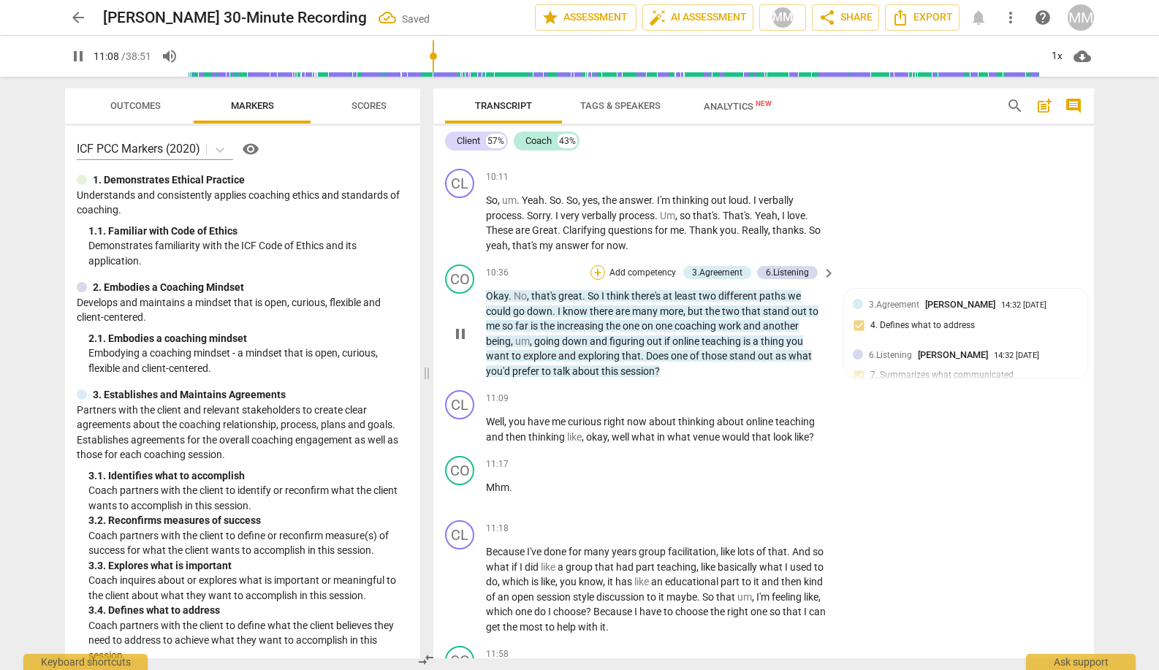
click at [598, 265] on div "+" at bounding box center [597, 272] width 15 height 15
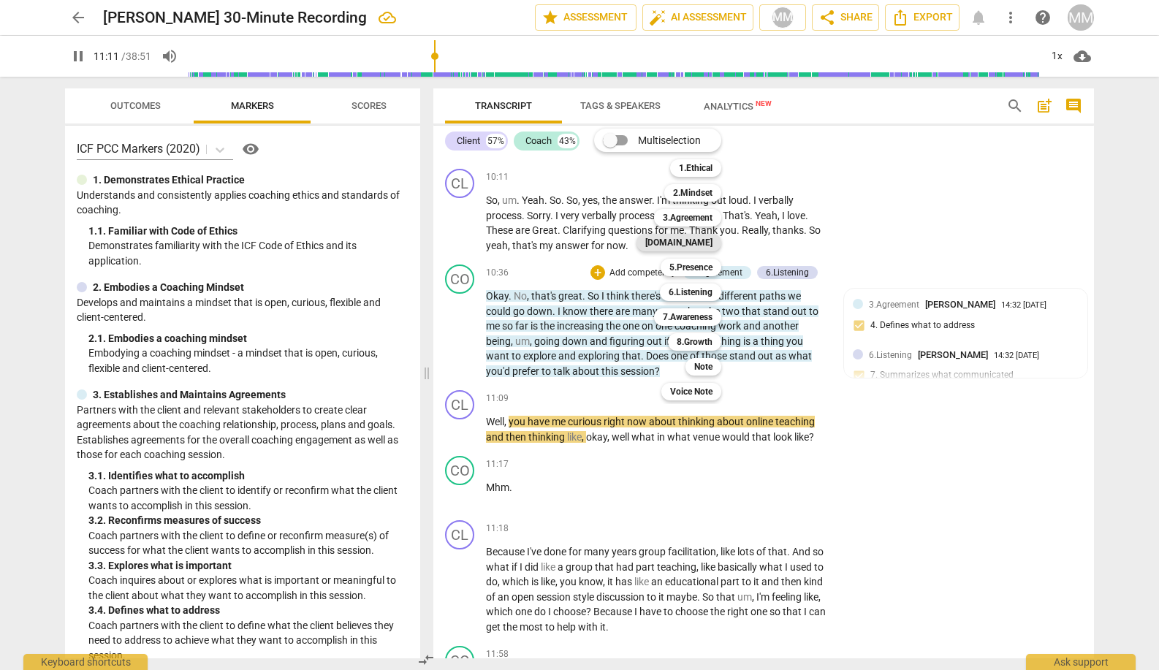
click at [702, 245] on b "[DOMAIN_NAME]" at bounding box center [678, 243] width 67 height 18
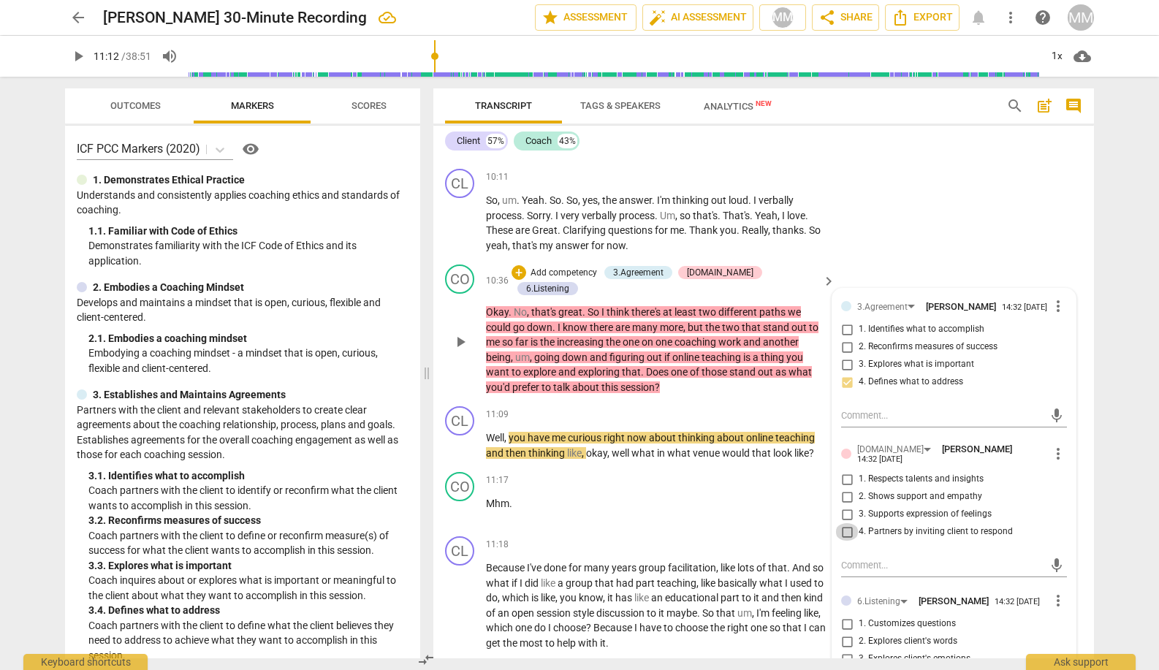
click at [846, 523] on input "4. Partners by inviting client to respond" at bounding box center [846, 532] width 23 height 18
click at [933, 208] on div "CL play_arrow pause 10:11 + Add competency keyboard_arrow_right So , um . Yeah …" at bounding box center [763, 211] width 660 height 96
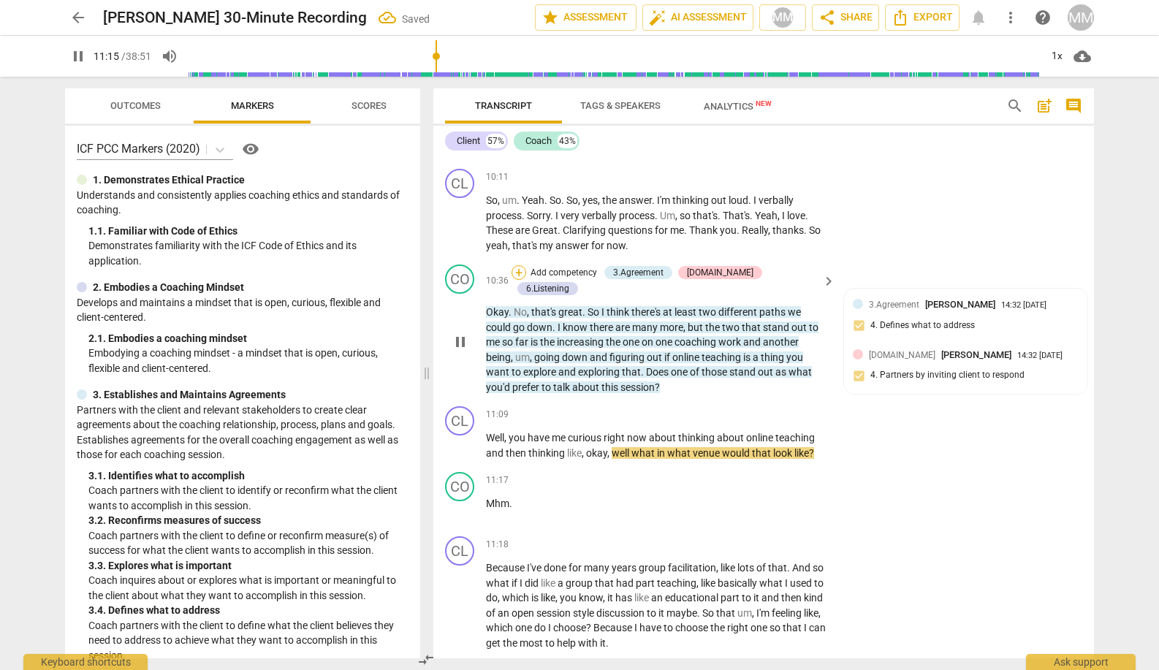
click at [526, 265] on div "+" at bounding box center [518, 272] width 15 height 15
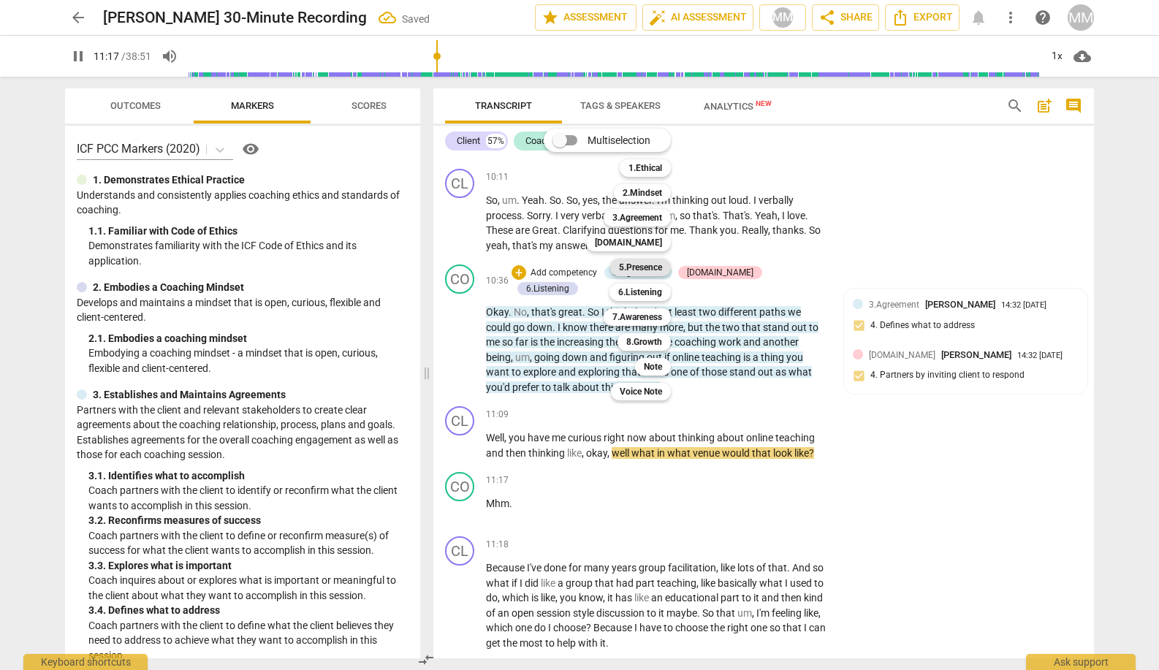
click at [647, 264] on b "5.Presence" at bounding box center [640, 268] width 43 height 18
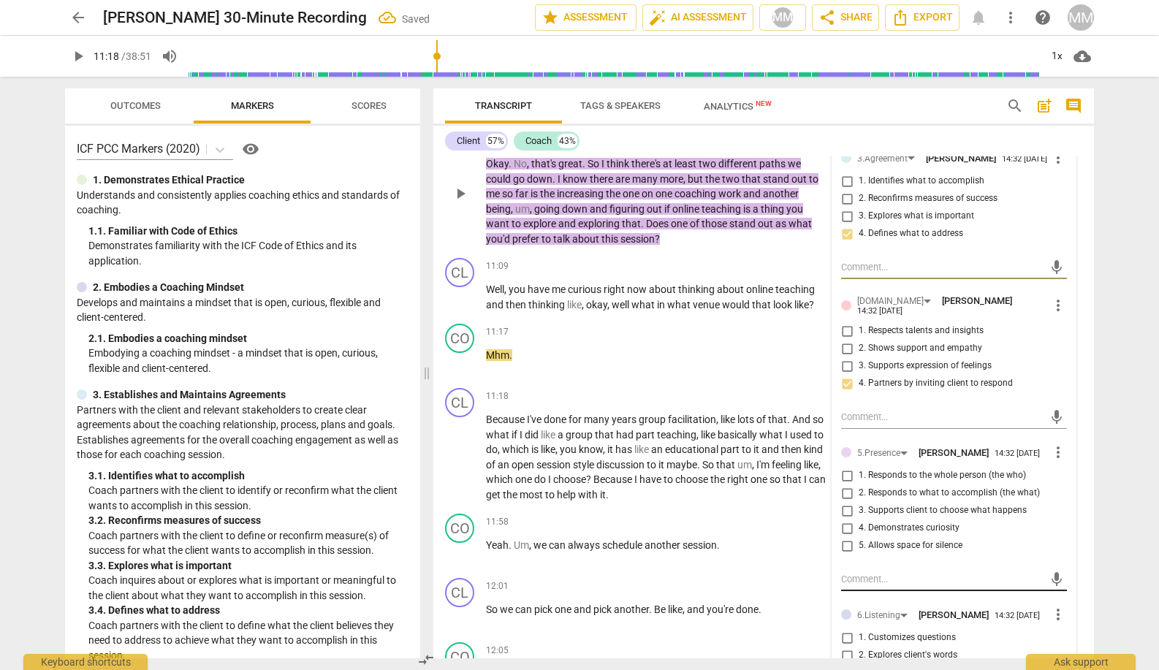
scroll to position [4230, 0]
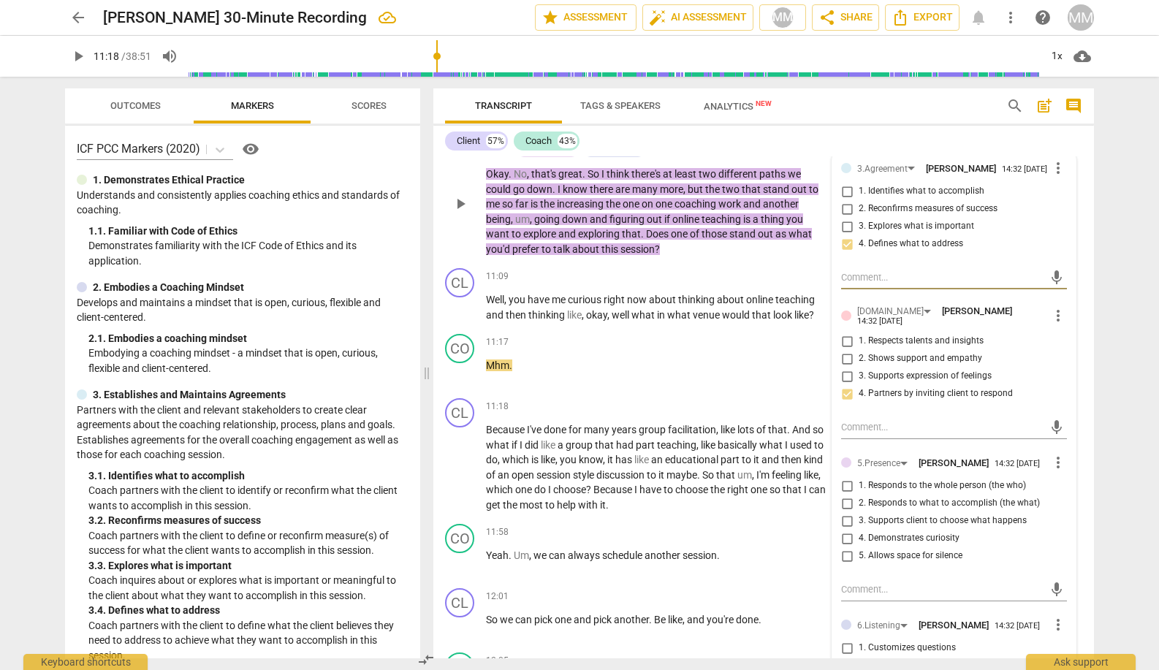
click at [845, 512] on input "3. Supports client to choose what happens" at bounding box center [846, 521] width 23 height 18
click at [943, 108] on div "Transcript Tags & Speakers Analytics New" at bounding box center [714, 105] width 538 height 35
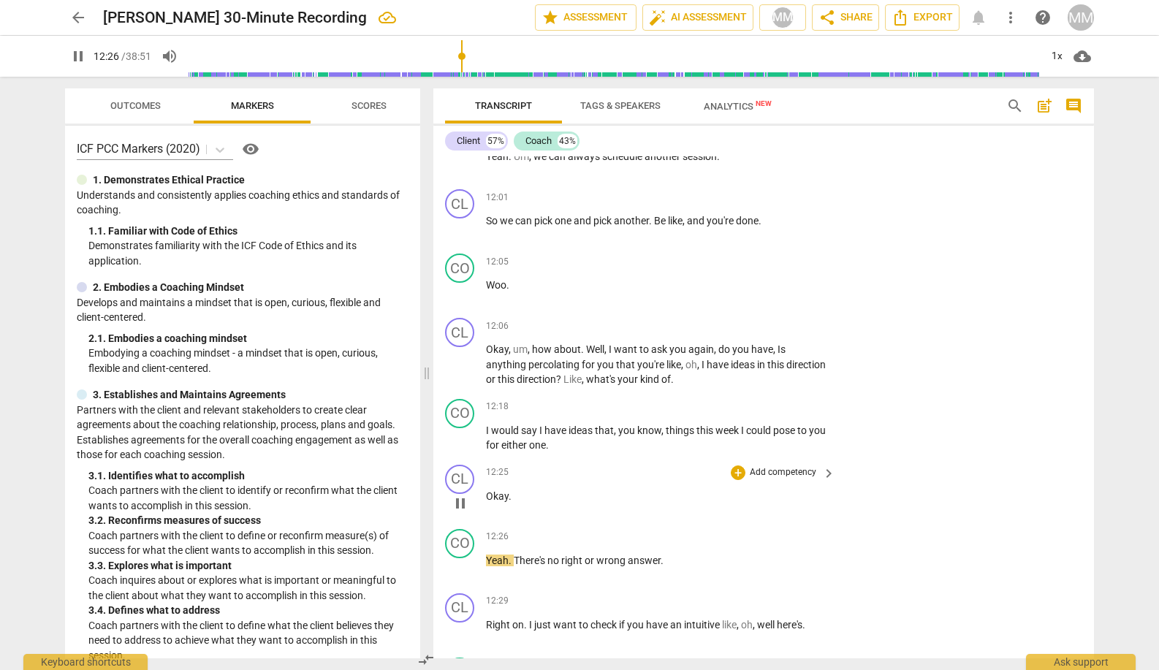
scroll to position [4632, 0]
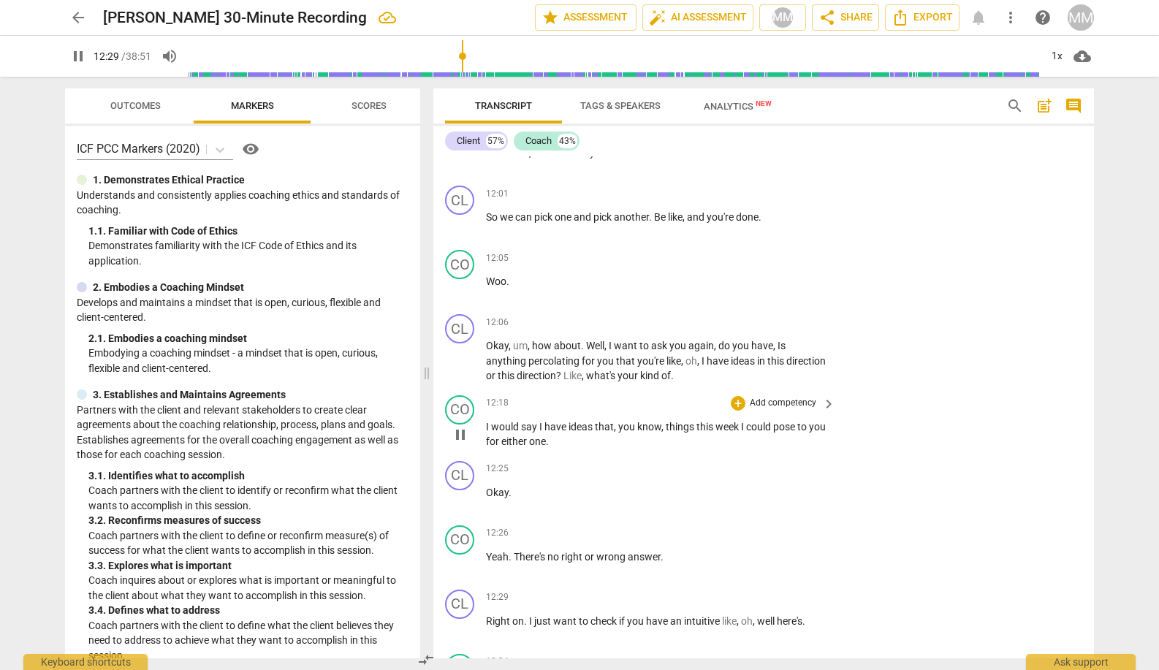
click at [743, 396] on div "+ Add competency" at bounding box center [774, 403] width 87 height 15
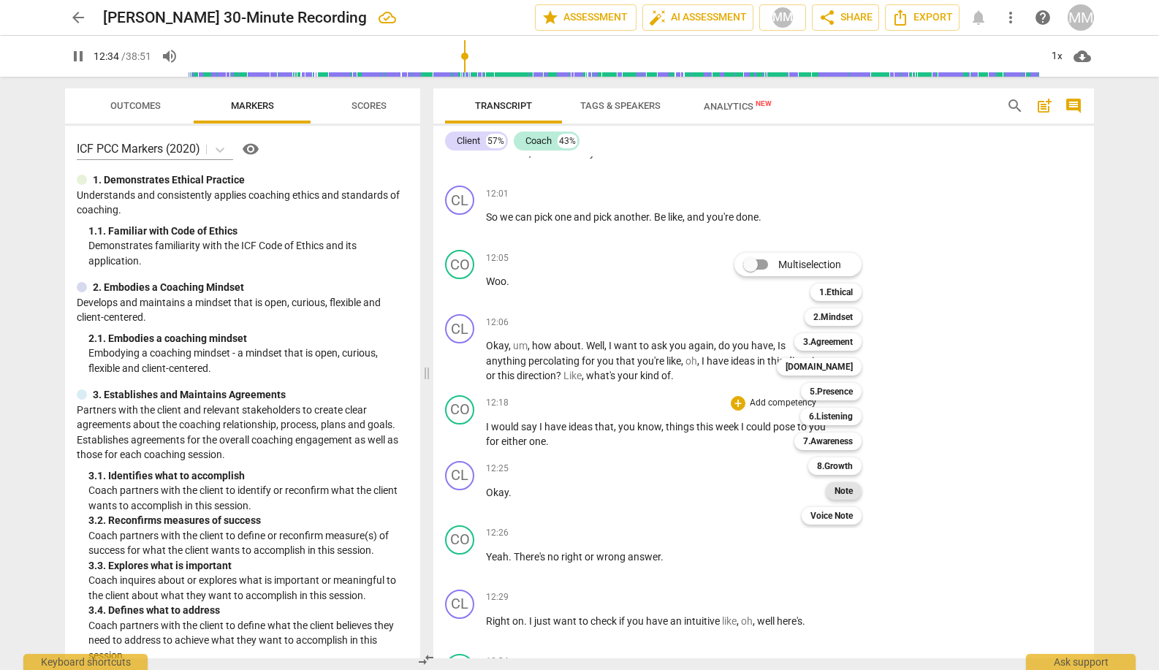
click at [845, 487] on b "Note" at bounding box center [843, 491] width 18 height 18
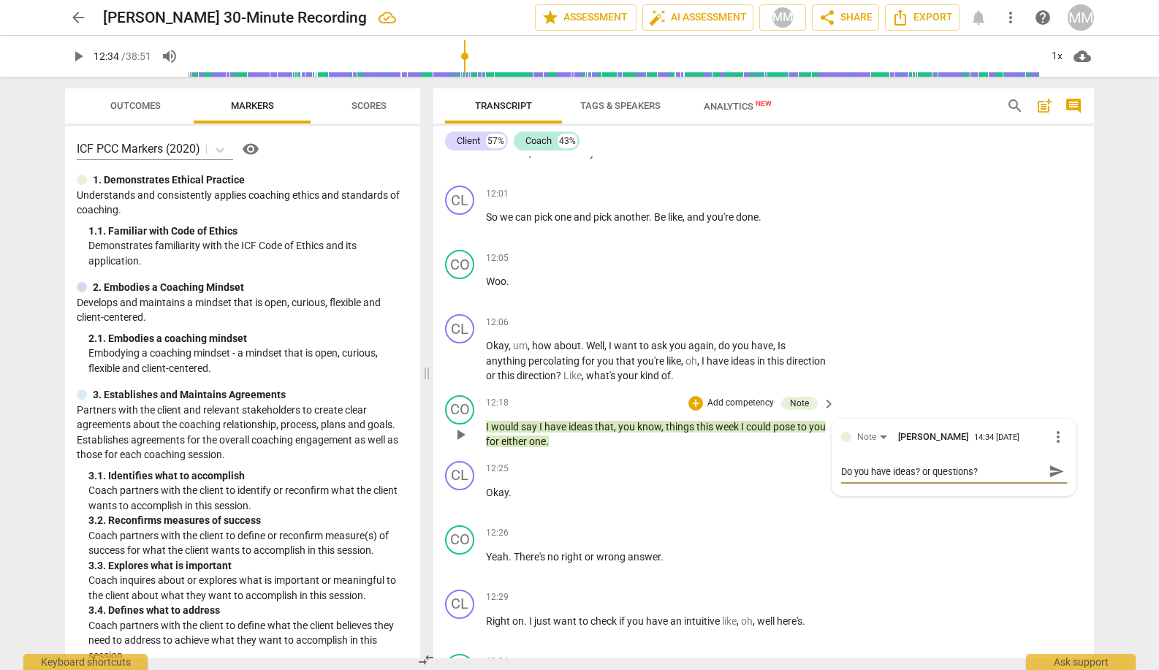
click at [985, 463] on span "send" at bounding box center [1056, 471] width 16 height 16
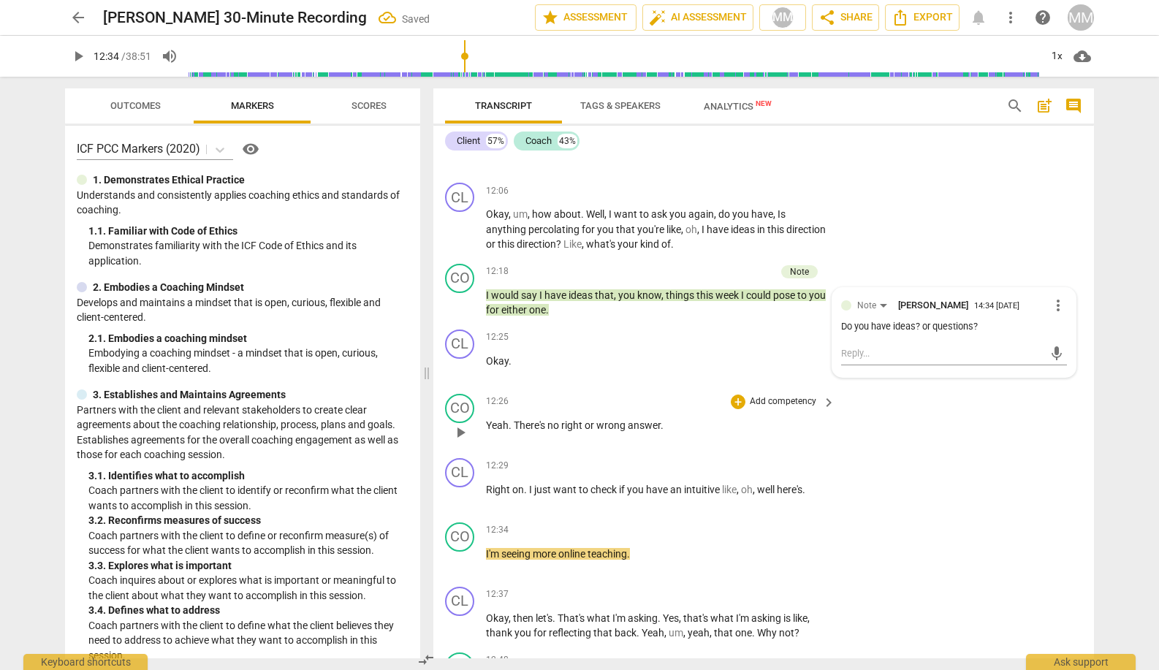
scroll to position [4821, 0]
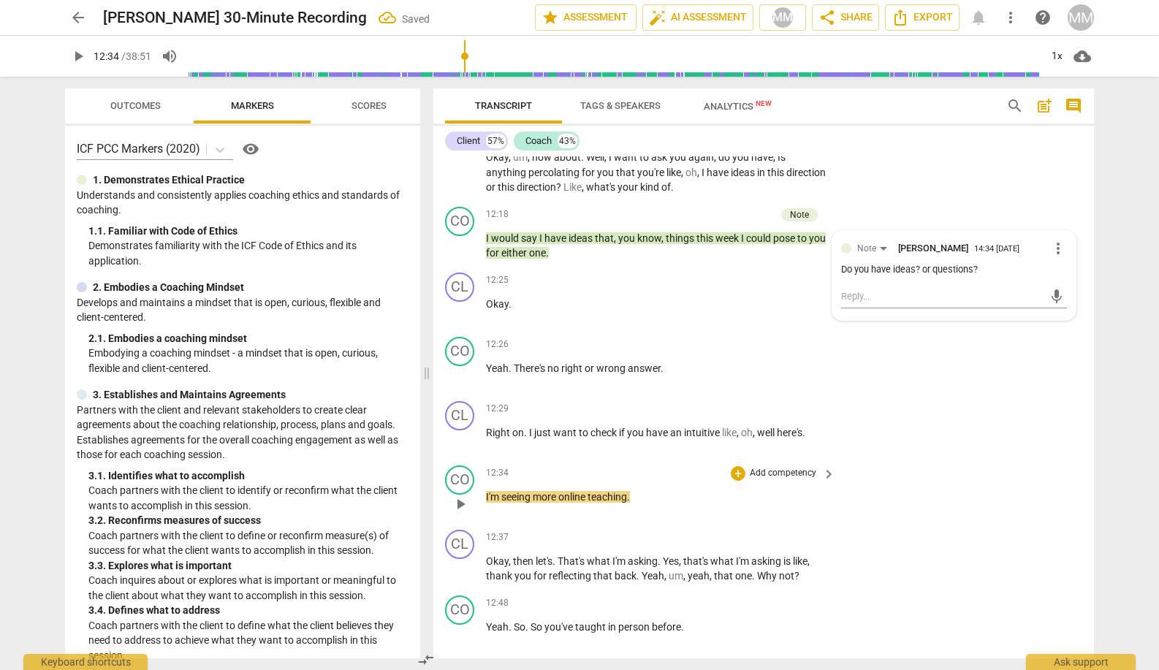
click at [685, 489] on p "I'm seeing more online teaching ." at bounding box center [657, 496] width 342 height 15
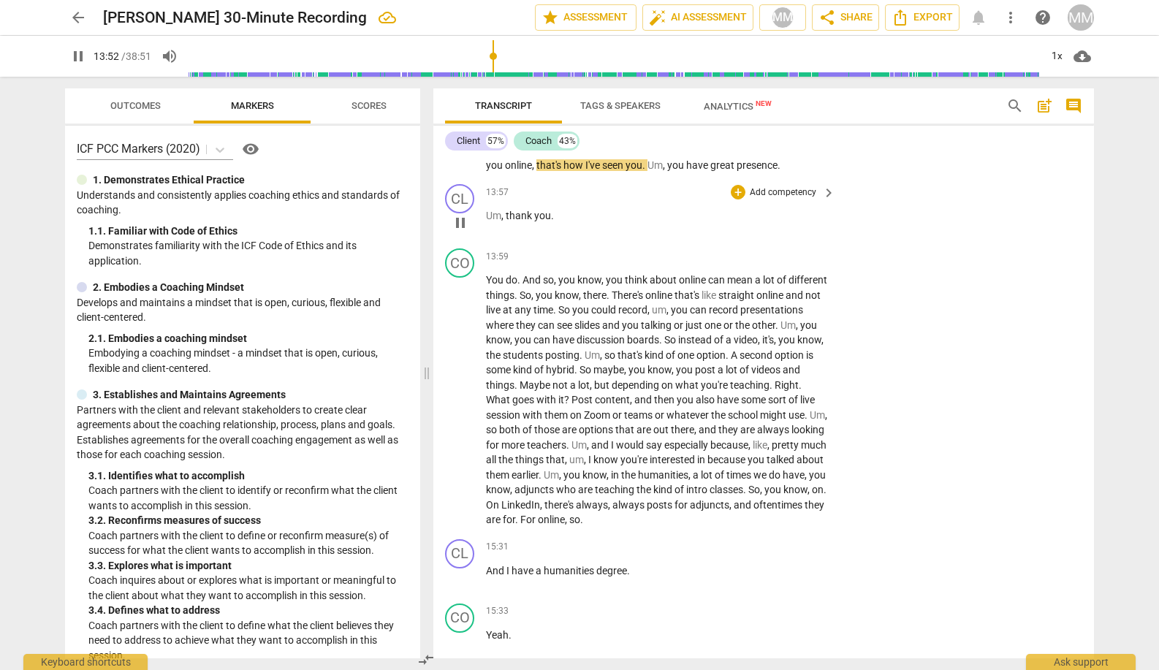
scroll to position [5993, 0]
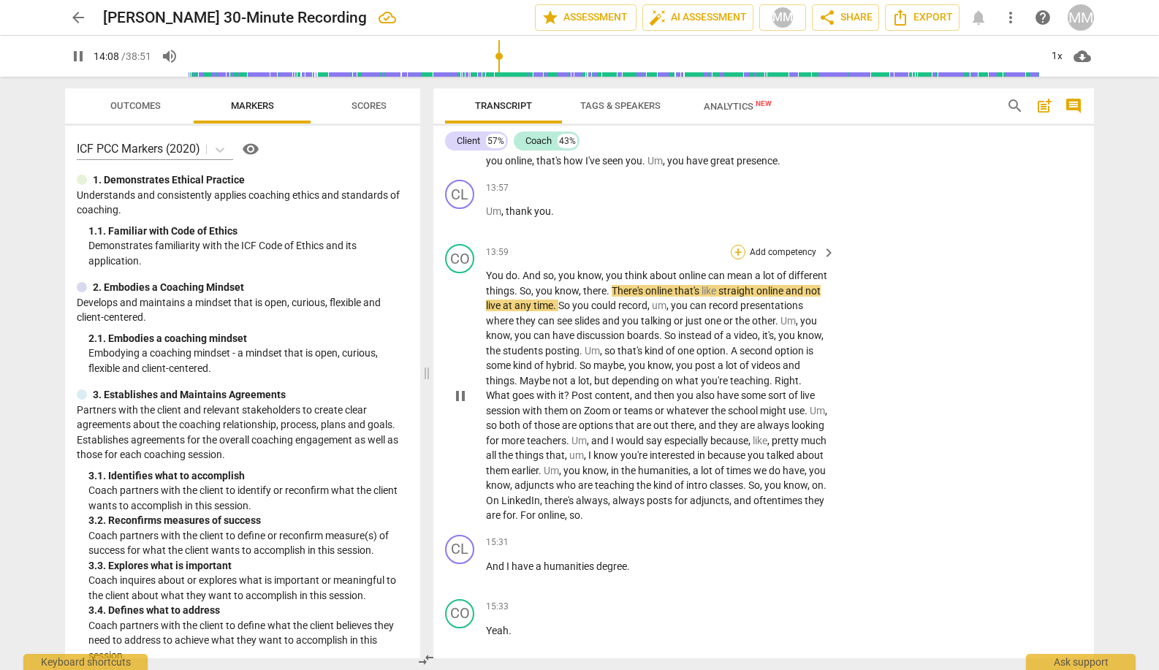
click at [736, 245] on div "+" at bounding box center [738, 252] width 15 height 15
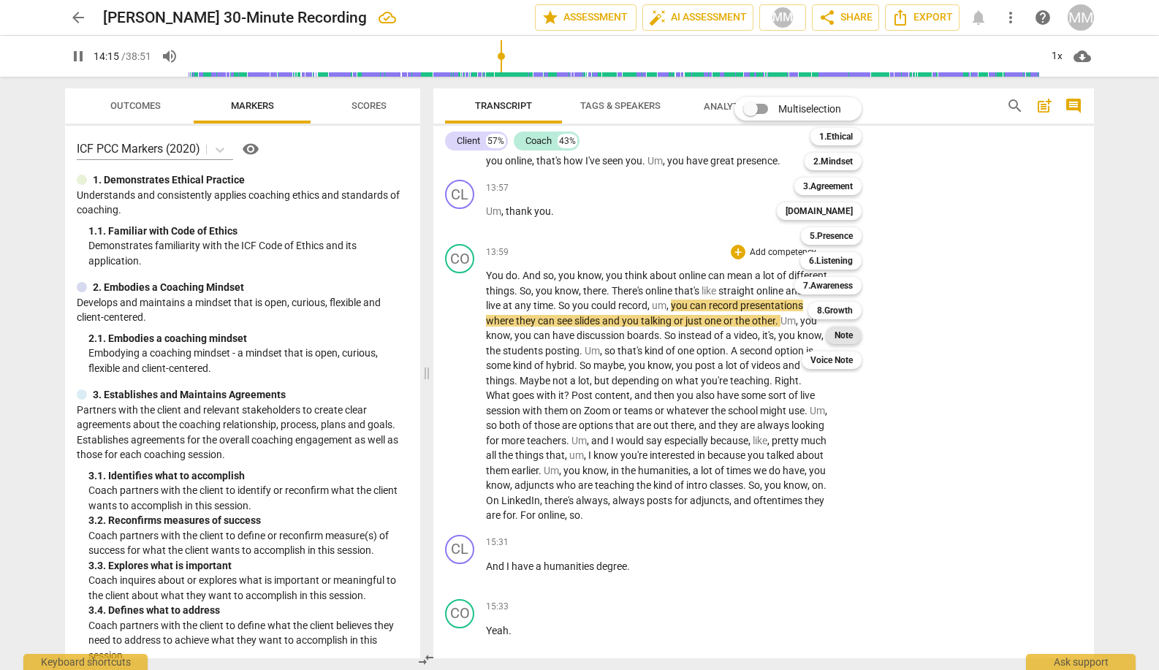
click at [846, 330] on b "Note" at bounding box center [843, 336] width 18 height 18
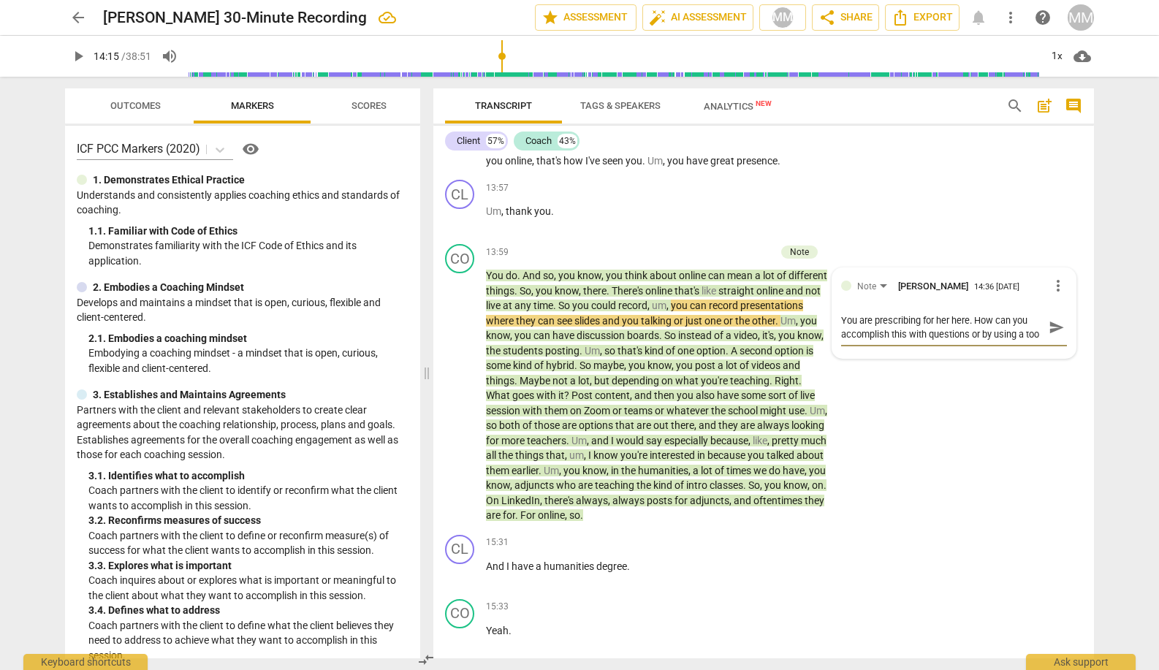
scroll to position [12, 0]
click at [985, 319] on span "send" at bounding box center [1056, 327] width 16 height 16
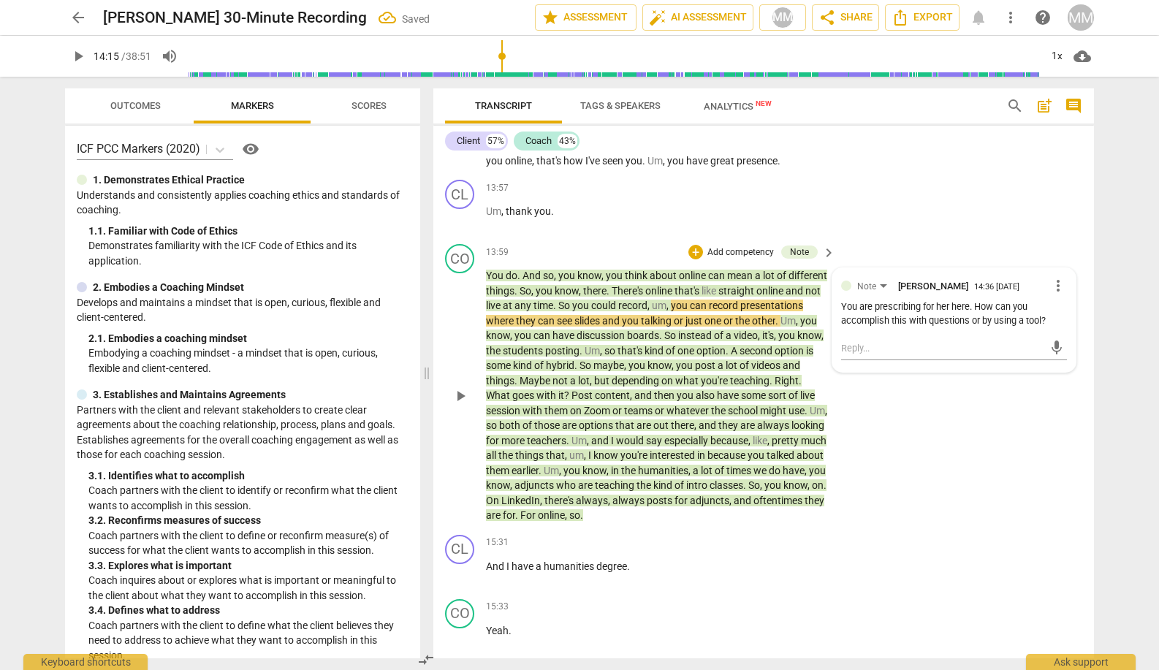
scroll to position [0, 0]
click at [980, 419] on div "CO play_arrow pause 13:59 + Add competency Note keyboard_arrow_right You do . A…" at bounding box center [763, 383] width 660 height 291
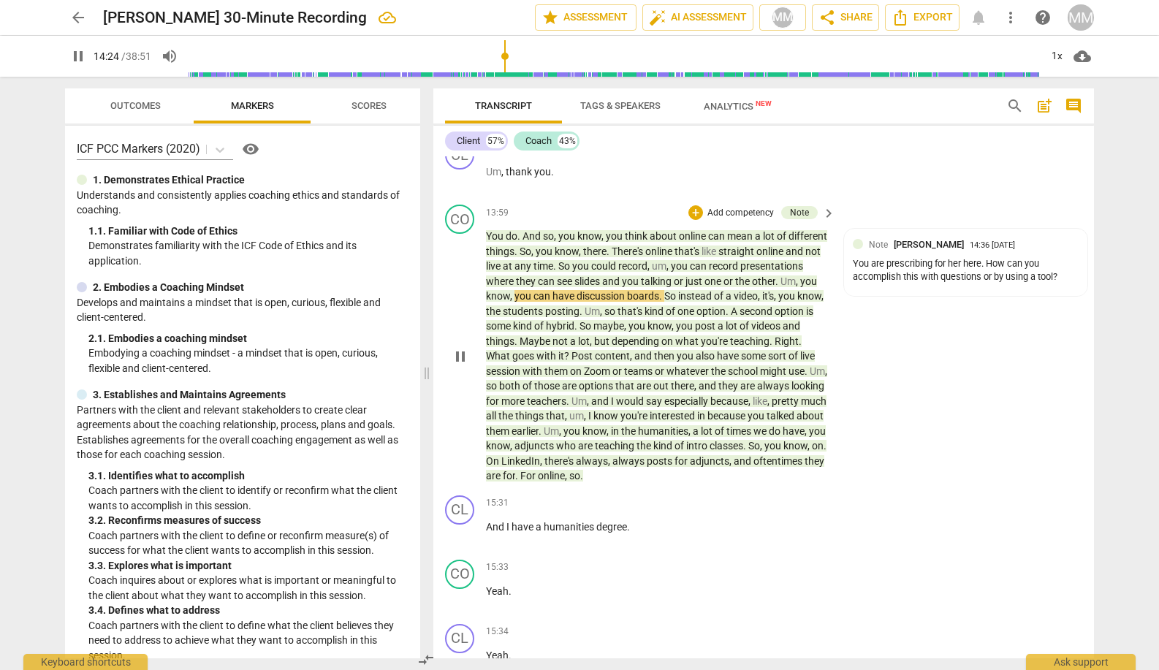
scroll to position [6033, 0]
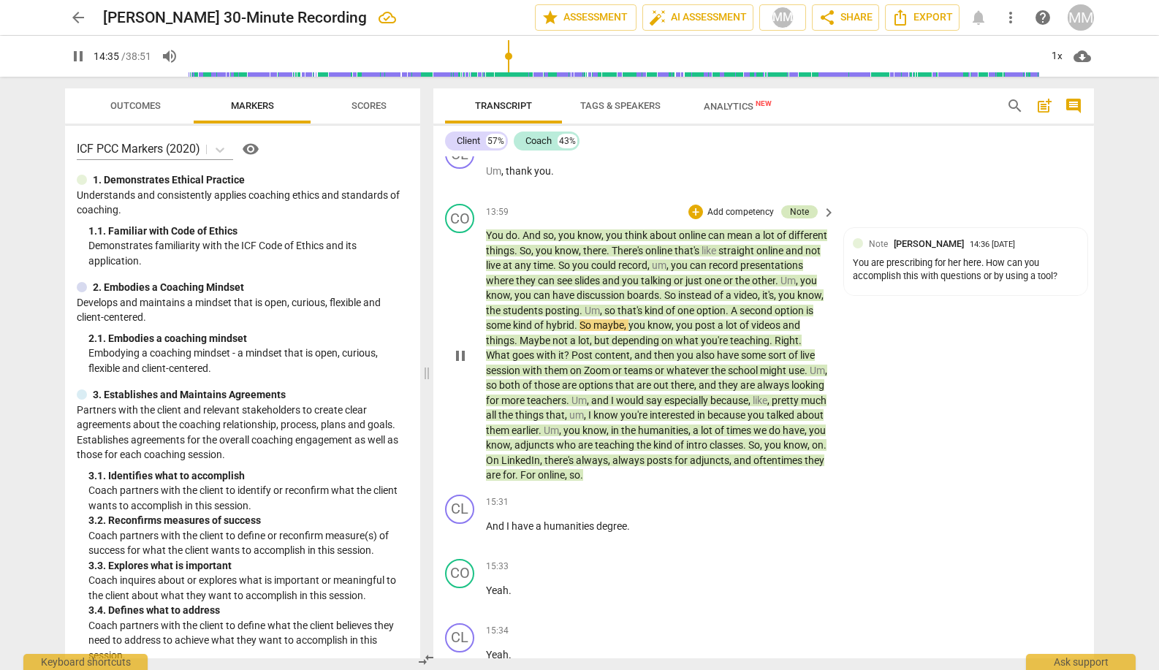
click at [798, 205] on div "Note" at bounding box center [799, 211] width 19 height 13
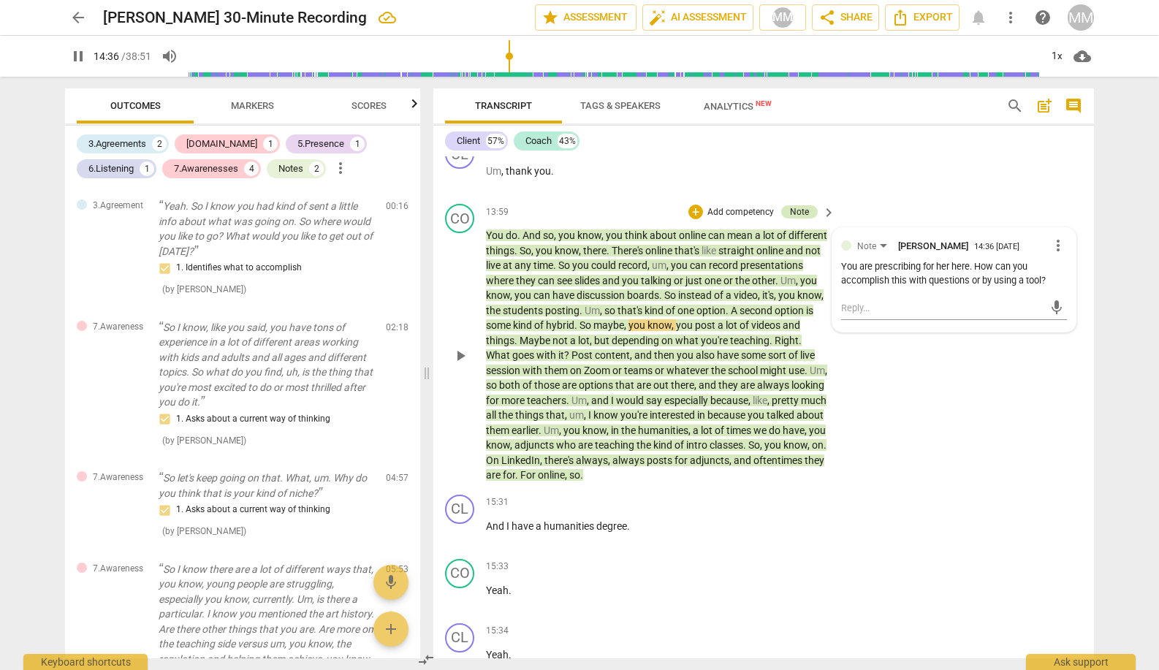
scroll to position [1537, 0]
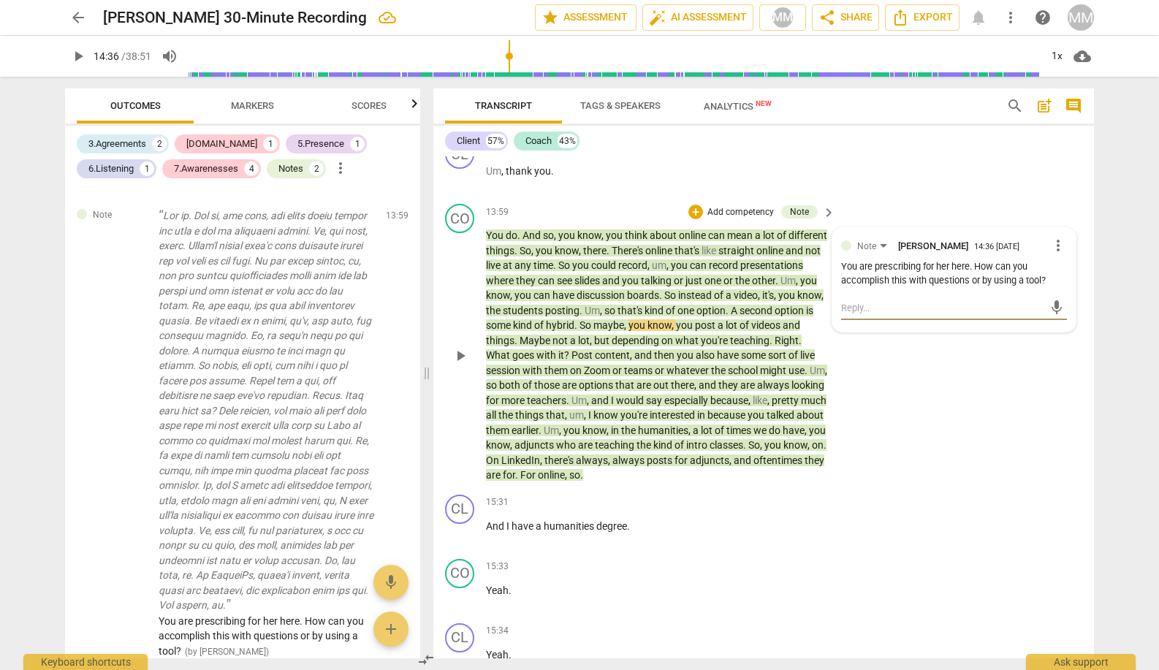
click at [855, 301] on textarea at bounding box center [942, 308] width 202 height 14
click at [985, 300] on span "send" at bounding box center [1056, 308] width 16 height 16
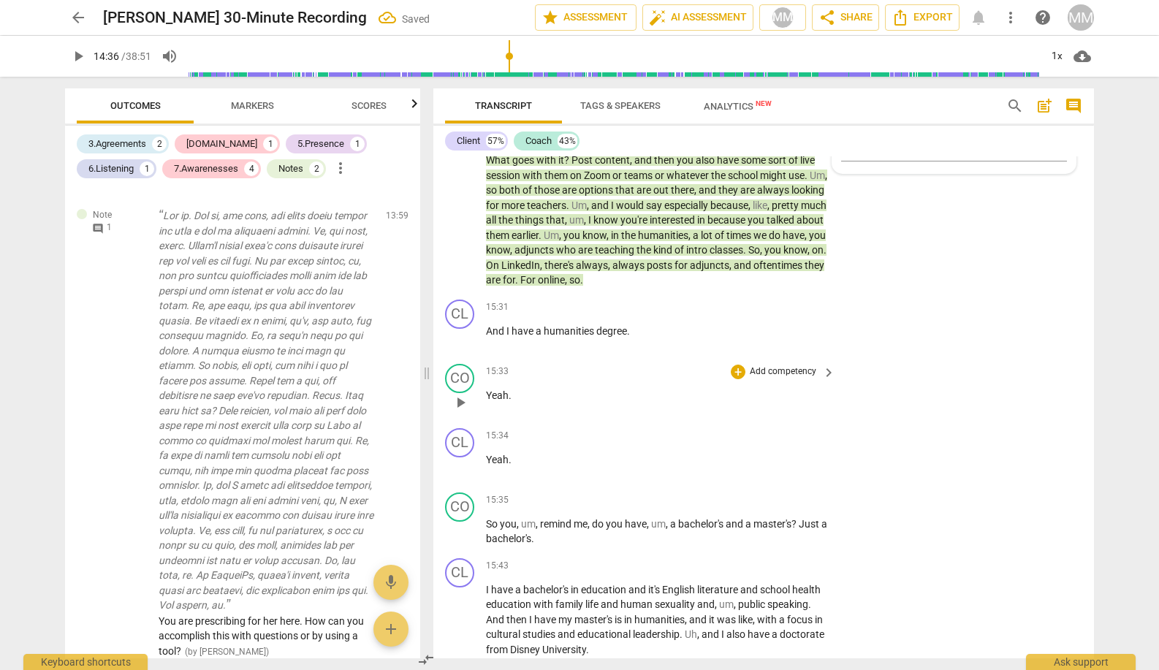
scroll to position [6237, 0]
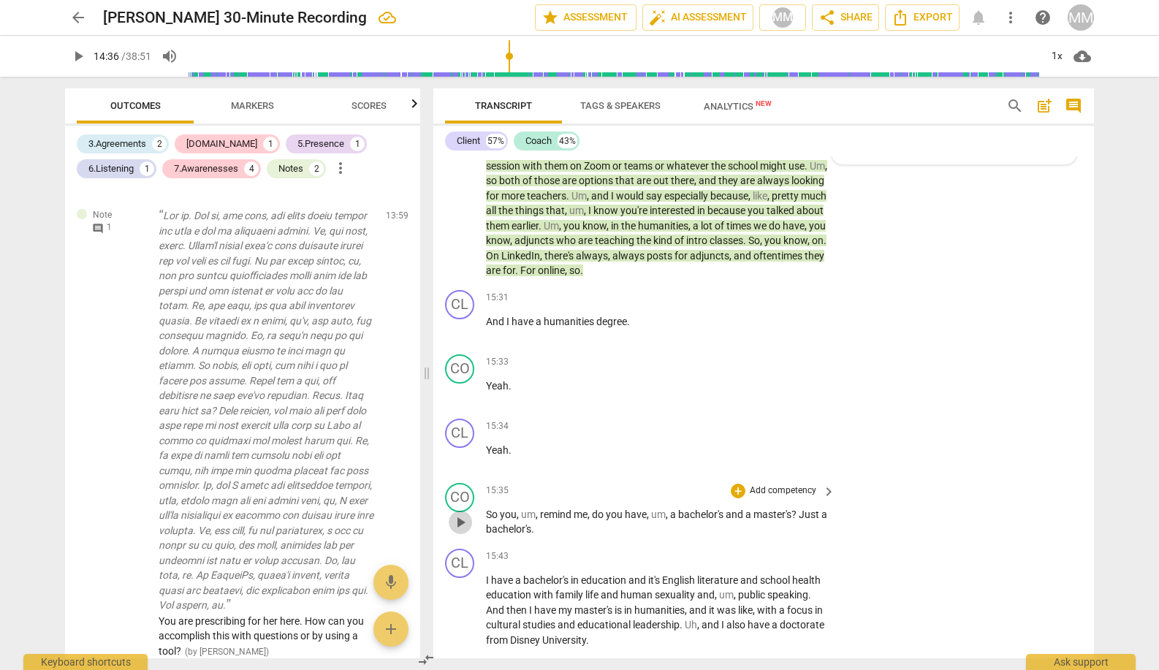
click at [462, 514] on span "play_arrow" at bounding box center [460, 523] width 18 height 18
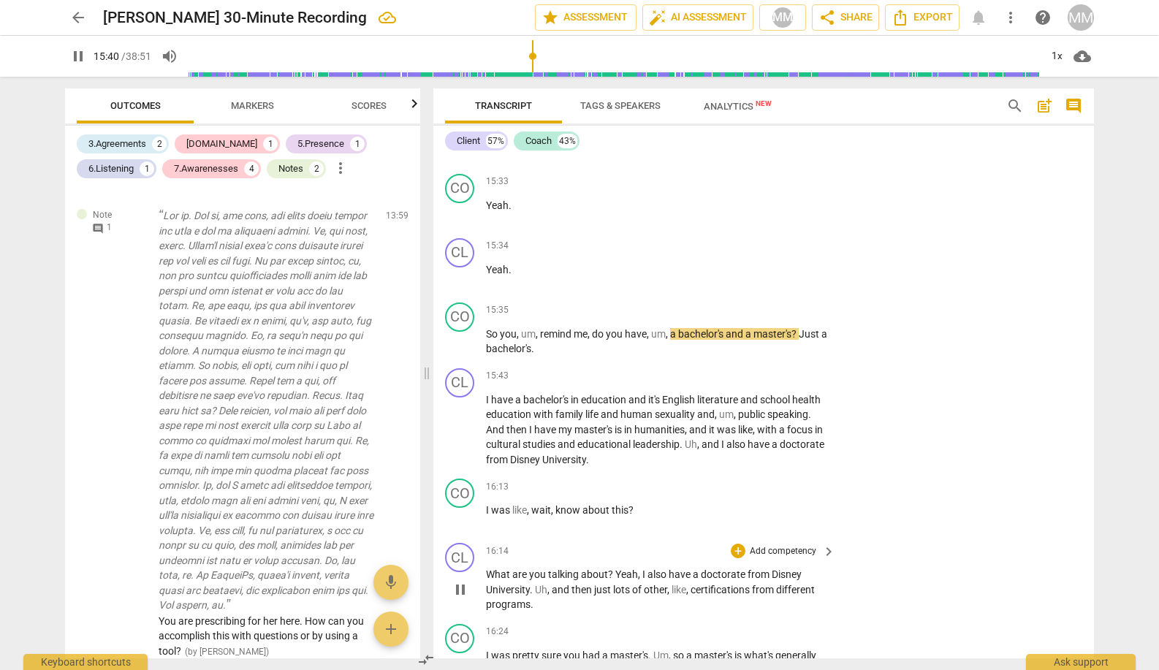
scroll to position [6418, 0]
click at [457, 420] on span "pause" at bounding box center [460, 429] width 18 height 18
click at [457, 420] on span "play_arrow" at bounding box center [460, 429] width 18 height 18
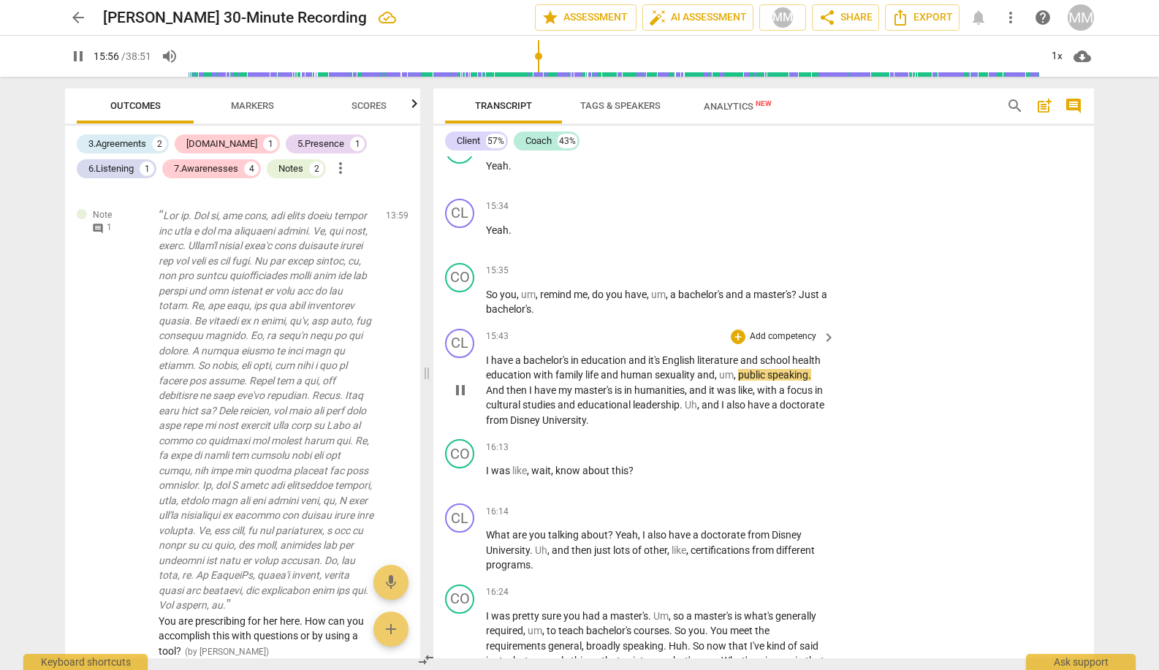
scroll to position [6456, 0]
click at [507, 403] on div "CL play_arrow pause 15:43 + Add competency keyboard_arrow_right I have a bachel…" at bounding box center [763, 379] width 660 height 111
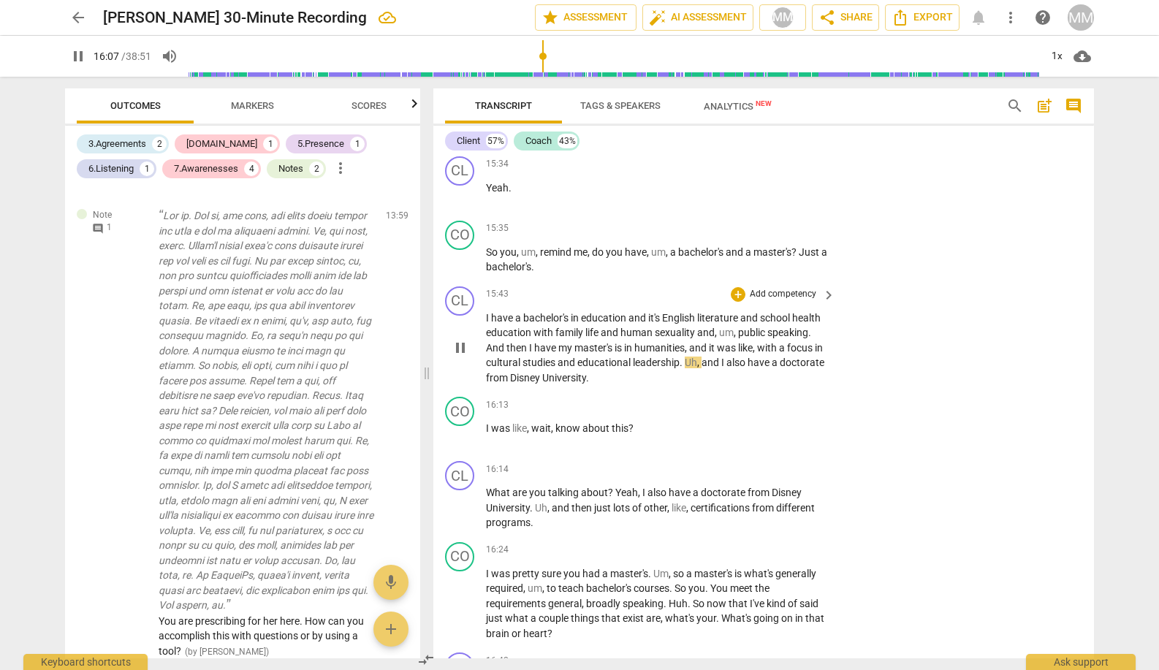
scroll to position [6501, 0]
click at [481, 356] on div "CL play_arrow pause 15:43 + Add competency keyboard_arrow_right I have a bachel…" at bounding box center [763, 334] width 660 height 111
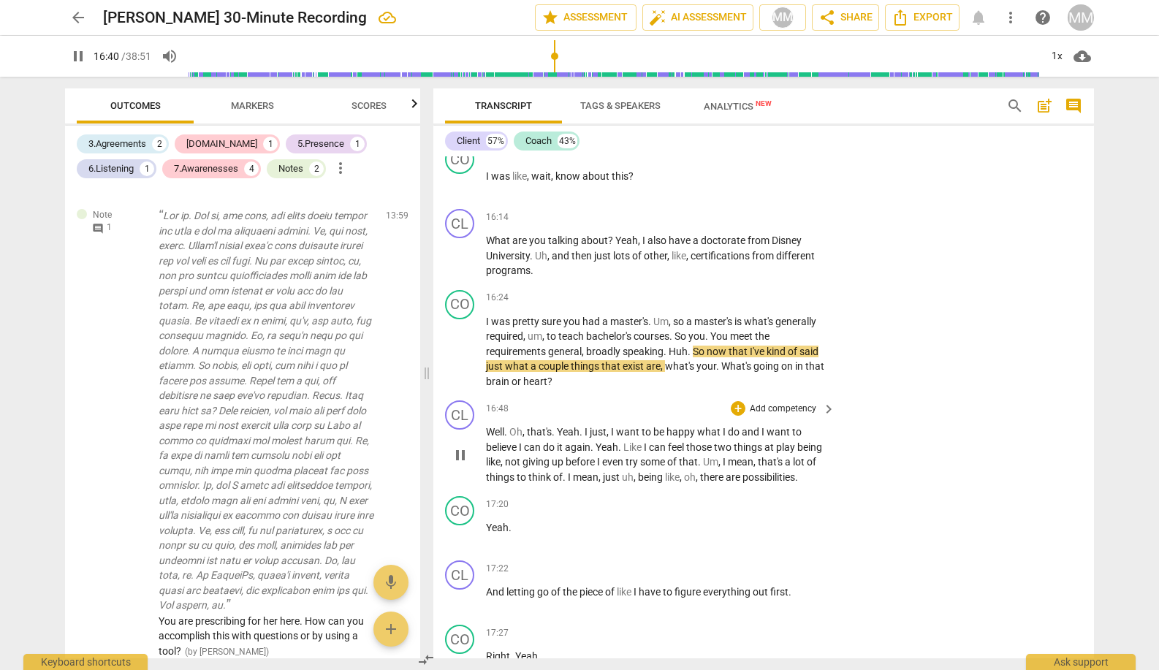
scroll to position [6754, 0]
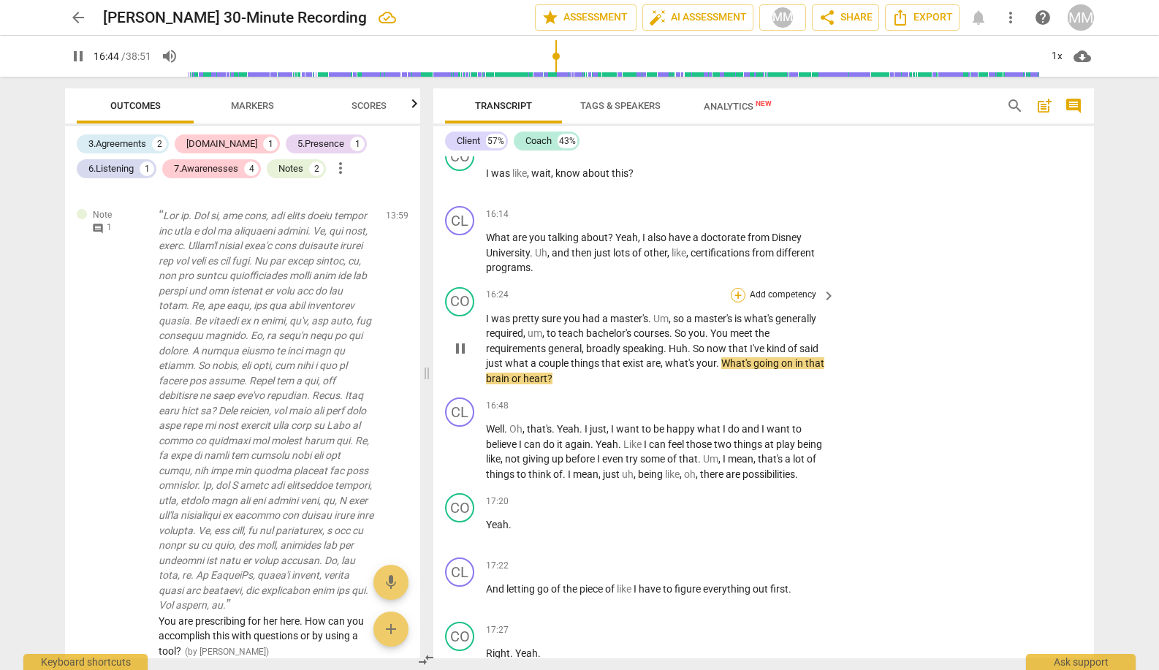
click at [735, 288] on div "+" at bounding box center [738, 295] width 15 height 15
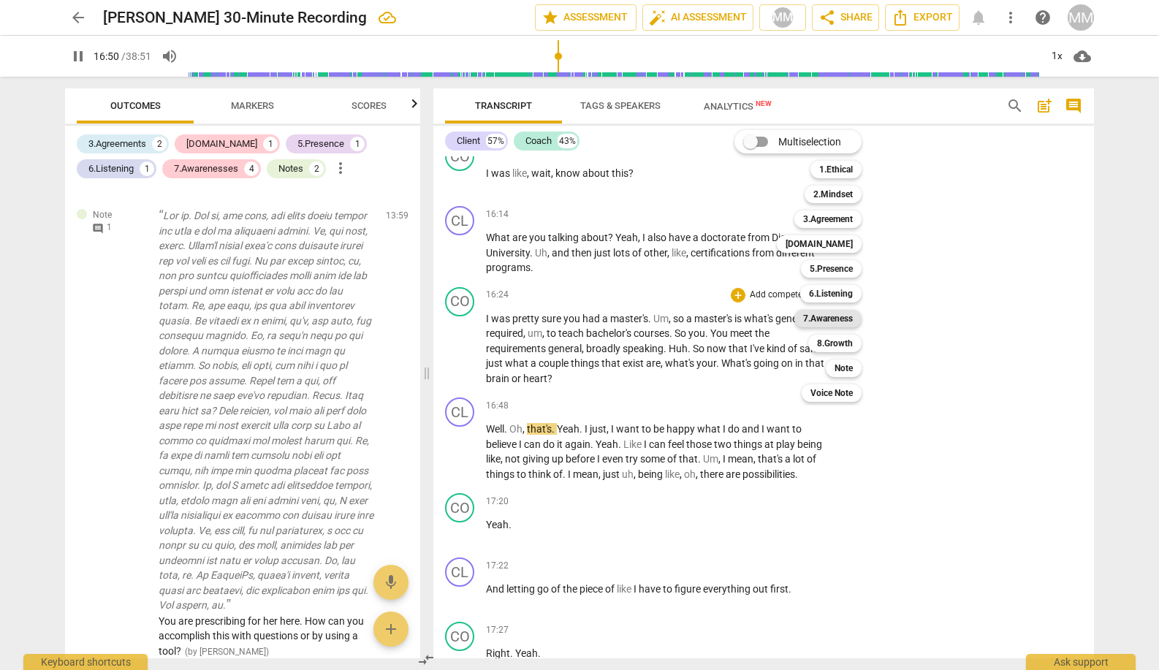
click at [837, 319] on b "7.Awareness" at bounding box center [828, 319] width 50 height 18
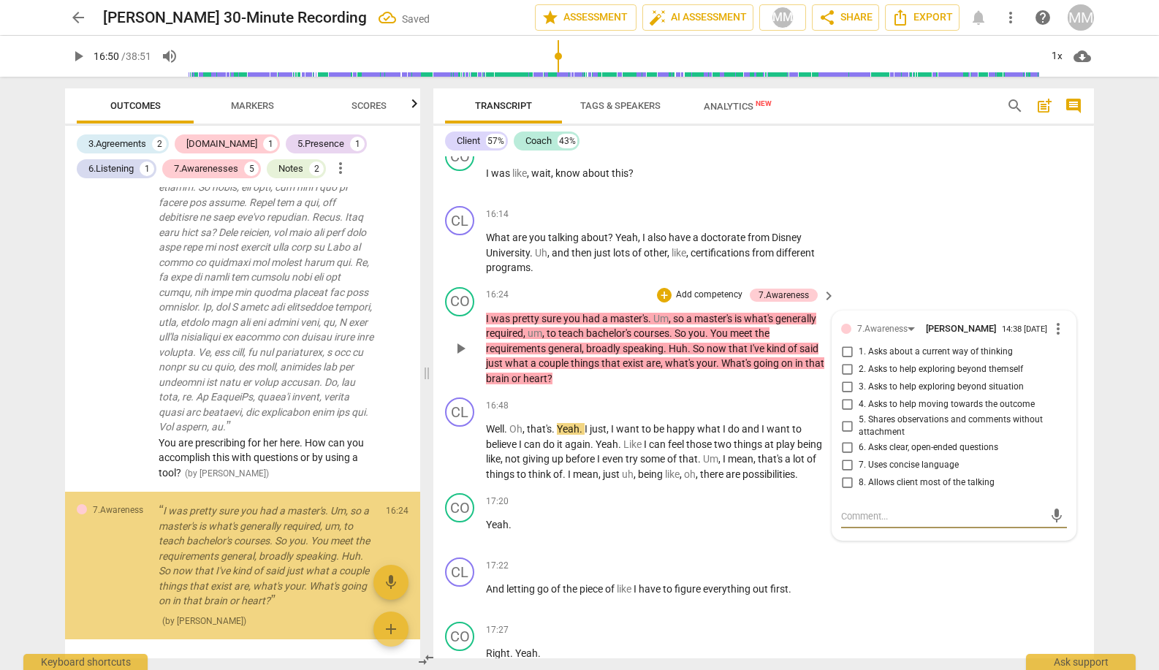
scroll to position [1758, 0]
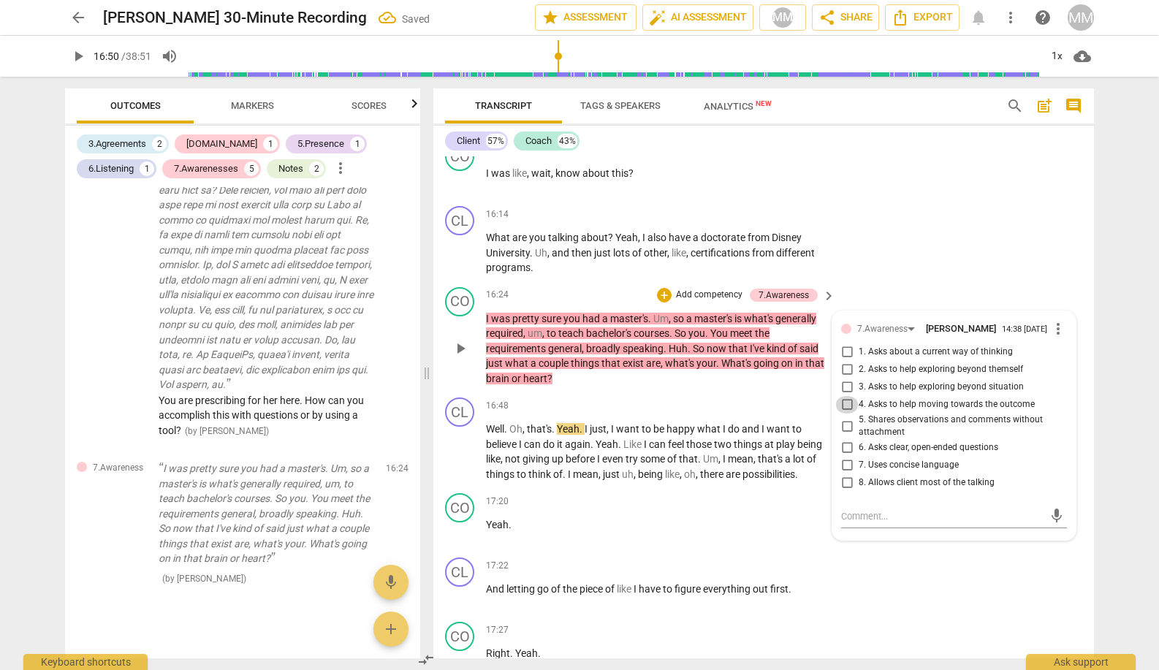
click at [842, 396] on input "4. Asks to help moving towards the outcome" at bounding box center [846, 405] width 23 height 18
click at [888, 200] on div "CL play_arrow pause 16:14 + Add competency keyboard_arrow_right What are you ta…" at bounding box center [763, 240] width 660 height 81
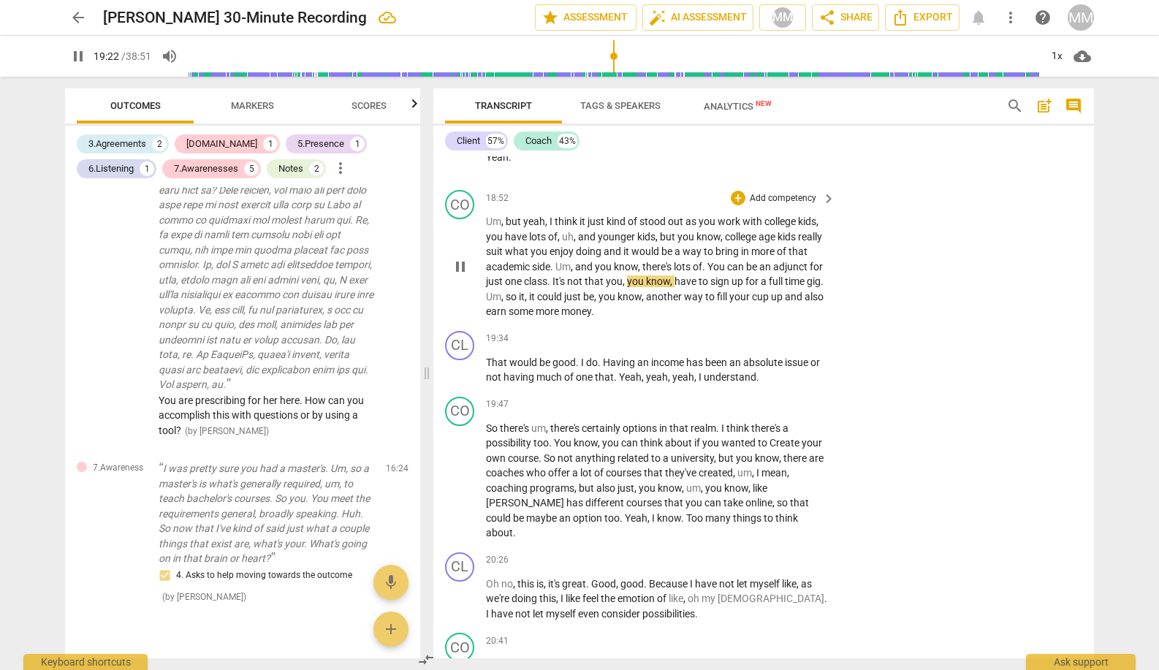
scroll to position [8406, 0]
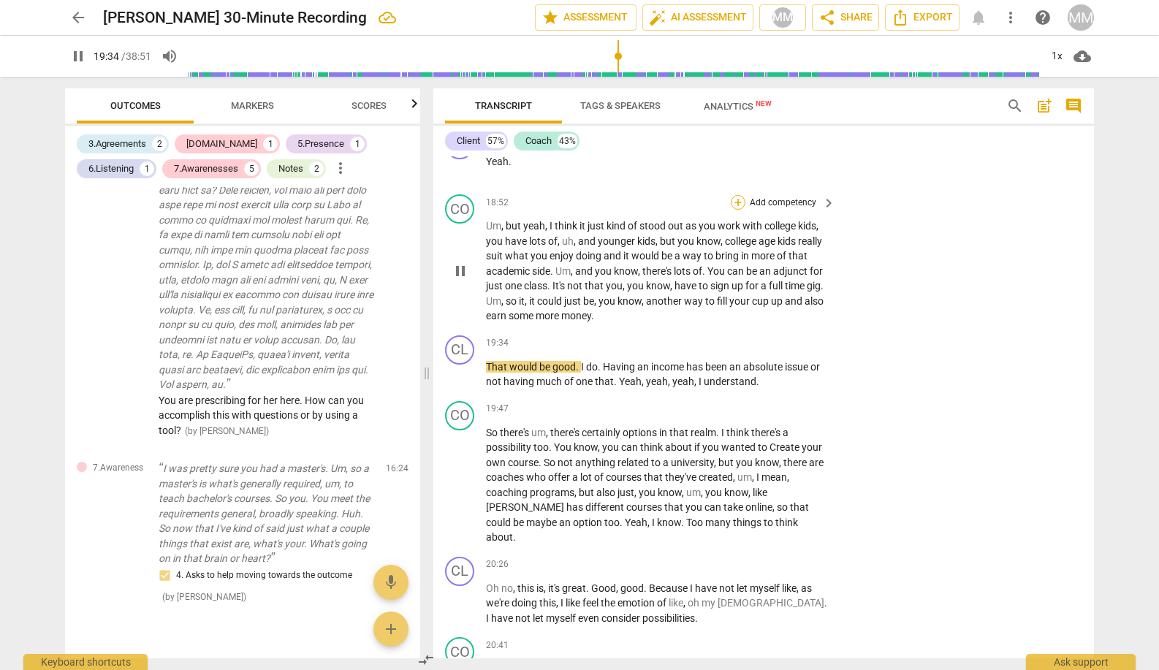
click at [737, 195] on div "+" at bounding box center [738, 202] width 15 height 15
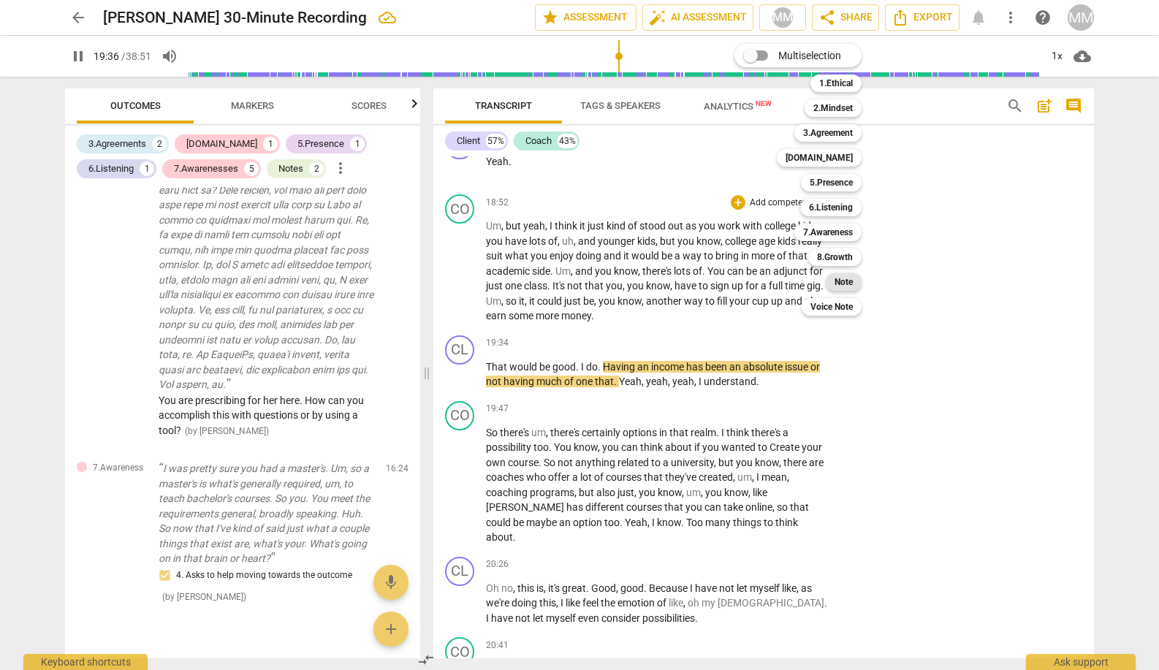
click at [842, 281] on b "Note" at bounding box center [843, 282] width 18 height 18
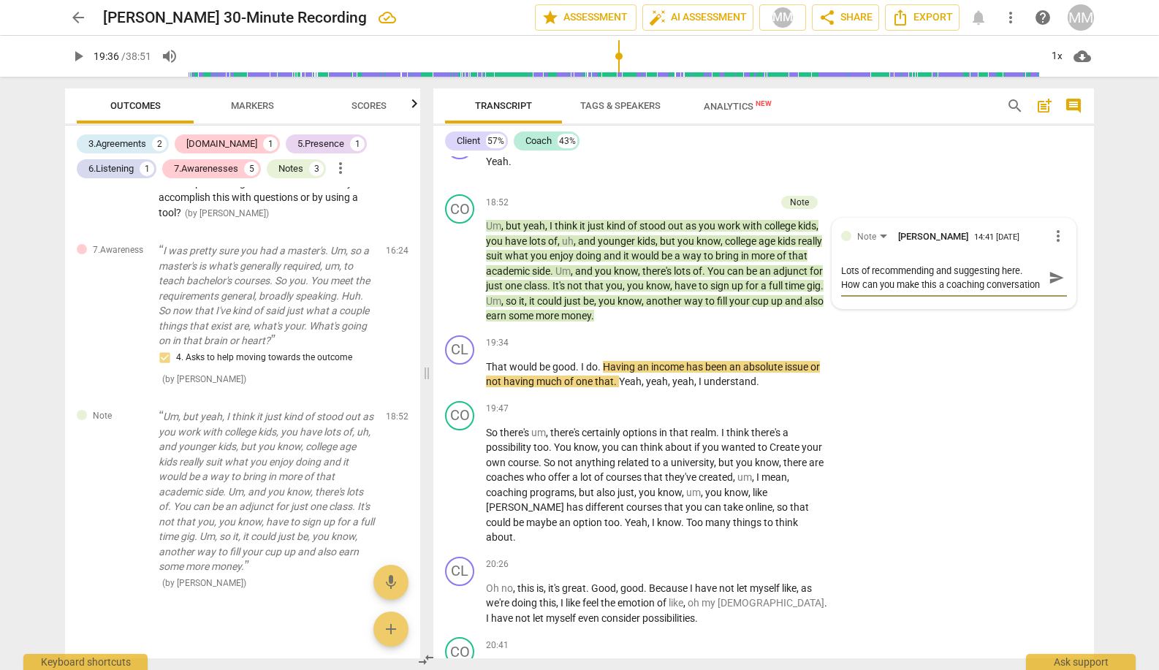
scroll to position [12, 0]
click at [985, 270] on span "send" at bounding box center [1056, 278] width 16 height 16
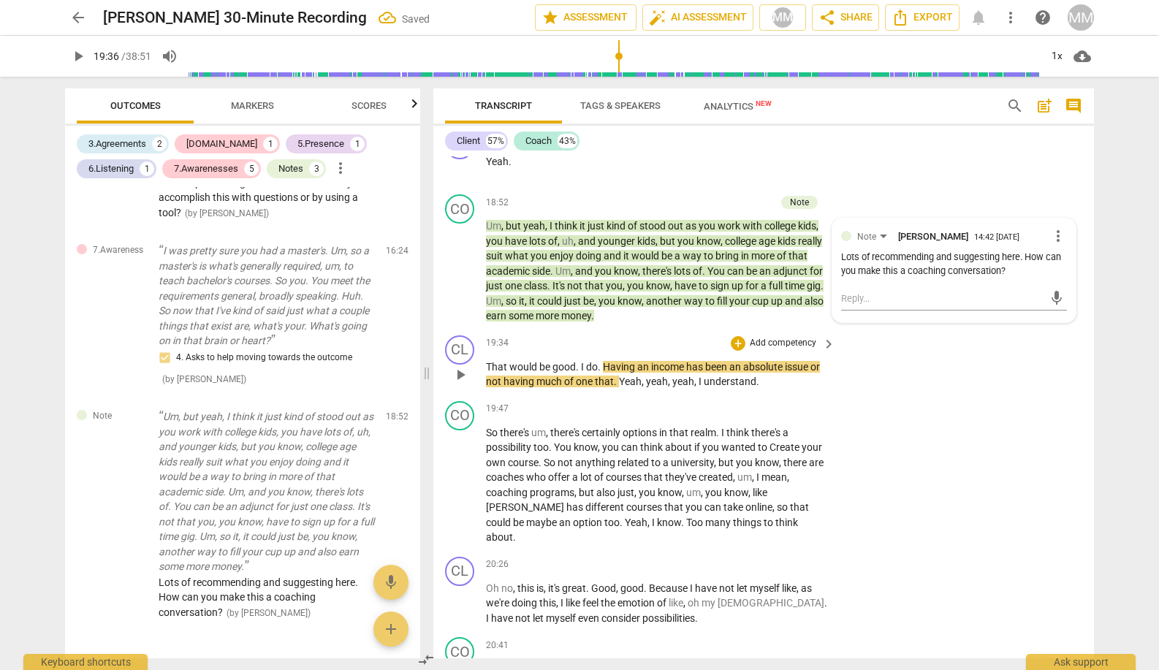
scroll to position [0, 0]
click at [882, 362] on div "CL play_arrow pause 19:34 + Add competency keyboard_arrow_right That would be g…" at bounding box center [763, 362] width 660 height 66
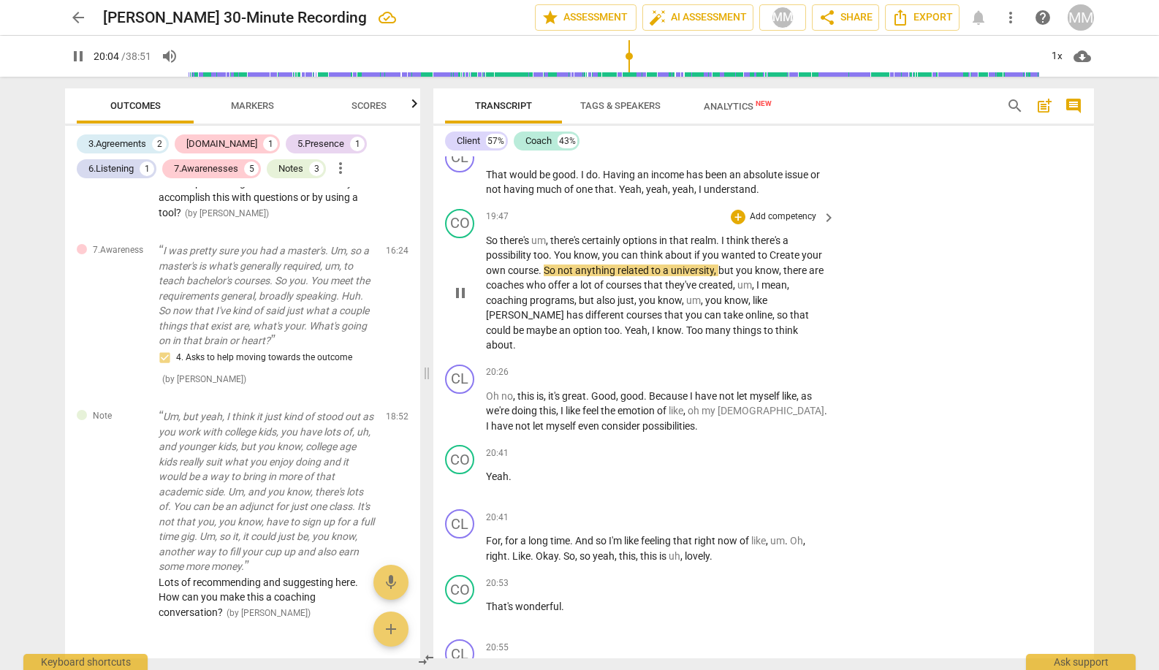
scroll to position [8598, 0]
click at [738, 210] on div "+" at bounding box center [738, 217] width 15 height 15
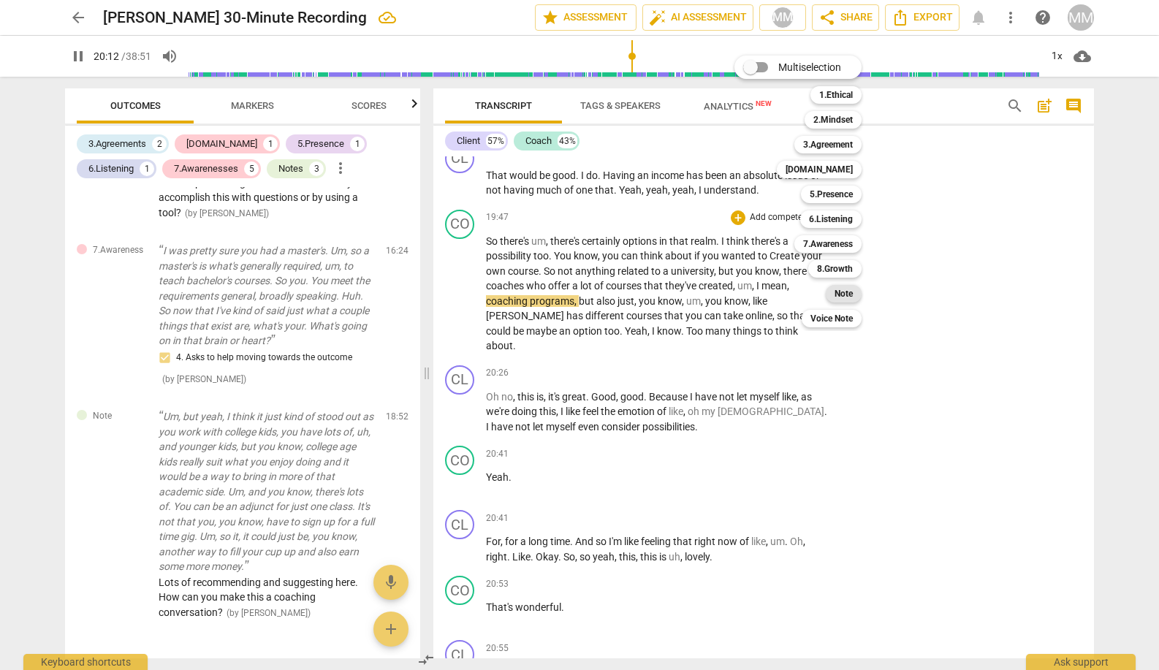
click at [844, 294] on b "Note" at bounding box center [843, 294] width 18 height 18
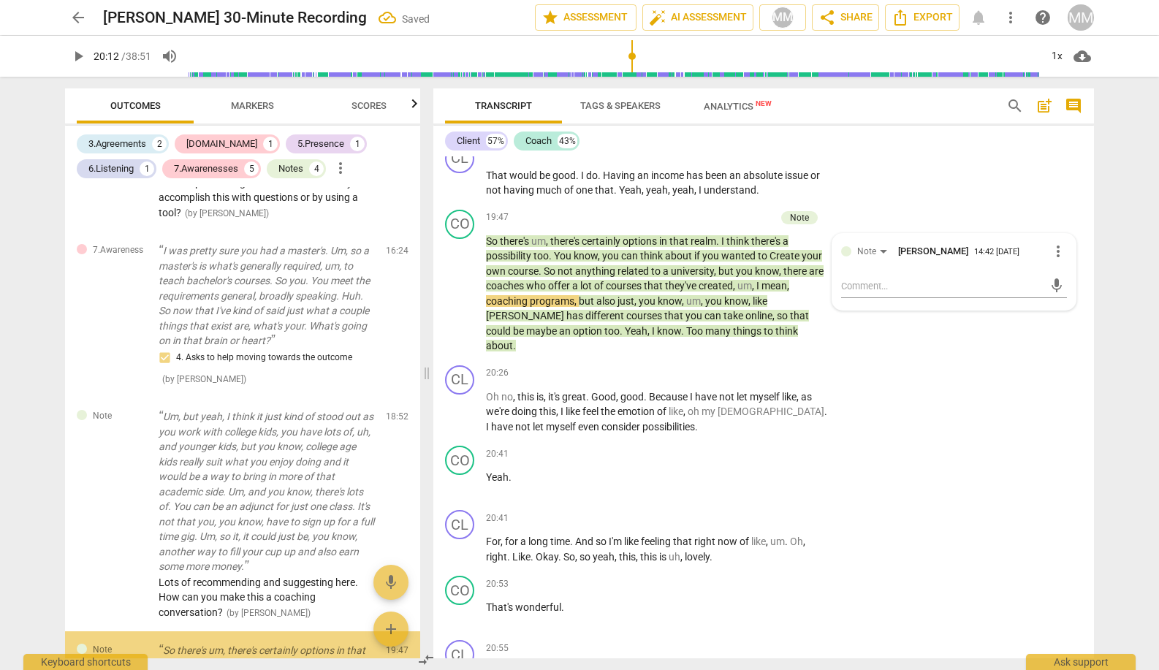
scroll to position [2219, 0]
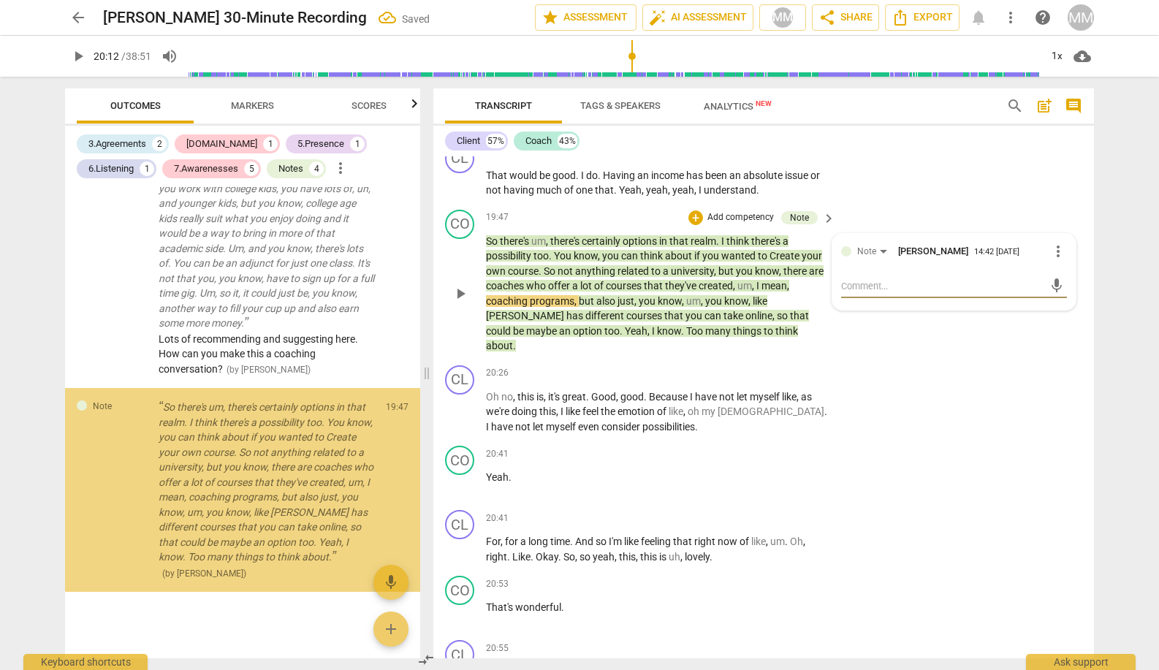
click at [863, 279] on textarea at bounding box center [942, 286] width 202 height 14
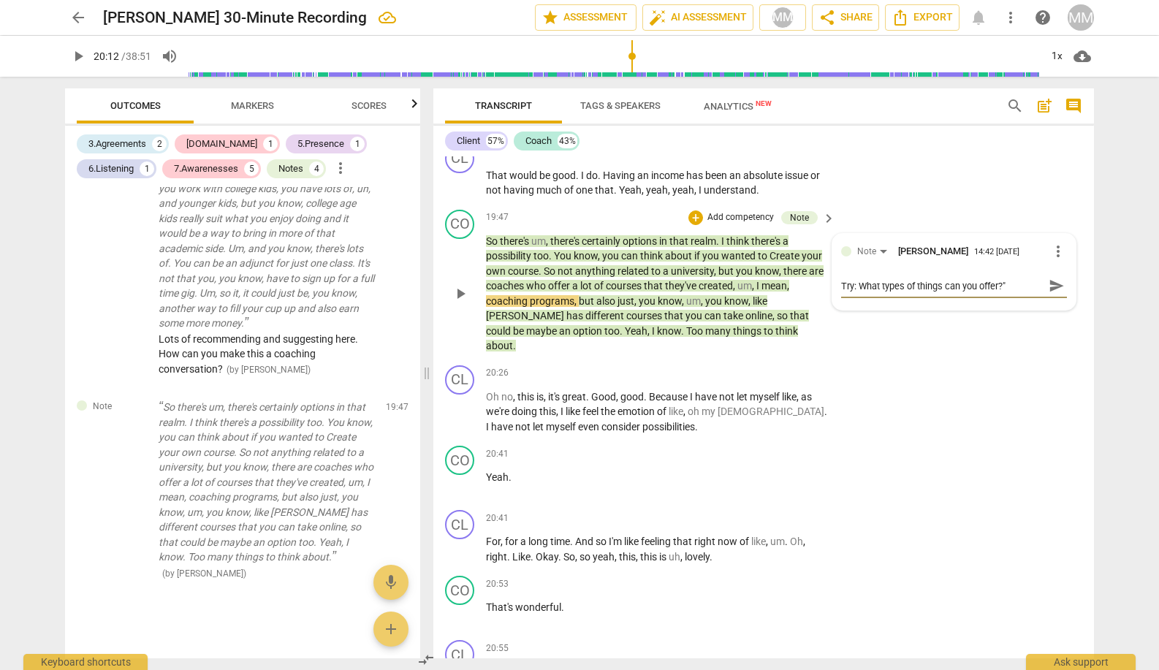
click at [985, 278] on span "send" at bounding box center [1056, 286] width 16 height 16
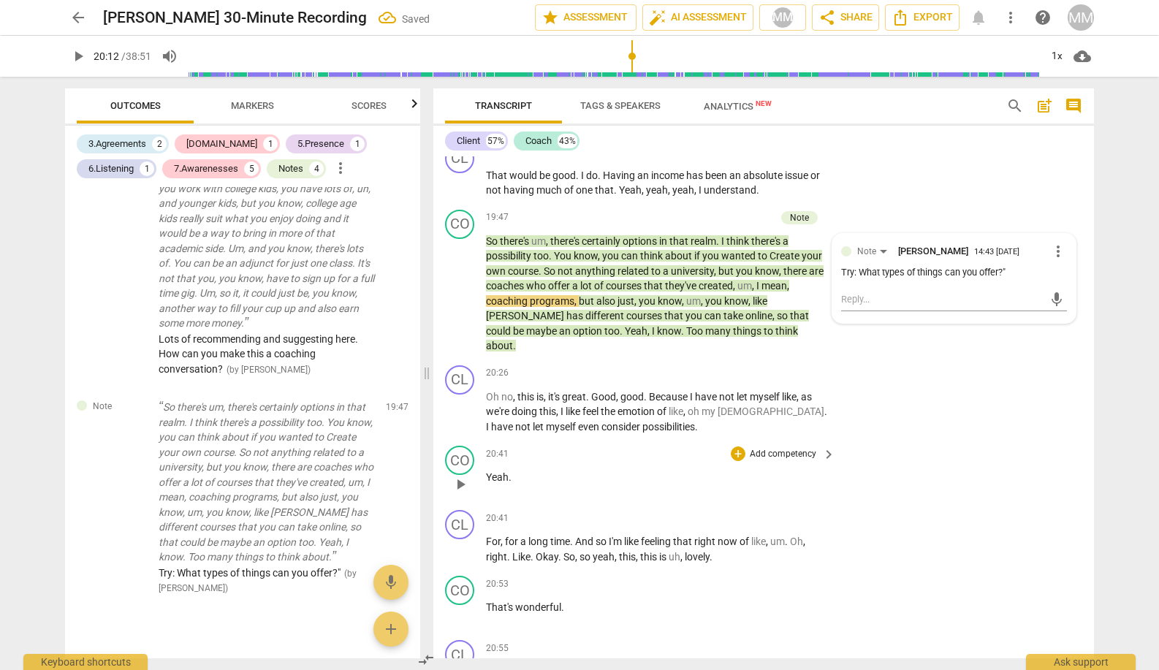
click at [695, 440] on div "CO play_arrow pause 20:41 + Add competency keyboard_arrow_right Yeah ." at bounding box center [763, 472] width 660 height 64
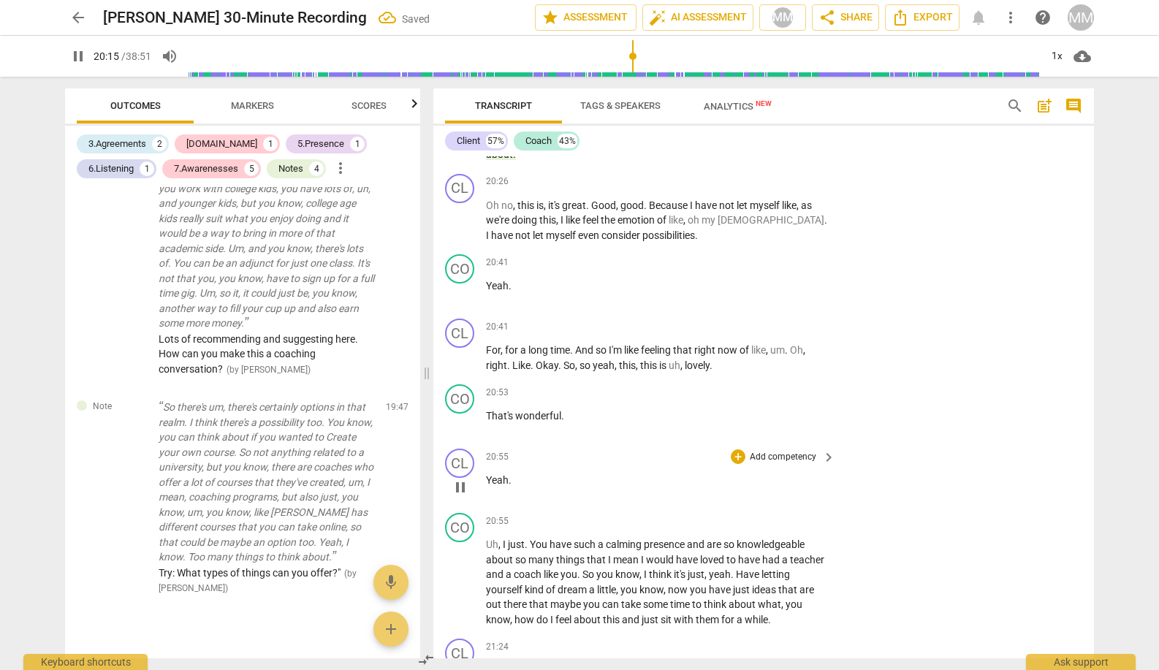
scroll to position [8849, 0]
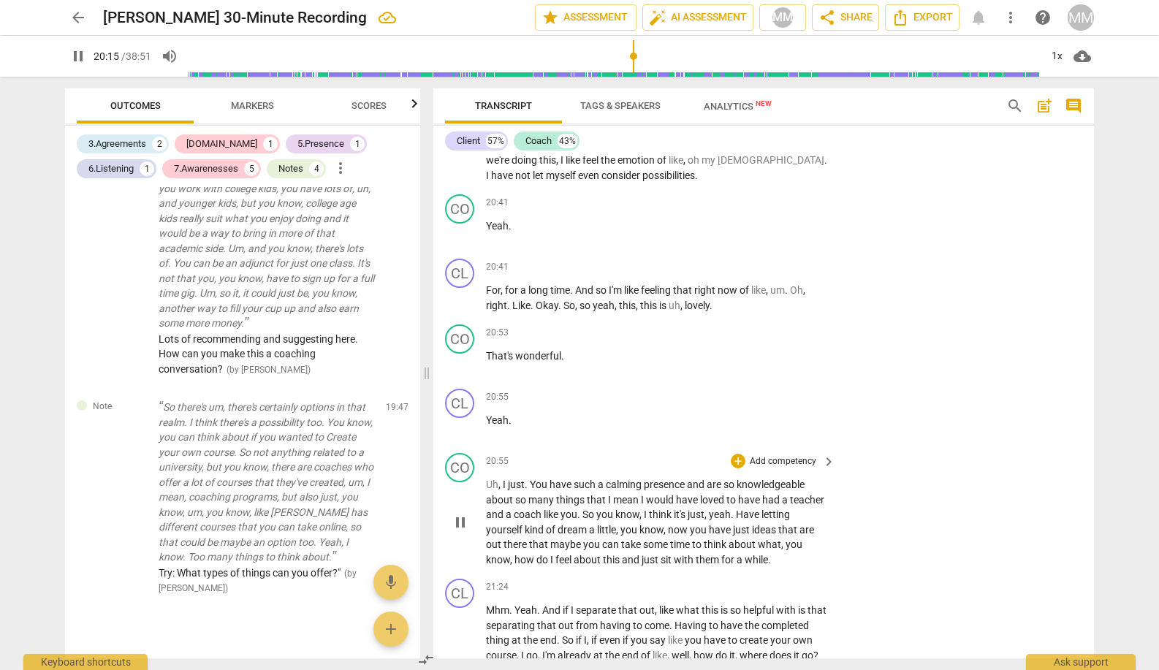
click at [465, 514] on span "pause" at bounding box center [460, 523] width 18 height 18
click at [465, 514] on span "play_arrow" at bounding box center [460, 523] width 18 height 18
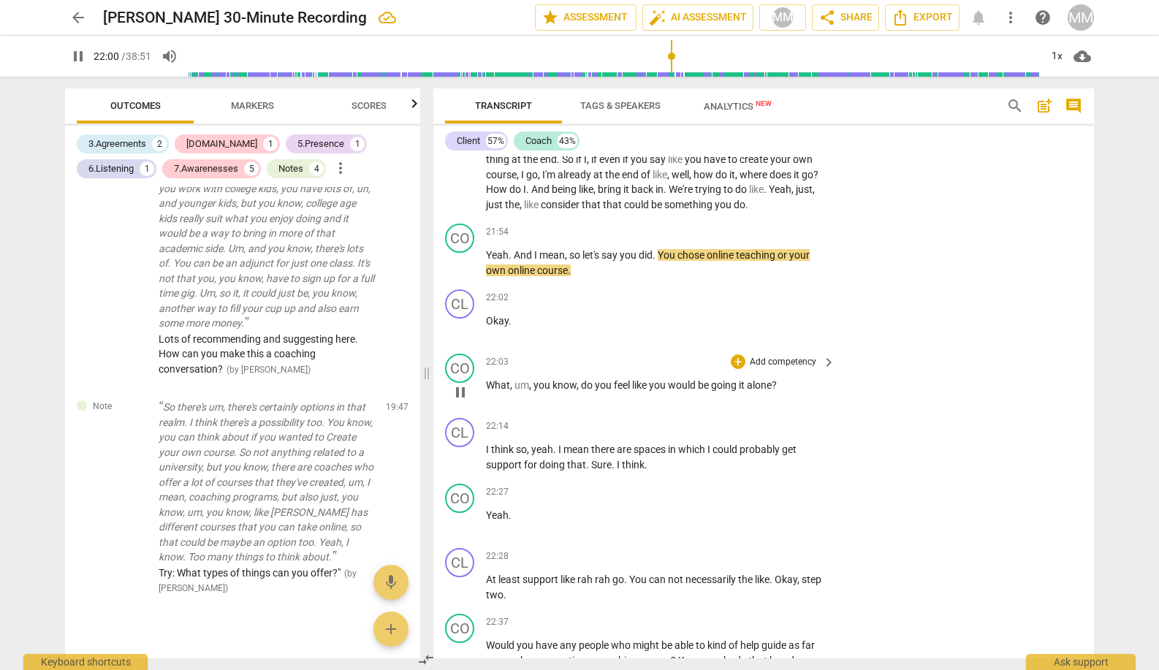
scroll to position [9330, 0]
click at [739, 354] on div "+" at bounding box center [738, 361] width 15 height 15
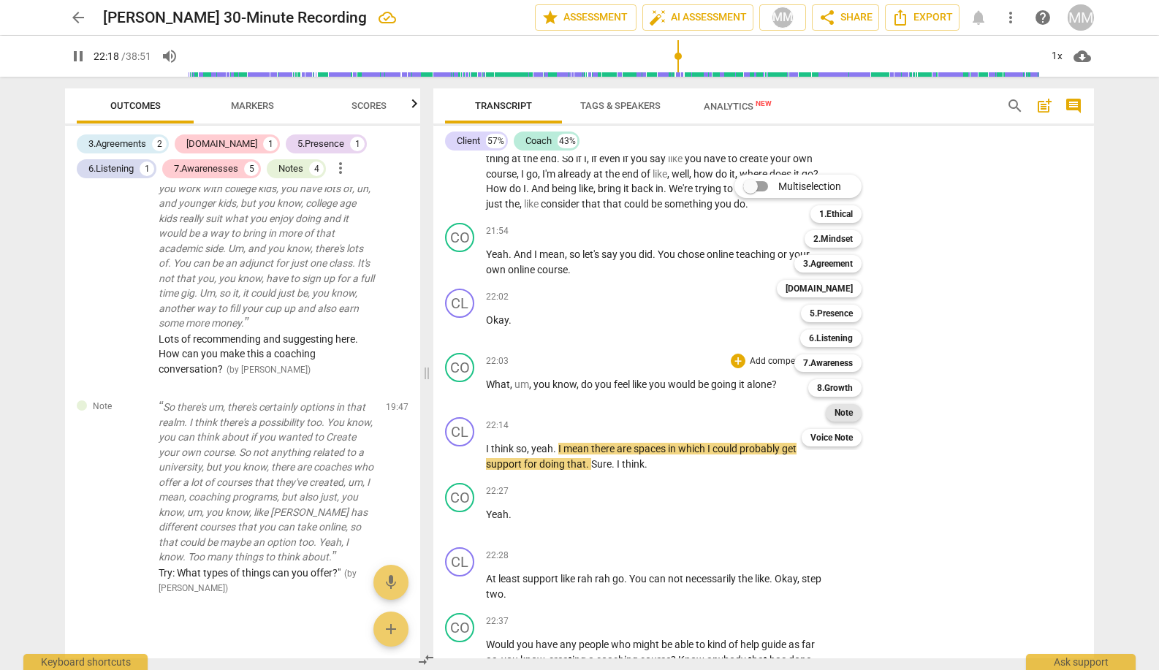
click at [847, 412] on b "Note" at bounding box center [843, 413] width 18 height 18
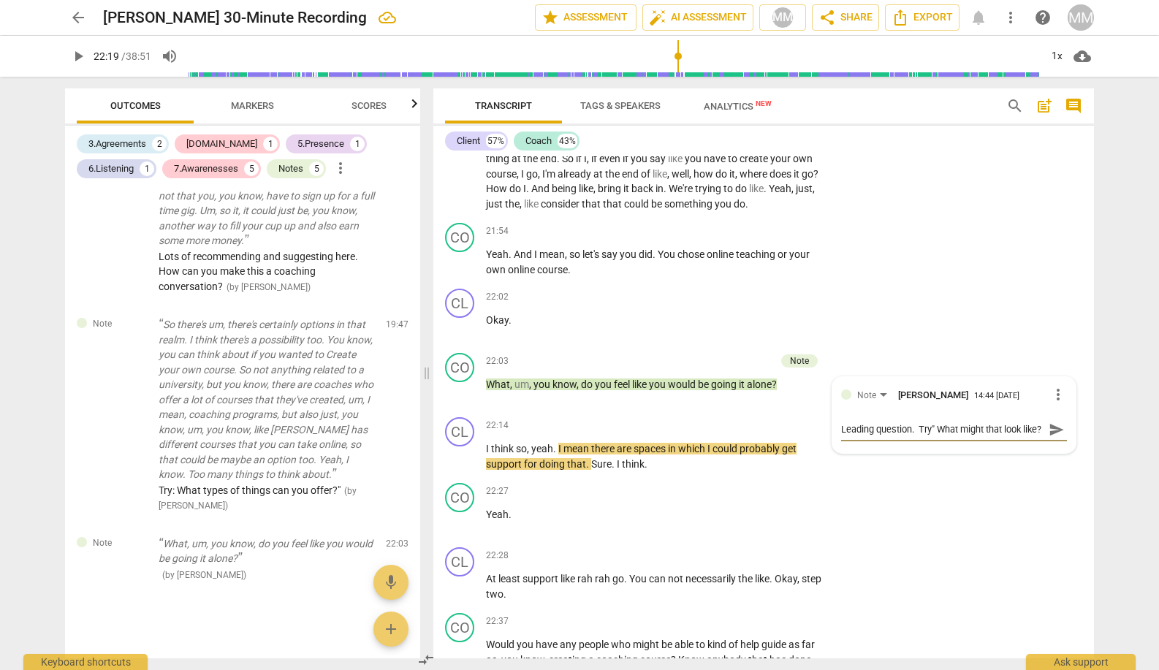
scroll to position [12, 0]
click at [985, 422] on span "send" at bounding box center [1056, 430] width 16 height 16
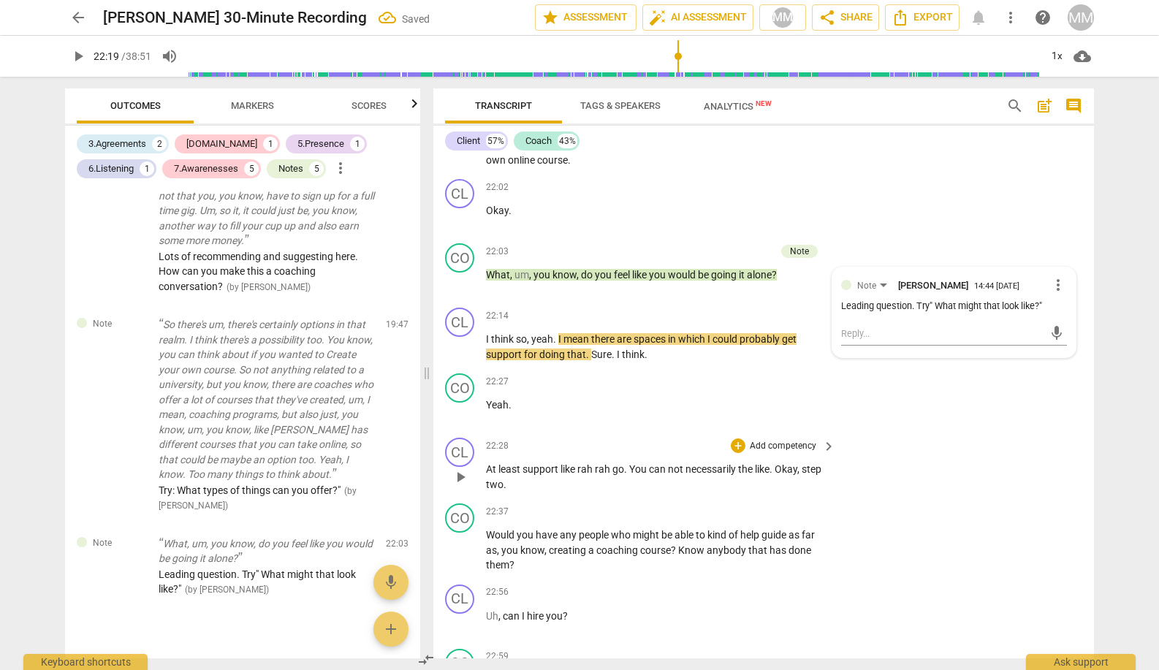
scroll to position [9441, 0]
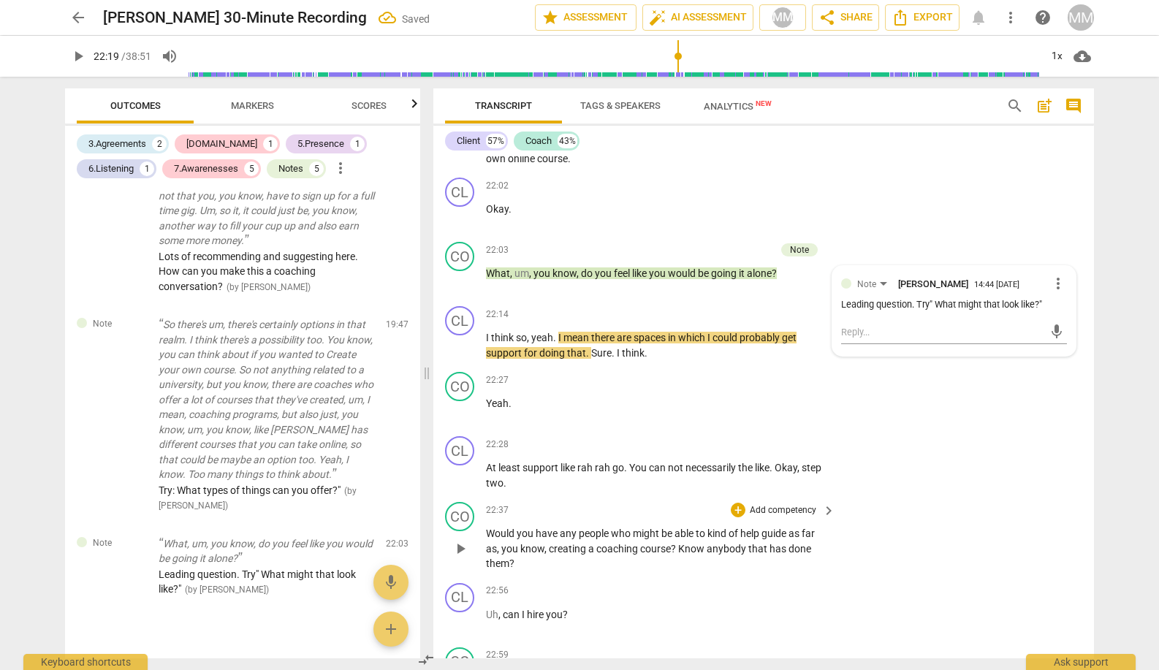
click at [460, 540] on span "play_arrow" at bounding box center [460, 549] width 18 height 18
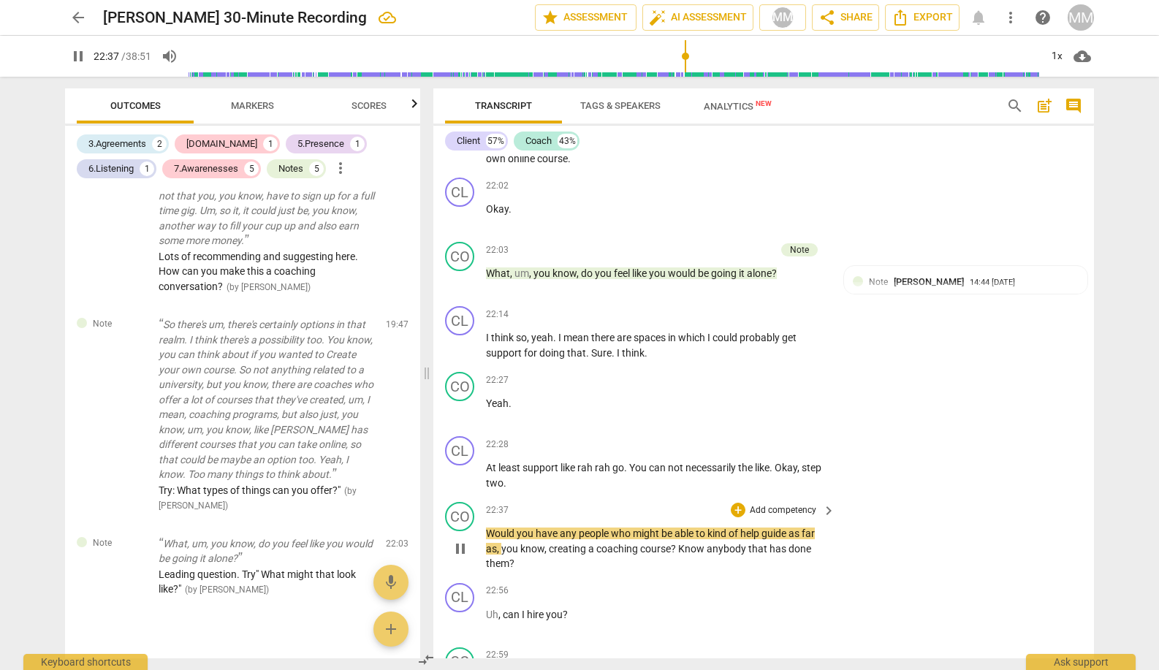
click at [460, 540] on span "pause" at bounding box center [460, 549] width 18 height 18
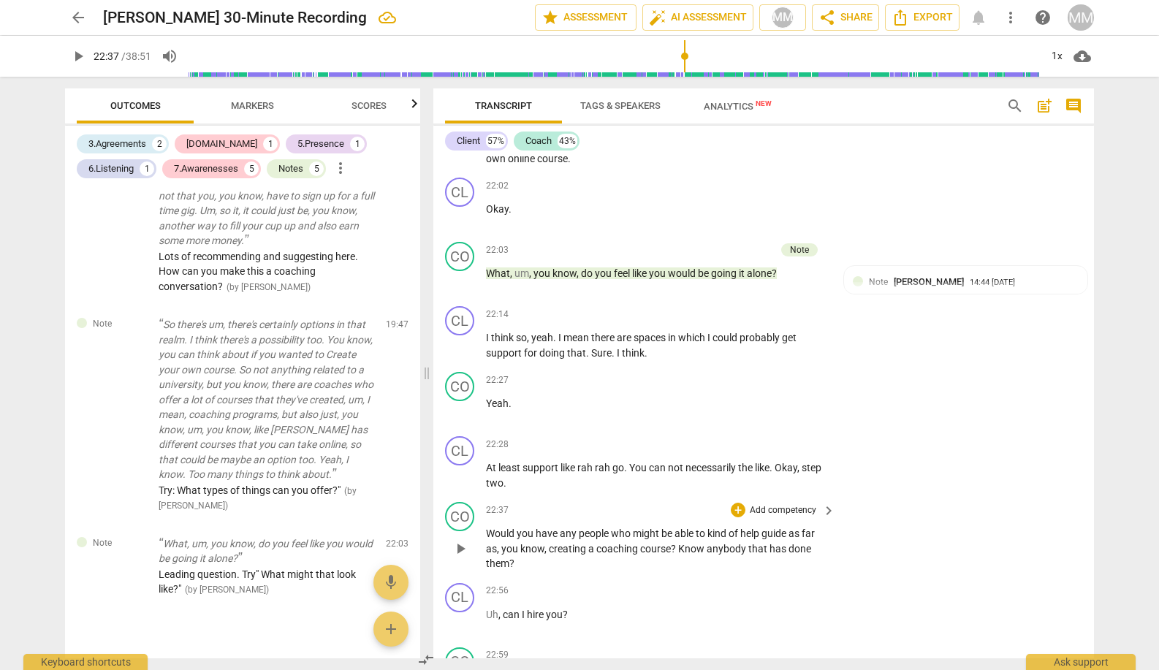
click at [460, 540] on span "play_arrow" at bounding box center [460, 549] width 18 height 18
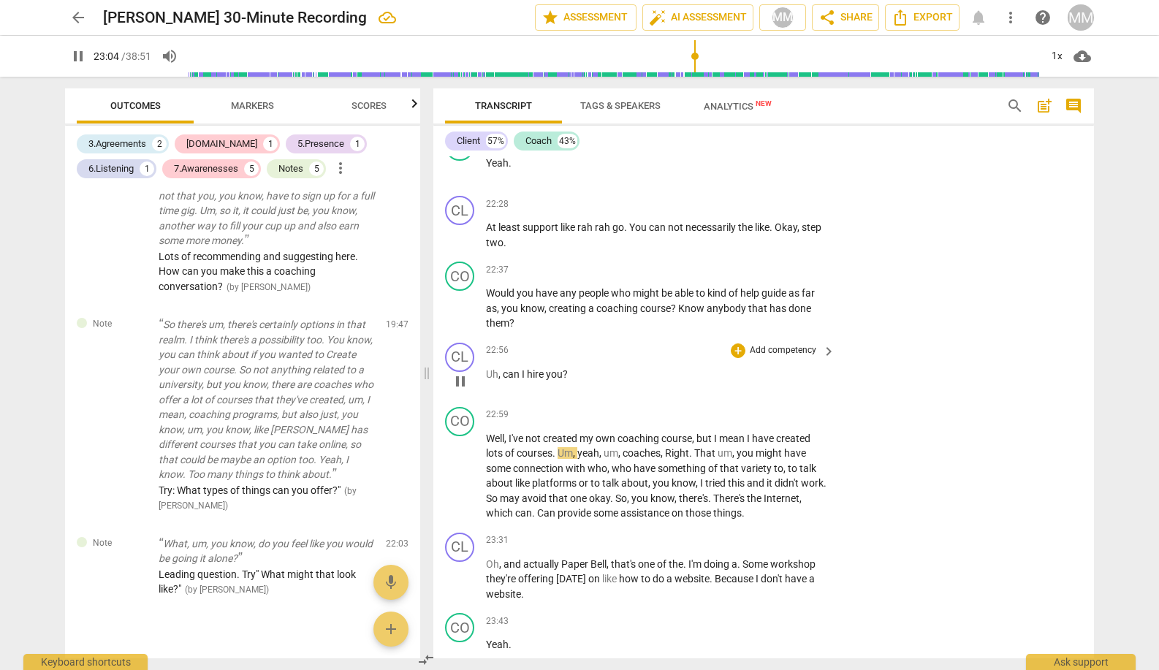
scroll to position [9690, 0]
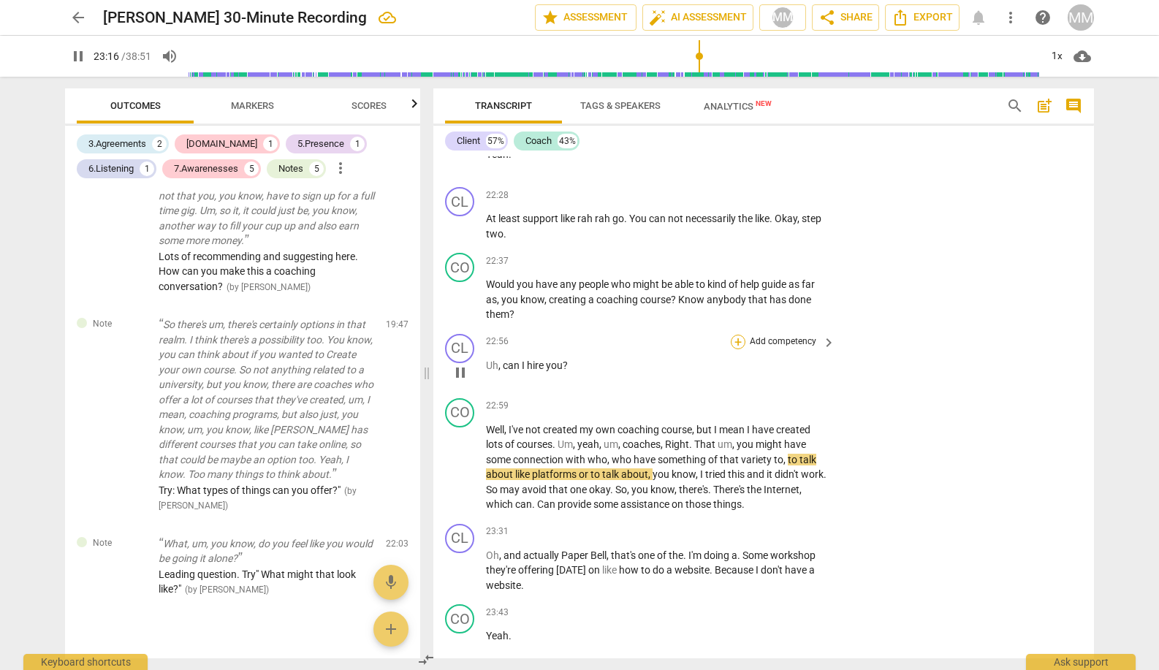
click at [733, 335] on div "+" at bounding box center [738, 342] width 15 height 15
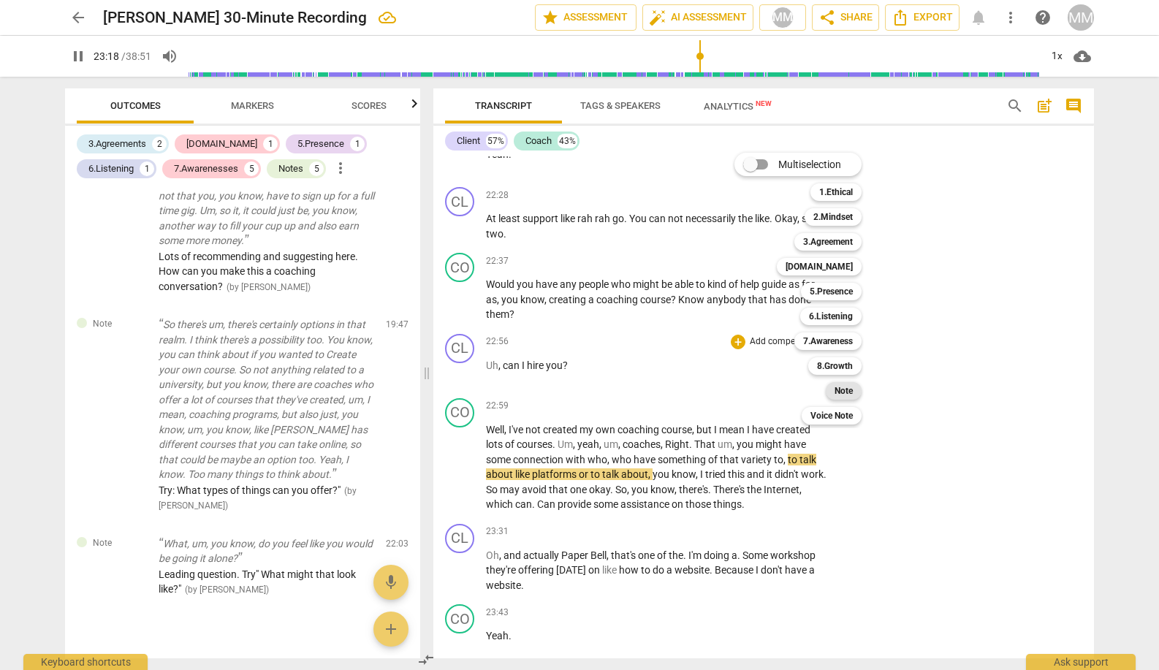
click at [844, 394] on b "Note" at bounding box center [843, 391] width 18 height 18
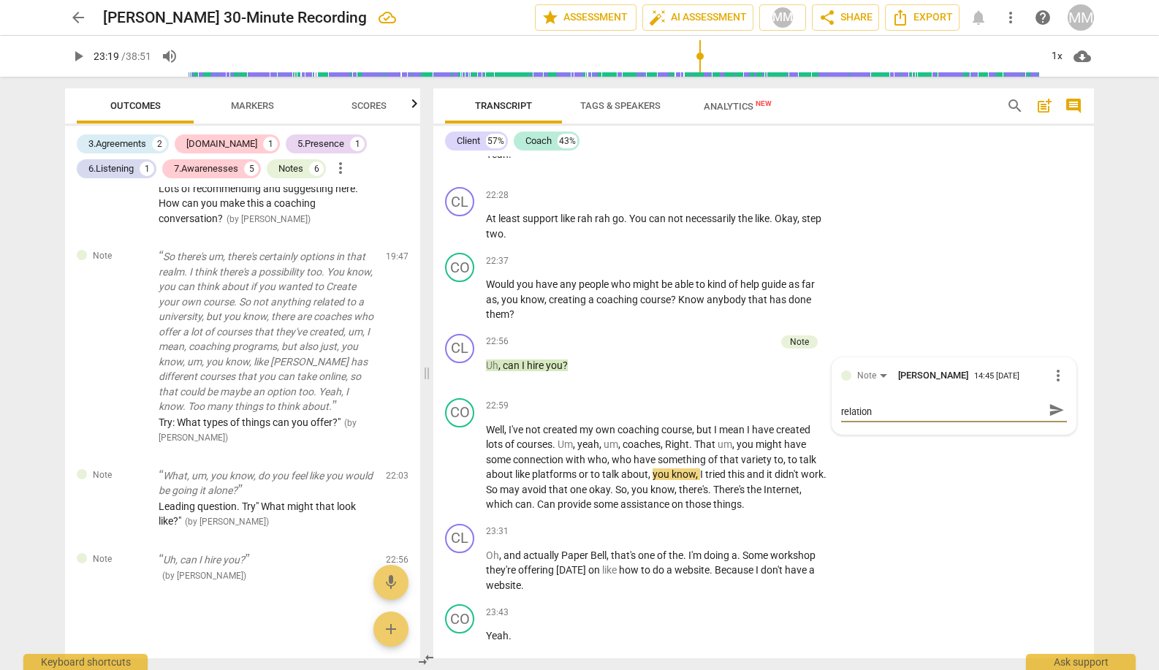
scroll to position [0, 0]
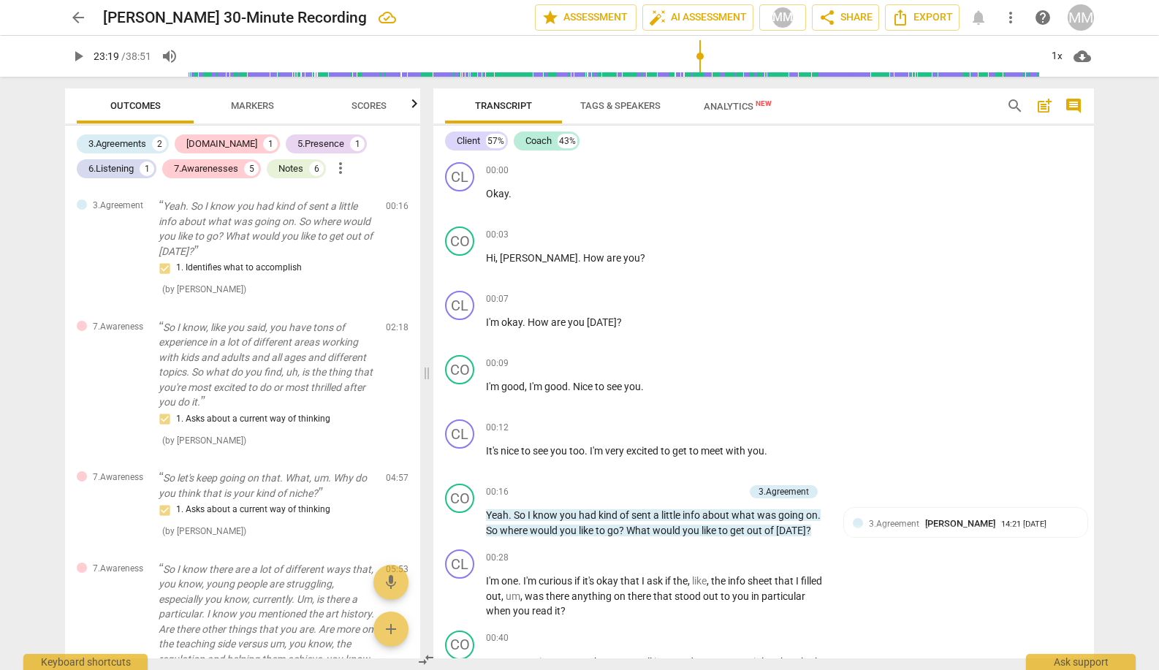
type textarea "I suspect that she is not clear on the coaching relationship. She's looking for…"
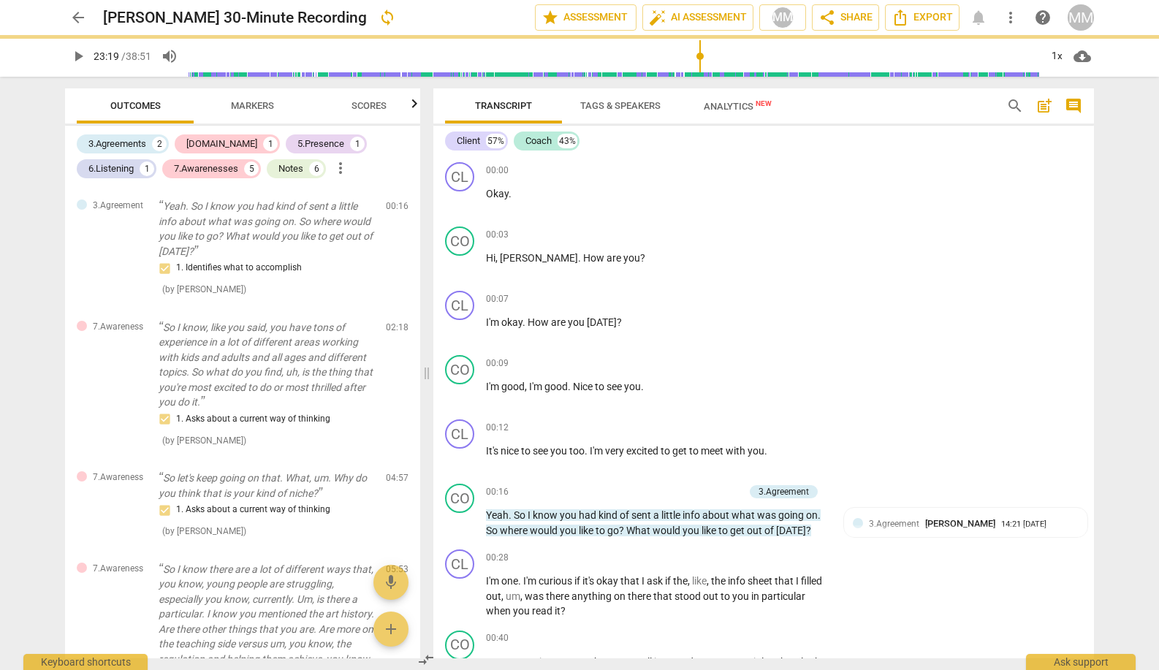
scroll to position [9690, 0]
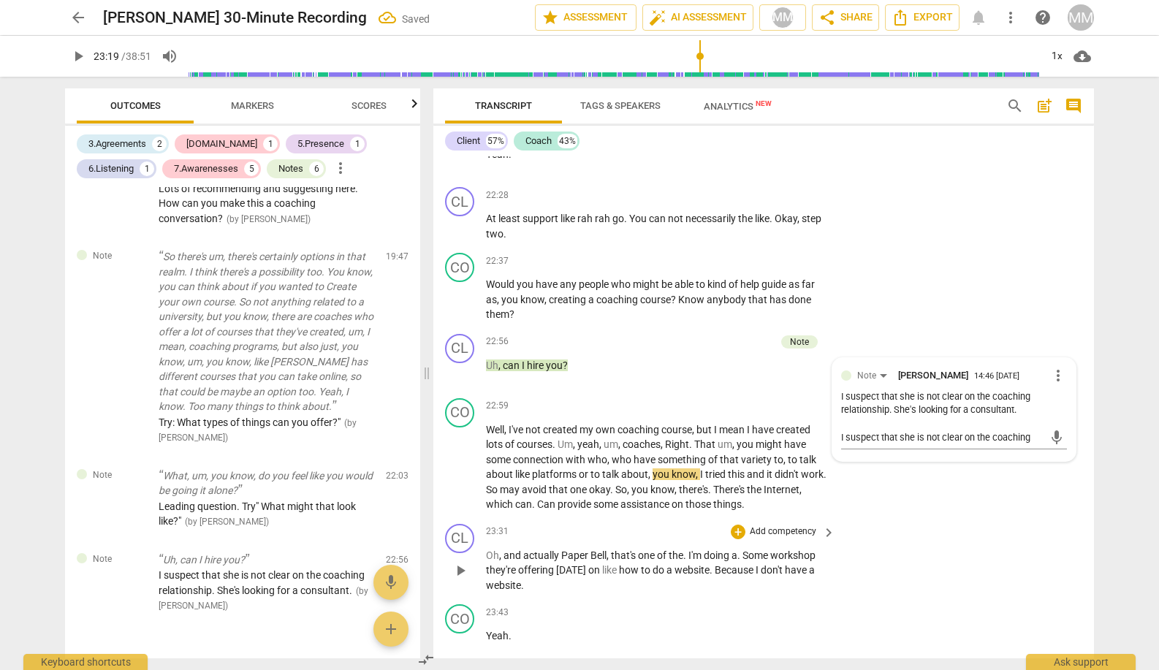
click at [891, 518] on div "CL play_arrow pause 23:31 + Add competency keyboard_arrow_right Oh , and actual…" at bounding box center [763, 558] width 660 height 81
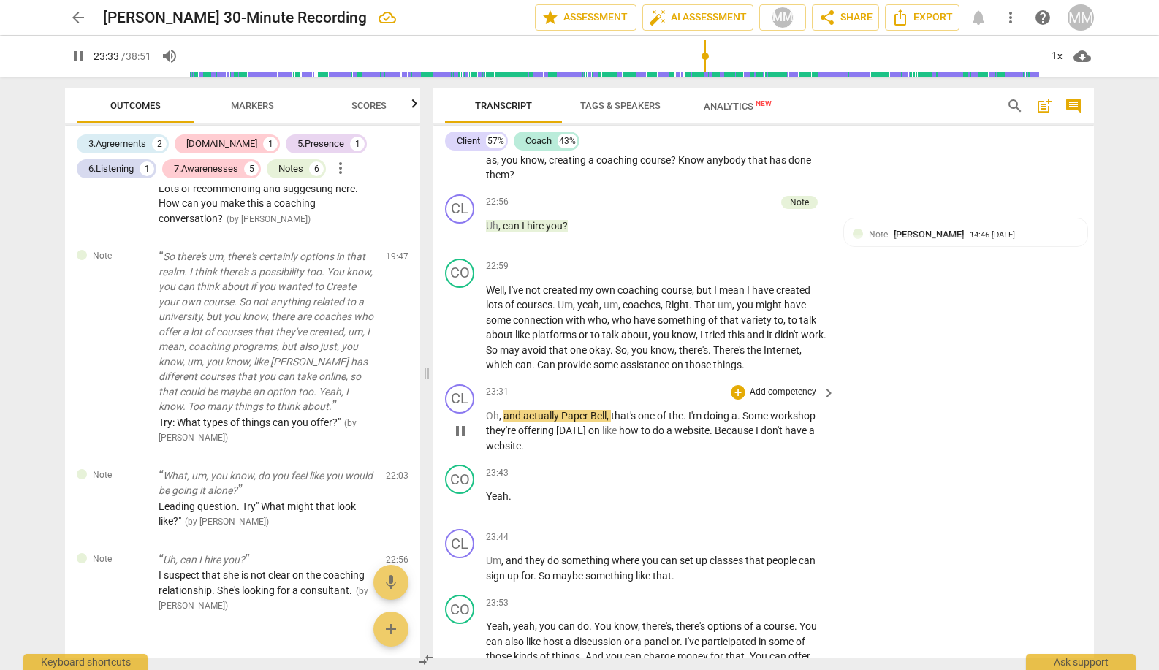
scroll to position [9832, 0]
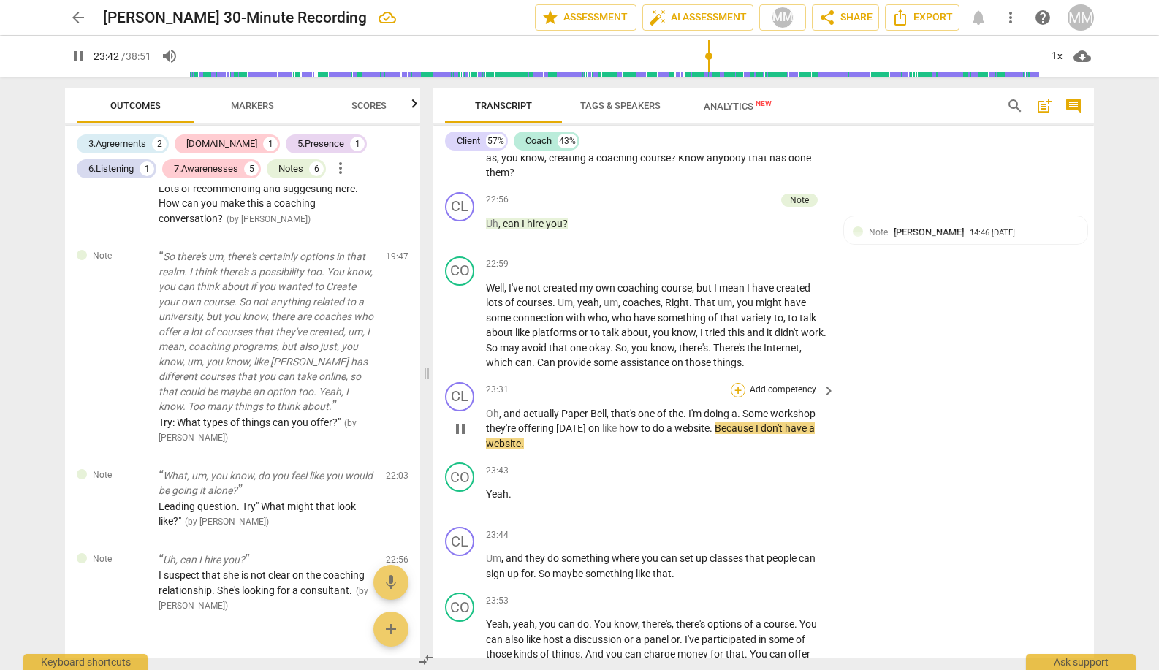
click at [736, 383] on div "+" at bounding box center [738, 390] width 15 height 15
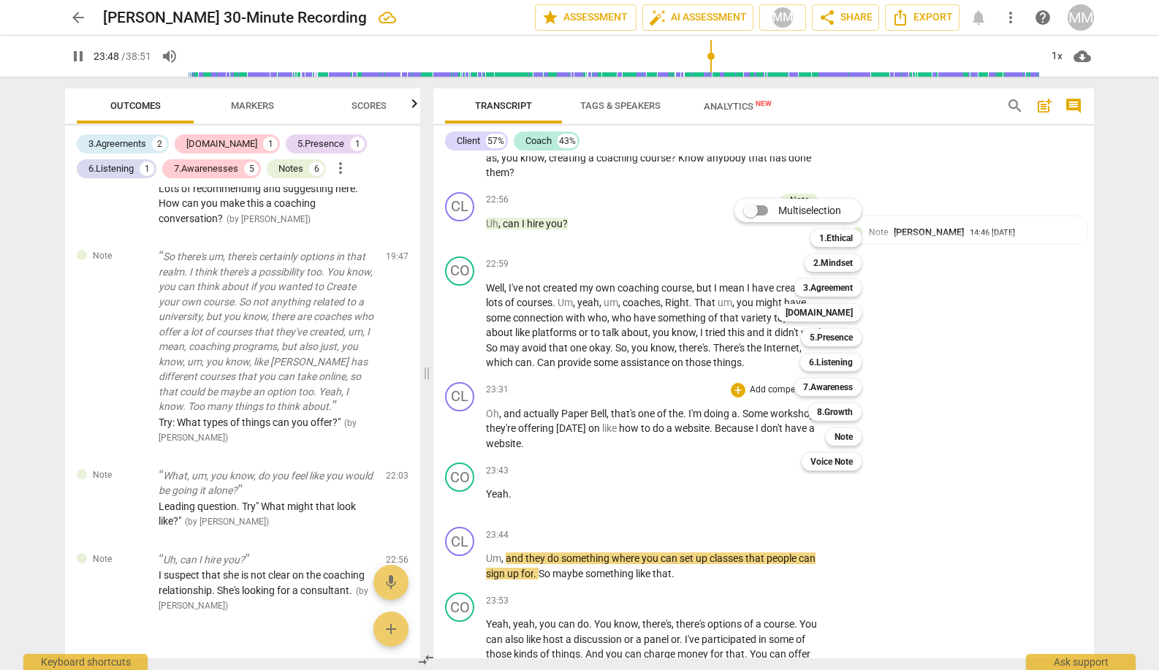
click at [699, 440] on div at bounding box center [579, 335] width 1159 height 670
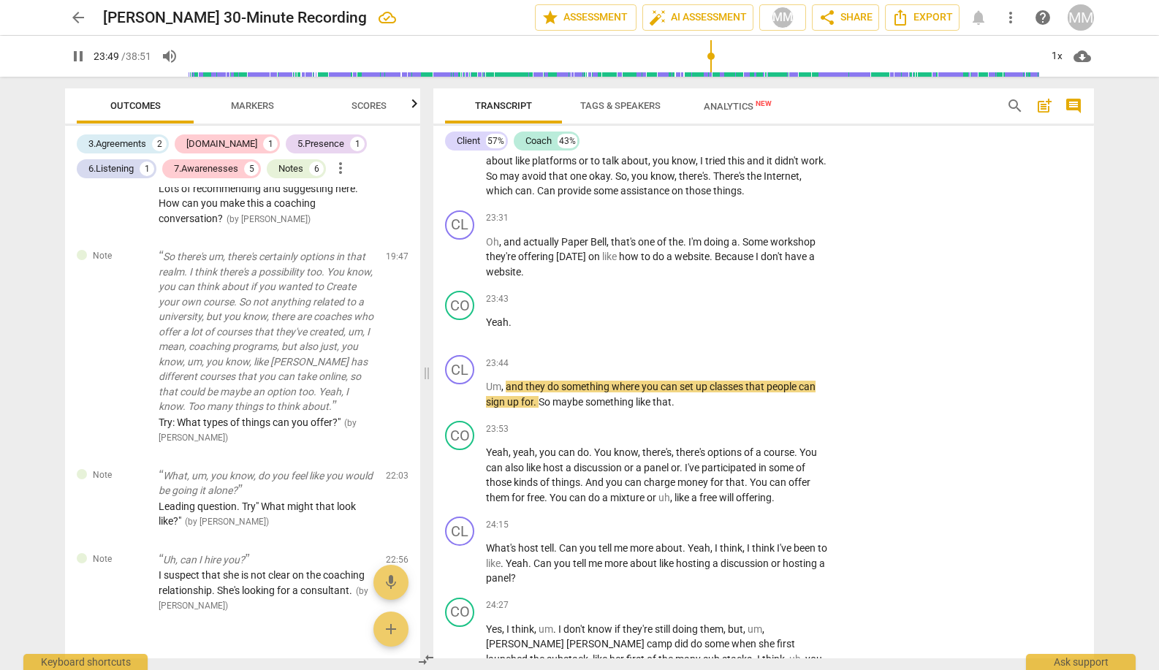
scroll to position [10011, 0]
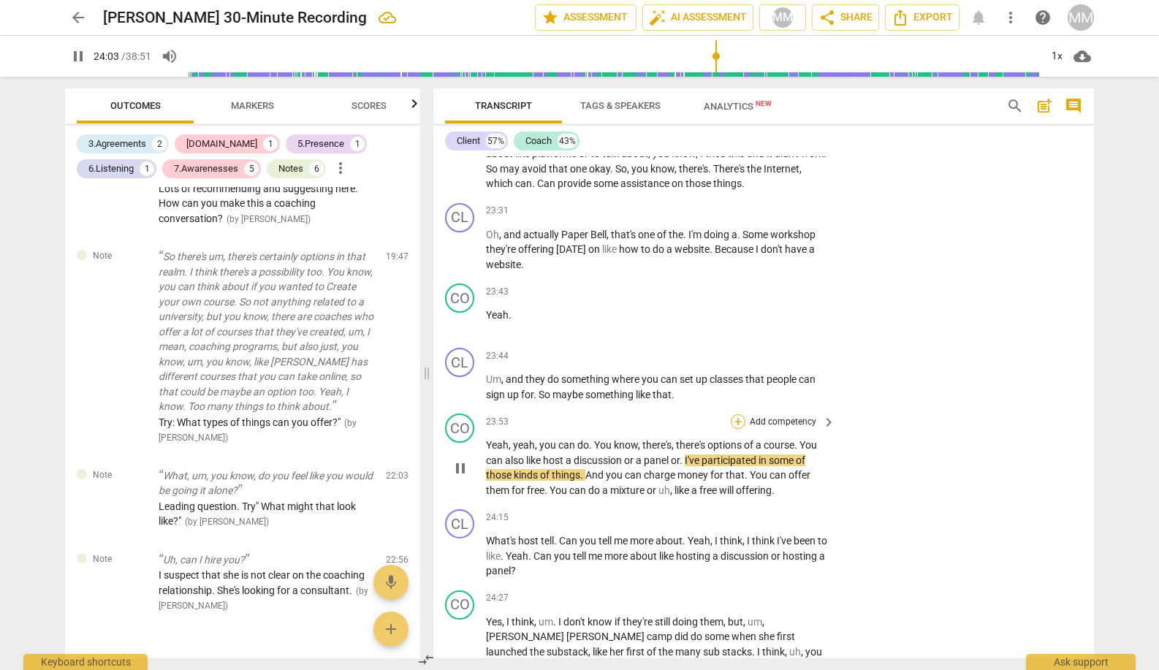
click at [736, 414] on div "+" at bounding box center [738, 421] width 15 height 15
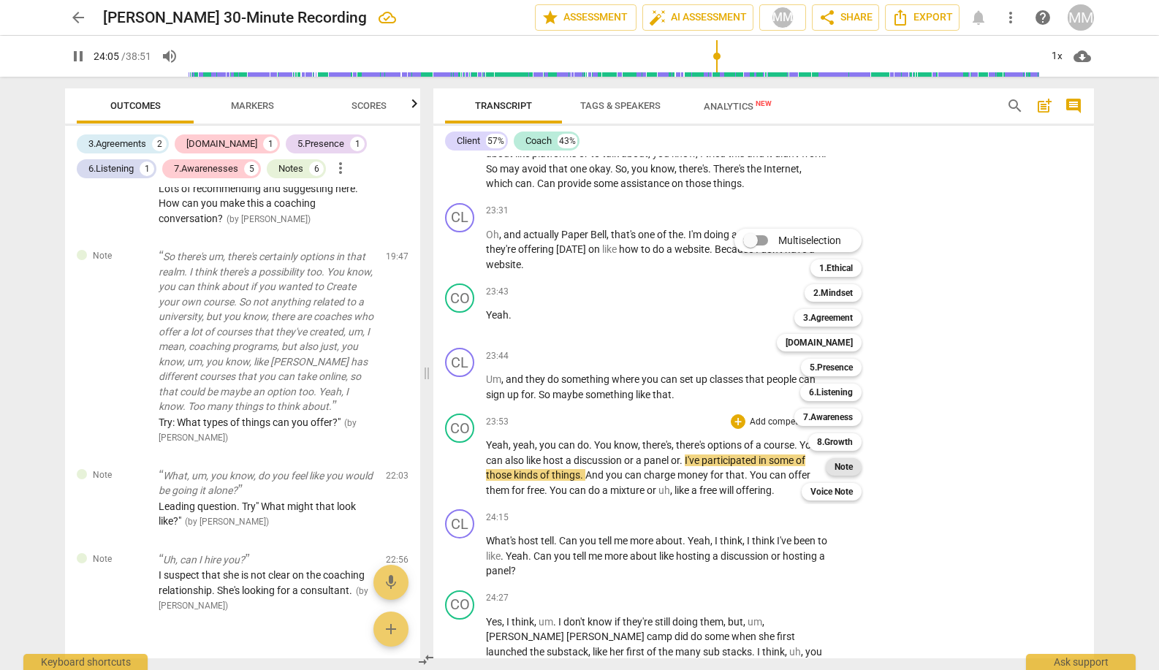
click at [841, 462] on b "Note" at bounding box center [843, 467] width 18 height 18
type input "1446"
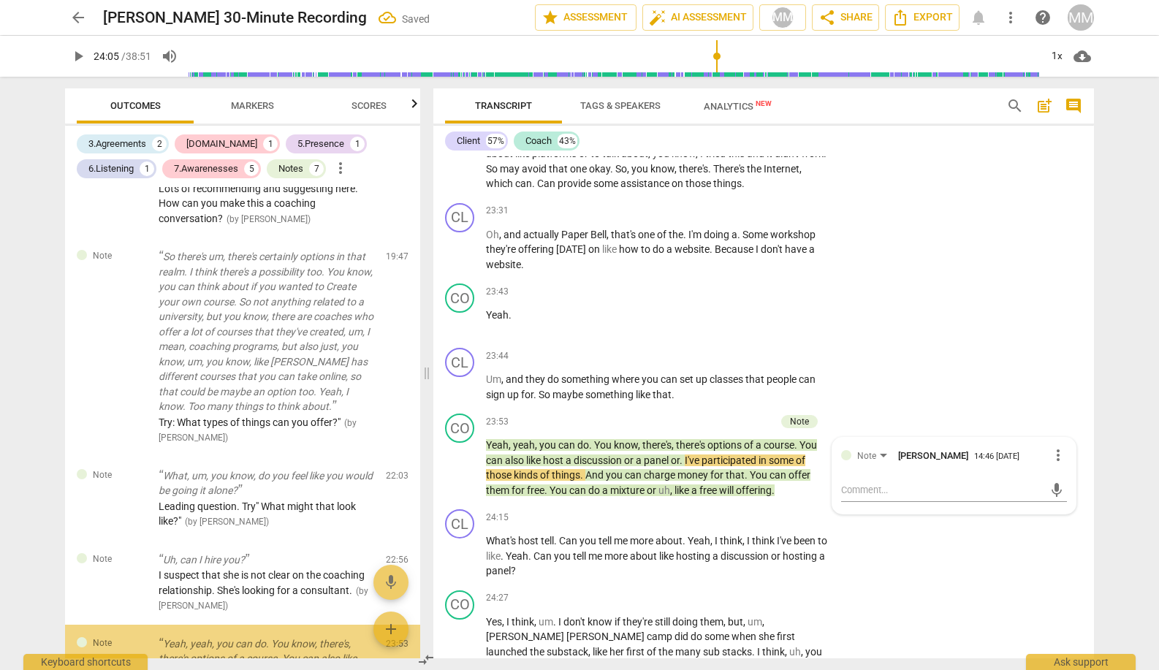
scroll to position [2539, 0]
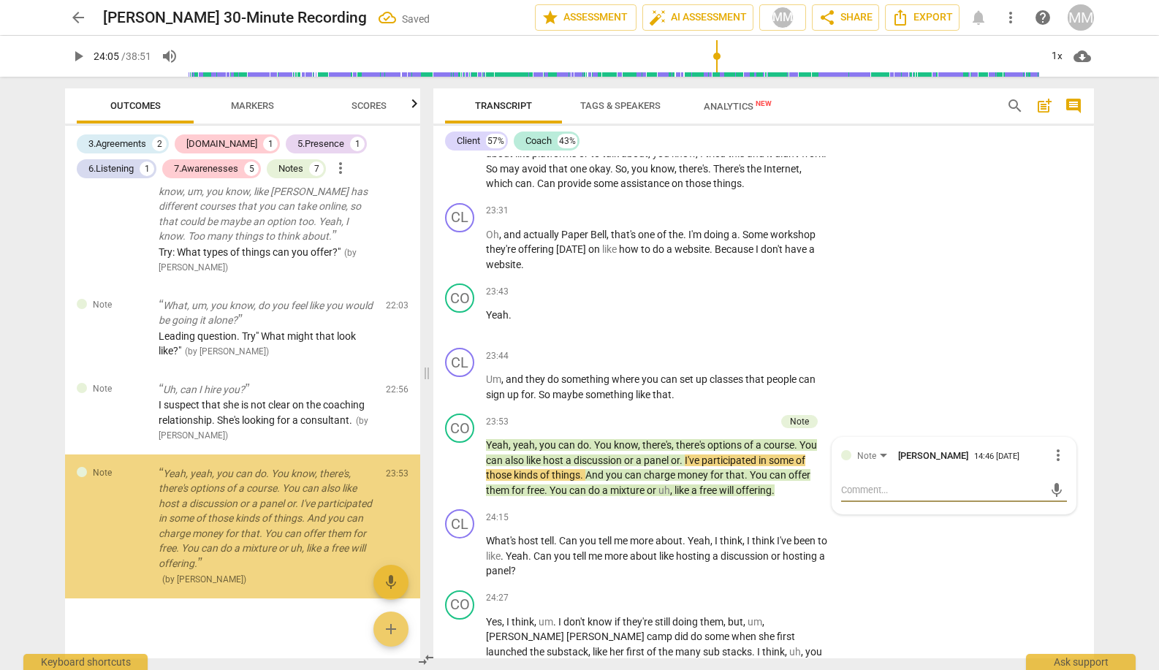
type textarea """
type textarea ""W"
type textarea ""Wh"
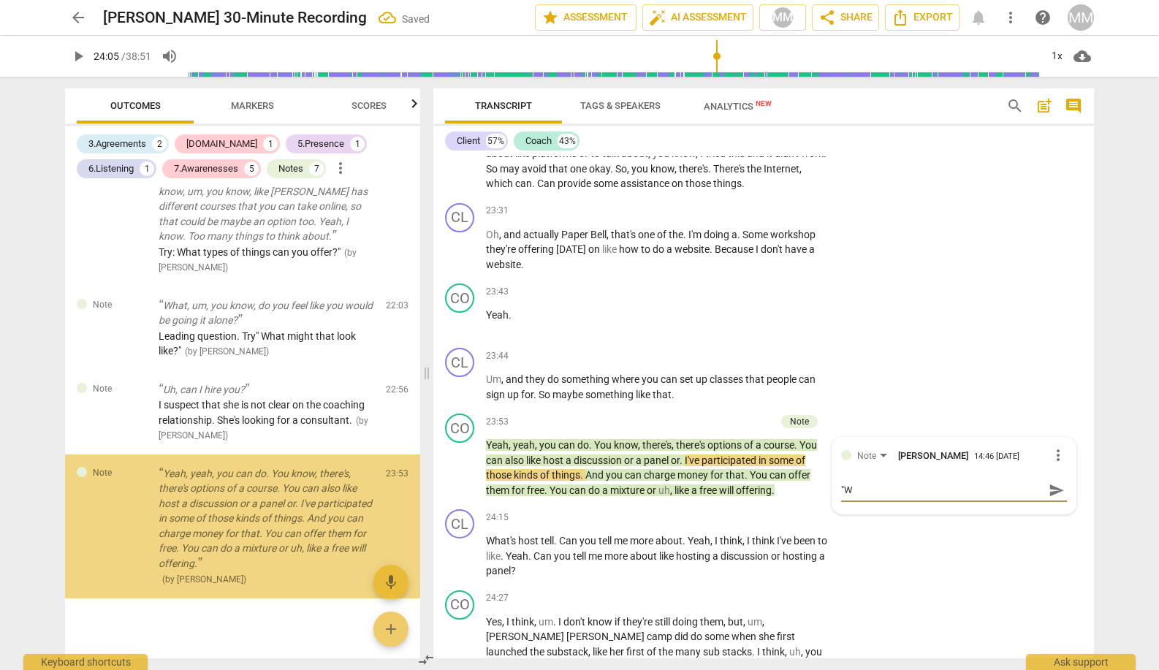
type textarea ""Wh"
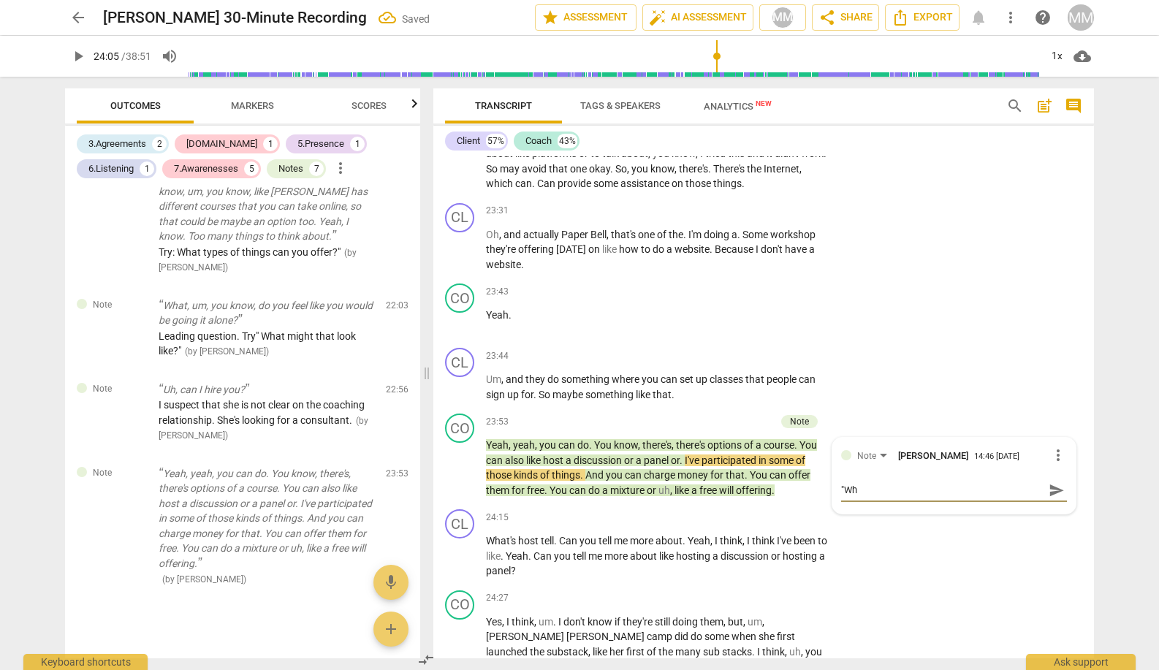
type textarea ""Wha"
type textarea ""What"
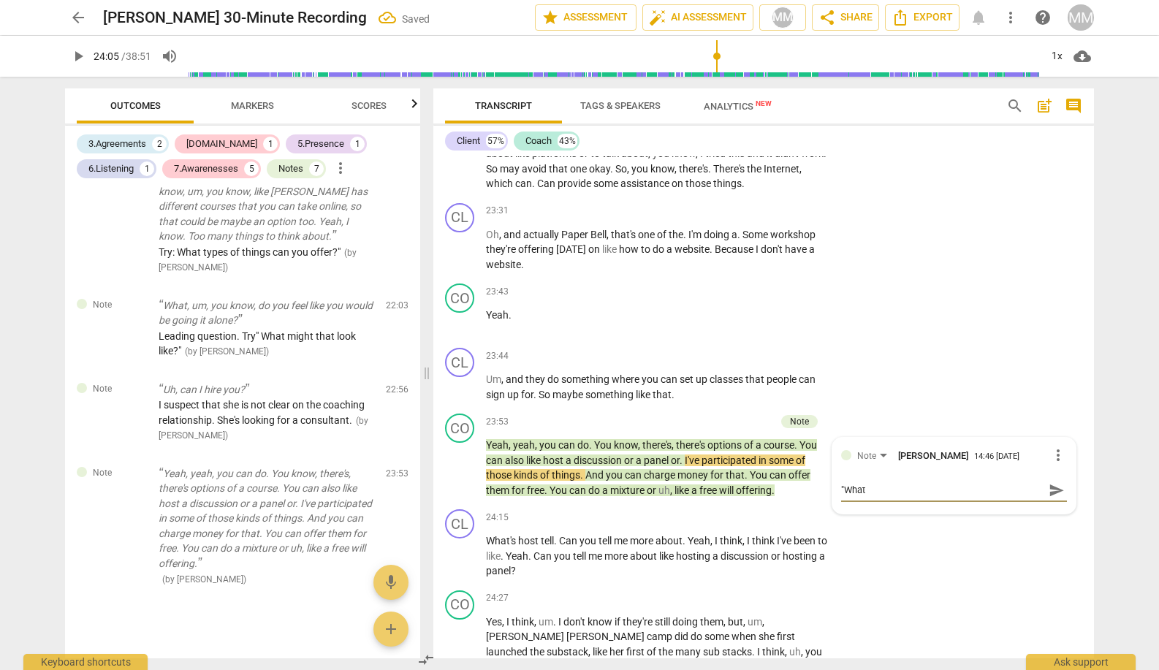
type textarea ""What"
type textarea ""Wha"
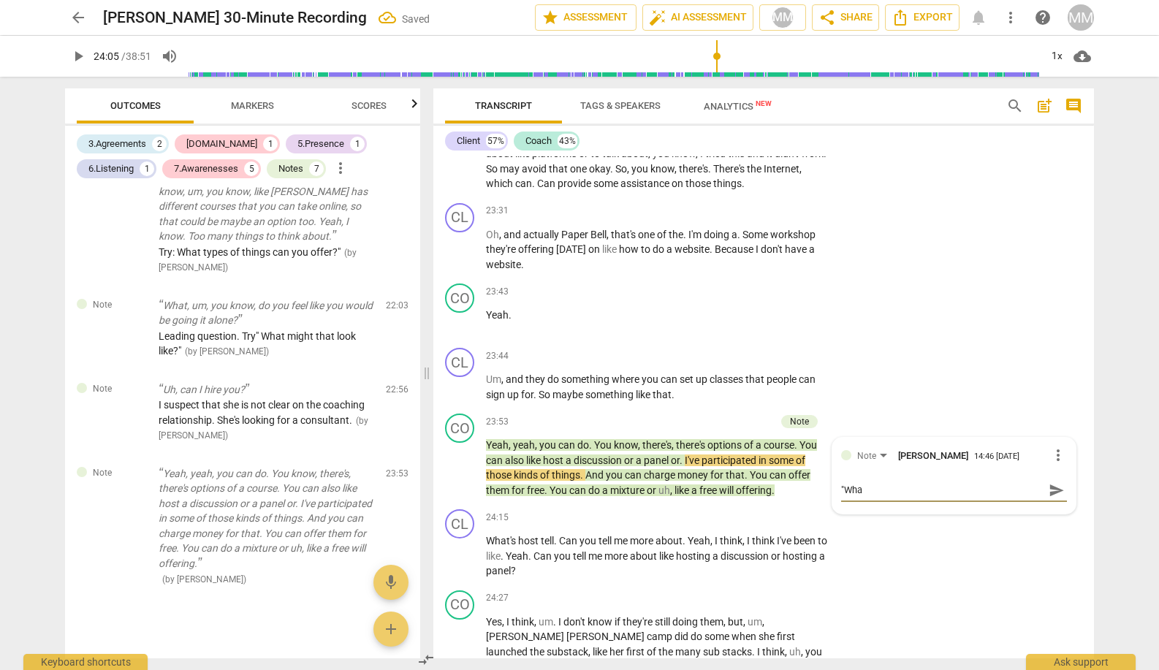
type textarea ""Wh"
type textarea ""W"
type textarea """
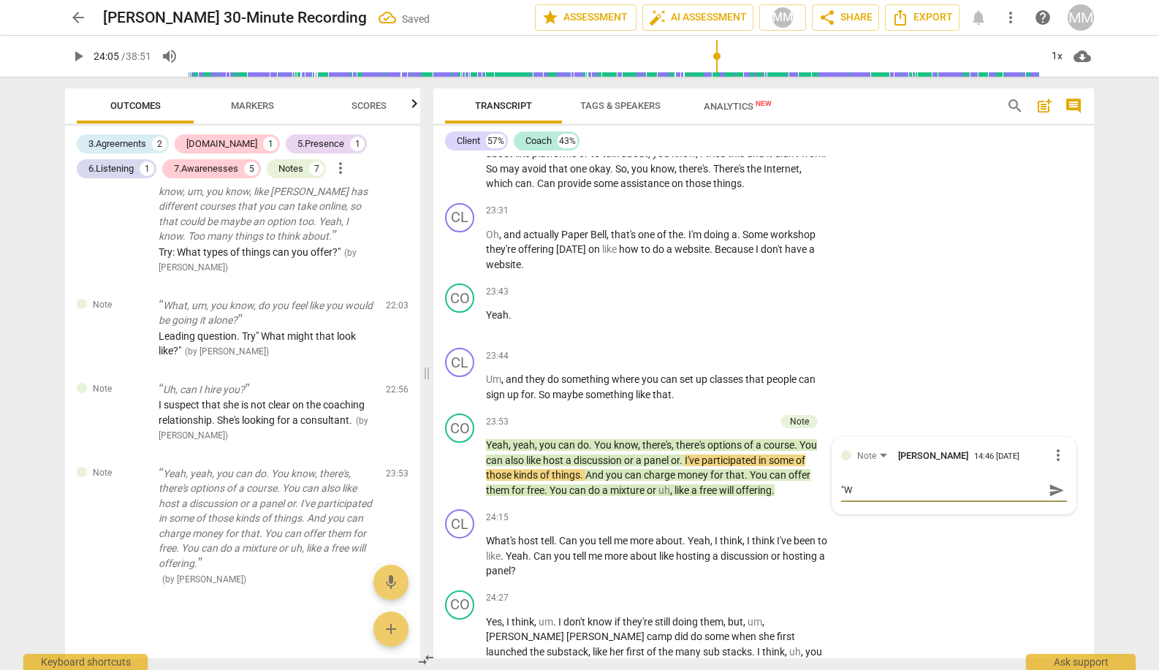
type textarea """
type textarea "S"
type textarea "Sh"
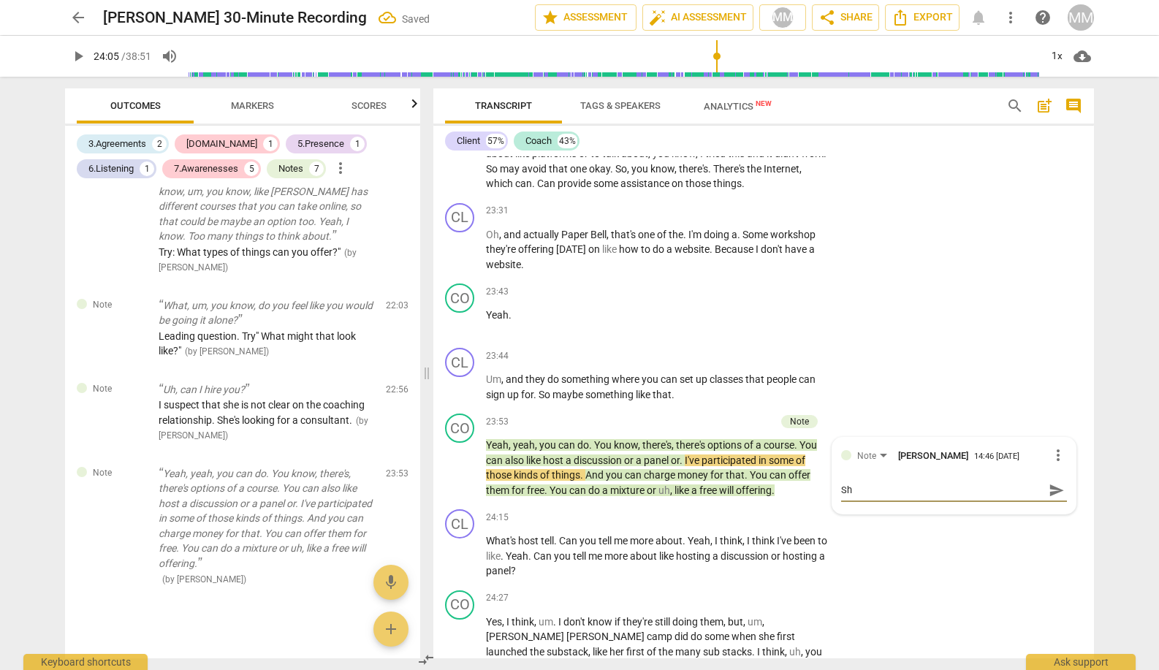
type textarea "She"
type textarea "She'"
type textarea "She's"
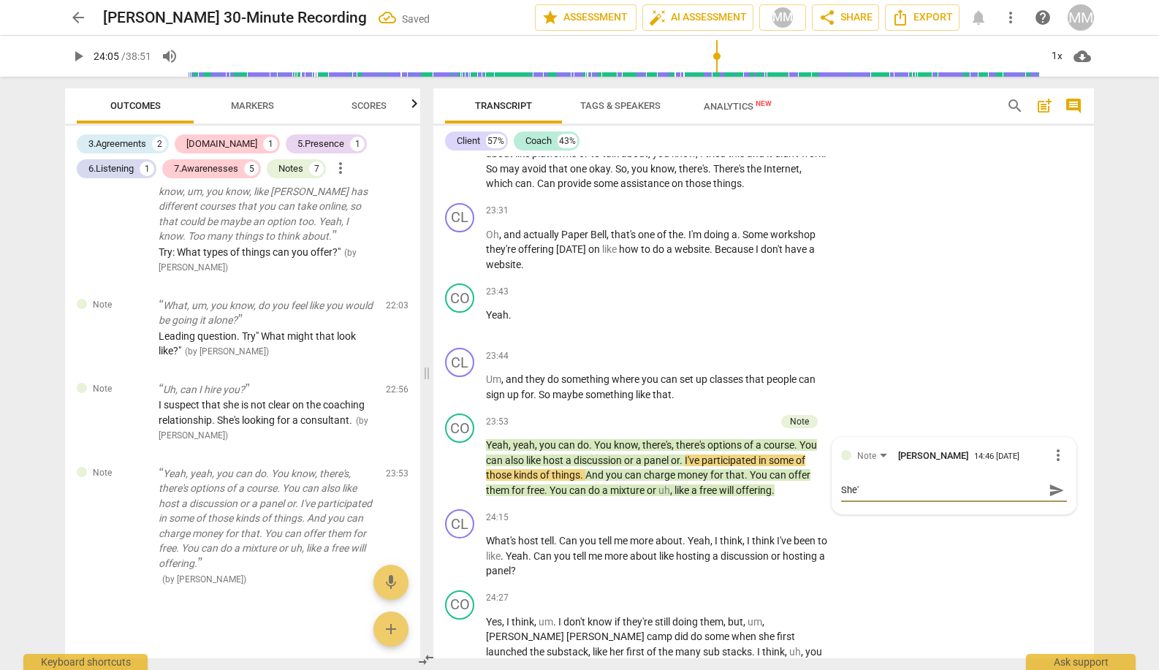
type textarea "She's"
type textarea "She's m"
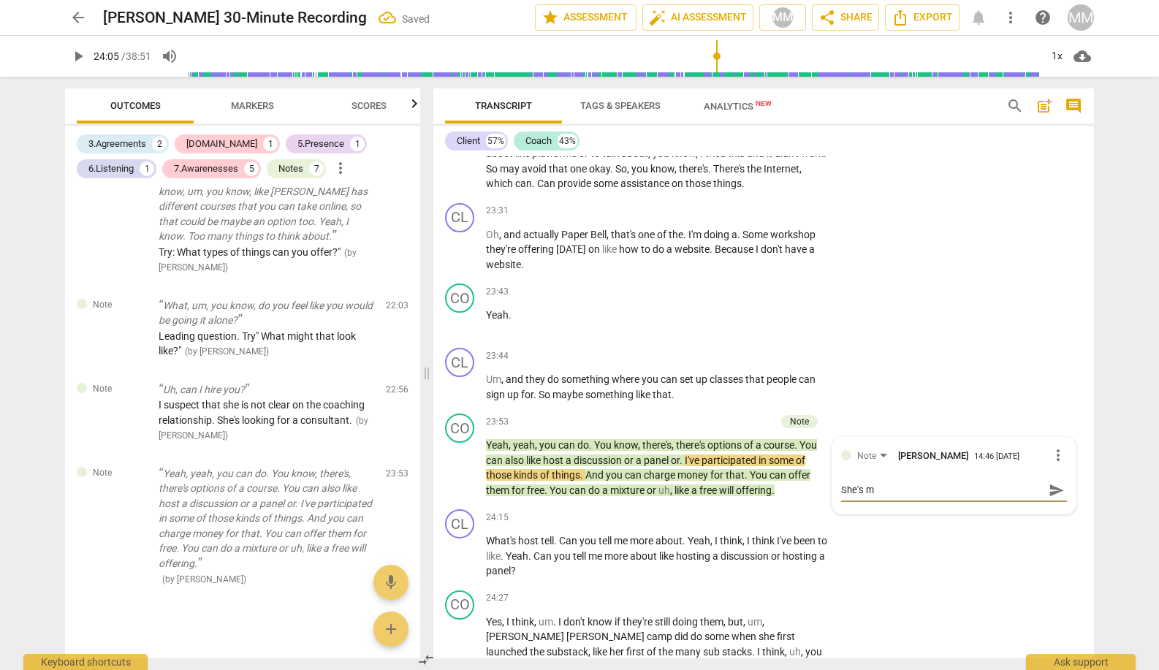
type textarea "She's mo"
type textarea "She's mov"
type textarea "She's movi"
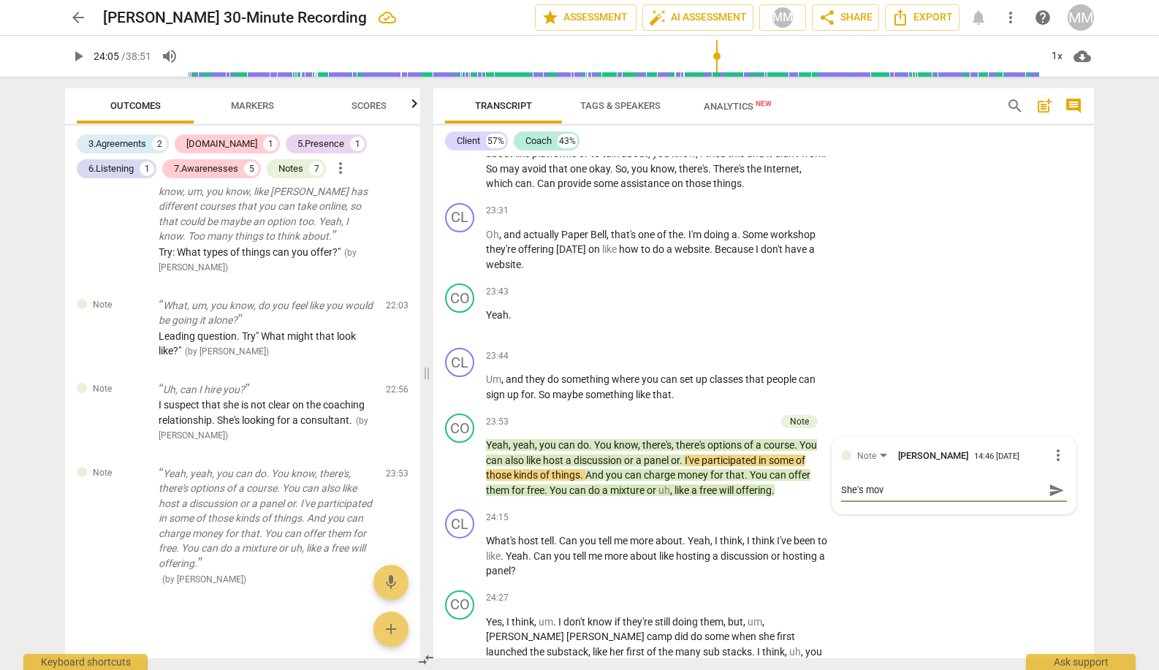
type textarea "She's movi"
type textarea "She's movin"
type textarea "She's moving"
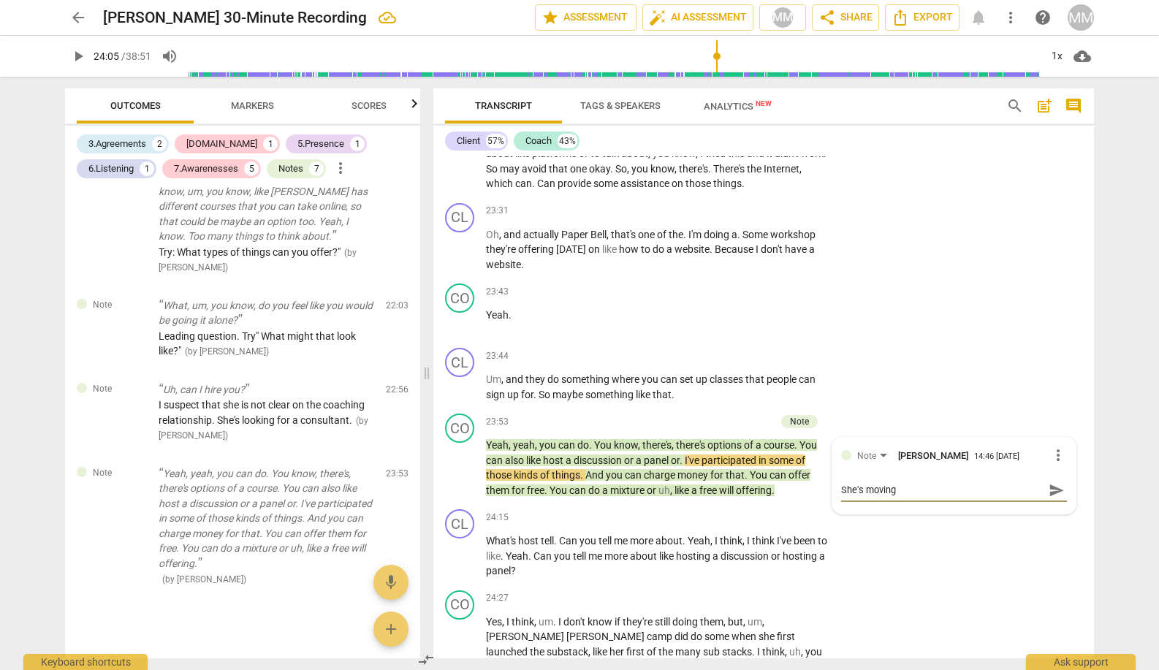
type textarea "She's moving"
type textarea "She's moving n"
type textarea "She's moving no"
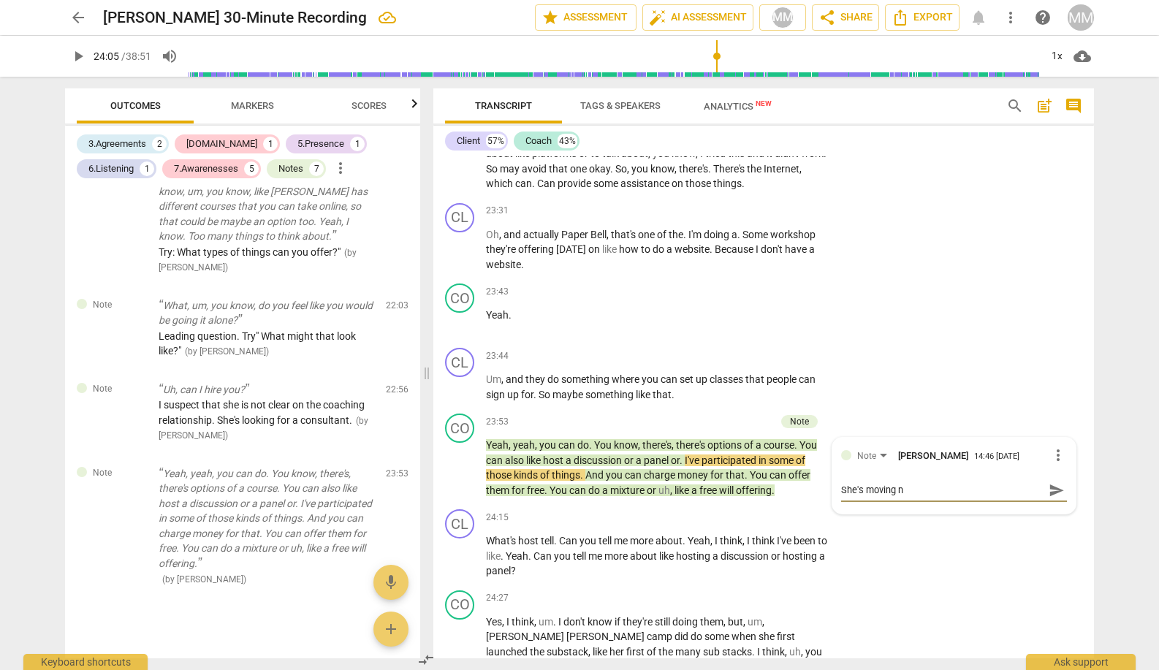
type textarea "She's moving no"
type textarea "She's moving now"
type textarea "She's moving now!"
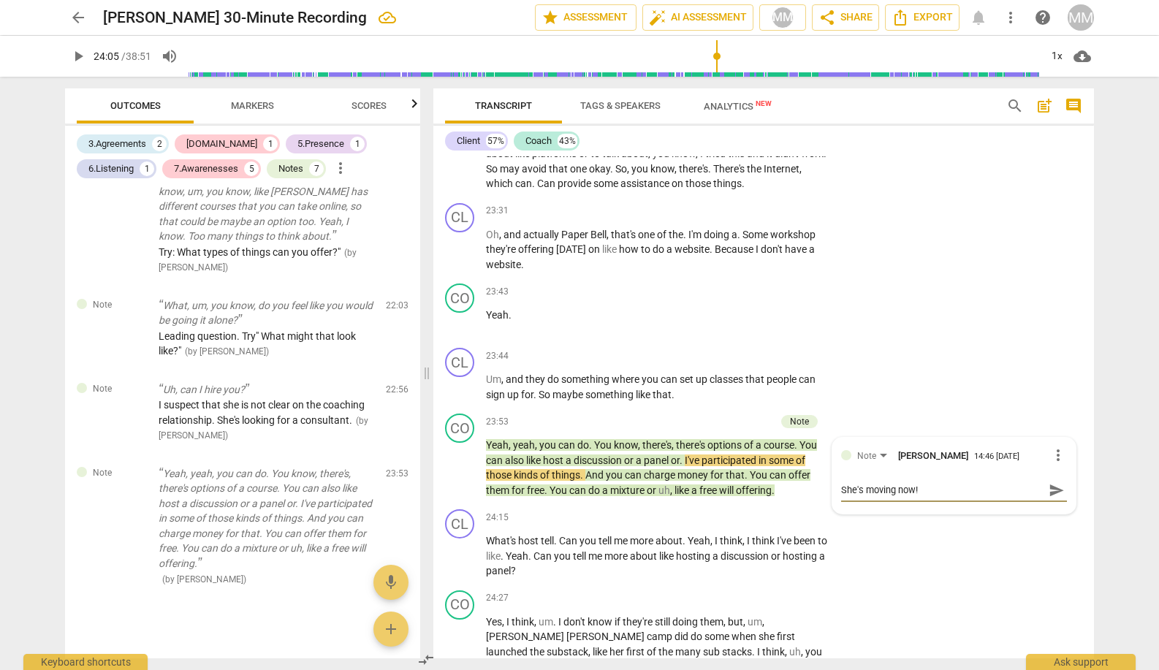
type textarea "She's moving now!"
type textarea "She's moving now! ""
type textarea "She's moving now! "W"
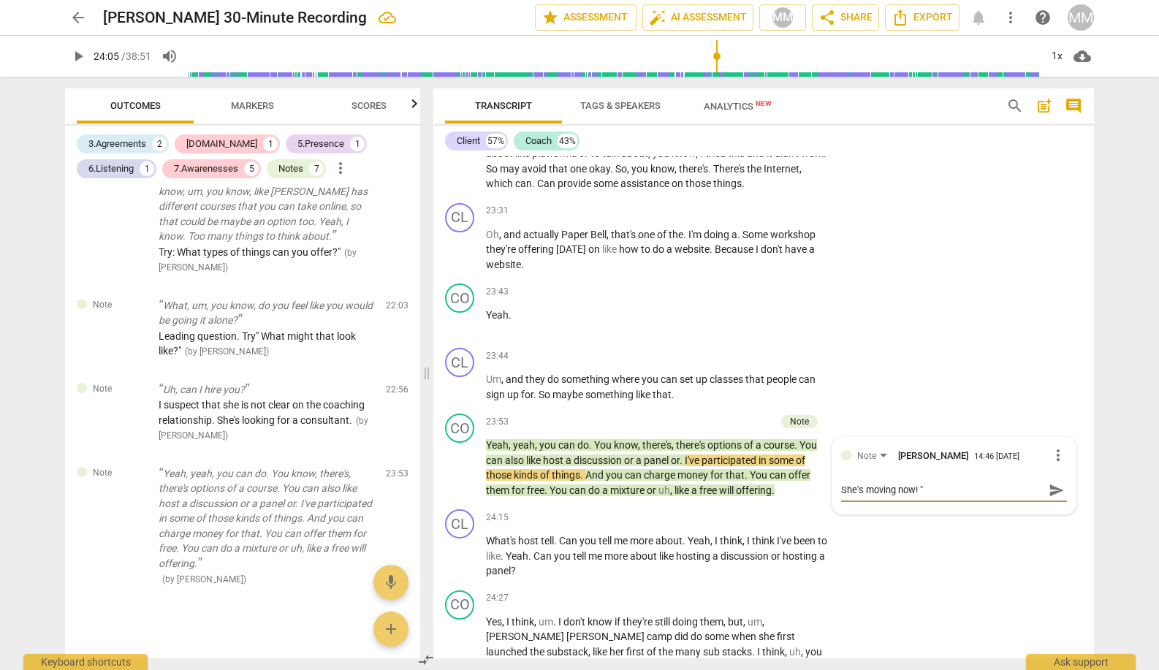
type textarea "She's moving now! "W"
type textarea "She's moving now! "Wh"
type textarea "She's moving now! "Wha"
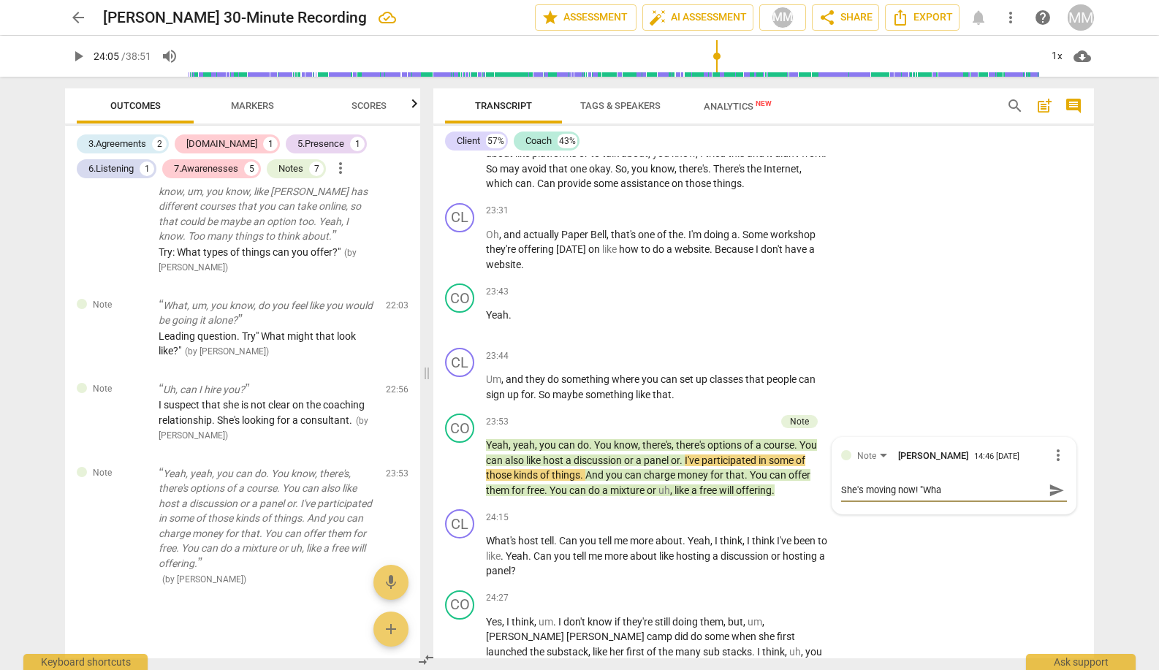
type textarea "She's moving now! "What"
type textarea "She's moving now! "What e"
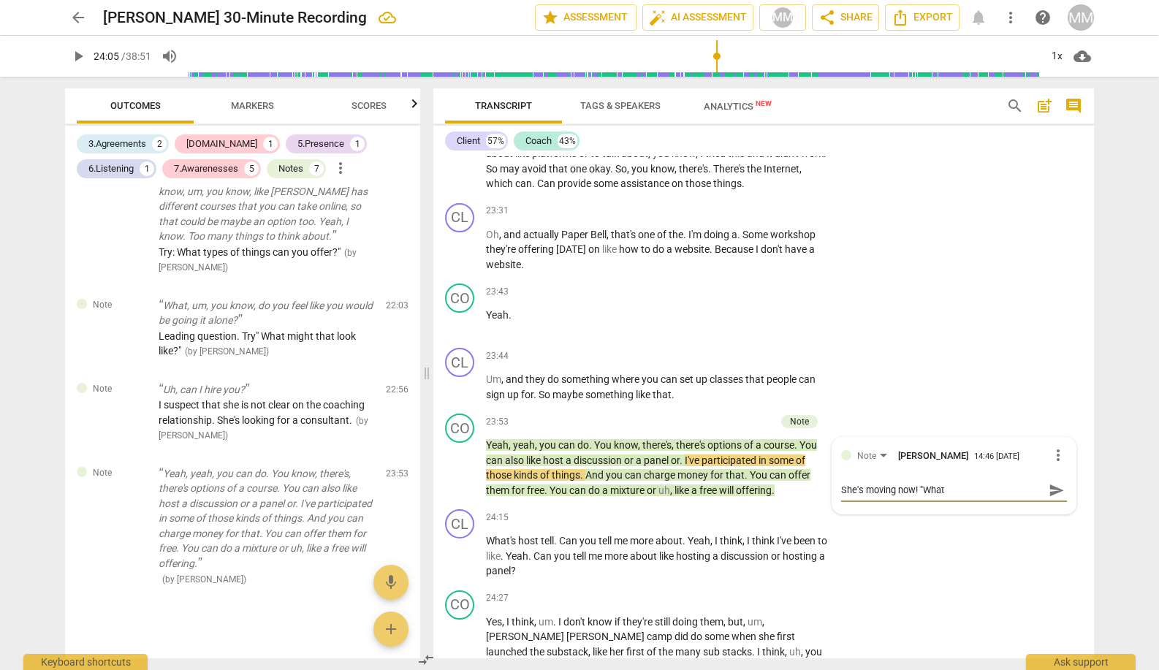
type textarea "She's moving now! "What e"
type textarea "She's moving now! "What el"
type textarea "She's moving now! "What els"
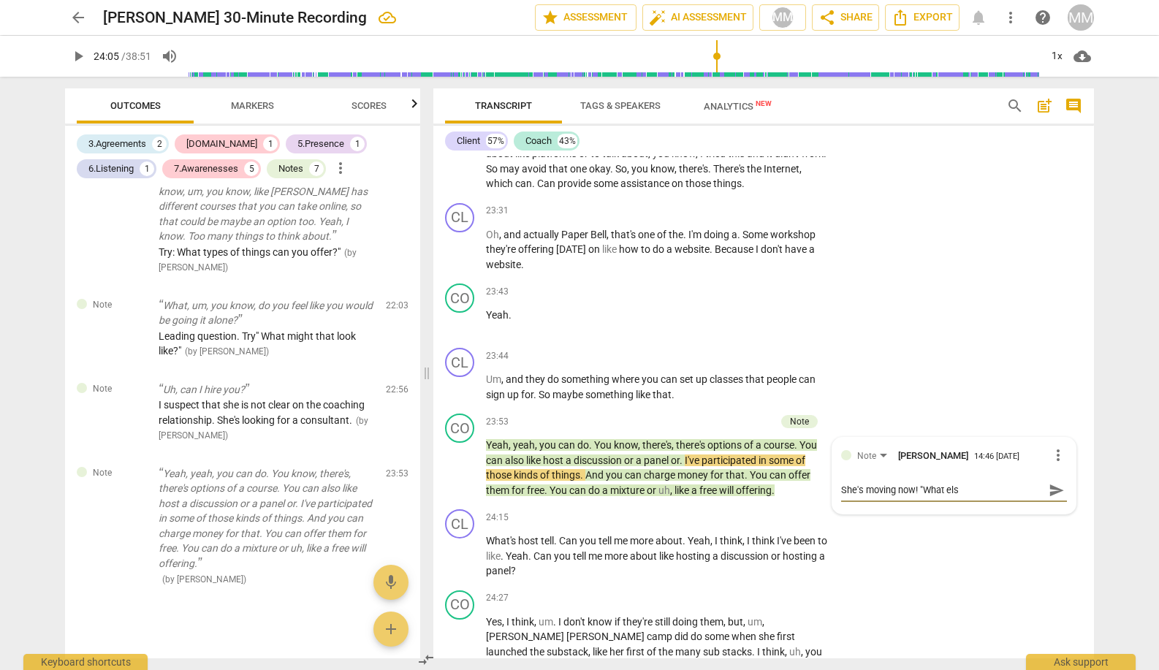
type textarea "She's moving now! "What else"
type textarea "She's moving now! "What else c"
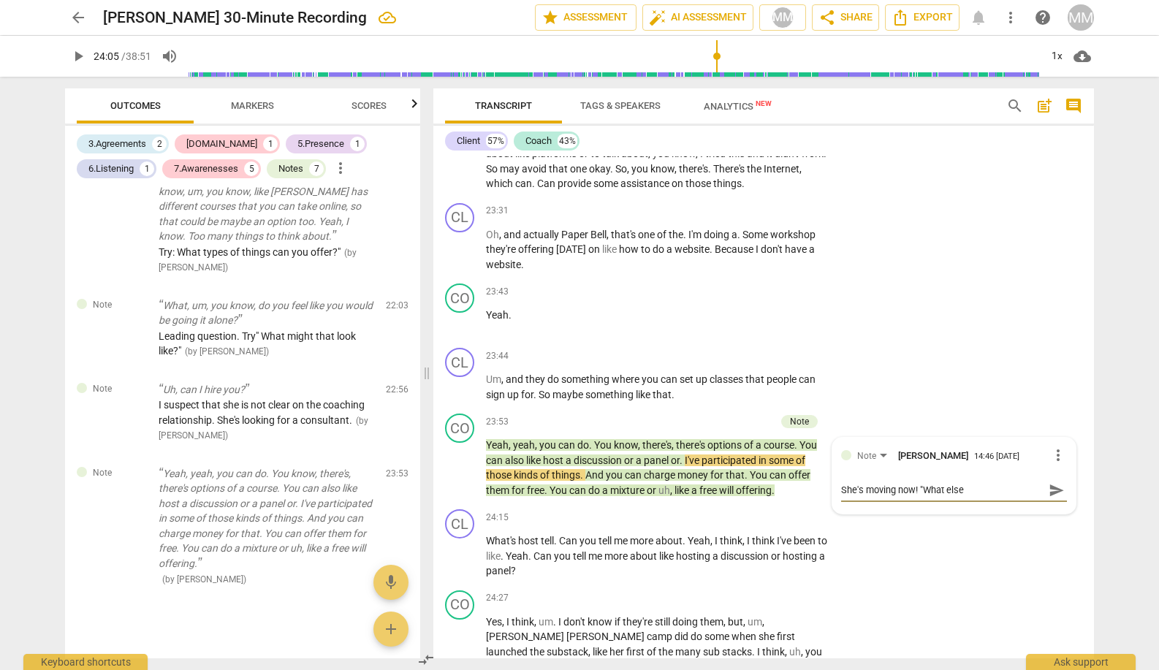
type textarea "She's moving now! "What else c"
type textarea "She's moving now! "What else ca"
type textarea "She's moving now! "What else can"
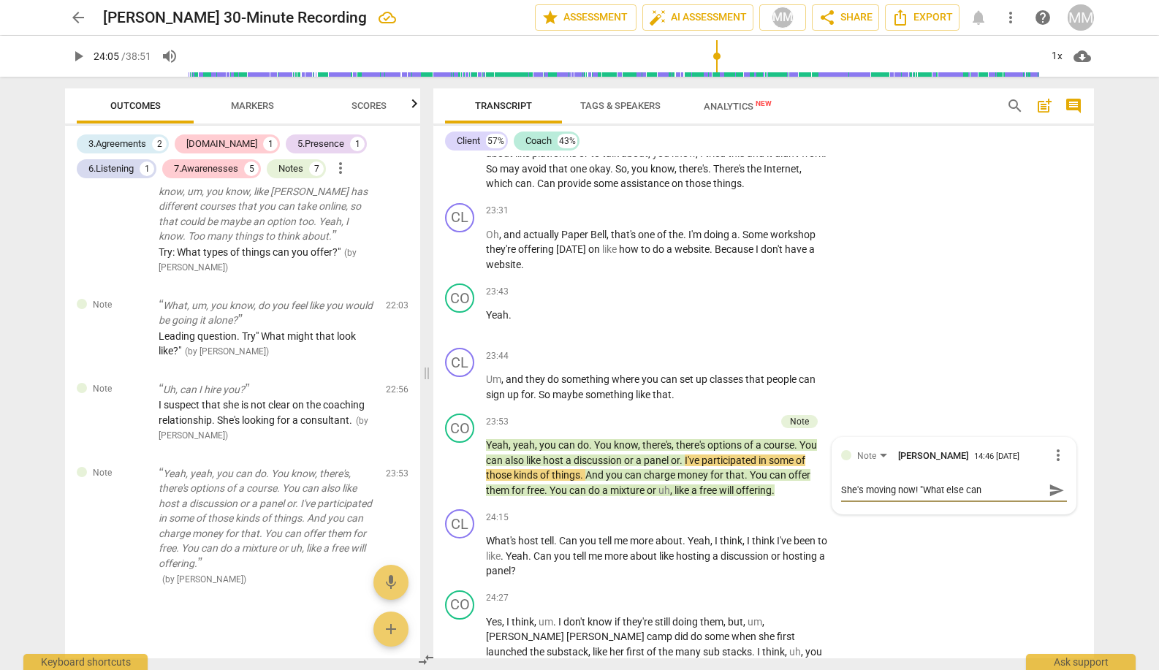
type textarea "She's moving now! "What else can"
type textarea "She's moving now! "What else can y"
type textarea "She's moving now! "What else can yo"
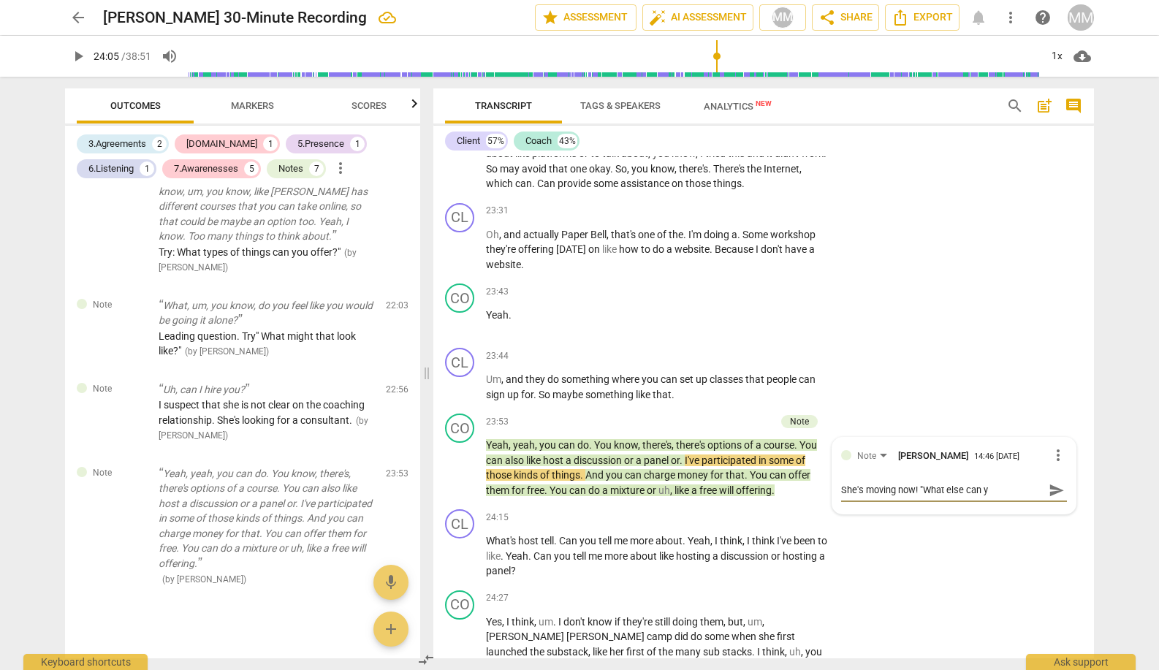
type textarea "She's moving now! "What else can yo"
type textarea "She's moving now! "What else can you"
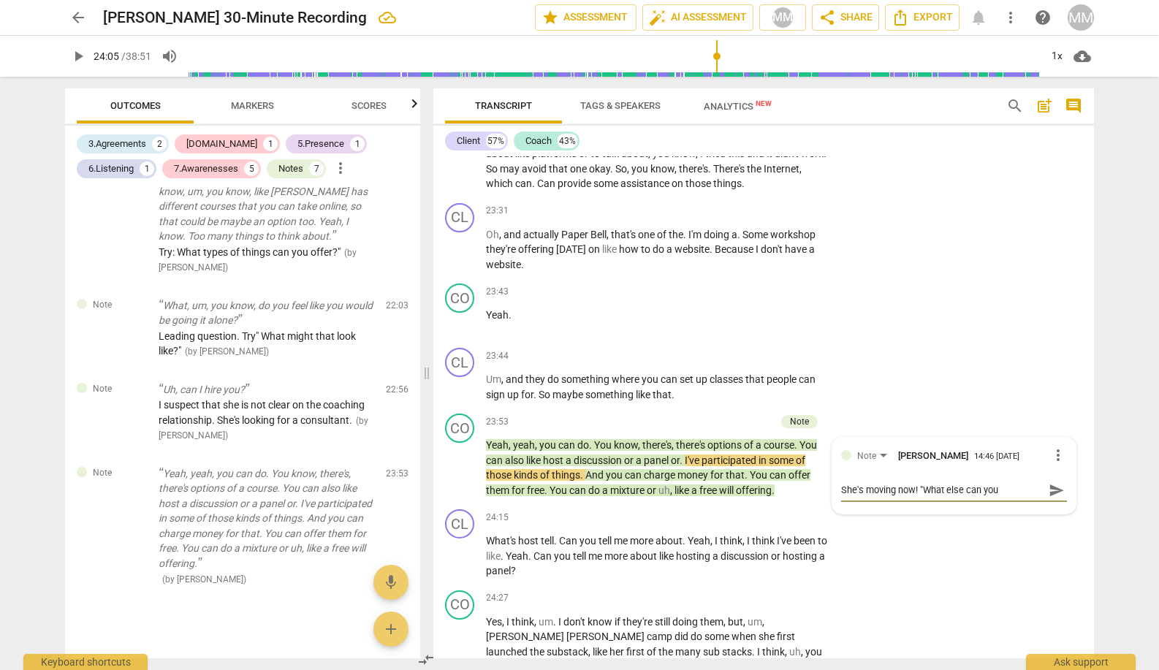
type textarea "She's moving now! "What else can you d"
type textarea "She's moving now! "What else can you do"
type textarea "She's moving now! "What else can you do?"
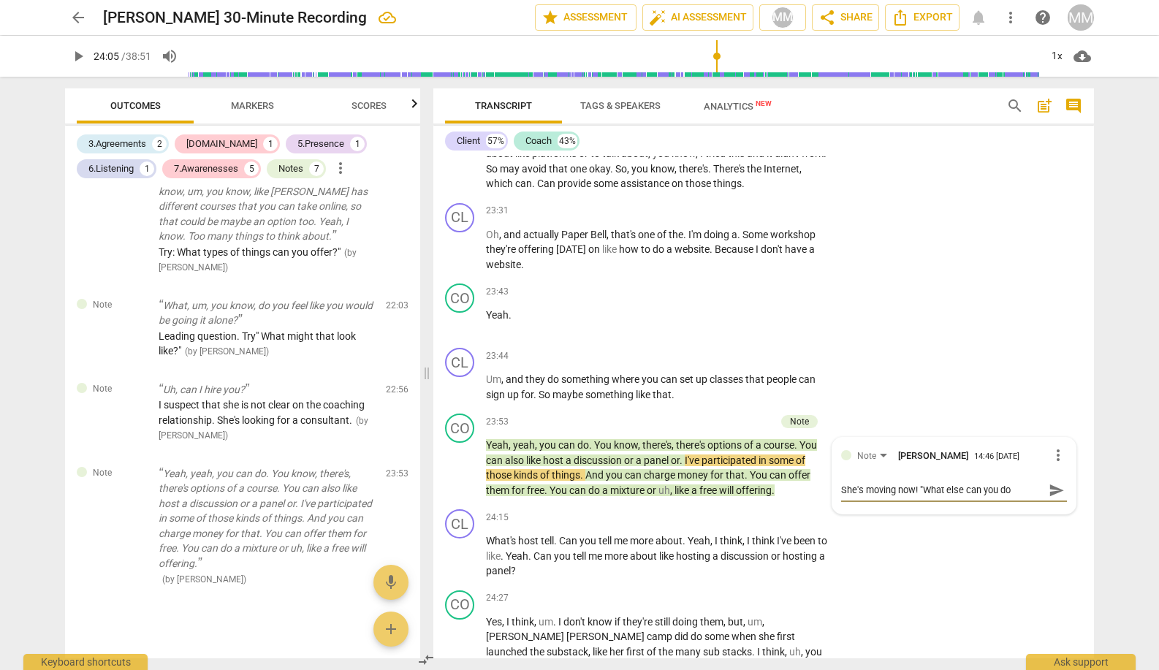
type textarea "She's moving now! "What else can you do?"
type textarea "She's moving now! "What else can you do?""
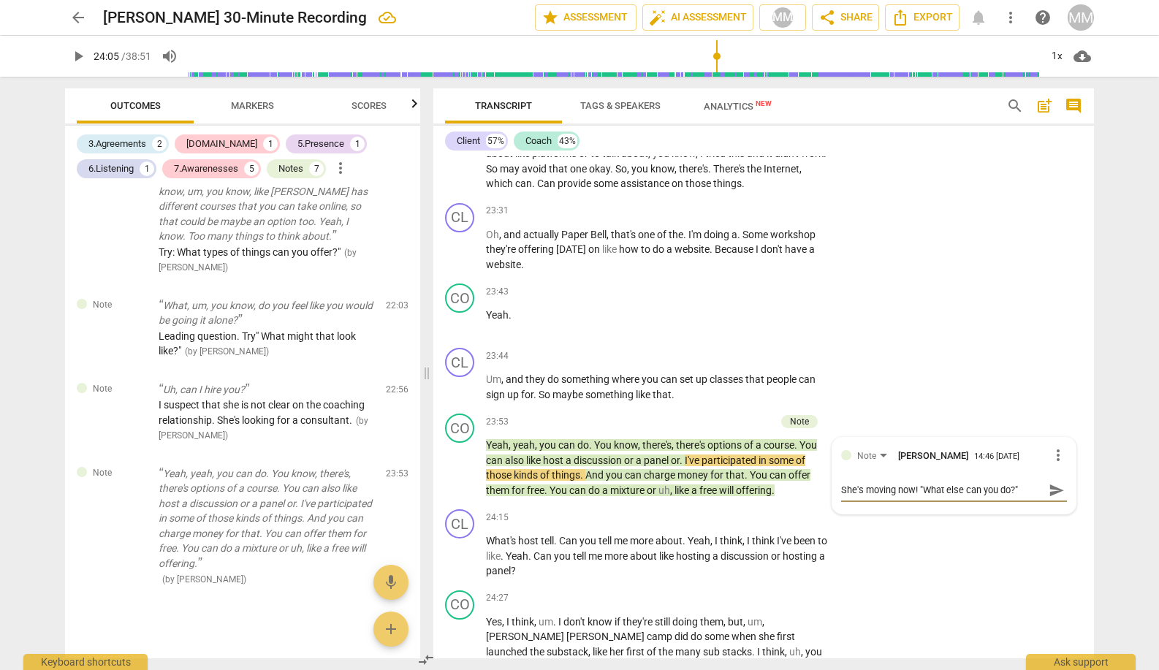
type textarea "She's moving now! "What else can you do?" A"
type textarea "She's moving now! "What else can you do?" Al"
type textarea "She's moving now! "What else can you do?" All"
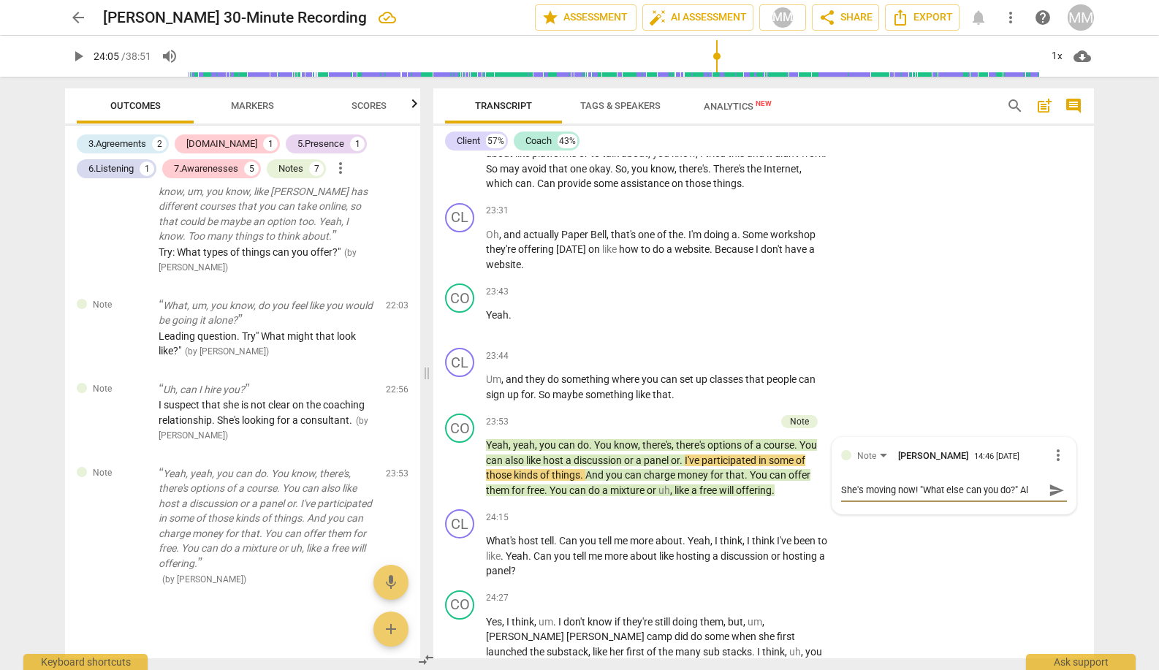
type textarea "She's moving now! "What else can you do?" All"
type textarea "She's moving now! "What else can you do?" All s"
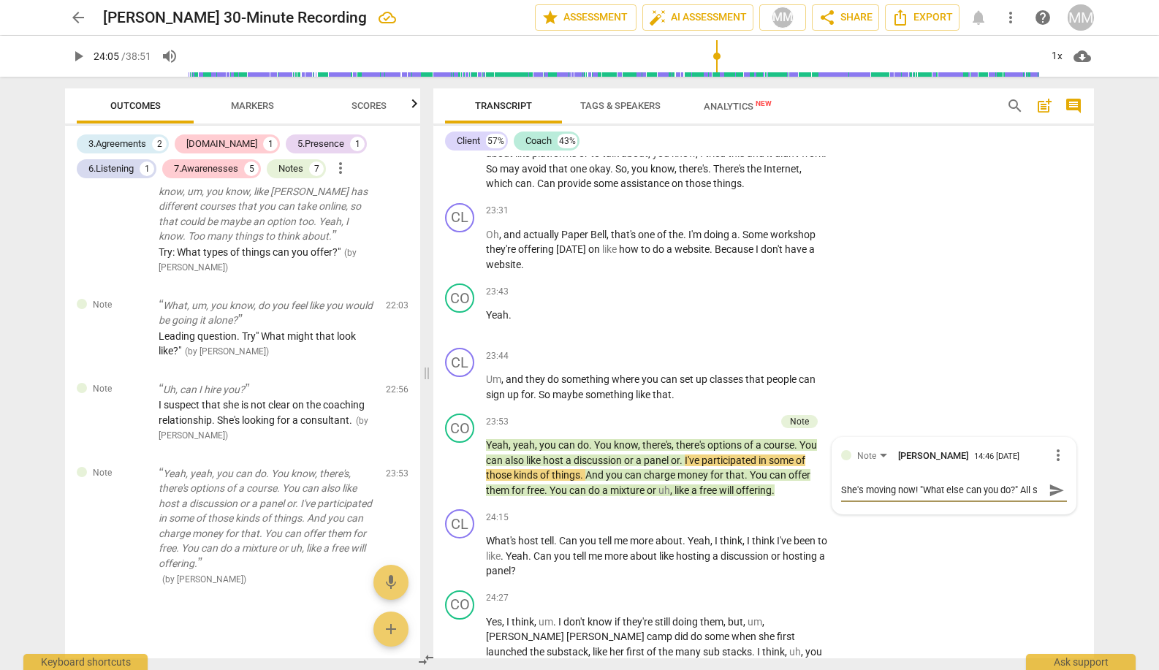
type textarea "She's moving now! "What else can you do?" All sh"
type textarea "She's moving now! "What else can you do?" All she"
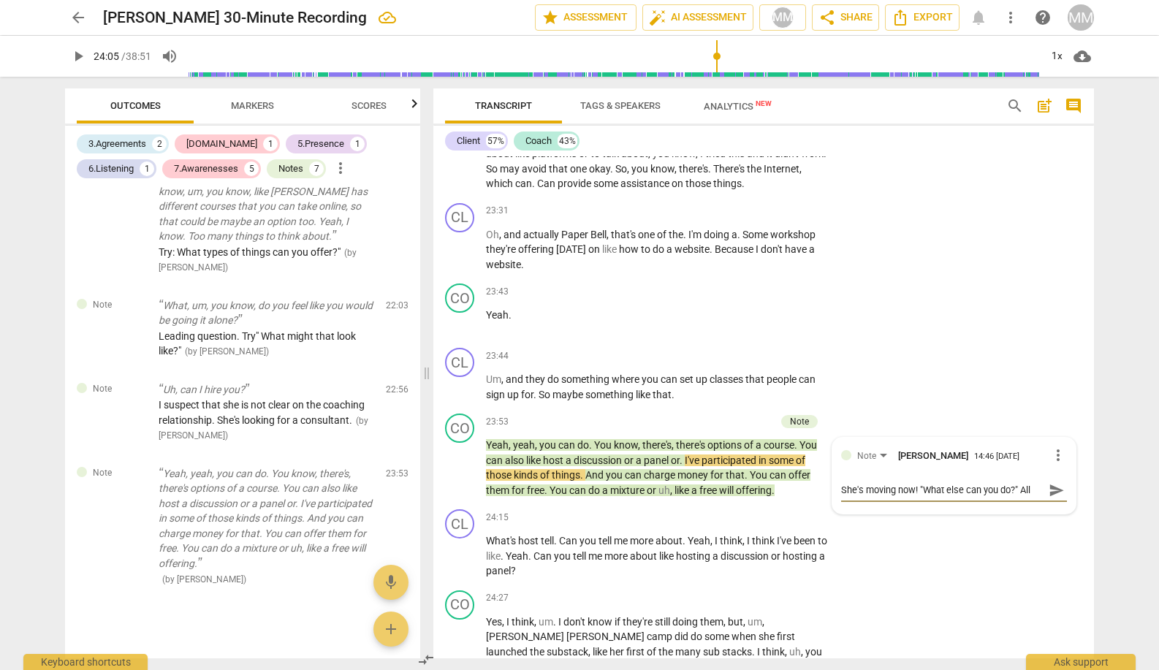
type textarea "She's moving now! "What else can you do?" All she"
type textarea "She's moving now! "What else can you do?" All she n"
type textarea "She's moving now! "What else can you do?" All she ne"
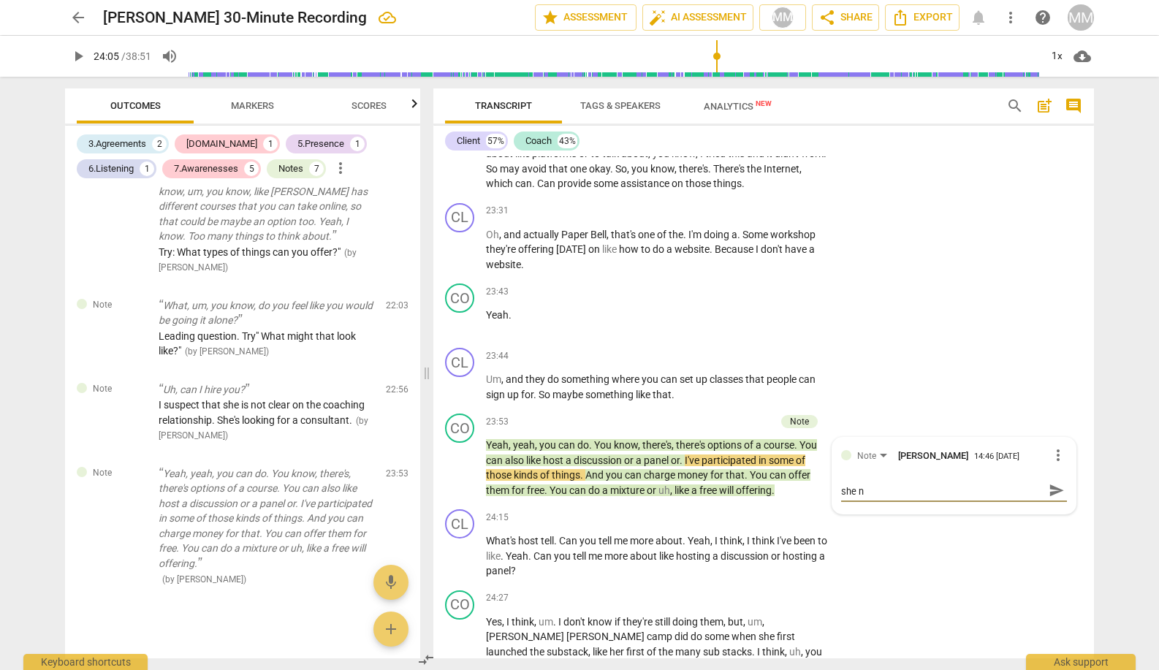
type textarea "She's moving now! "What else can you do?" All she ne"
type textarea "She's moving now! "What else can you do?" All she nee"
type textarea "She's moving now! "What else can you do?" All she need"
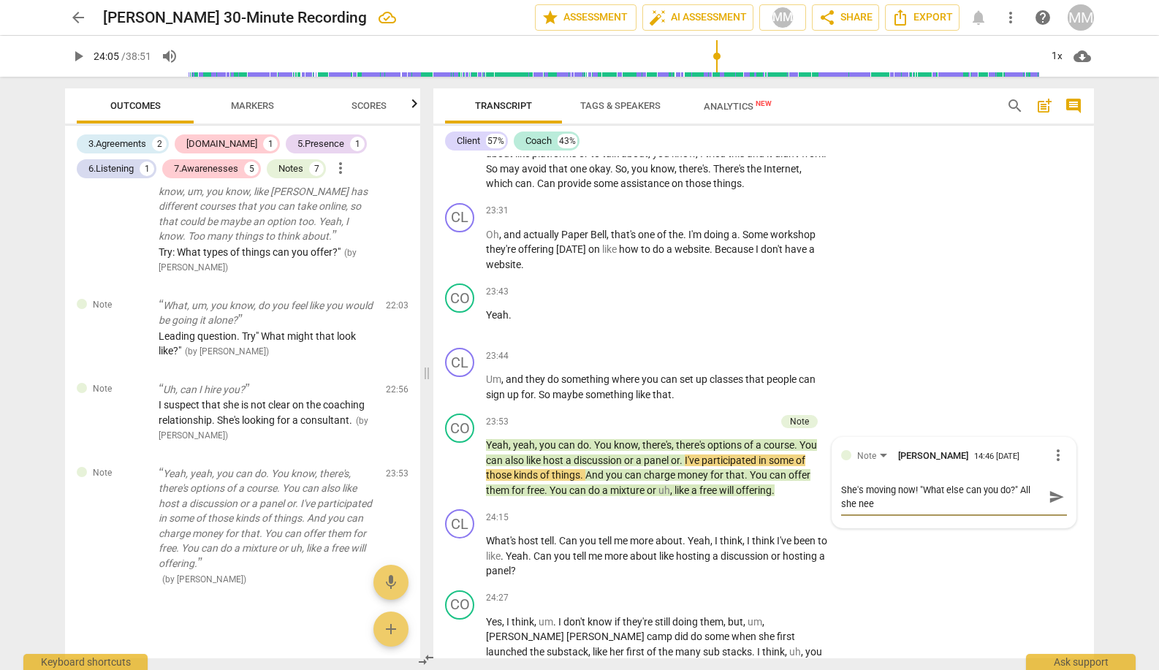
type textarea "She's moving now! "What else can you do?" All she need"
type textarea "She's moving now! "What else can you do?" All she needs"
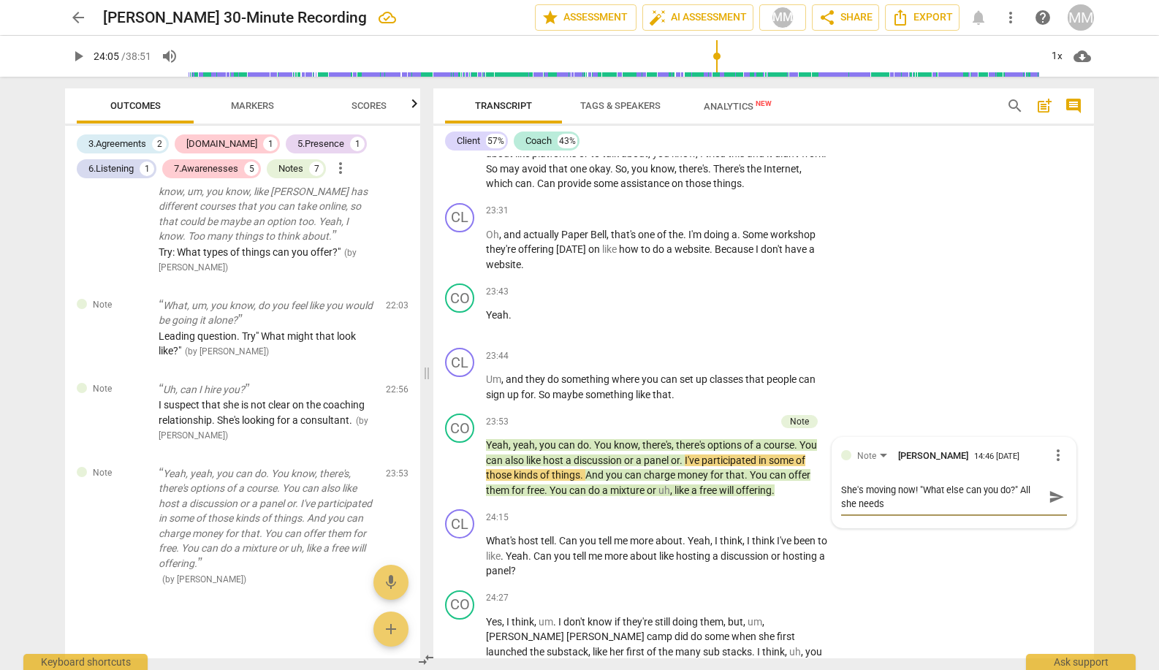
type textarea "She's moving now! "What else can you do?" All she needs i"
type textarea "She's moving now! "What else can you do?" All she needs is"
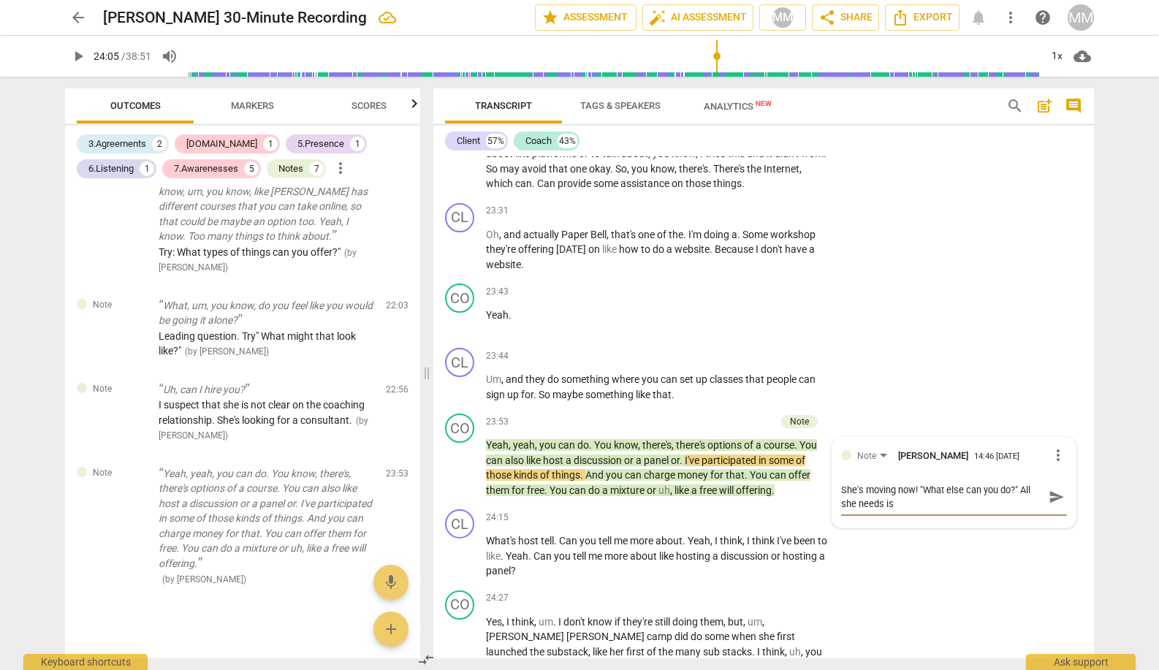
type textarea "She's moving now! "What else can you do?" All she needs is"
type textarea "She's moving now! "What else can you do?" All she needs is t"
type textarea "She's moving now! "What else can you do?" All she needs is th"
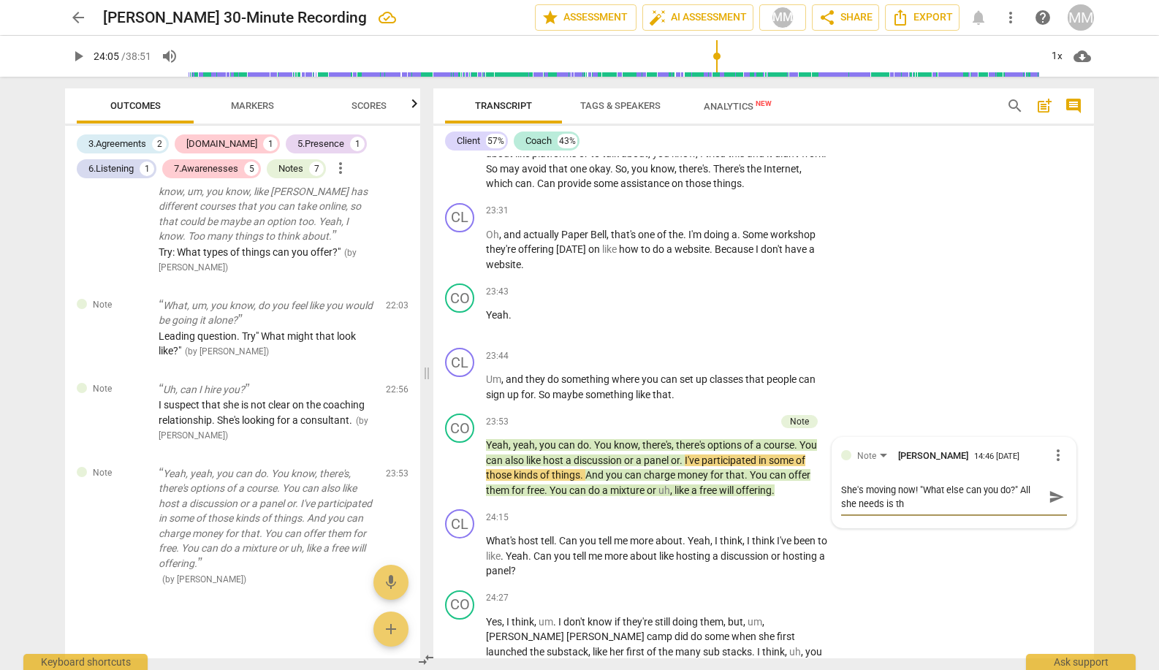
type textarea "She's moving now! "What else can you do?" All she needs is the"
type textarea "She's moving now! "What else can you do?" All she needs is the t"
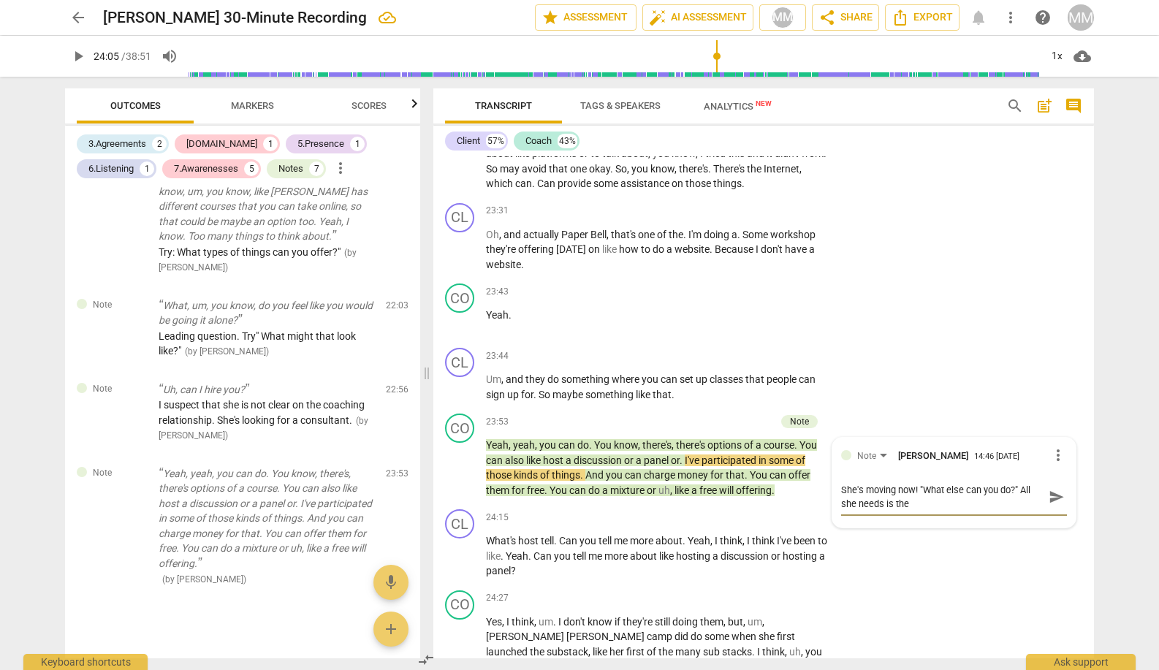
type textarea "She's moving now! "What else can you do?" All she needs is the t"
type textarea "She's moving now! "What else can you do?" All she needs is the tr"
type textarea "She's moving now! "What else can you do?" All she needs is the tru"
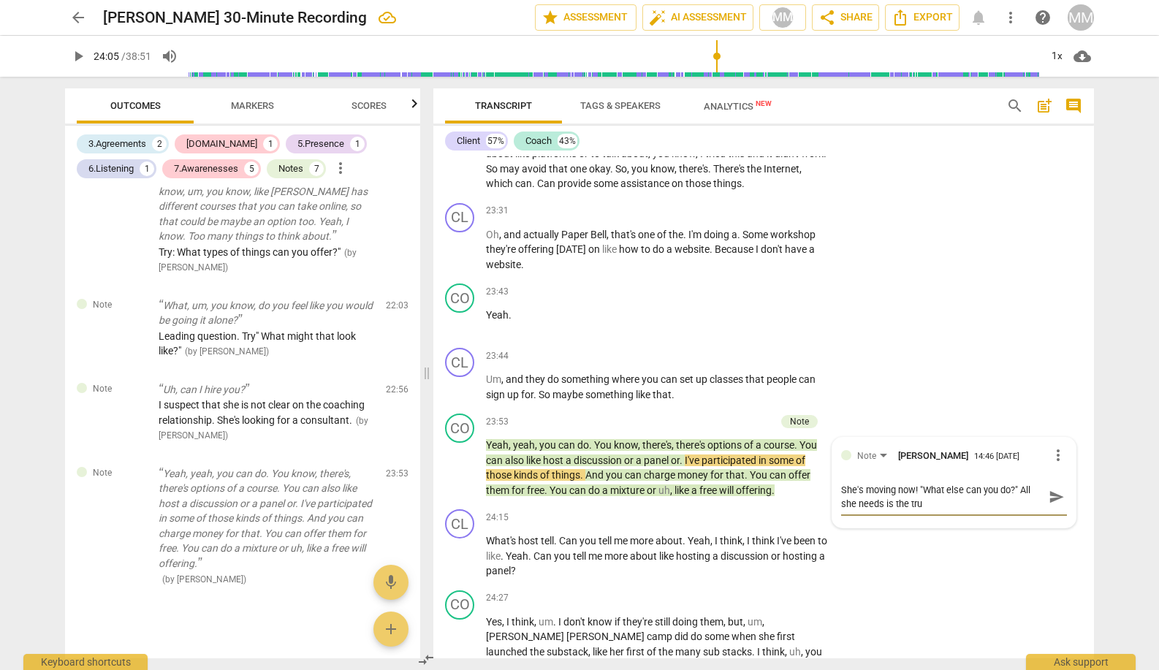
type textarea "She's moving now! "What else can you do?" All she needs is the trus"
type textarea "She's moving now! "What else can you do?" All she needs is the trust"
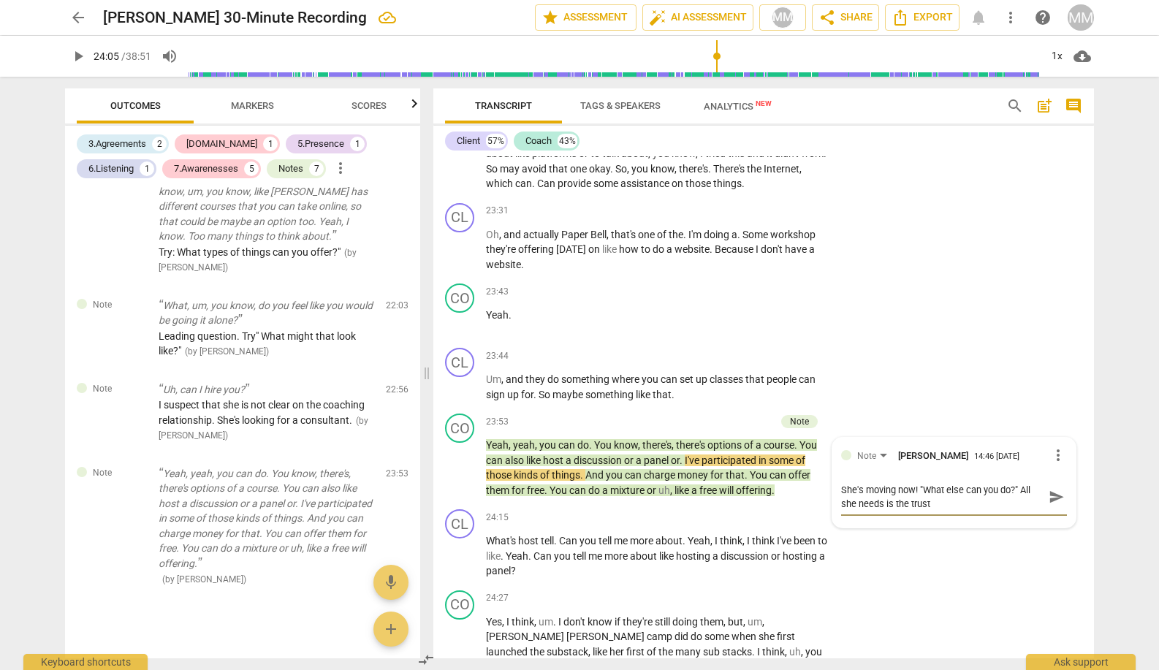
type textarea "She's moving now! "What else can you do?" All she needs is the trust"
type textarea "She's moving now! "What else can you do?" All she needs is the trust t"
type textarea "She's moving now! "What else can you do?" All she needs is the trust th"
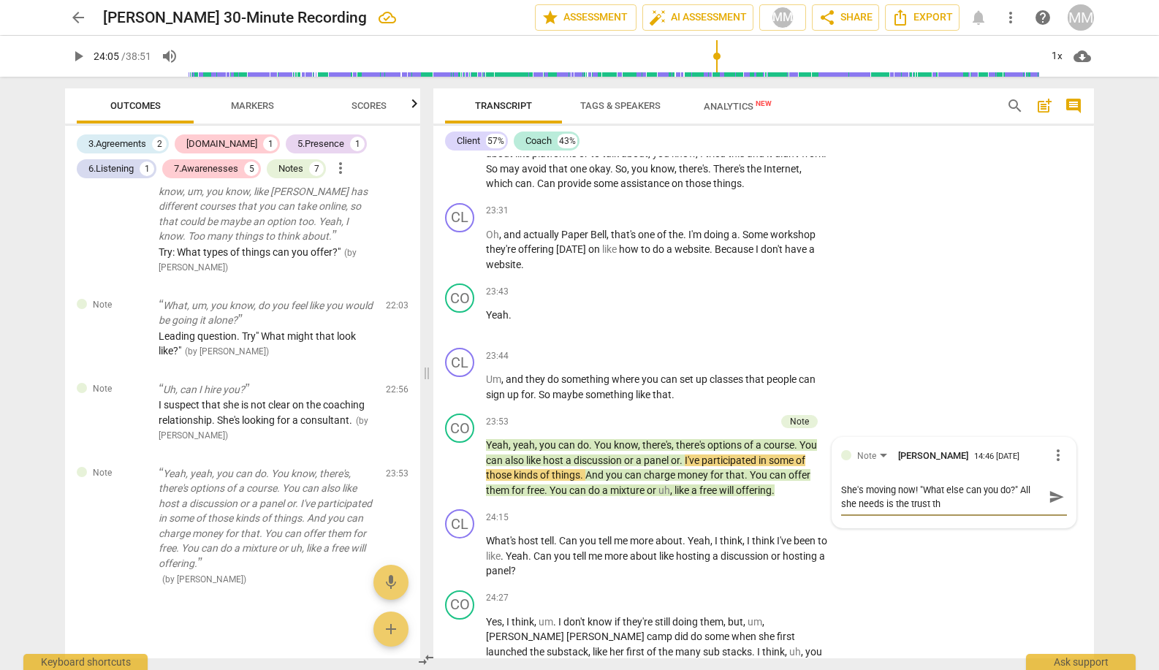
type textarea "She's moving now! "What else can you do?" All she needs is the trust tha"
type textarea "She's moving now! "What else can you do?" All she needs is the trust that"
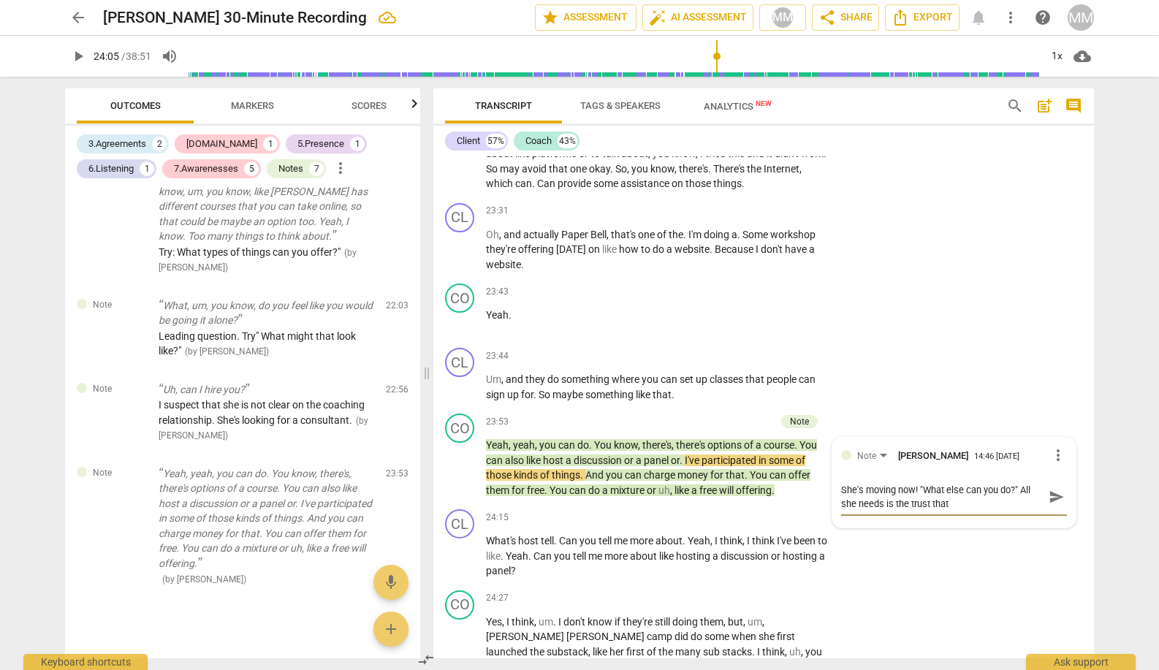
type textarea "She's moving now! "What else can you do?" All she needs is the trust that"
type textarea "She's moving now! "What else can you do?" All she needs is the trust that s"
type textarea "She's moving now! "What else can you do?" All she needs is the trust that sh"
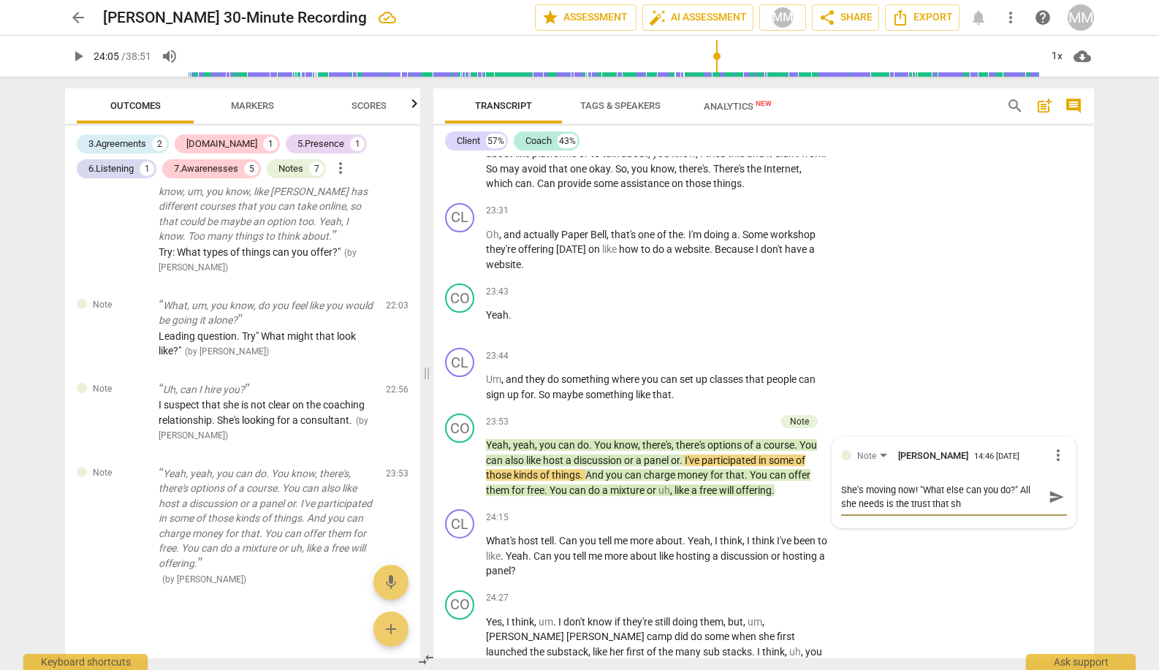
type textarea "She's moving now! "What else can you do?" All she needs is the trust that she"
type textarea "She's moving now! "What else can you do?" All she needs is the trust that she c"
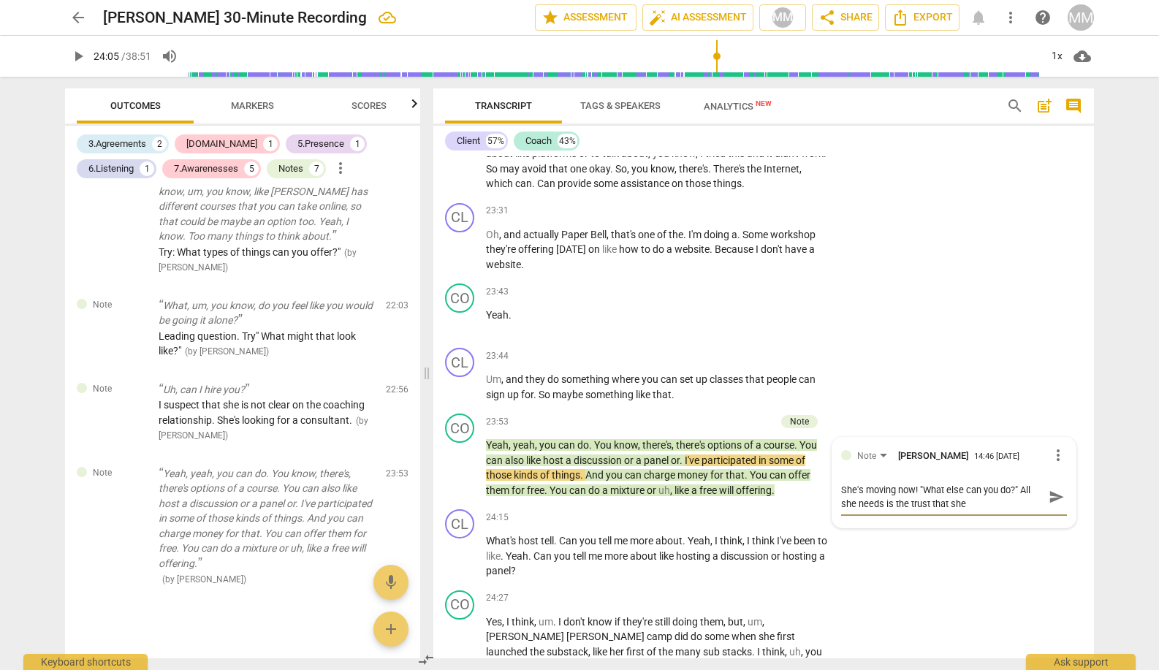
type textarea "She's moving now! "What else can you do?" All she needs is the trust that she c"
type textarea "She's moving now! "What else can you do?" All she needs is the trust that she ca"
type textarea "She's moving now! "What else can you do?" All she needs is the trust that she c…"
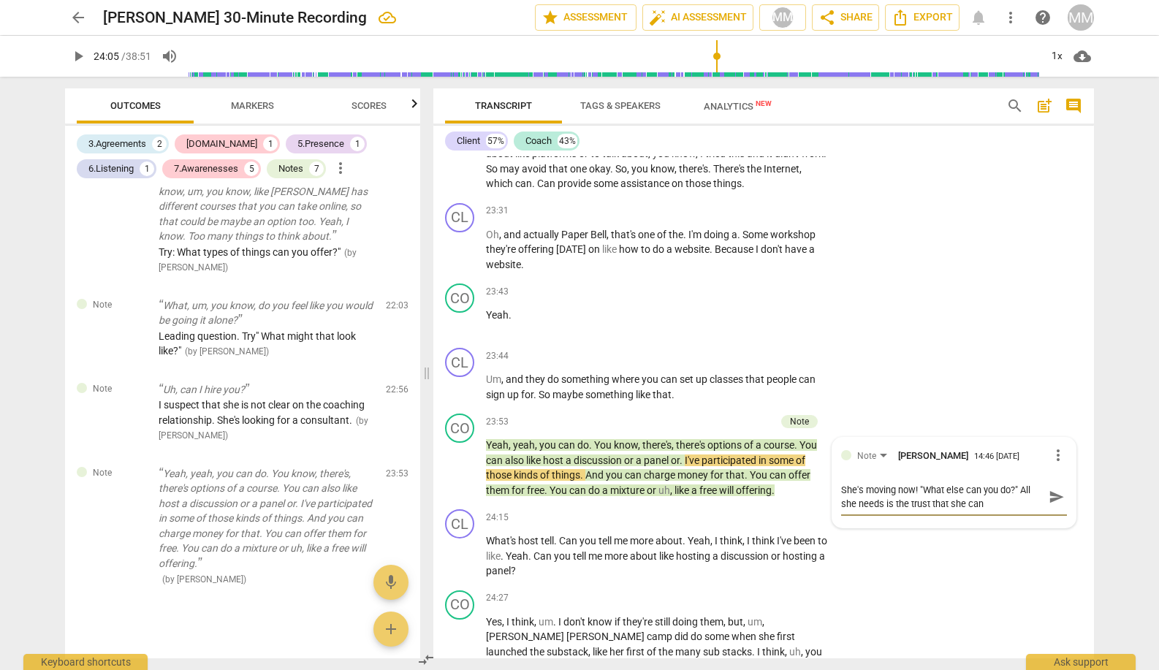
type textarea "She's moving now! "What else can you do?" All she needs is the trust that she c…"
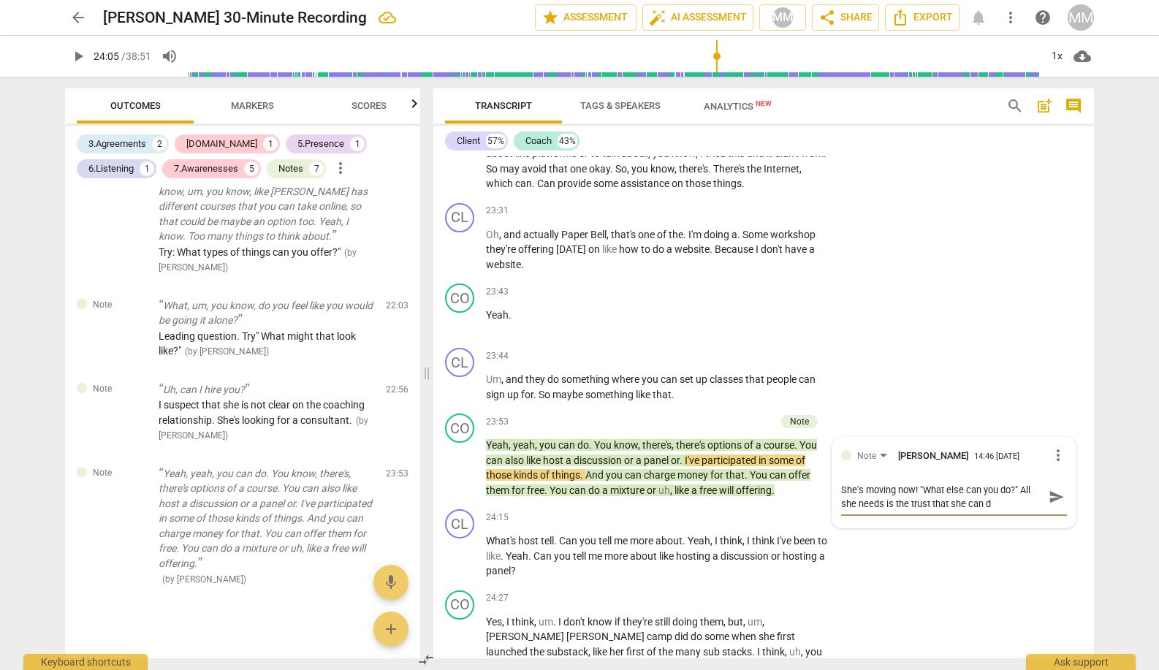
type textarea "She's moving now! "What else can you do?" All she needs is the trust that she c…"
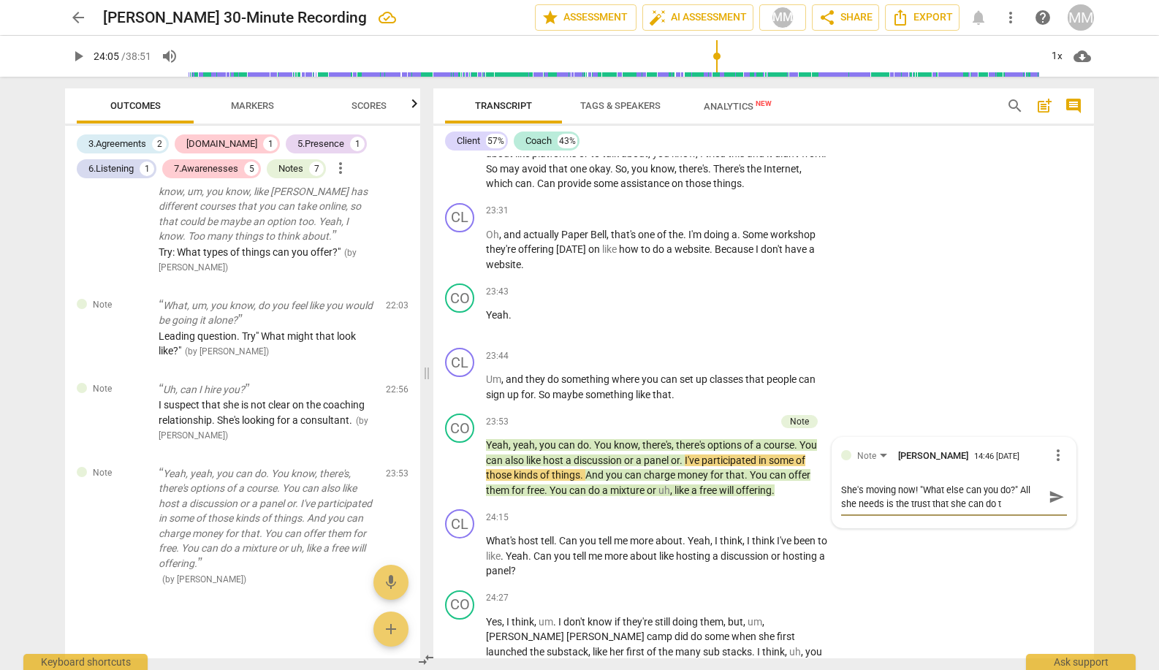
type textarea "She's moving now! "What else can you do?" All she needs is the trust that she c…"
click at [1051, 503] on span "send" at bounding box center [1056, 511] width 16 height 16
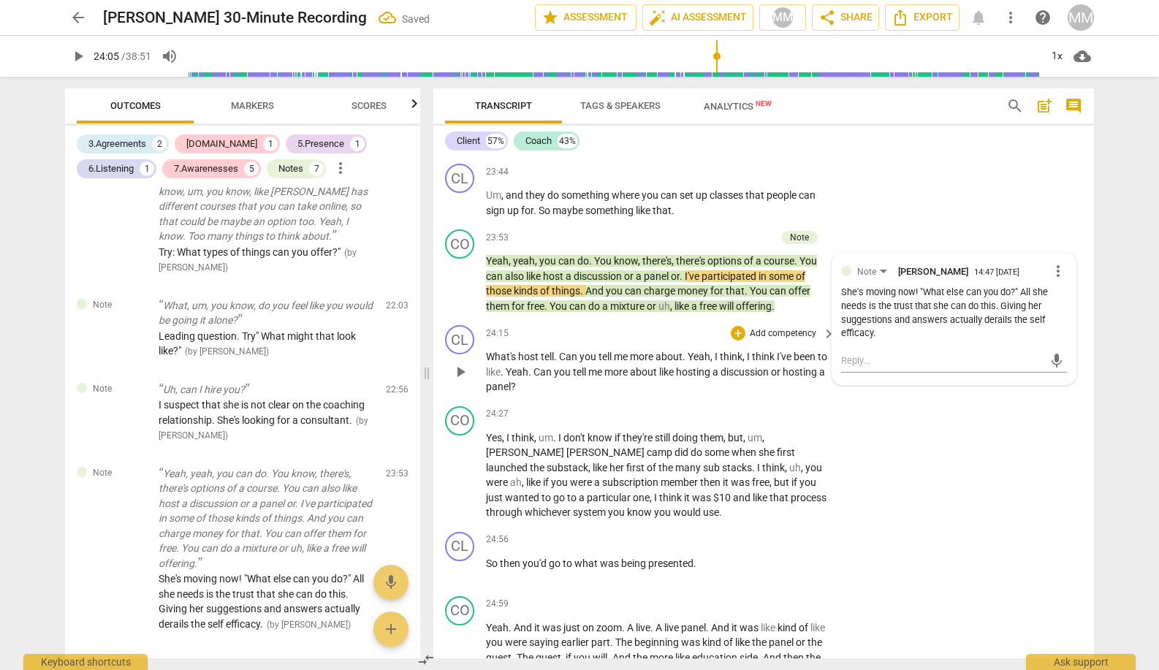
scroll to position [10202, 0]
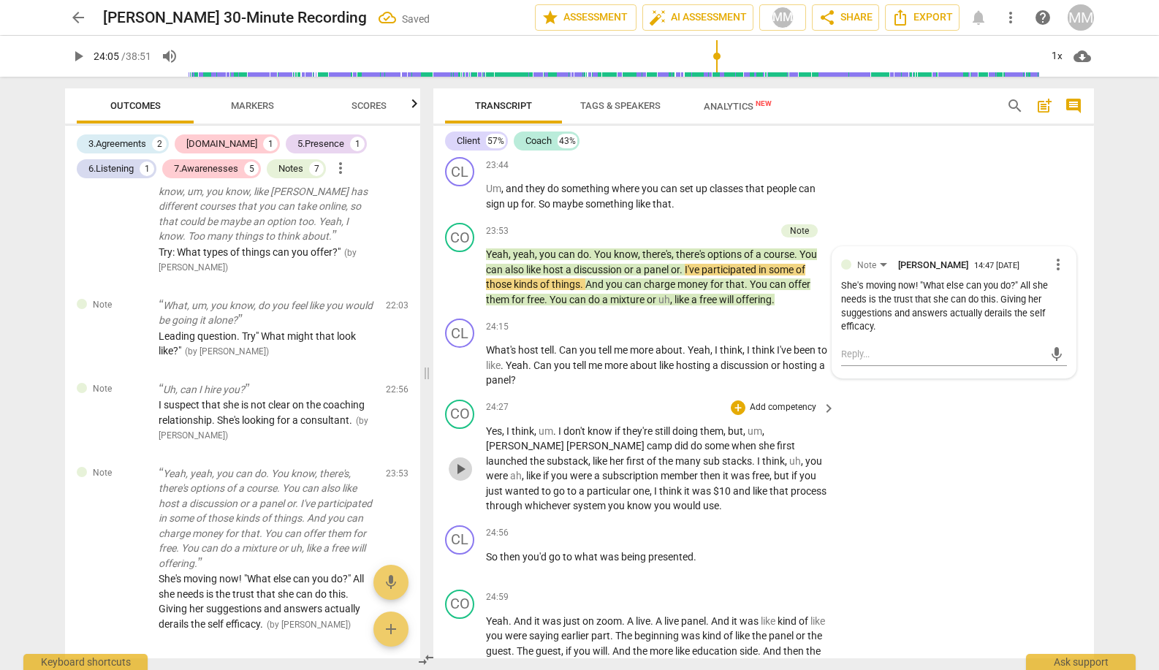
click at [458, 460] on span "play_arrow" at bounding box center [460, 469] width 18 height 18
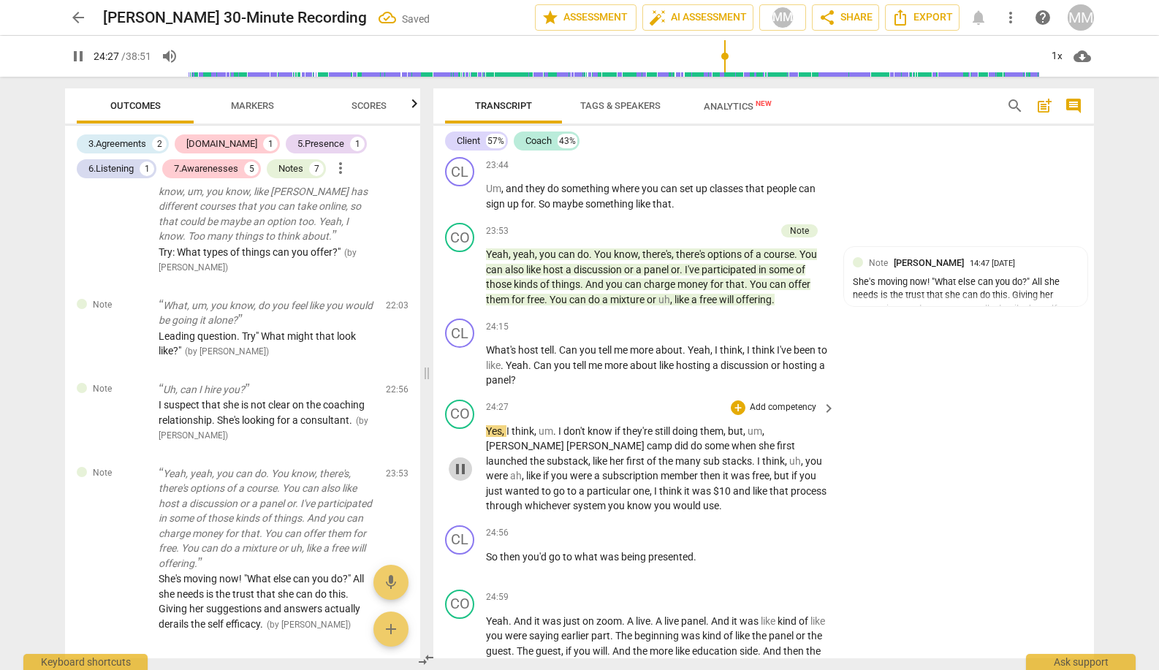
click at [458, 460] on span "pause" at bounding box center [460, 469] width 18 height 18
click at [458, 460] on span "play_arrow" at bounding box center [460, 469] width 18 height 18
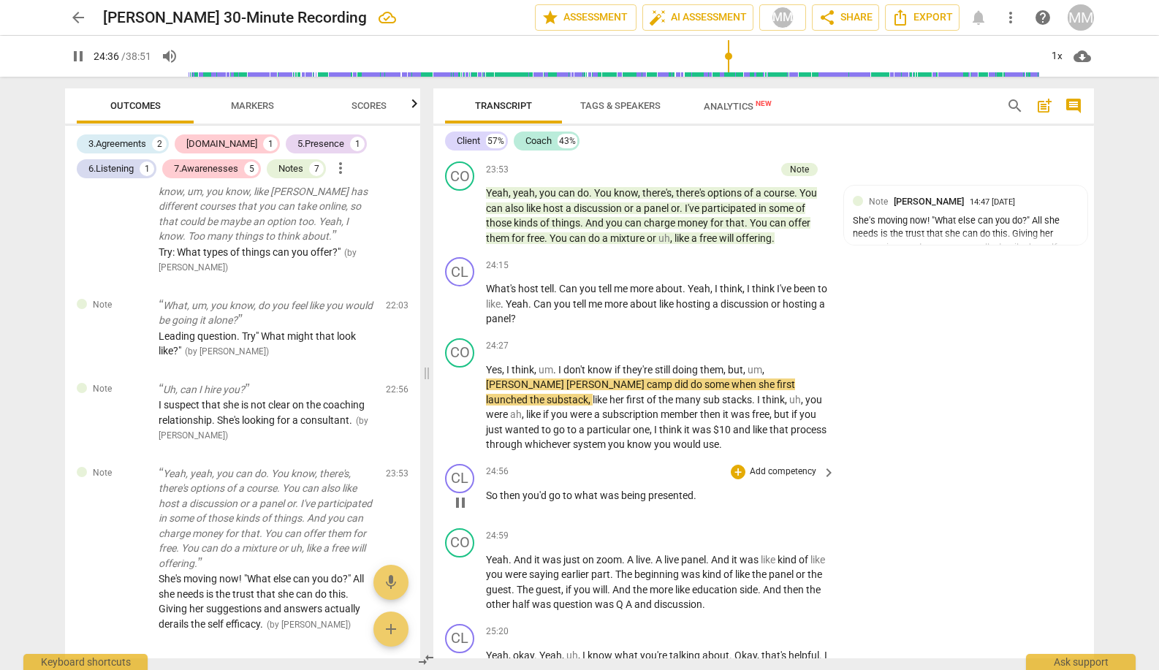
scroll to position [10267, 0]
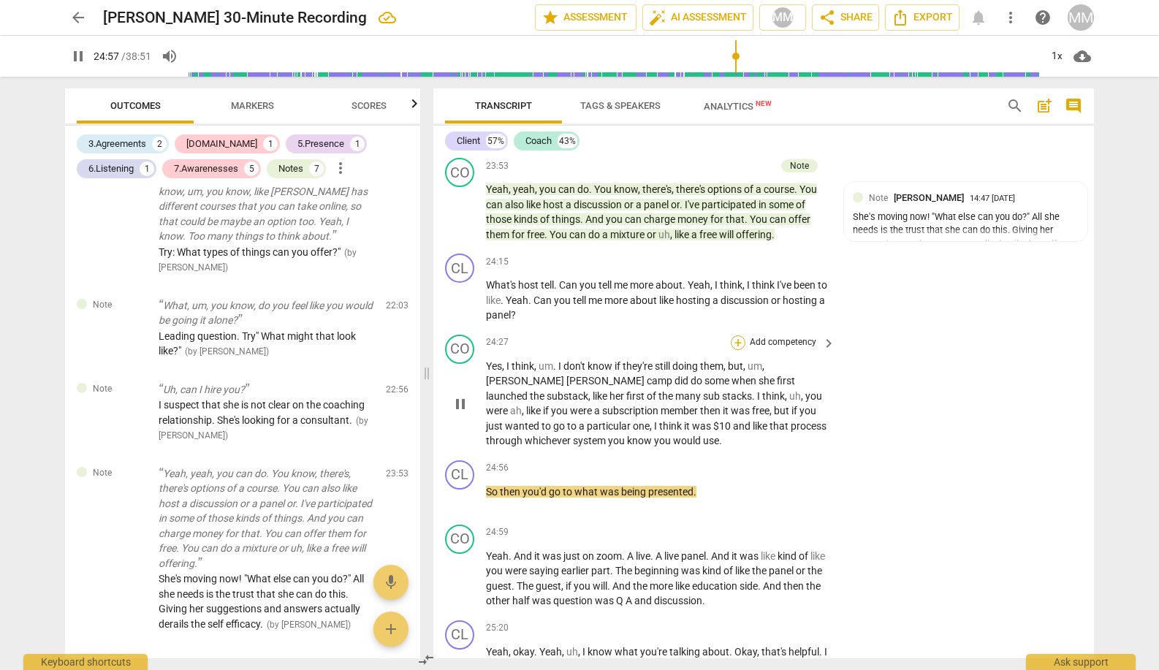
click at [736, 335] on div "+" at bounding box center [738, 342] width 15 height 15
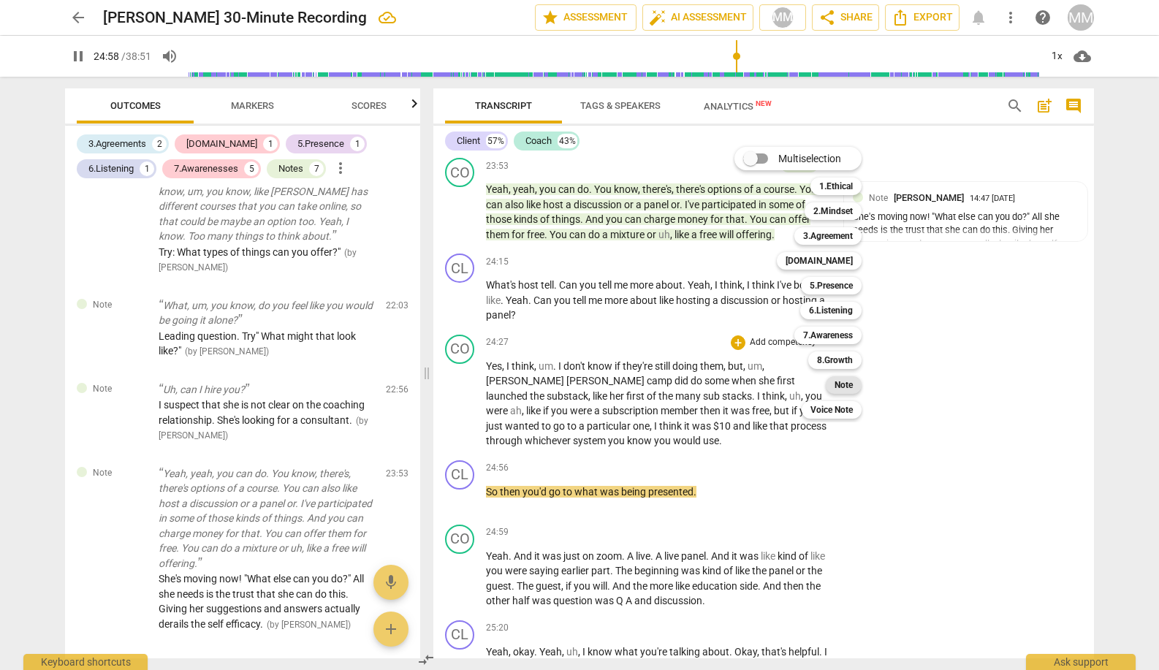
click at [852, 384] on b "Note" at bounding box center [843, 385] width 18 height 18
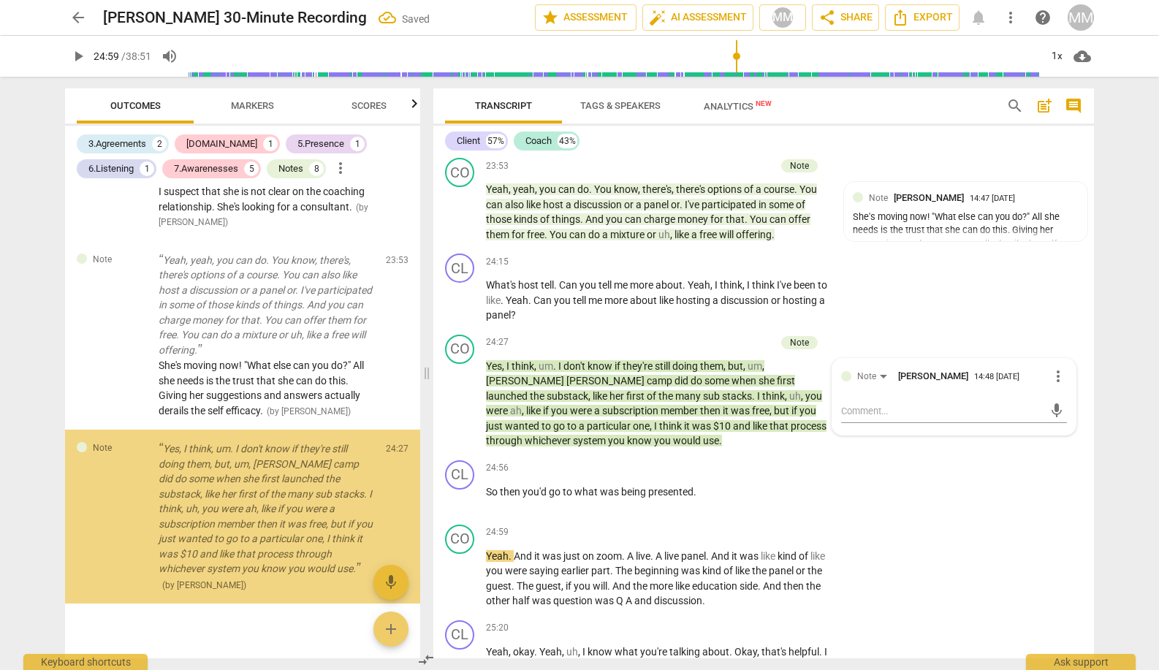
scroll to position [2753, 0]
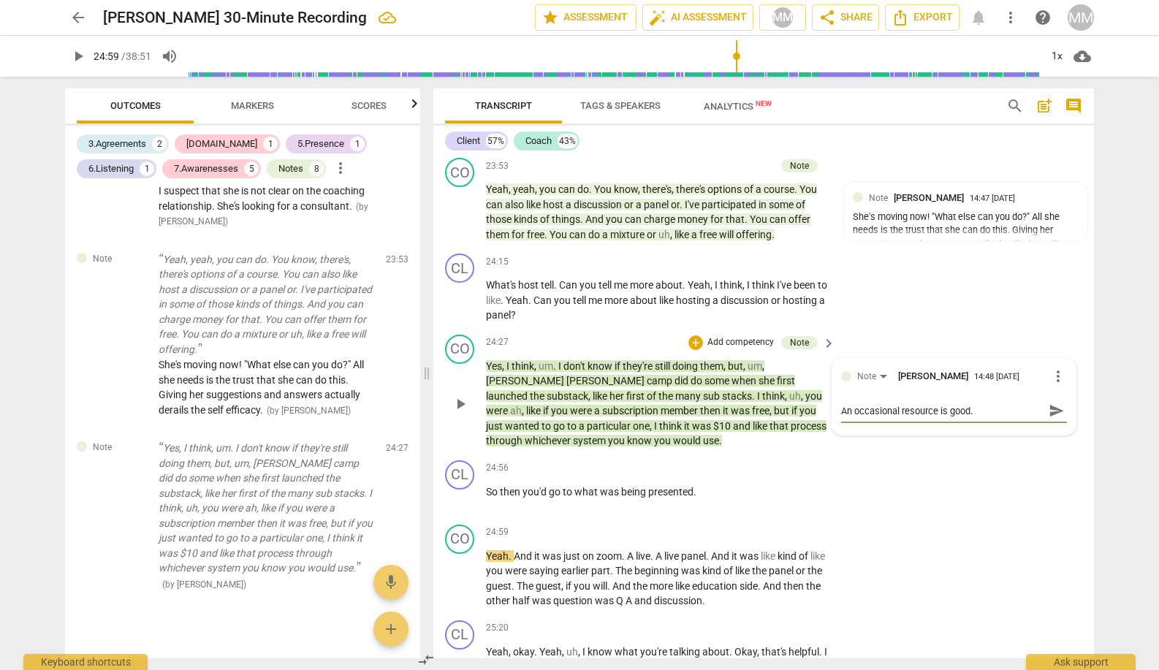
click at [1051, 403] on span "send" at bounding box center [1056, 411] width 16 height 16
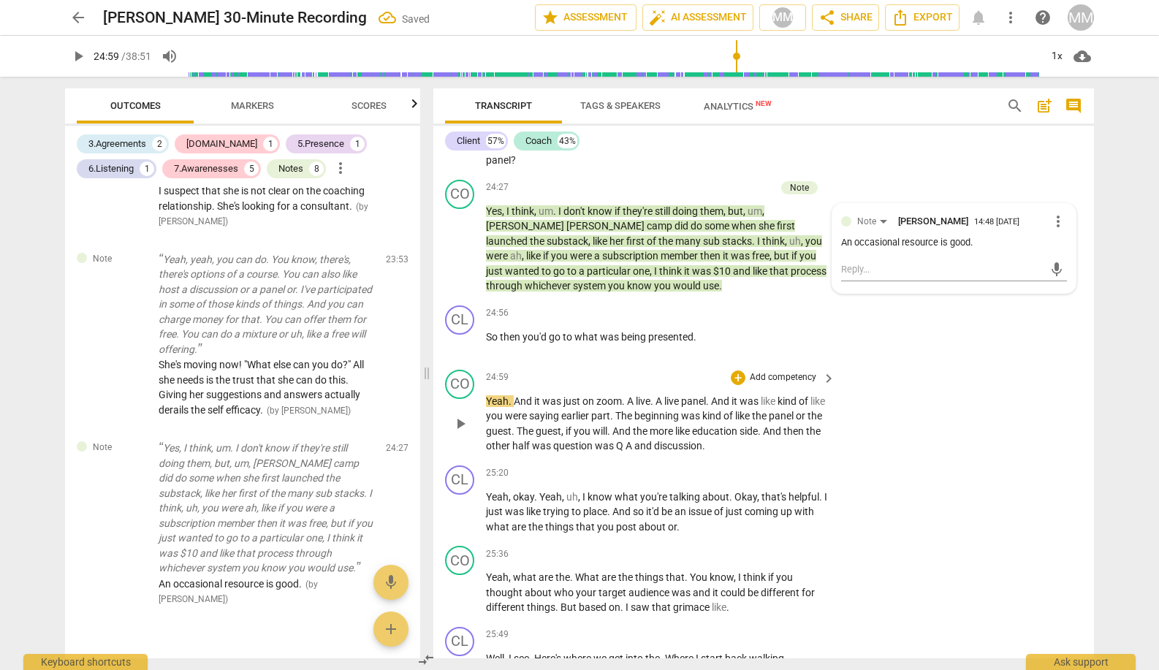
scroll to position [10451, 0]
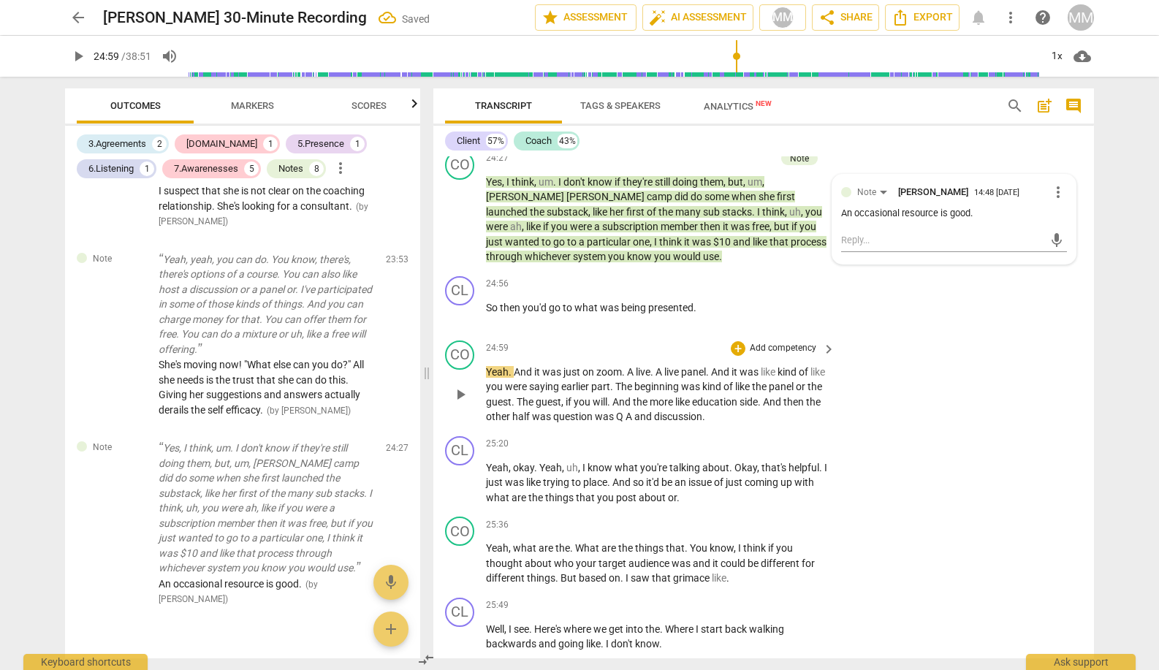
click at [465, 386] on span "play_arrow" at bounding box center [460, 395] width 18 height 18
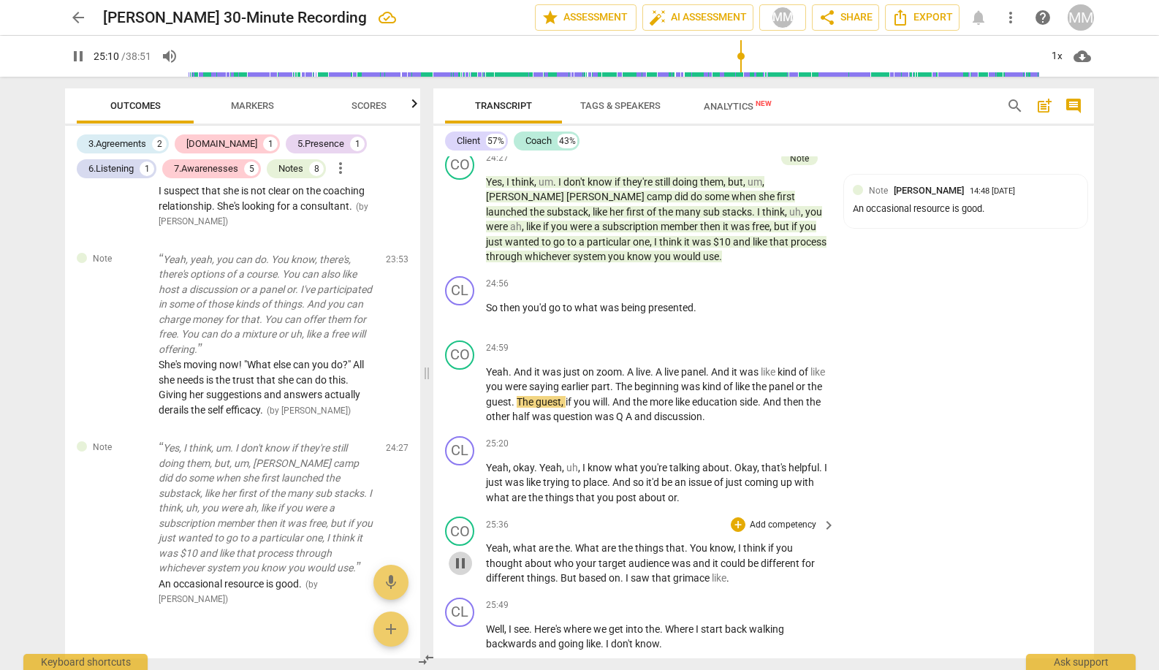
click at [460, 554] on span "pause" at bounding box center [460, 563] width 18 height 18
click at [460, 554] on span "play_arrow" at bounding box center [460, 563] width 18 height 18
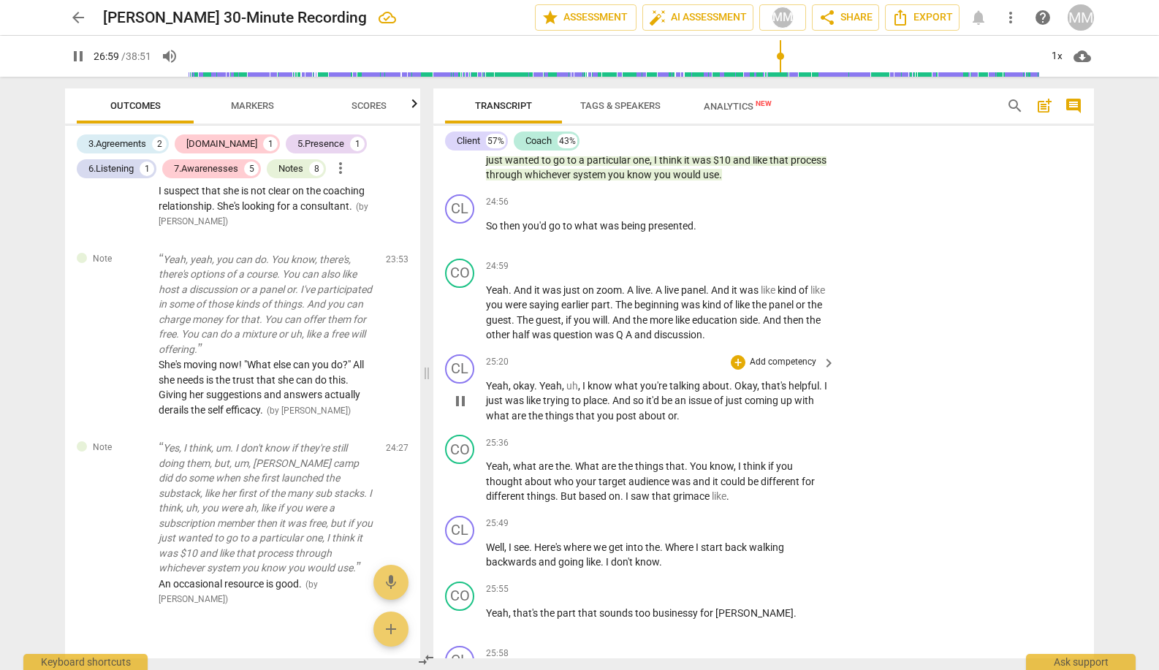
scroll to position [10531, 0]
click at [737, 519] on div "+" at bounding box center [738, 526] width 15 height 15
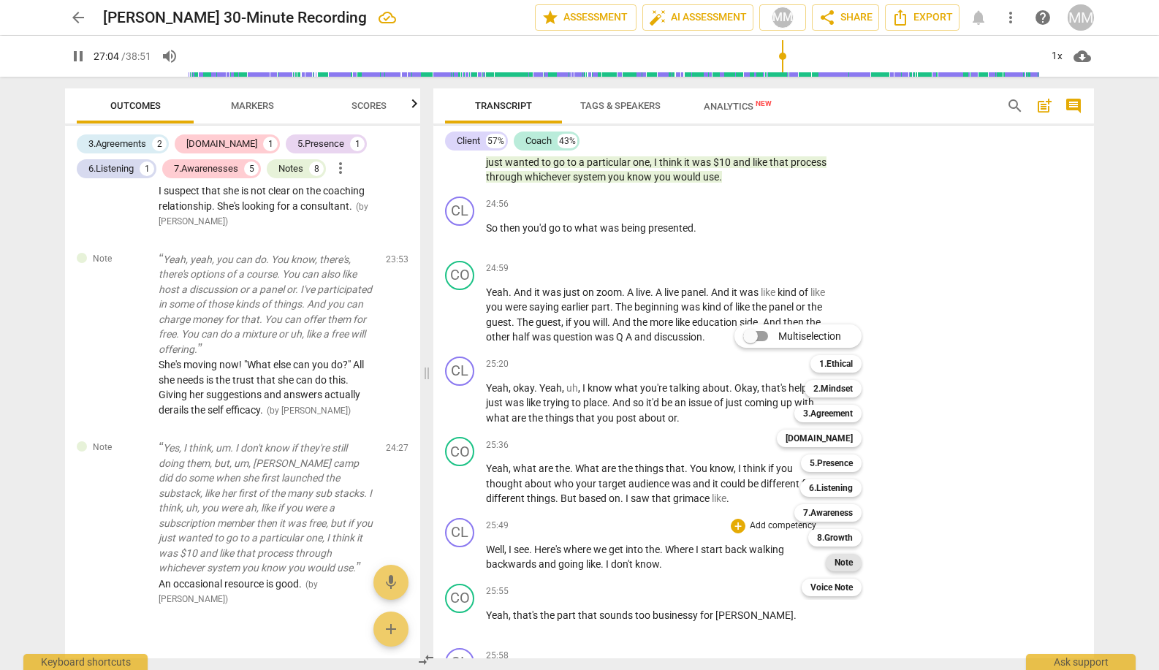
click at [844, 563] on b "Note" at bounding box center [843, 563] width 18 height 18
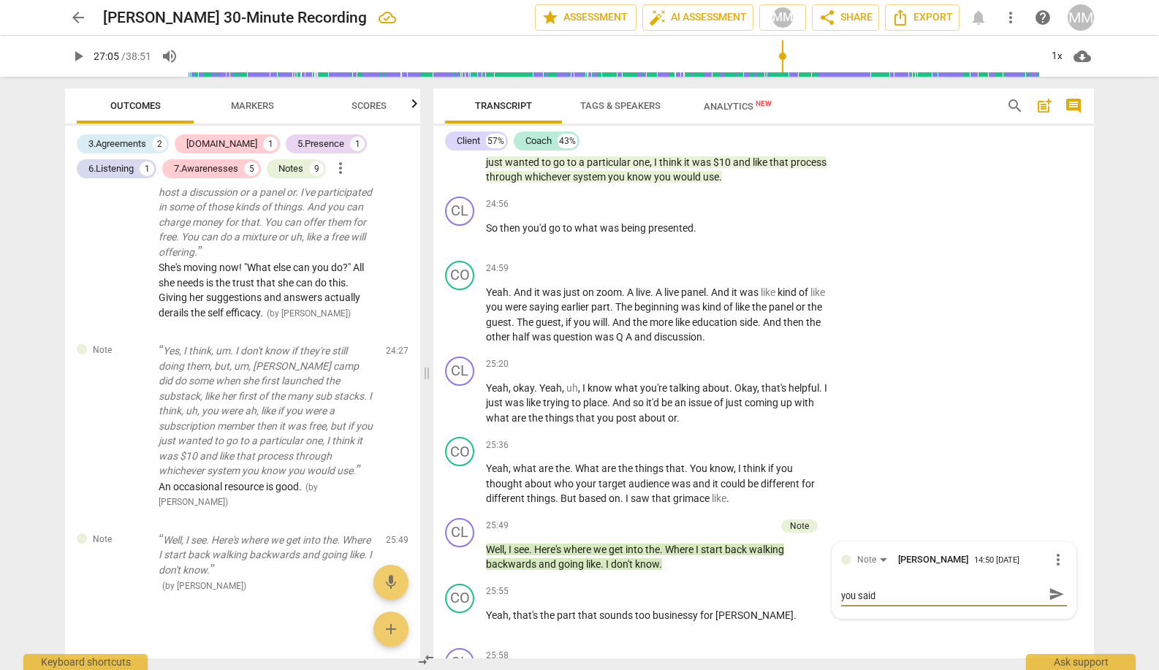
scroll to position [0, 0]
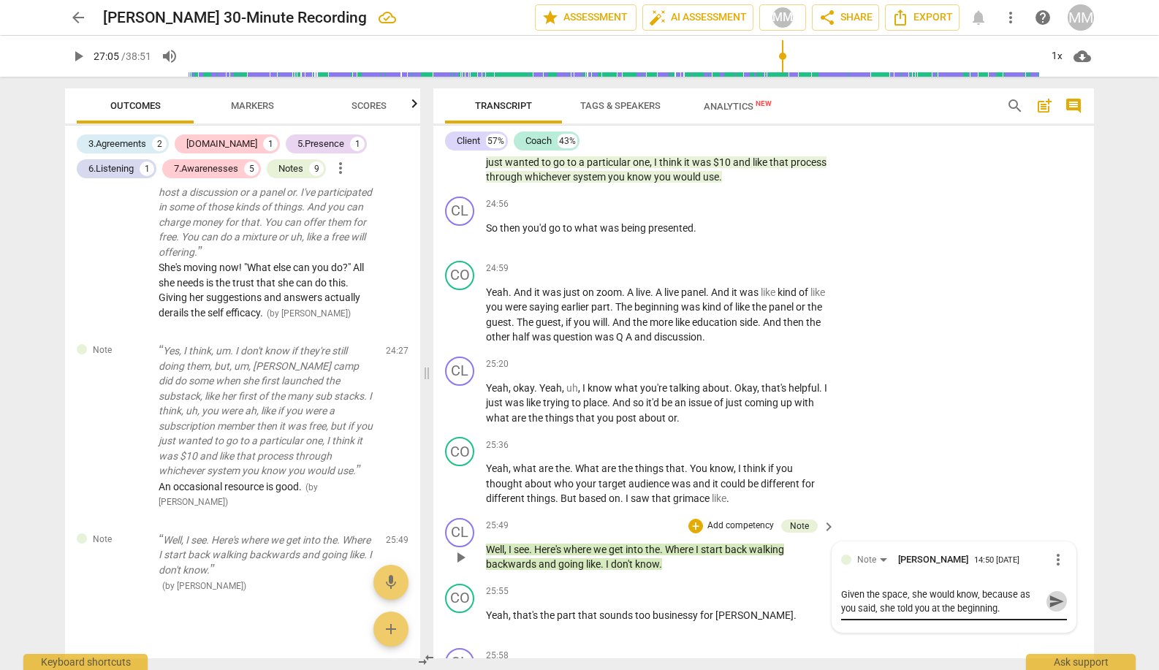
click at [1054, 593] on span "send" at bounding box center [1056, 601] width 16 height 16
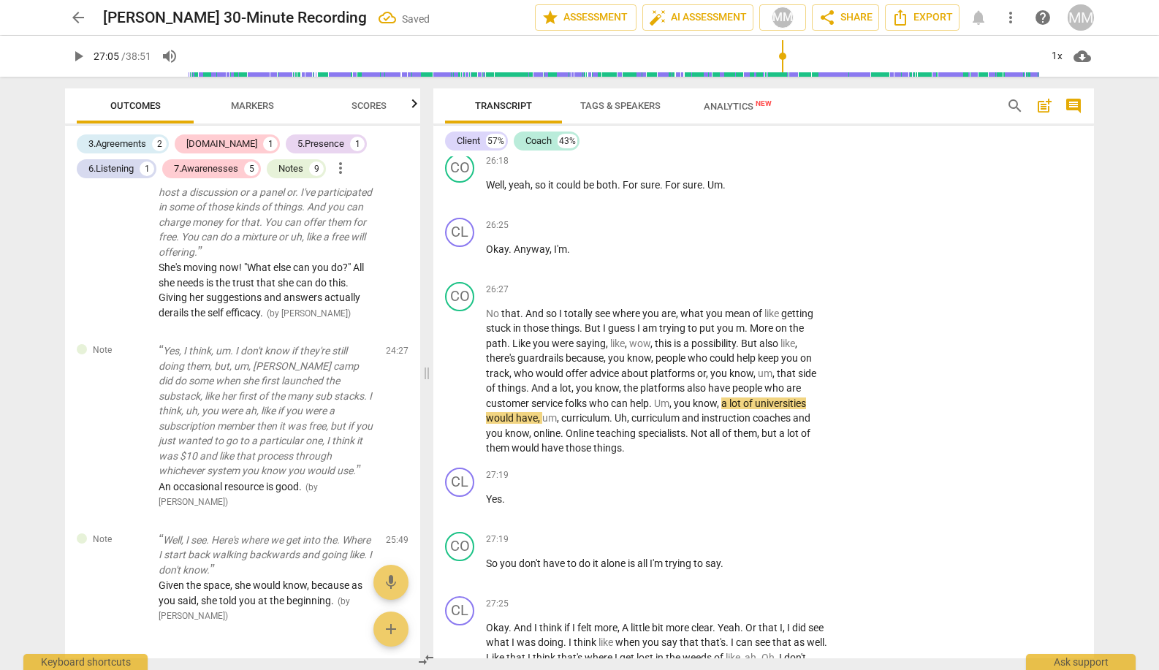
scroll to position [11297, 0]
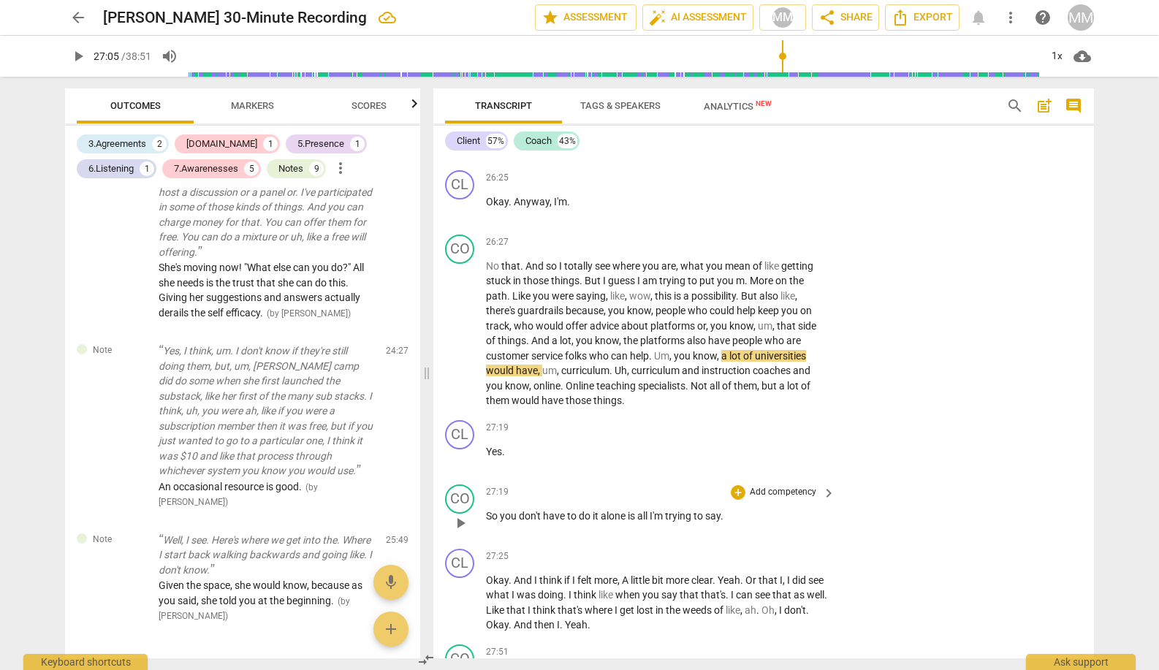
click at [457, 514] on span "play_arrow" at bounding box center [460, 523] width 18 height 18
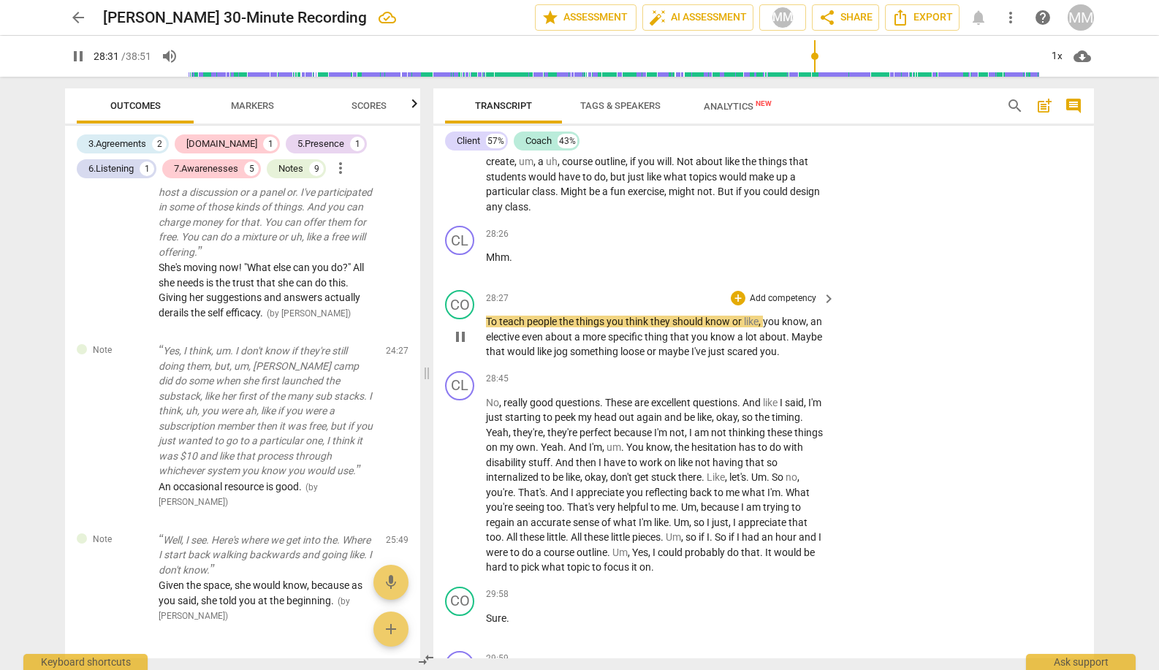
scroll to position [11856, 0]
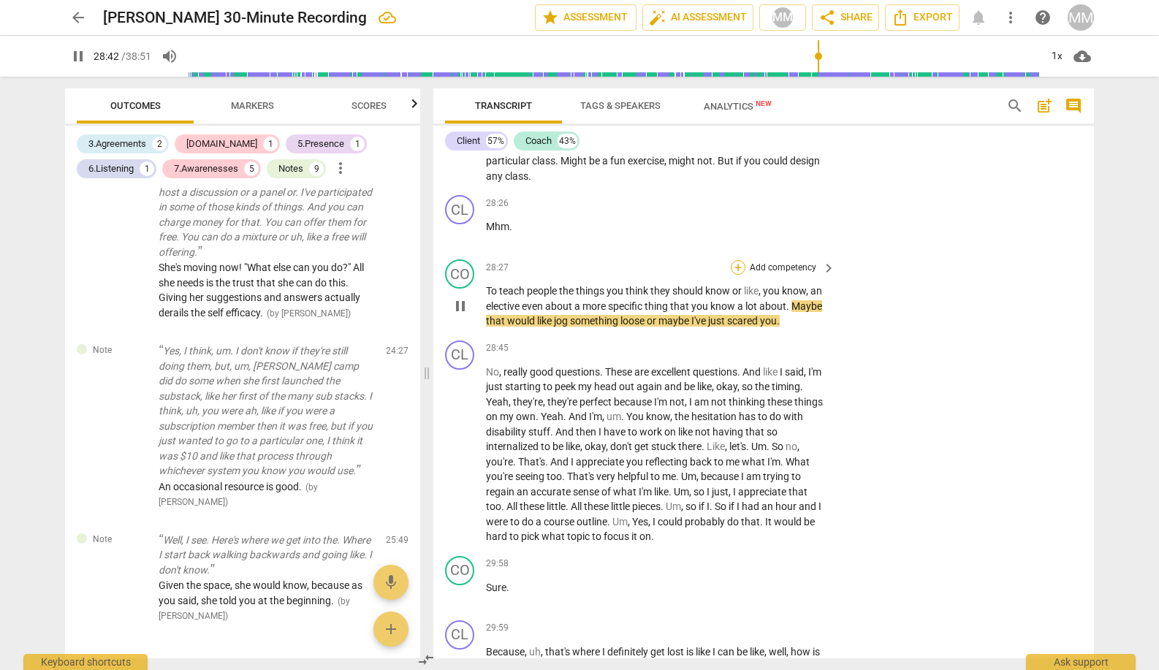
click at [739, 260] on div "+" at bounding box center [738, 267] width 15 height 15
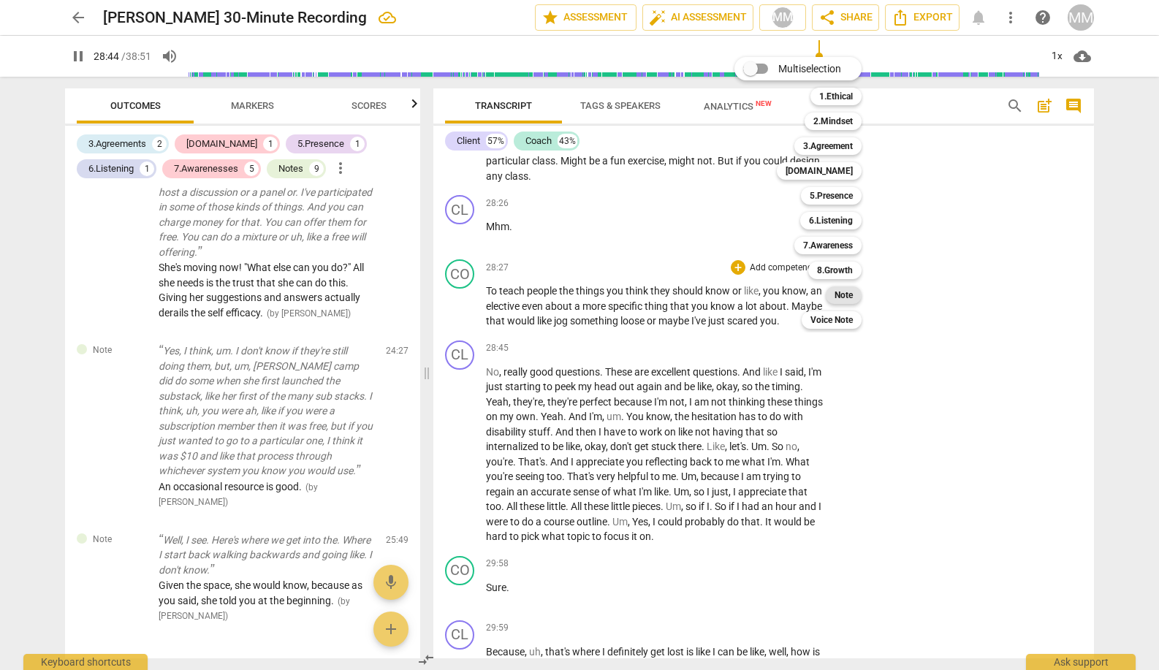
click at [847, 294] on b "Note" at bounding box center [843, 295] width 18 height 18
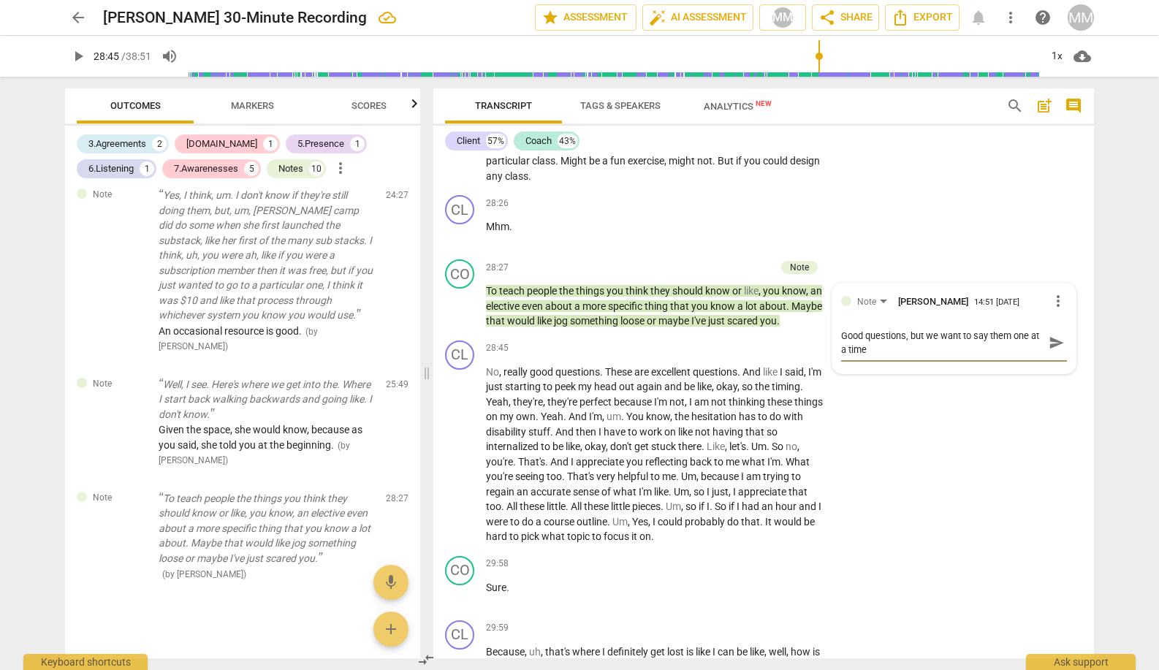
scroll to position [0, 0]
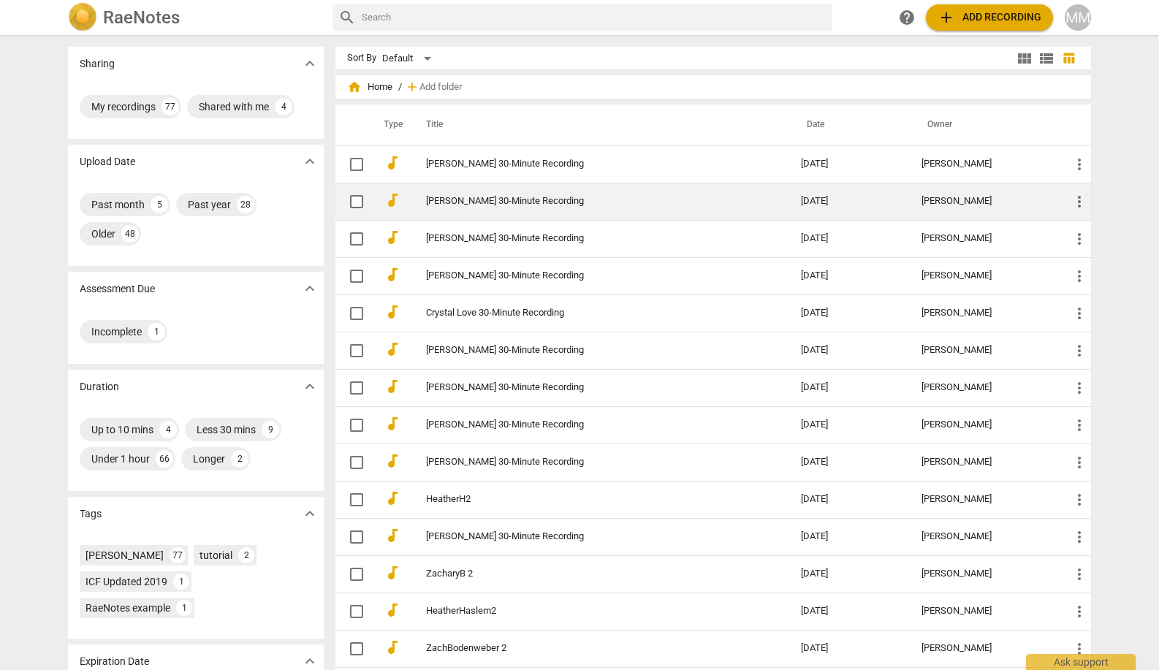
click at [515, 209] on td "[PERSON_NAME] 30-Minute Recording" at bounding box center [598, 201] width 381 height 37
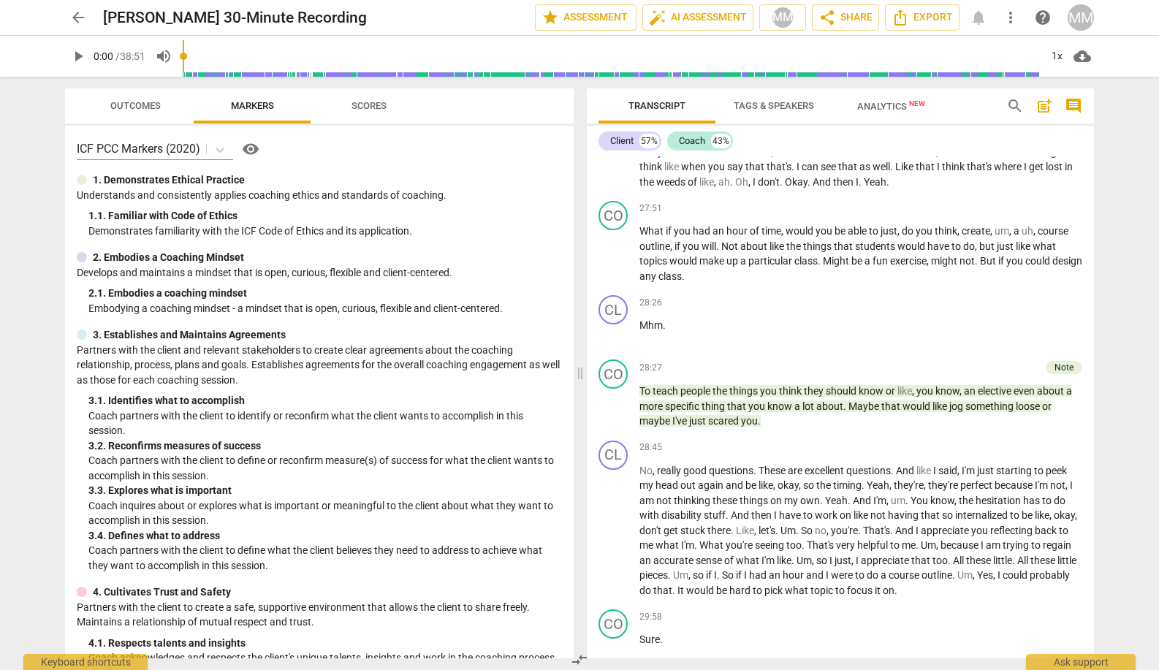
scroll to position [10790, 0]
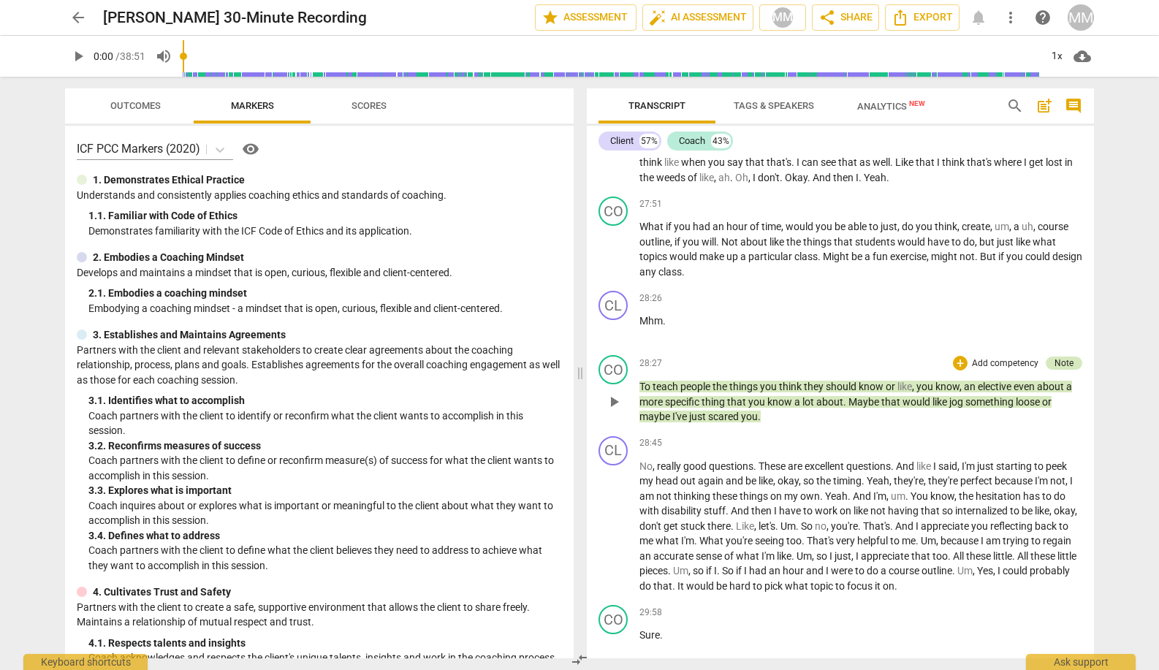
click at [1056, 356] on div "Note" at bounding box center [1063, 362] width 19 height 13
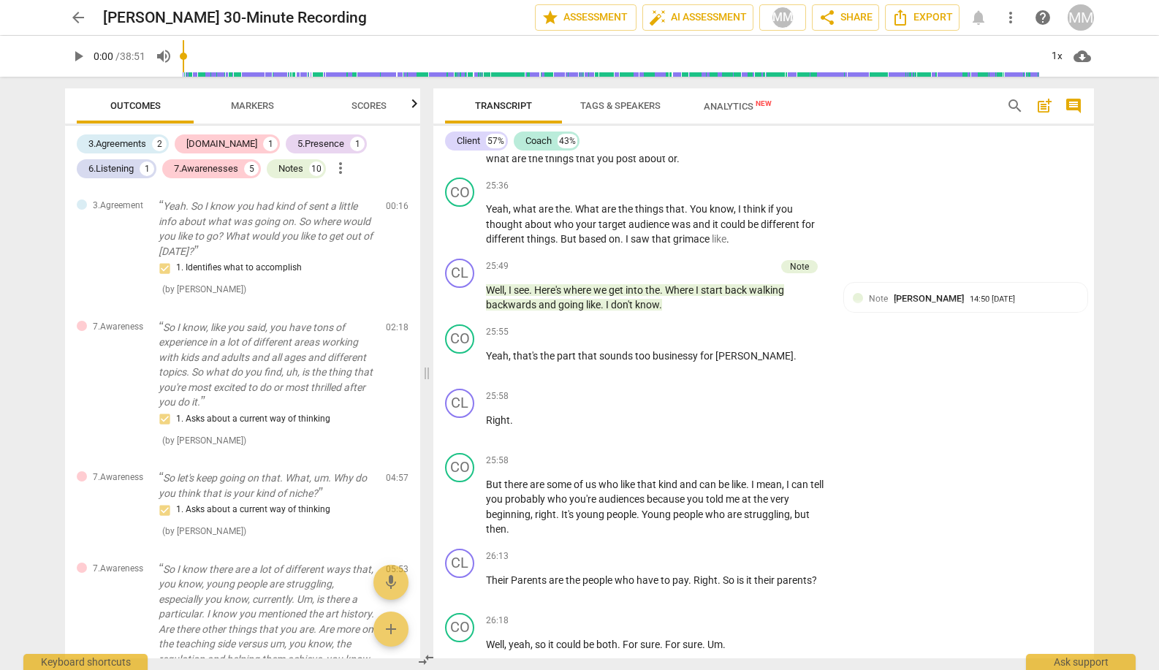
scroll to position [1998, 0]
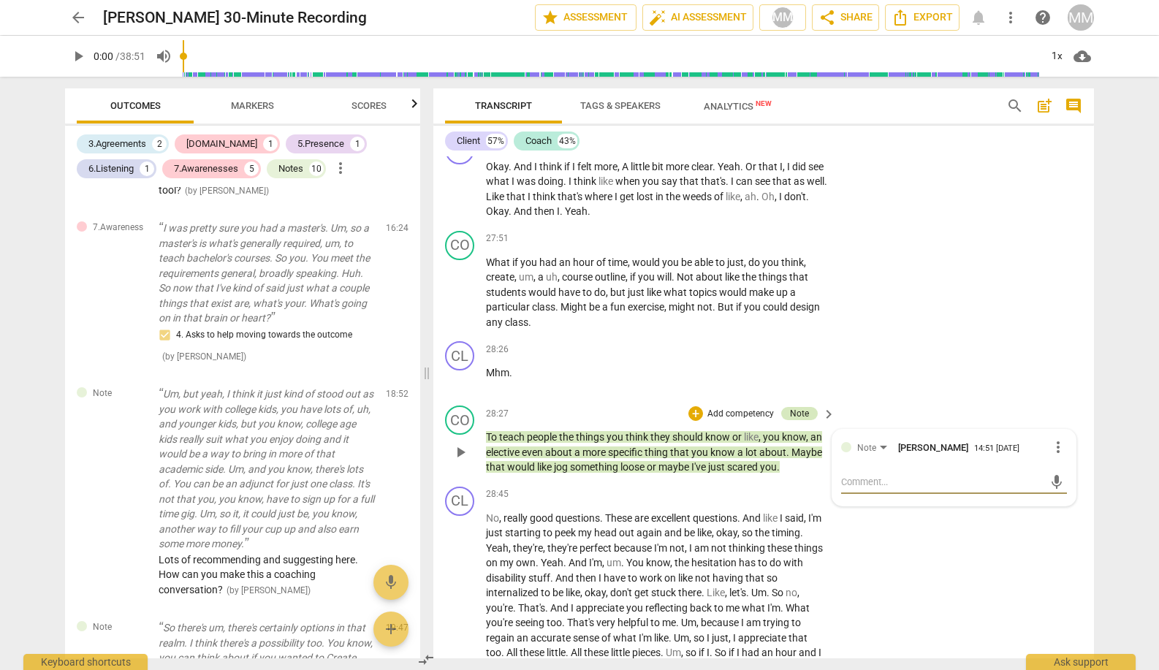
click at [797, 407] on div "Note" at bounding box center [799, 413] width 19 height 13
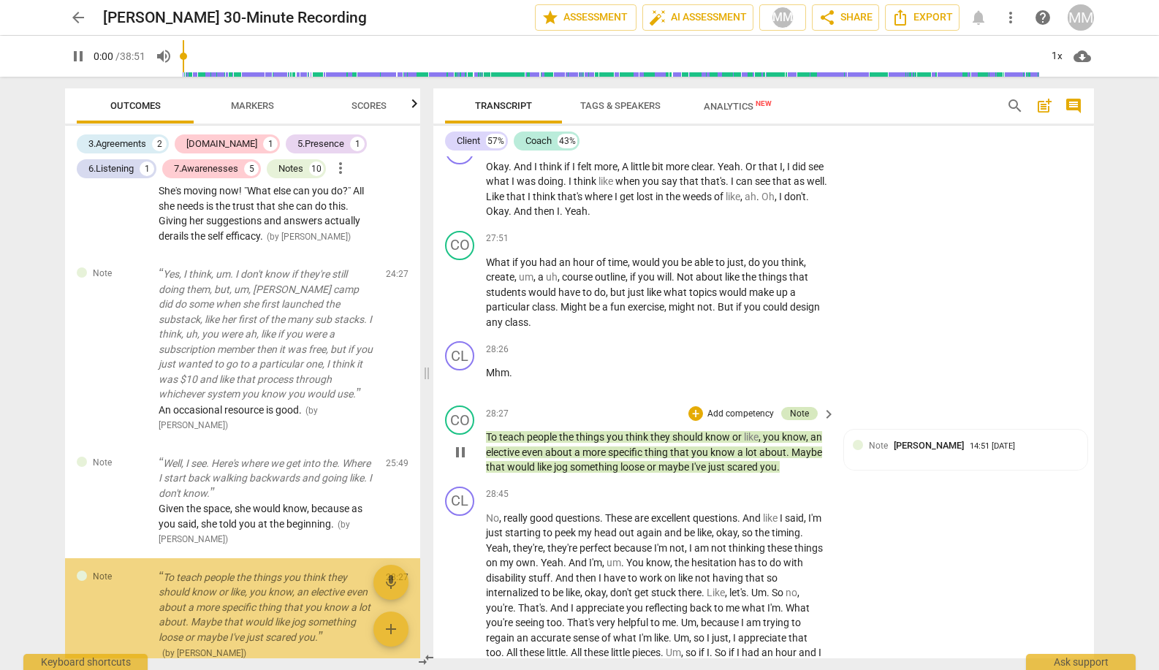
scroll to position [3006, 0]
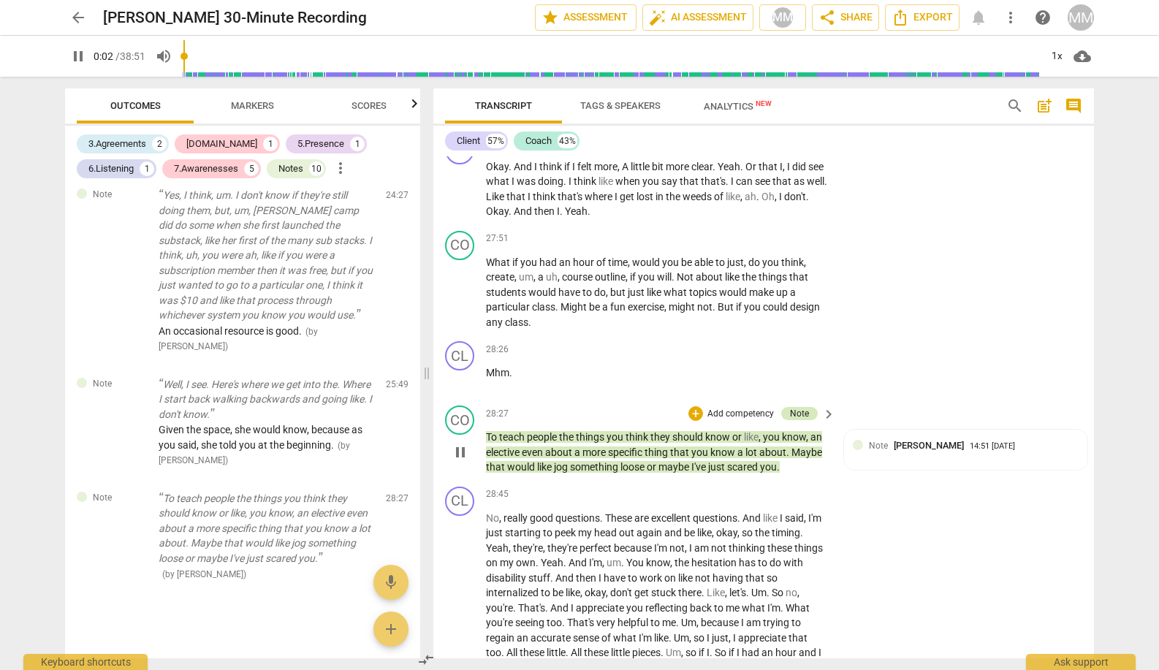
click at [797, 407] on div "Note" at bounding box center [799, 413] width 19 height 13
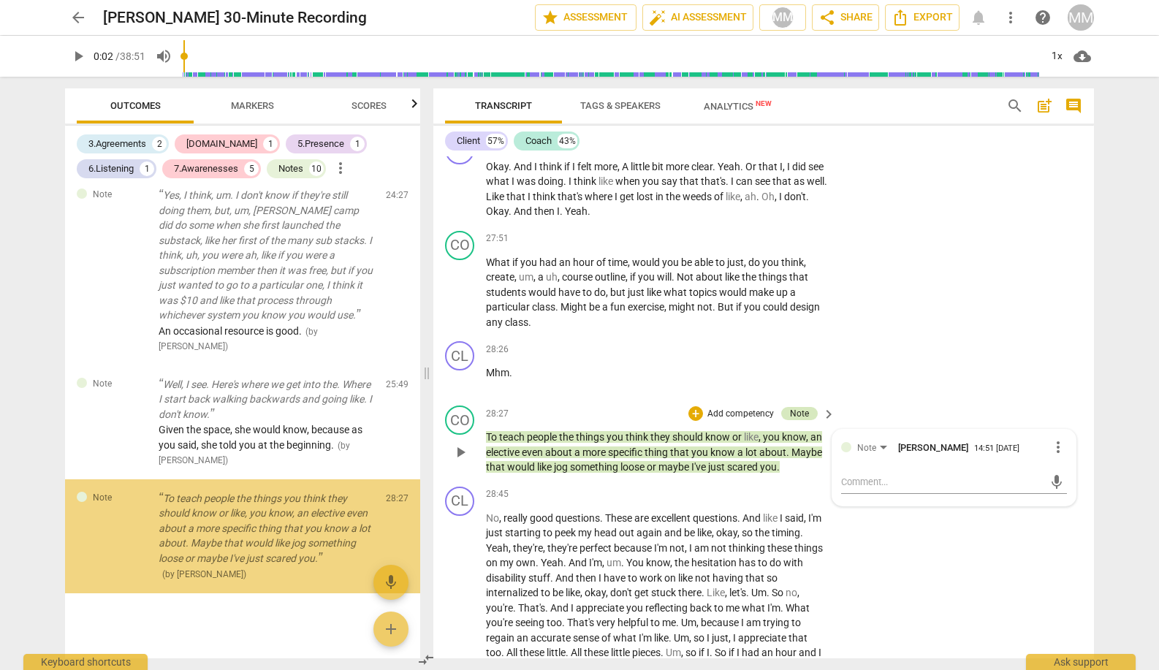
click at [797, 407] on div "Note" at bounding box center [799, 413] width 19 height 13
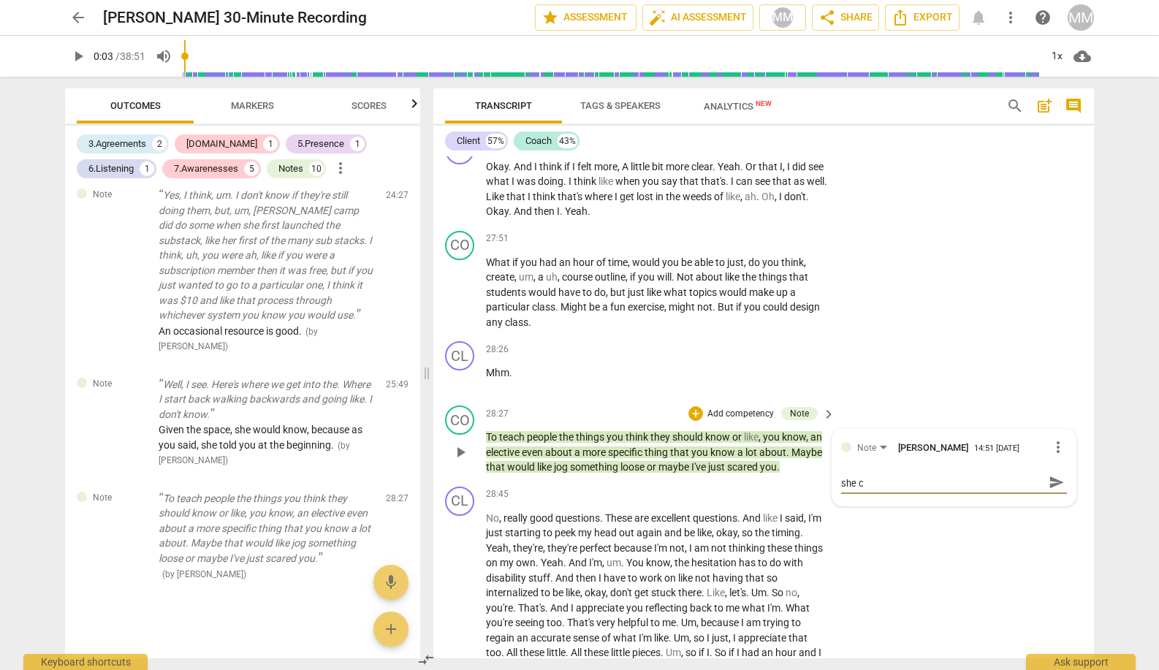
scroll to position [0, 0]
click at [1051, 481] on span "send" at bounding box center [1056, 489] width 16 height 16
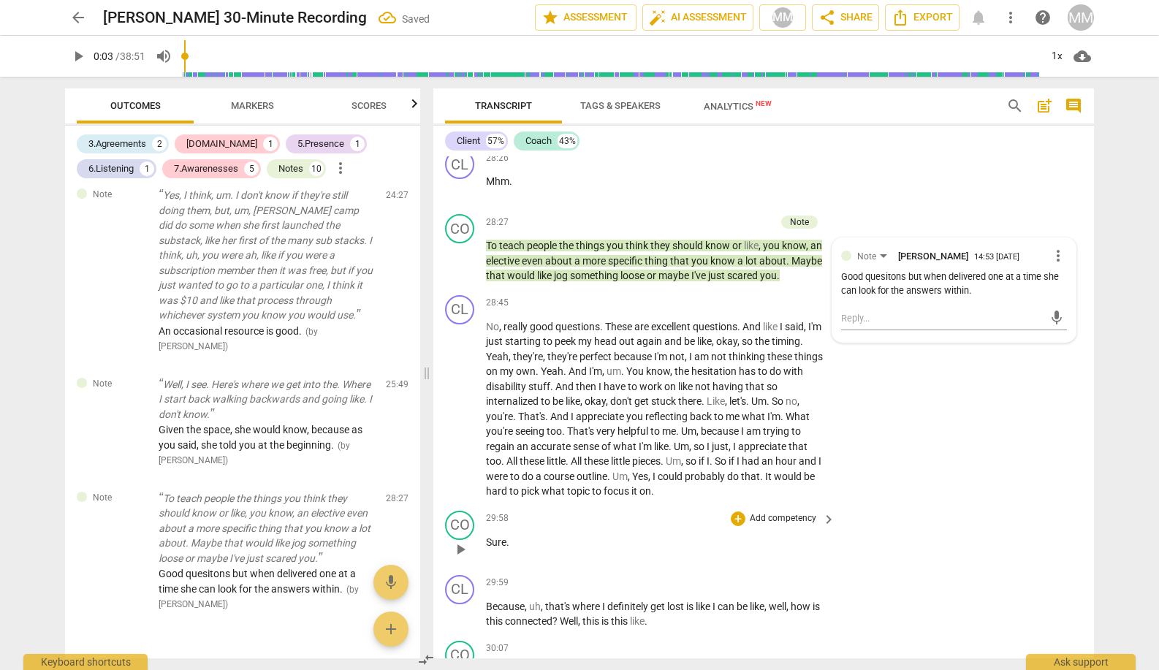
scroll to position [11903, 0]
click at [458, 400] on span "play_arrow" at bounding box center [460, 409] width 18 height 18
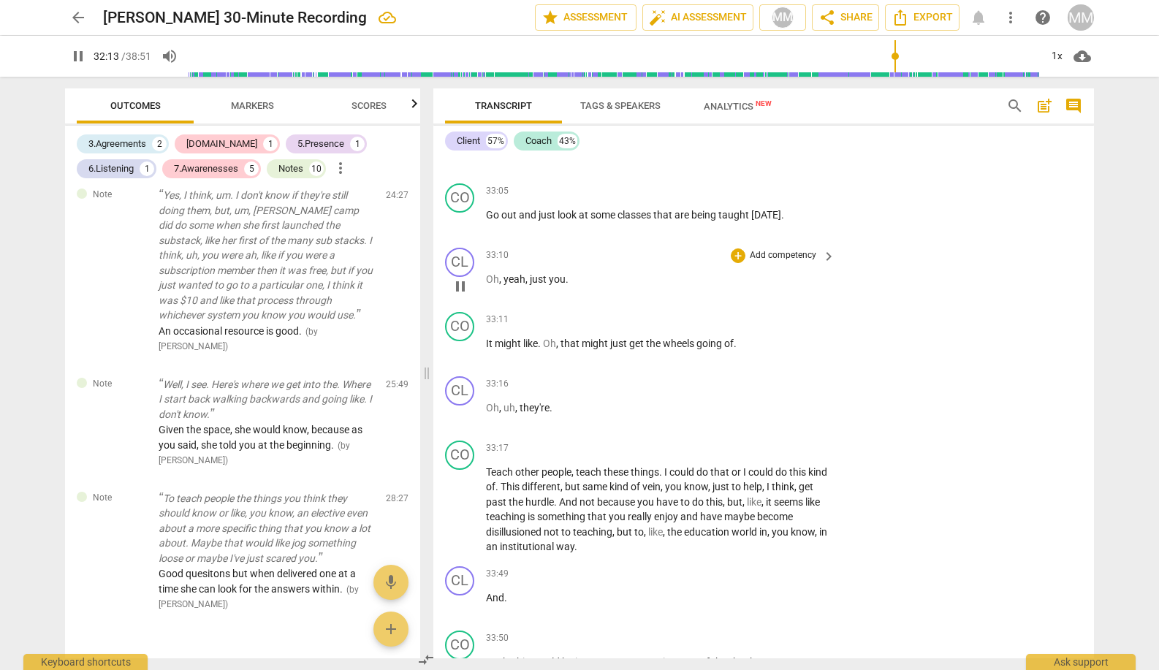
scroll to position [13541, 0]
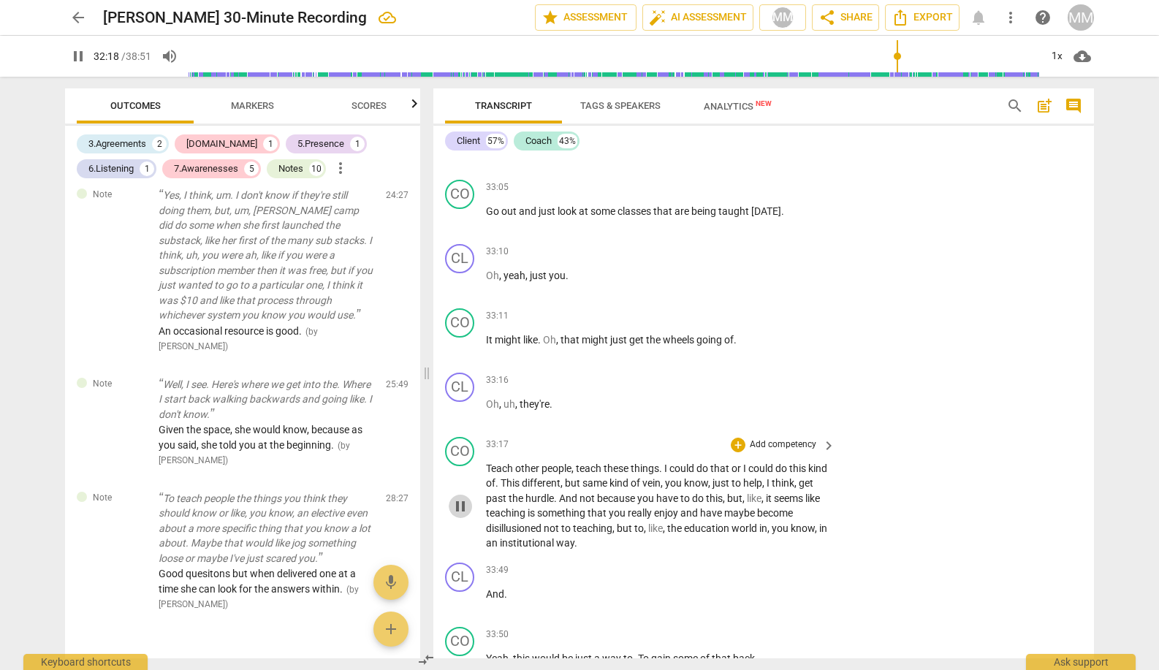
click at [463, 497] on span "pause" at bounding box center [460, 506] width 18 height 18
click at [463, 497] on span "play_arrow" at bounding box center [460, 506] width 18 height 18
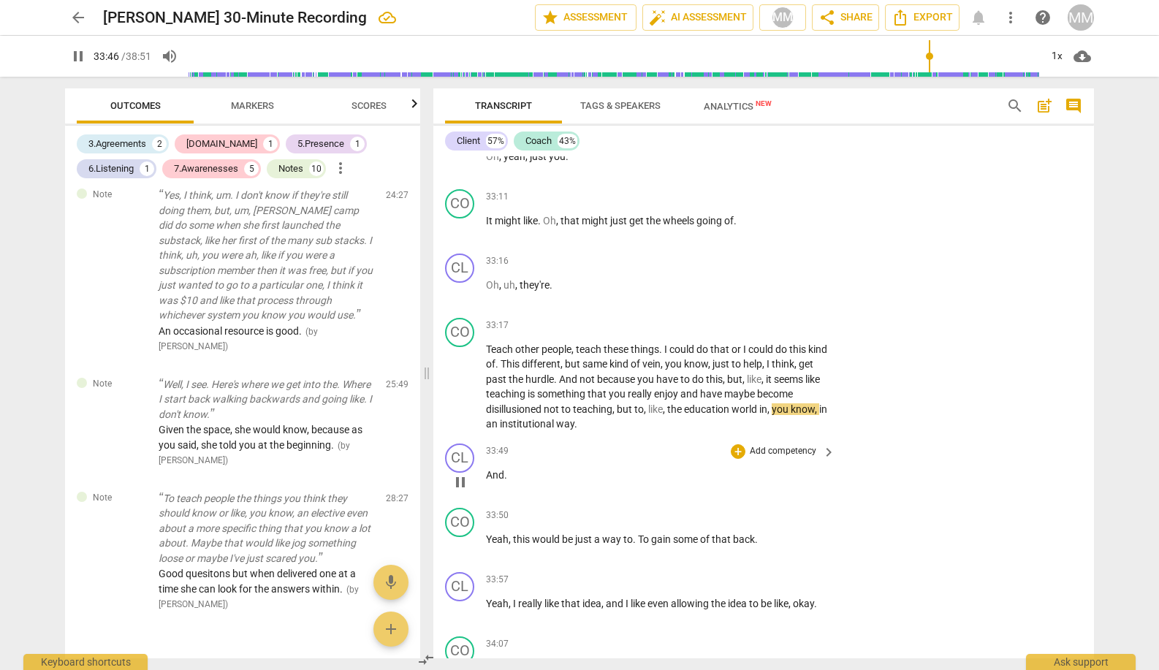
scroll to position [13642, 0]
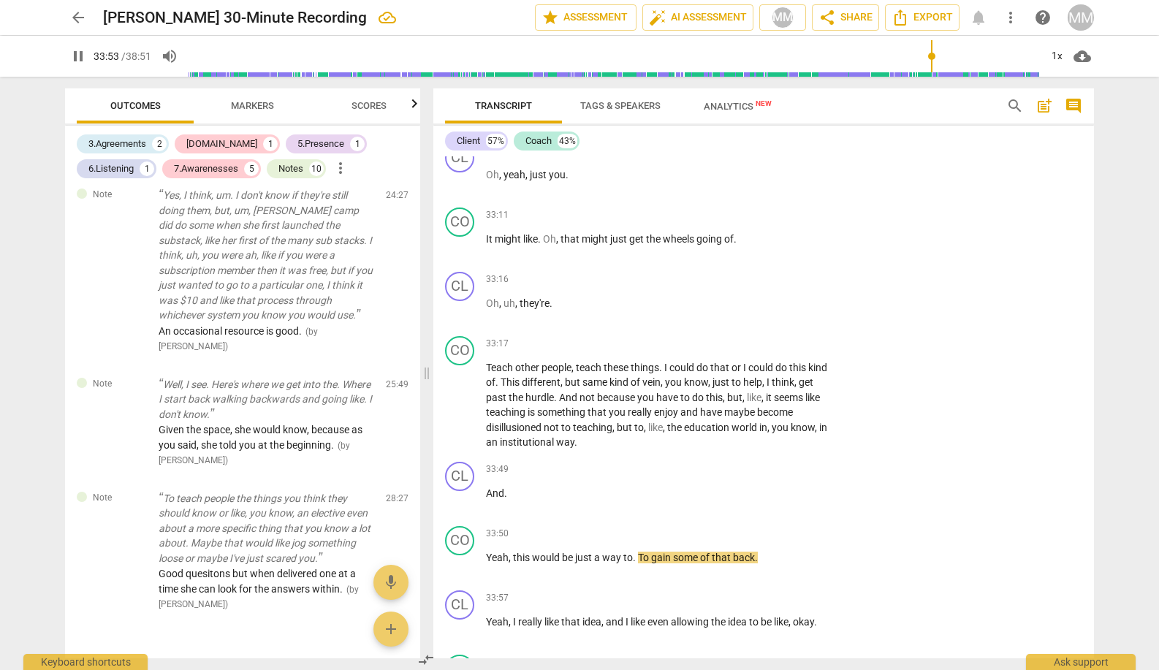
drag, startPoint x: 738, startPoint y: 236, endPoint x: 710, endPoint y: 130, distance: 109.5
click at [710, 130] on div "Client 57% Coach 43% CL play_arrow pause 00:00 + Add competency keyboard_arrow_…" at bounding box center [763, 392] width 660 height 533
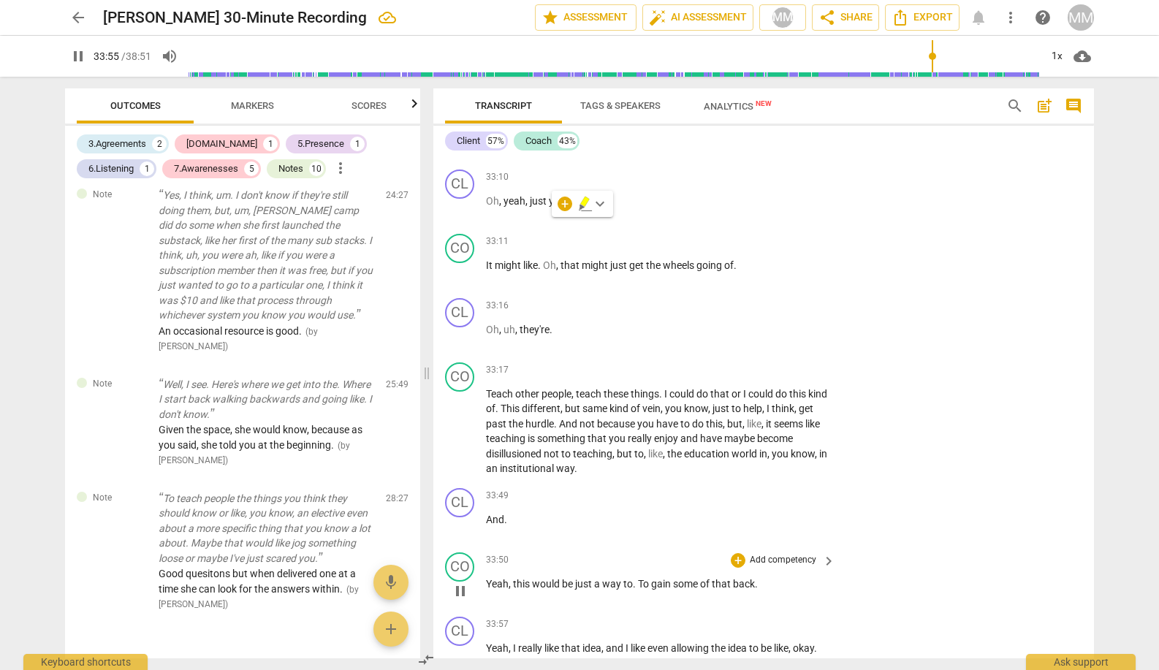
click at [806, 552] on div "33:50 + Add competency keyboard_arrow_right Yeah , this would be just a way to …" at bounding box center [661, 578] width 351 height 53
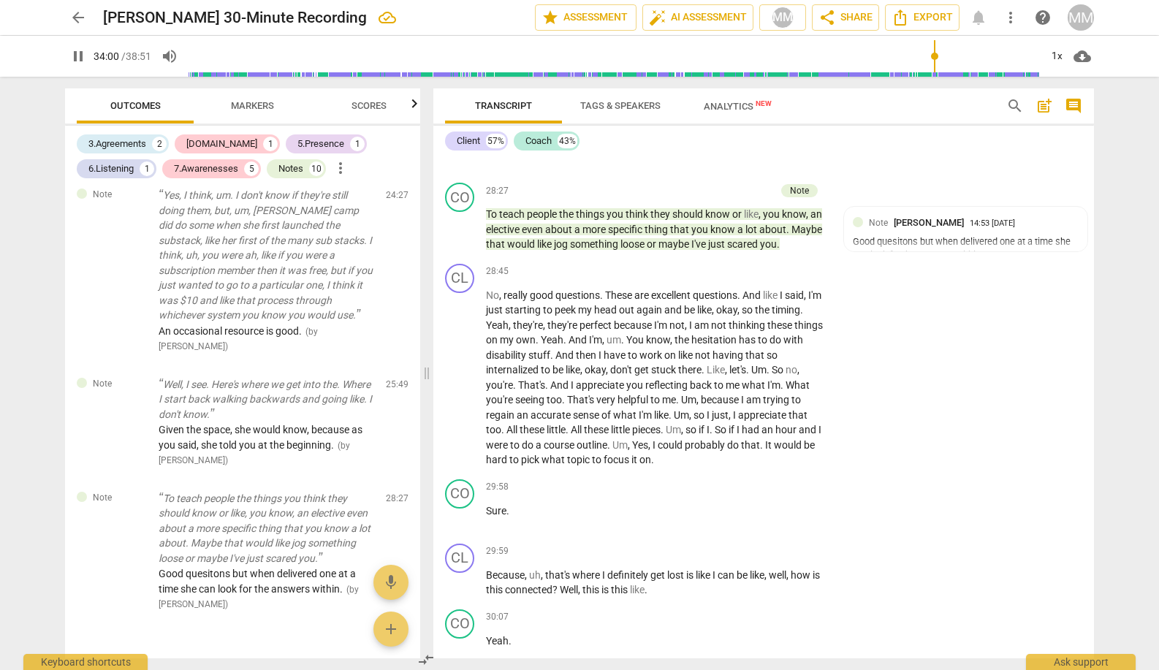
scroll to position [10928, 0]
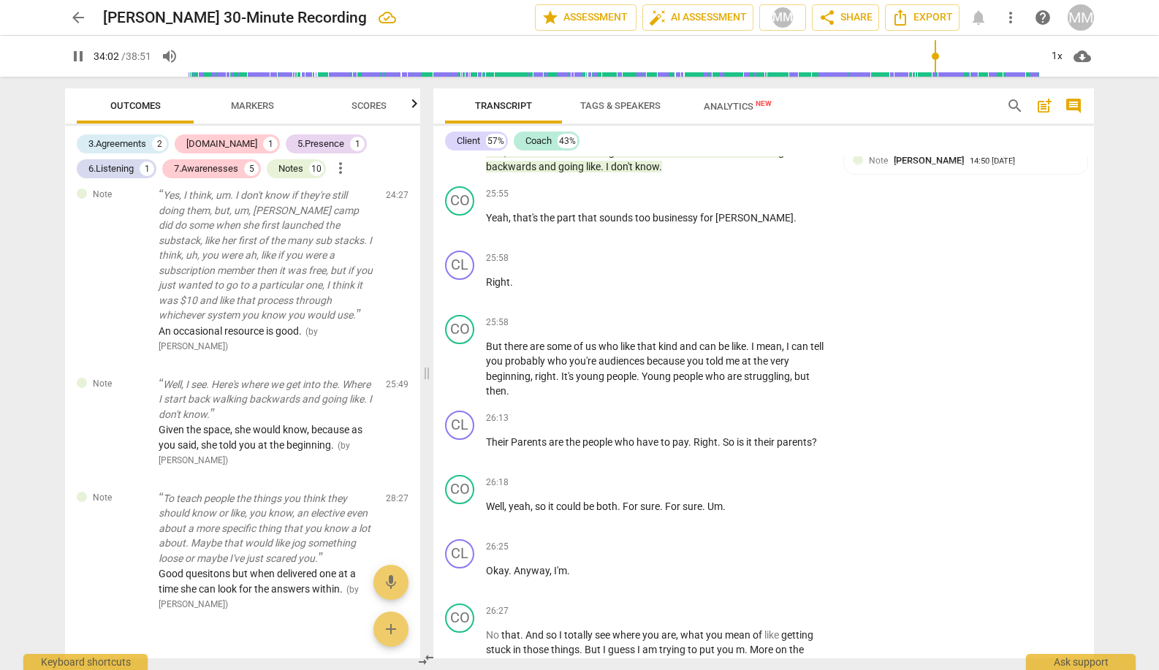
click at [79, 57] on span "pause" at bounding box center [78, 56] width 18 height 18
